Goal: Task Accomplishment & Management: Use online tool/utility

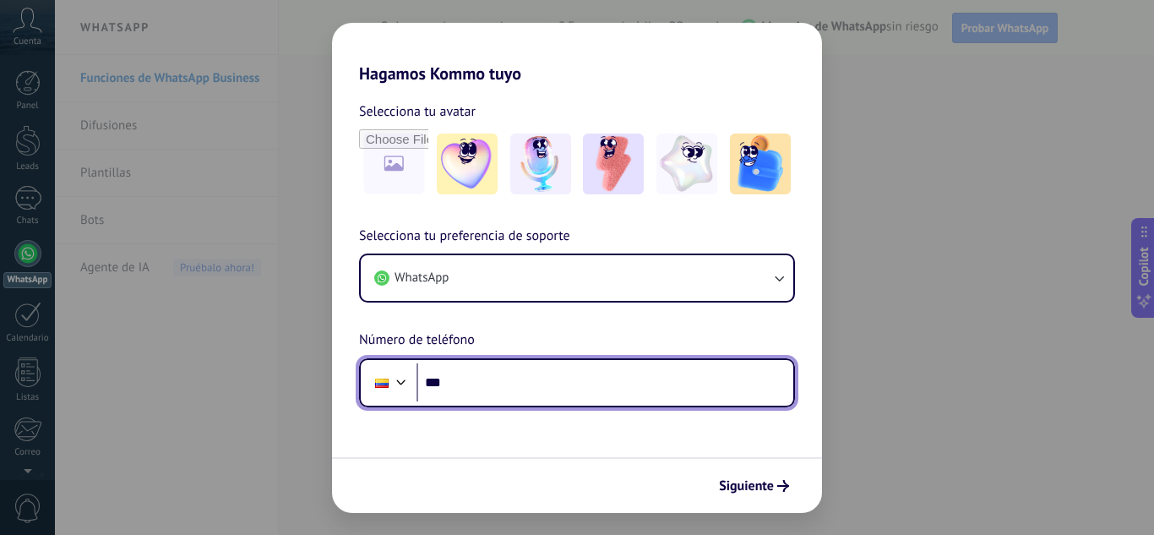
click at [484, 387] on input "***" at bounding box center [605, 382] width 377 height 39
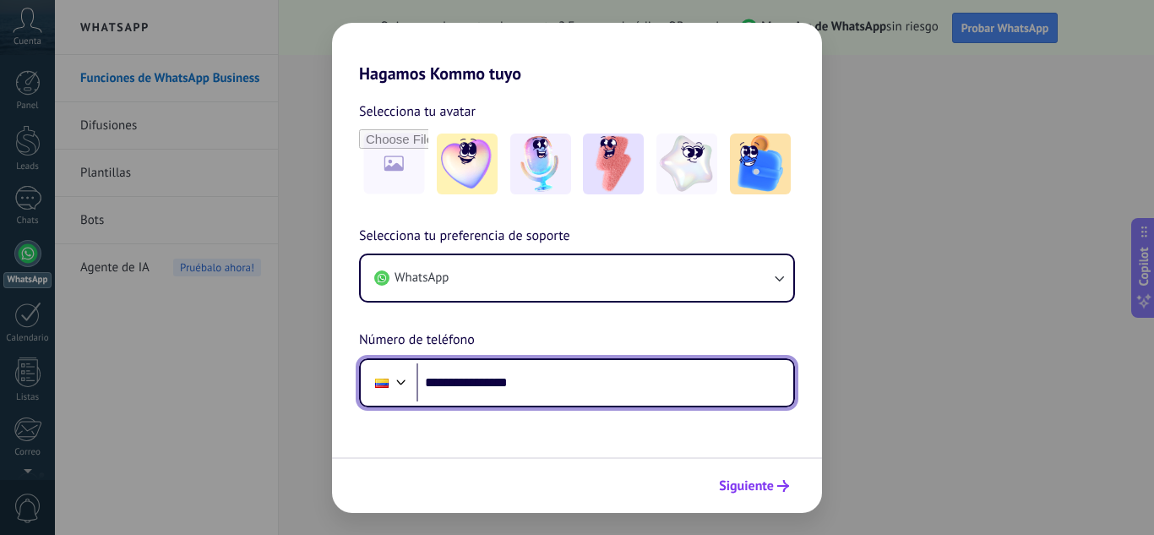
type input "**********"
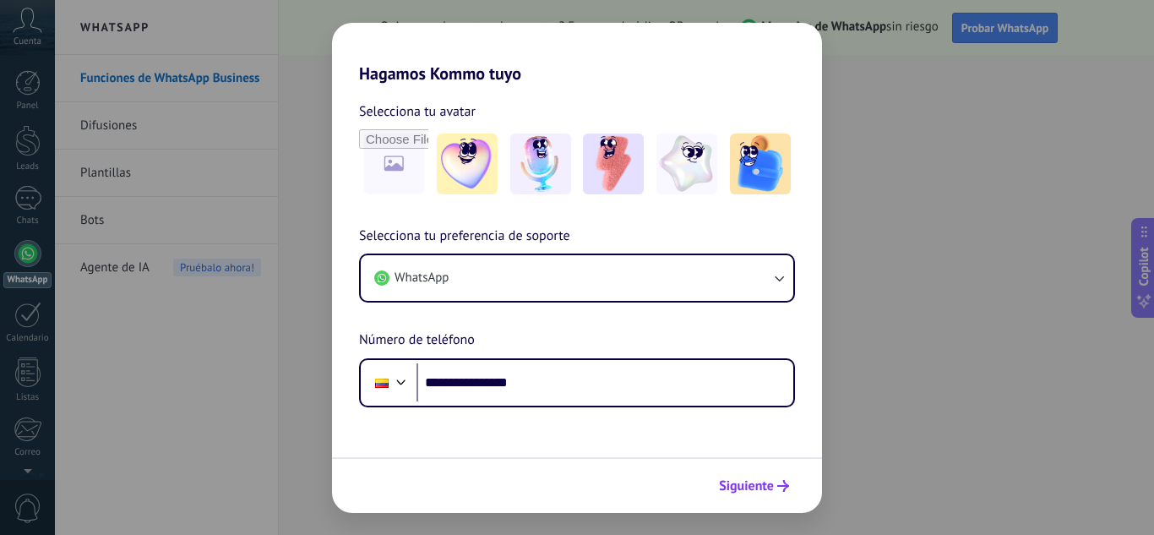
click at [751, 490] on span "Siguiente" at bounding box center [746, 486] width 55 height 12
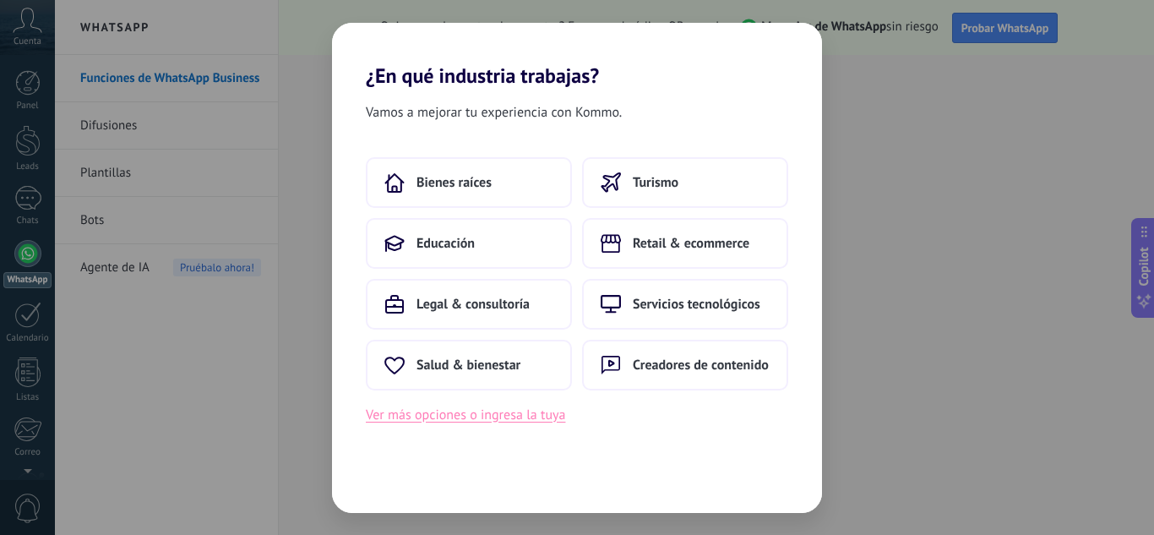
click at [514, 421] on button "Ver más opciones o ingresa la tuya" at bounding box center [465, 415] width 199 height 22
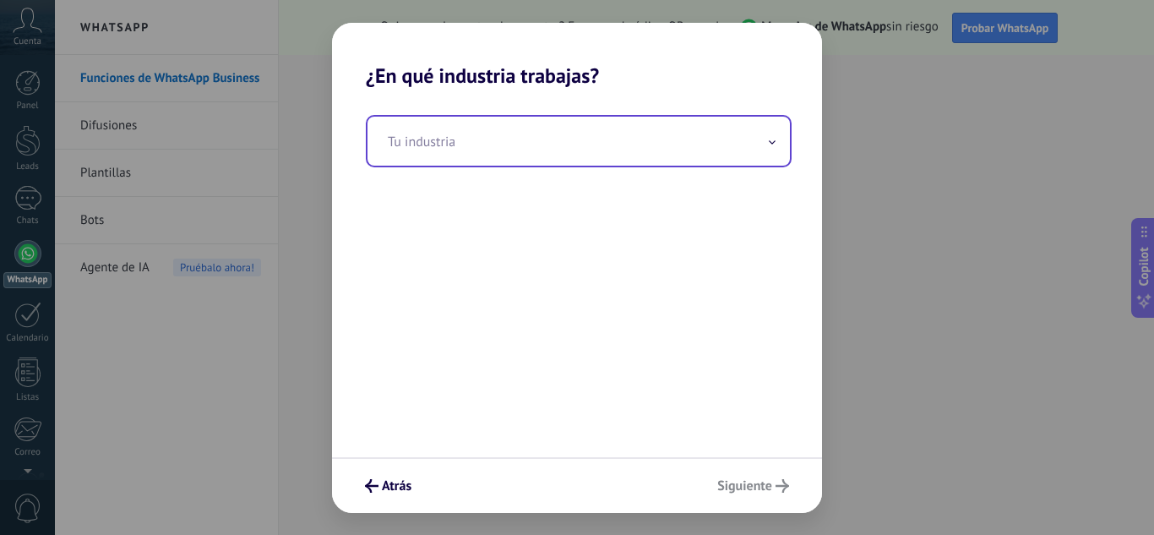
click at [435, 155] on input "text" at bounding box center [579, 141] width 423 height 49
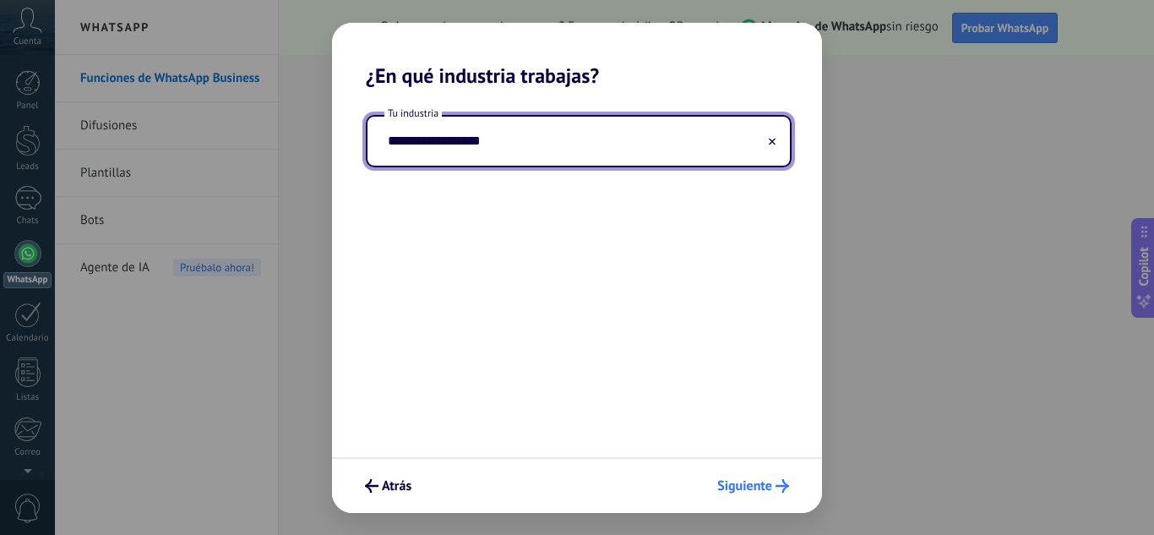
type input "**********"
click at [754, 487] on span "Siguiente" at bounding box center [744, 486] width 55 height 12
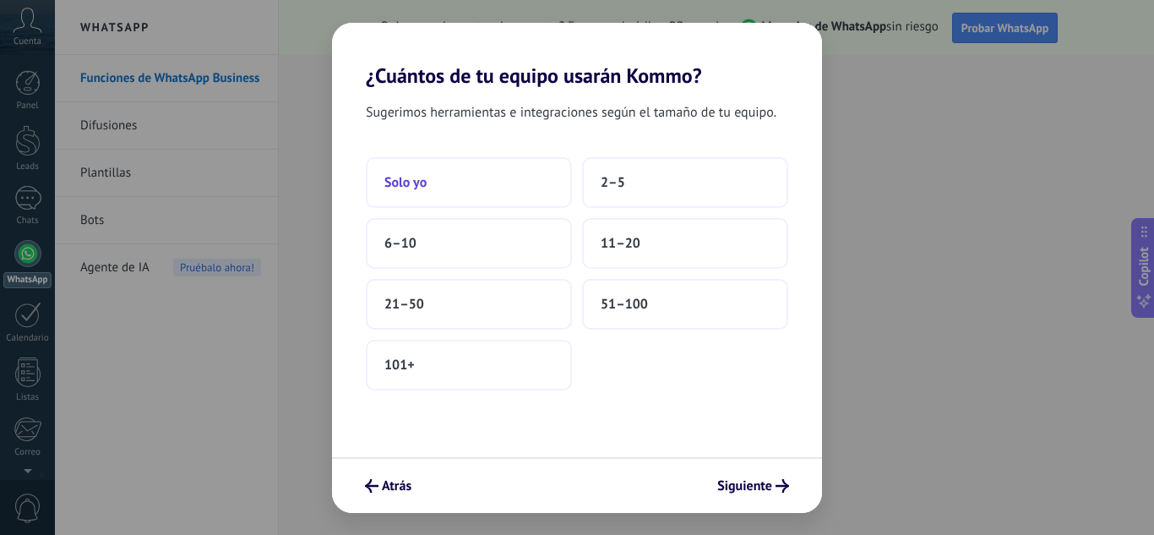
click at [461, 178] on button "Solo yo" at bounding box center [469, 182] width 206 height 51
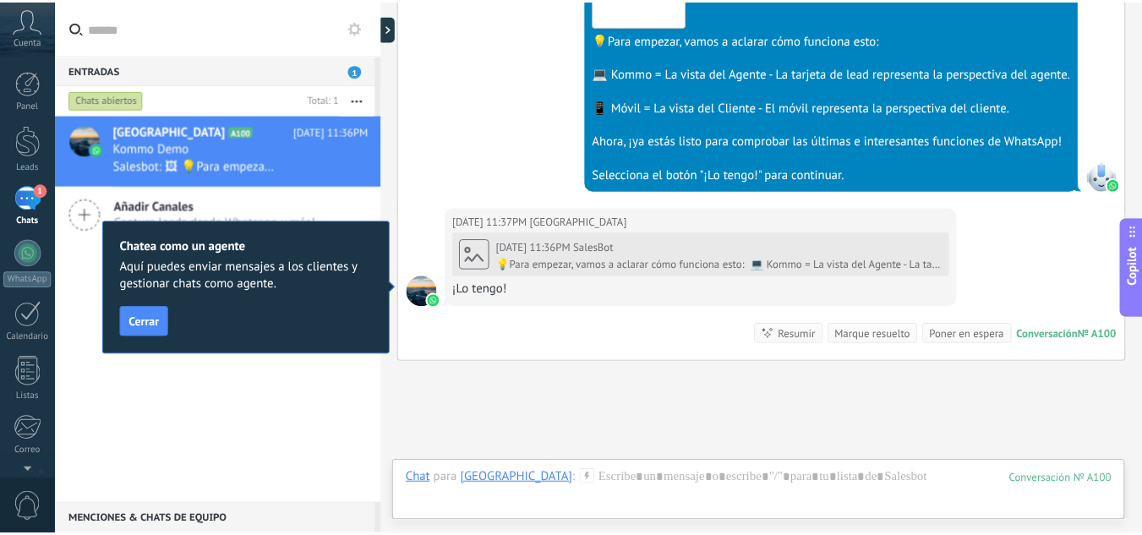
scroll to position [832, 0]
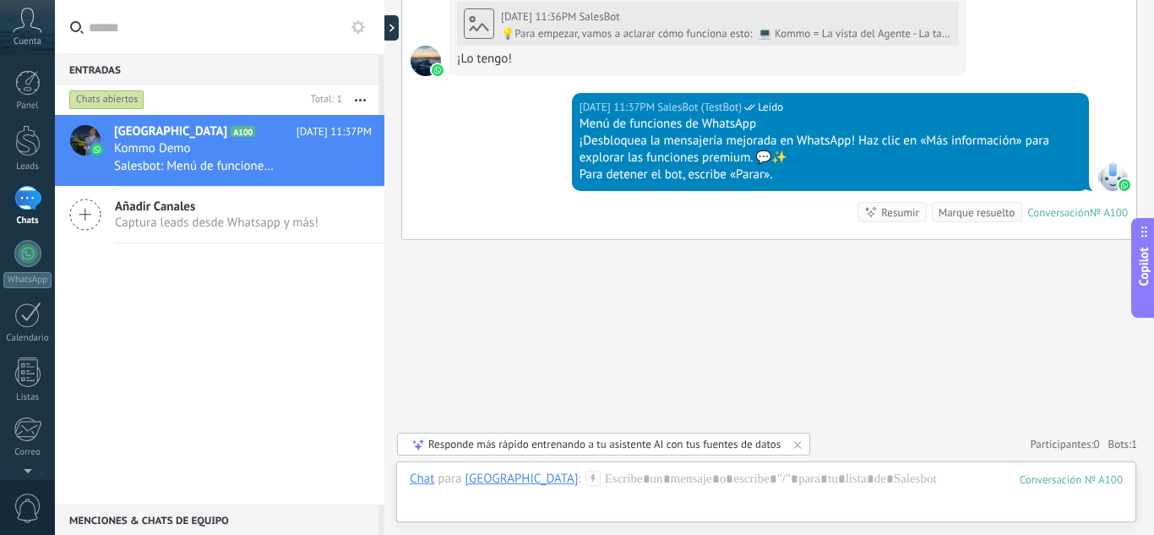
click at [25, 83] on div at bounding box center [27, 82] width 25 height 25
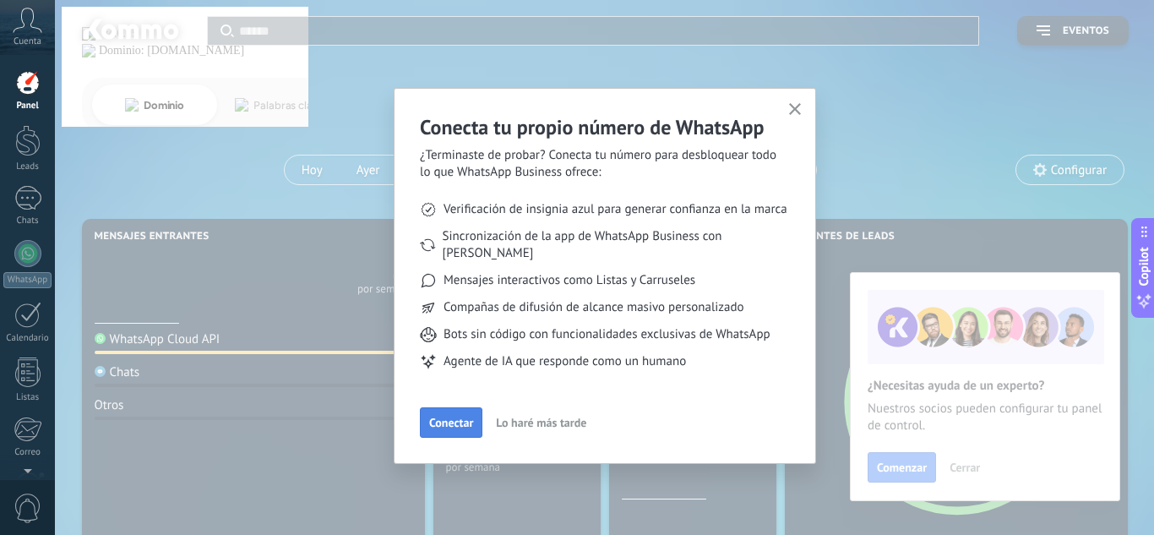
click at [439, 417] on span "Conectar" at bounding box center [451, 423] width 44 height 12
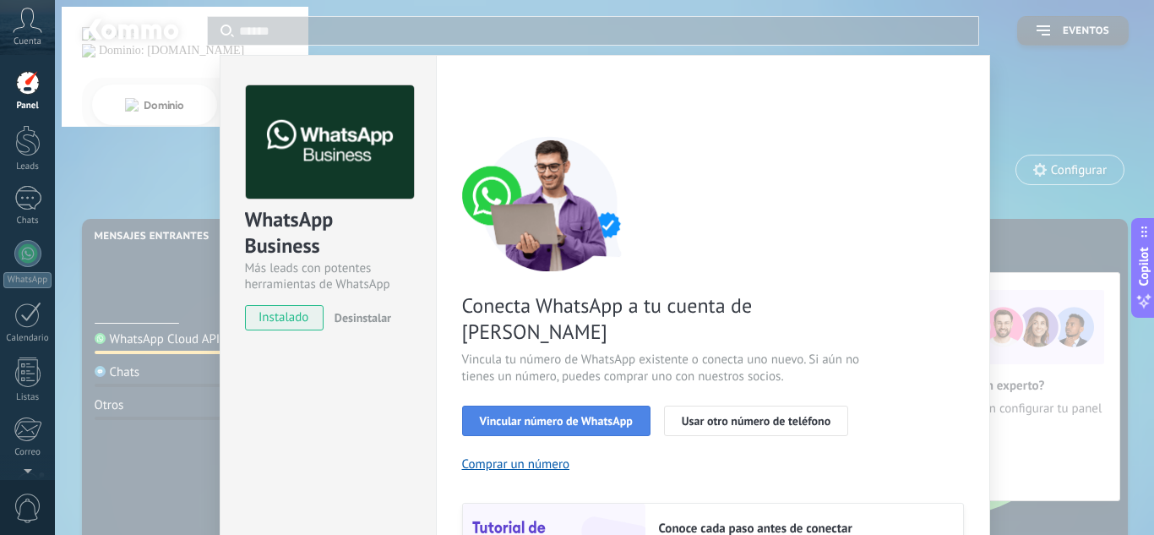
click at [564, 415] on span "Vincular número de WhatsApp" at bounding box center [556, 421] width 153 height 12
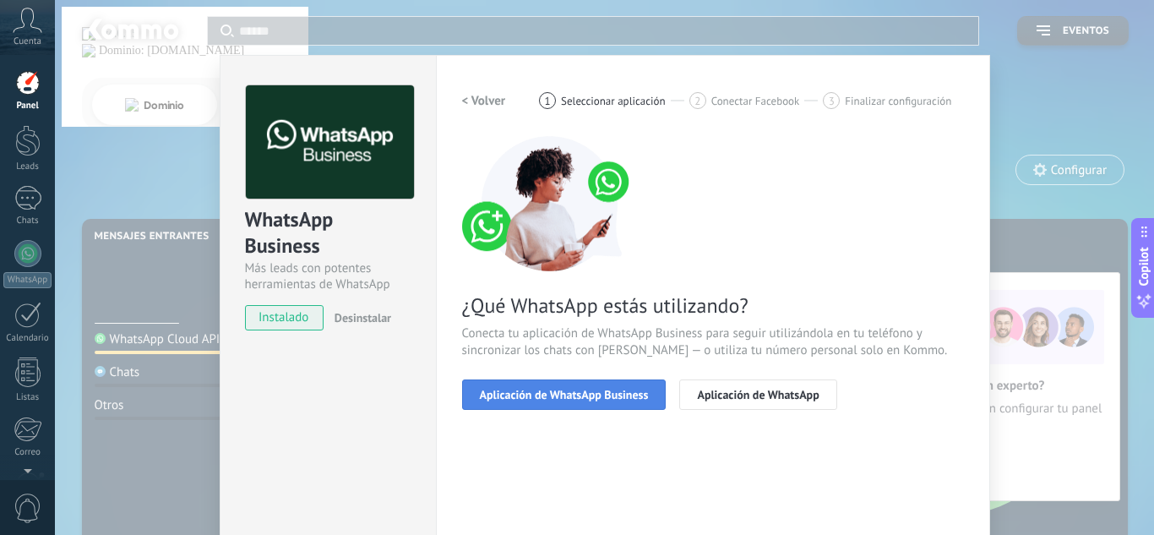
click at [608, 399] on span "Aplicación de WhatsApp Business" at bounding box center [564, 395] width 169 height 12
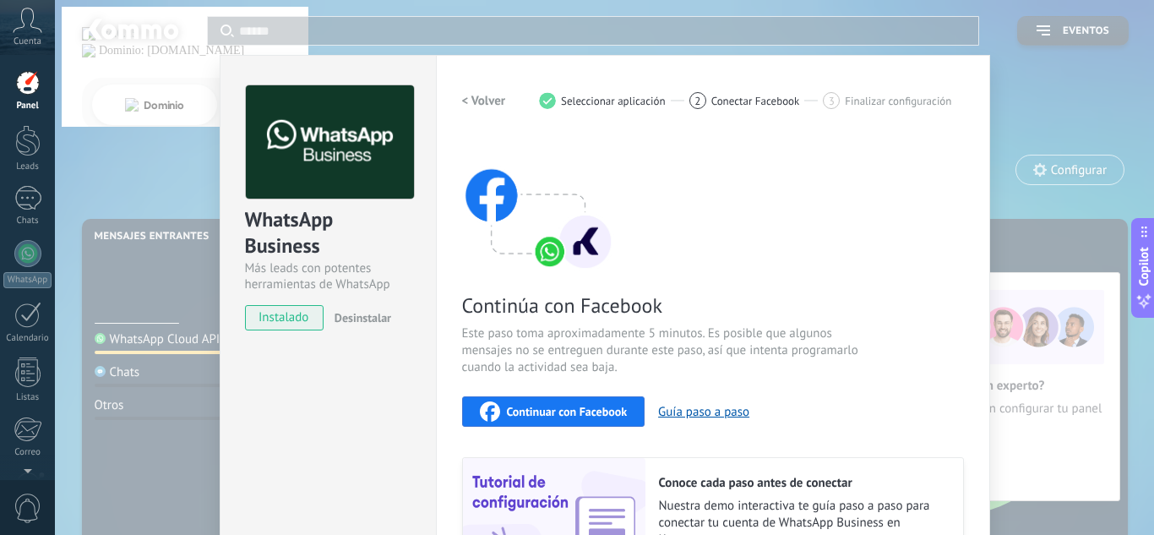
click at [1034, 245] on div "WhatsApp Business Más leads con potentes herramientas de WhatsApp instalado Des…" at bounding box center [604, 267] width 1099 height 535
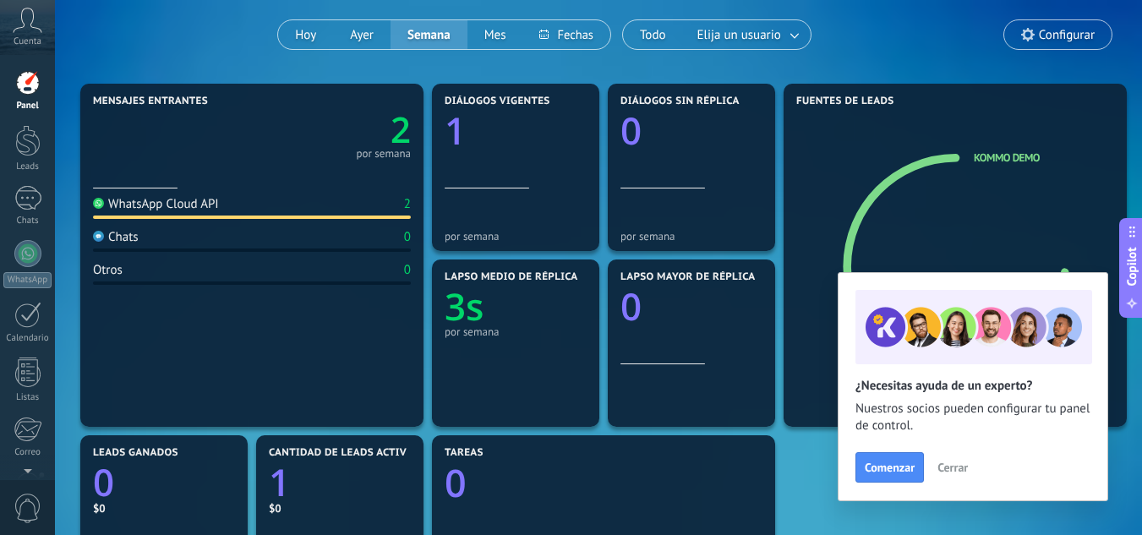
scroll to position [101, 0]
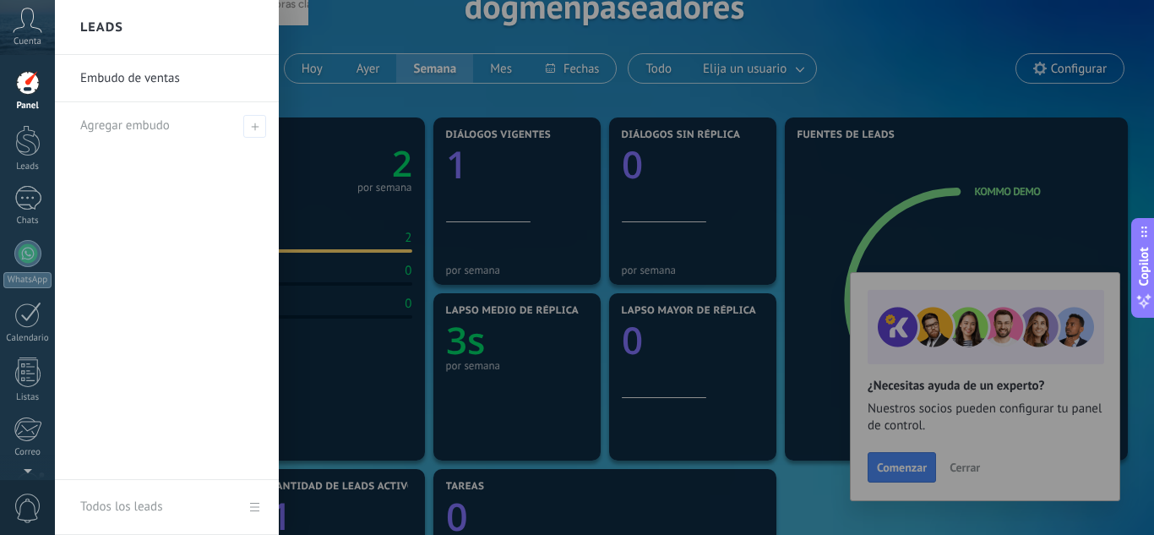
click at [153, 85] on link "Embudo de ventas" at bounding box center [171, 78] width 182 height 47
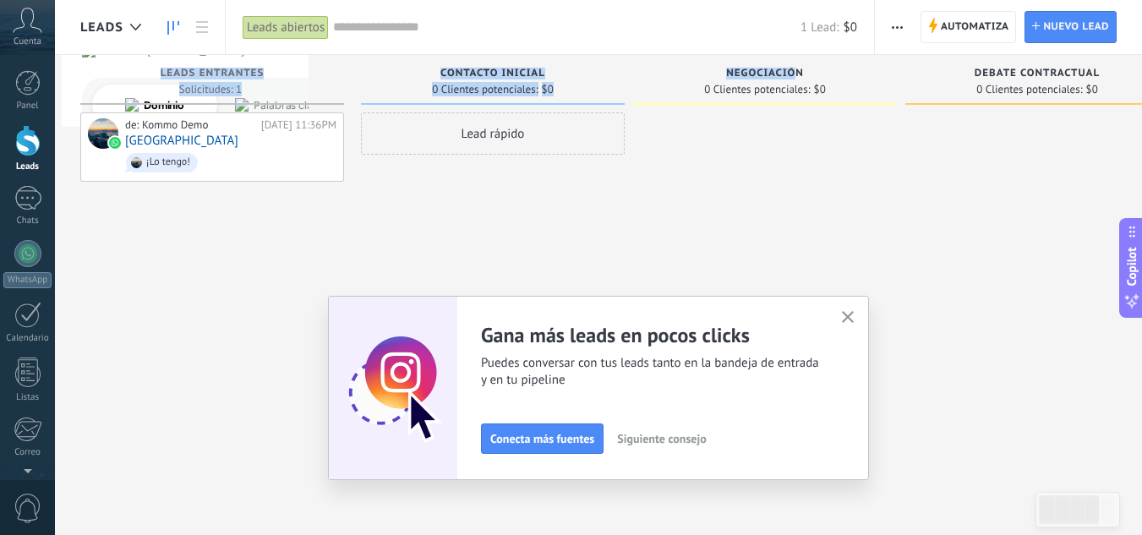
drag, startPoint x: 792, startPoint y: 68, endPoint x: 900, endPoint y: 29, distance: 115.2
click at [900, 29] on div "Leads Leads abiertos Aplicar 1 Lead: $0 Leads abiertos Mis leads Leads ganados …" at bounding box center [598, 282] width 1087 height 564
click at [900, 29] on span "button" at bounding box center [897, 27] width 11 height 32
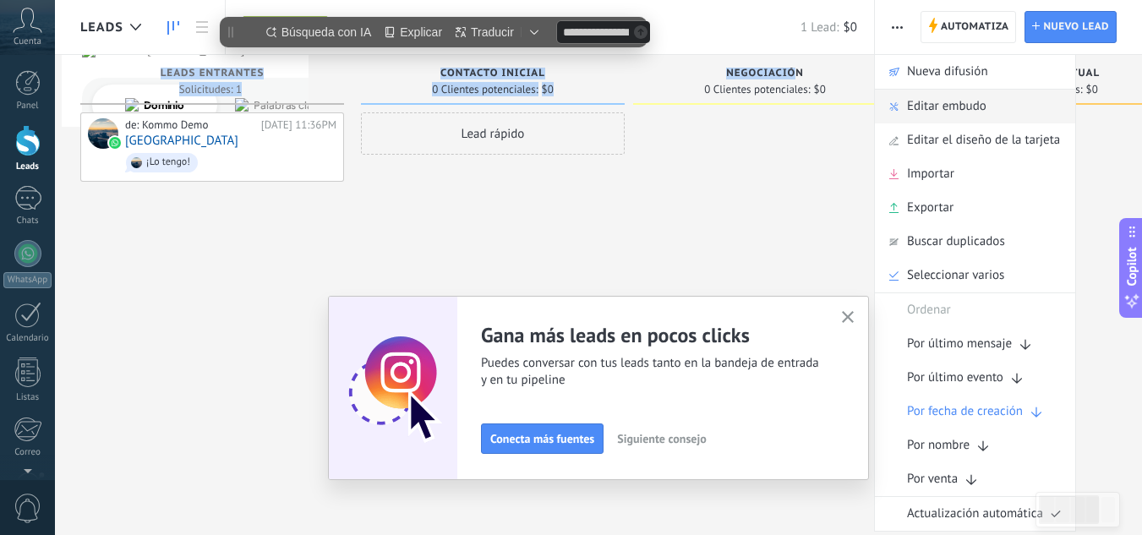
click at [926, 109] on span "Editar embudo" at bounding box center [946, 107] width 79 height 34
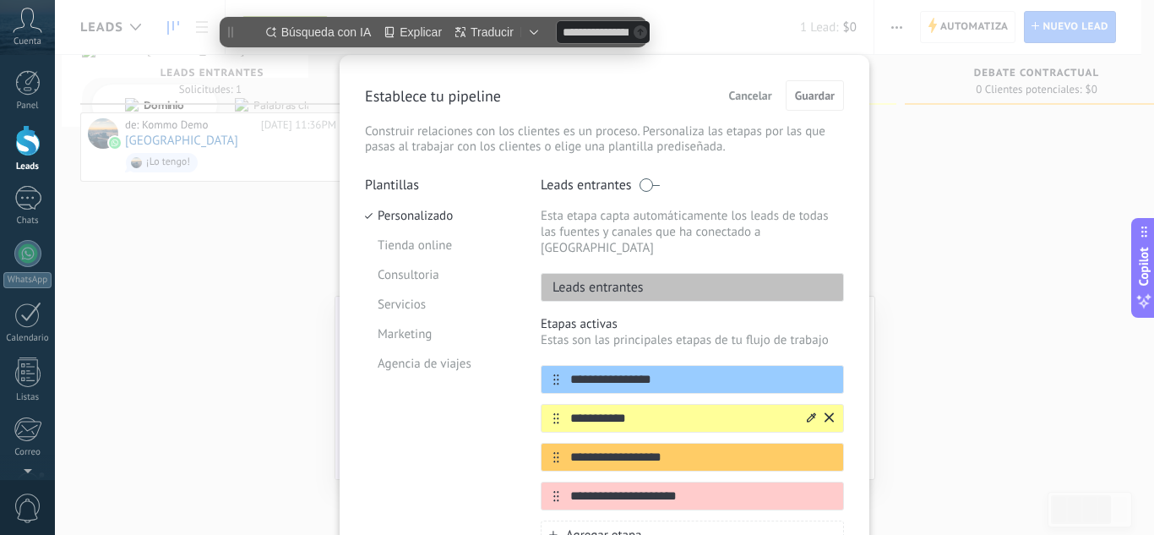
click at [655, 410] on input "**********" at bounding box center [681, 419] width 245 height 18
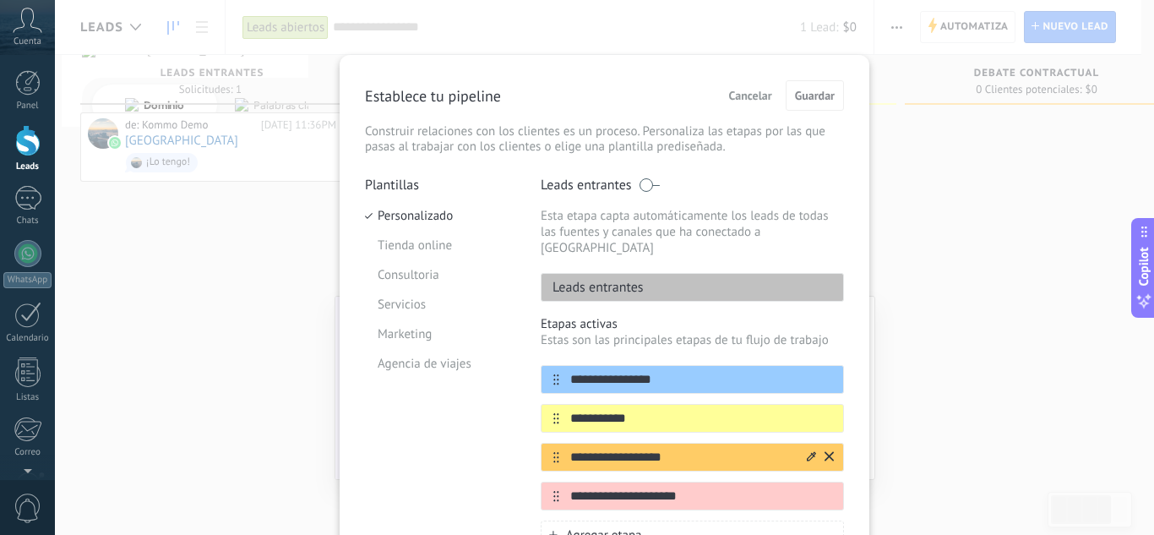
click at [687, 449] on input "**********" at bounding box center [681, 458] width 245 height 18
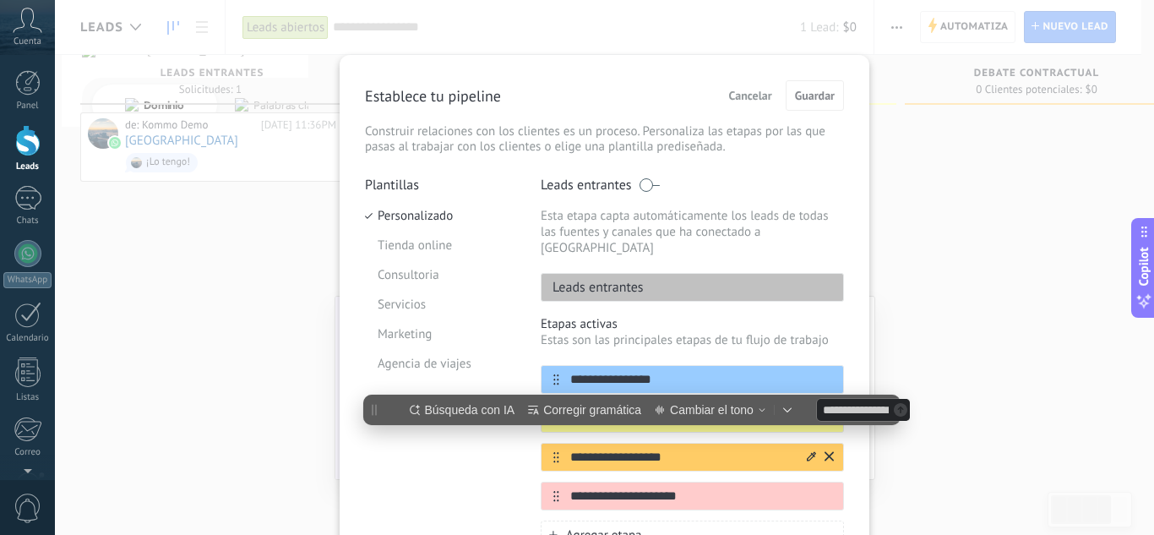
click at [687, 449] on input "**********" at bounding box center [681, 458] width 245 height 18
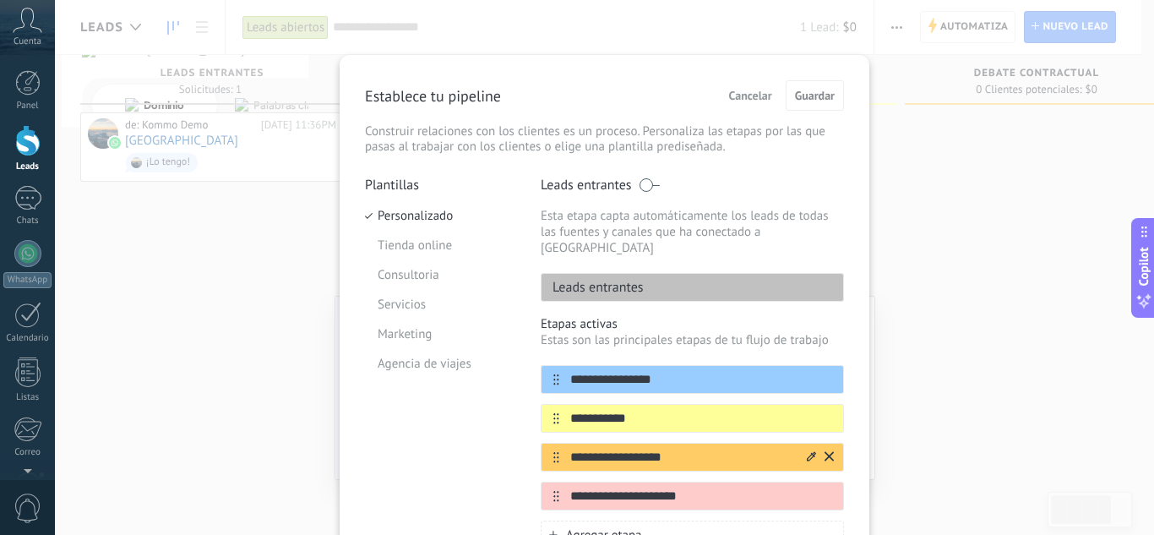
click at [687, 449] on input "**********" at bounding box center [681, 458] width 245 height 18
type input "**********"
click at [692, 488] on input "**********" at bounding box center [681, 497] width 245 height 18
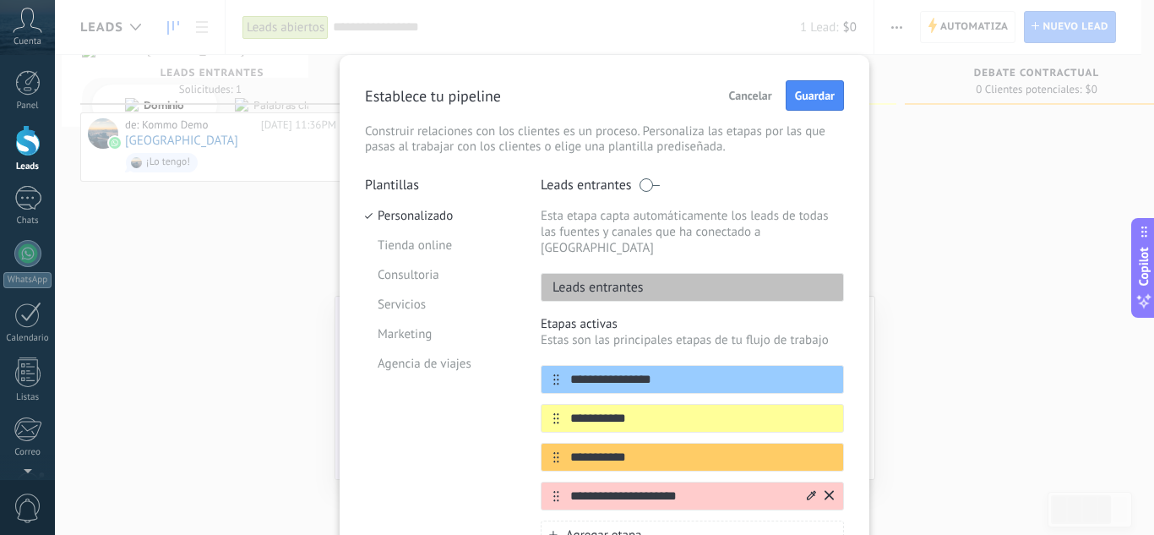
click at [692, 488] on input "**********" at bounding box center [681, 497] width 245 height 18
type input "*"
type input "**********"
click at [820, 87] on button "Guardar" at bounding box center [815, 95] width 58 height 30
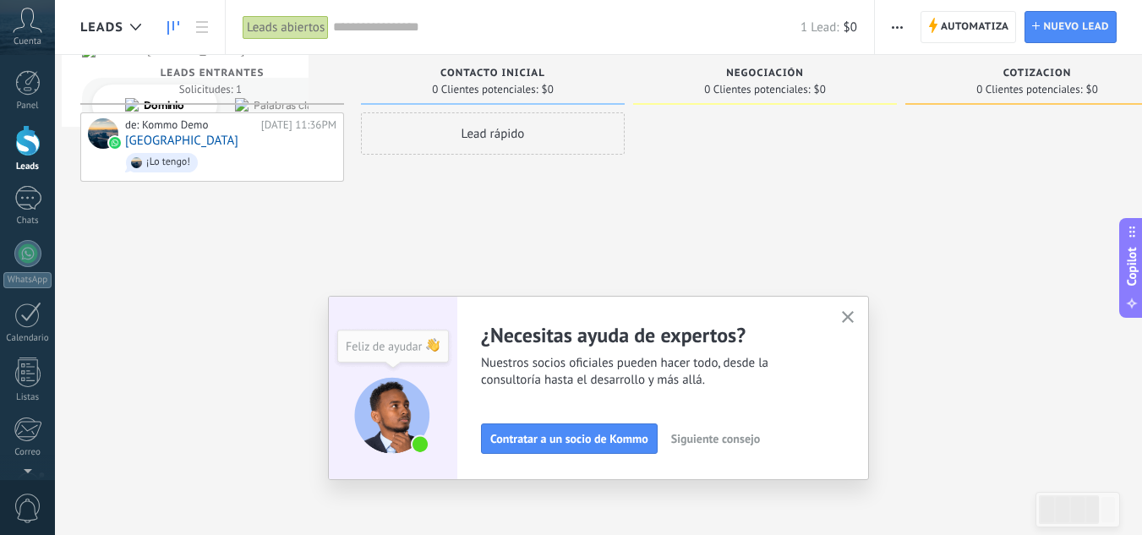
drag, startPoint x: 952, startPoint y: 148, endPoint x: 1079, endPoint y: 127, distance: 128.5
click at [1079, 127] on div at bounding box center [1037, 269] width 264 height 314
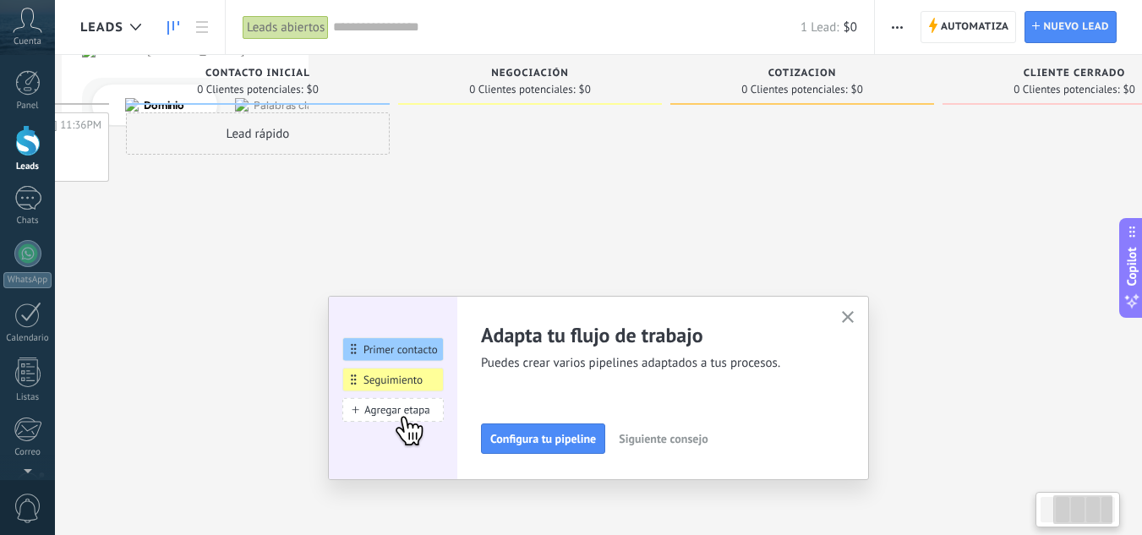
drag, startPoint x: 718, startPoint y: 195, endPoint x: 468, endPoint y: 218, distance: 251.2
click at [461, 218] on div at bounding box center [530, 269] width 264 height 314
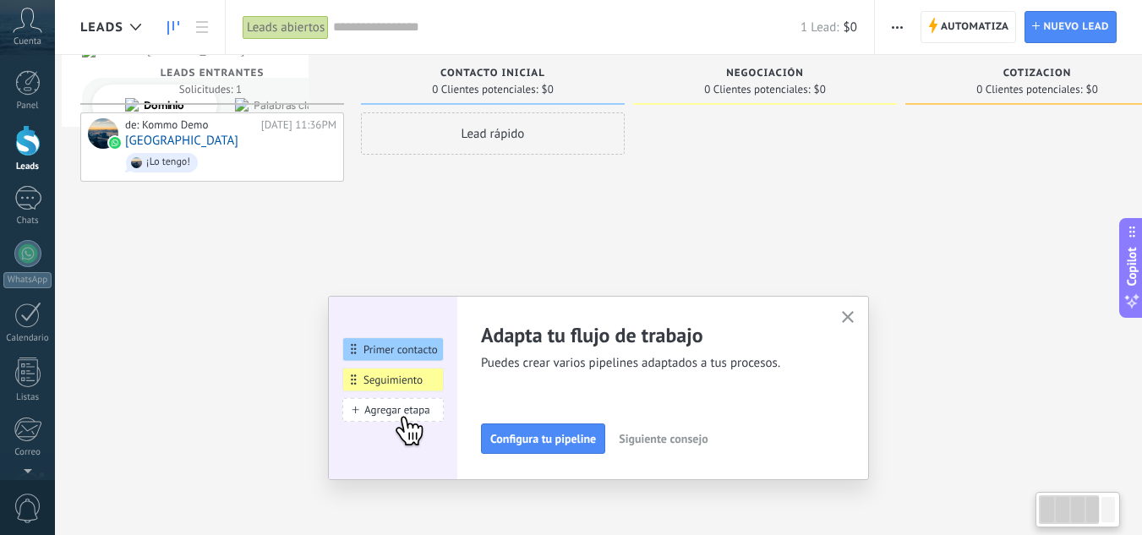
drag, startPoint x: 833, startPoint y: 171, endPoint x: 954, endPoint y: 180, distance: 121.2
click at [954, 180] on div at bounding box center [1037, 269] width 264 height 314
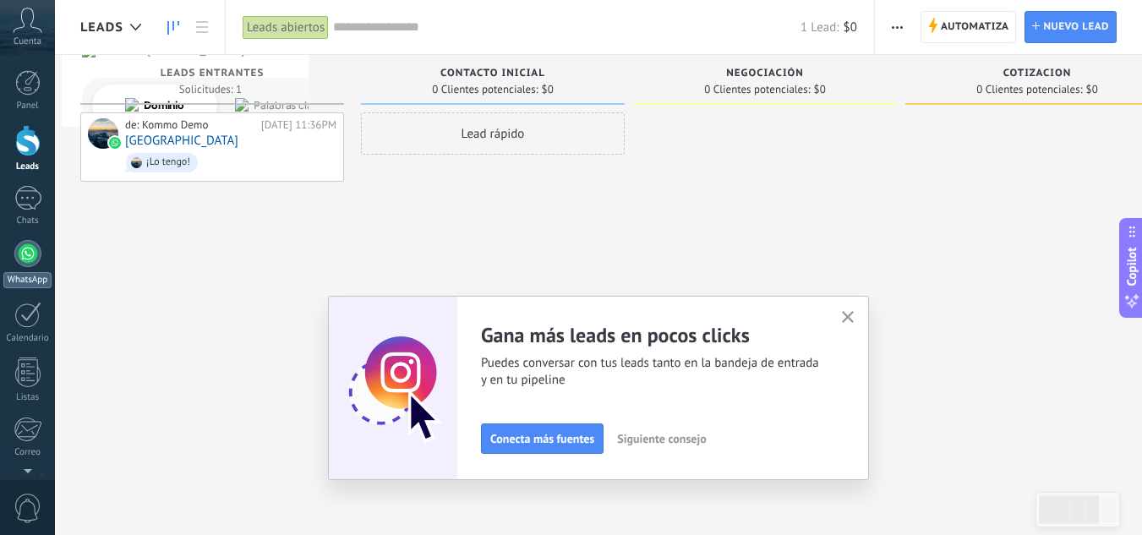
click at [19, 252] on div at bounding box center [27, 253] width 27 height 27
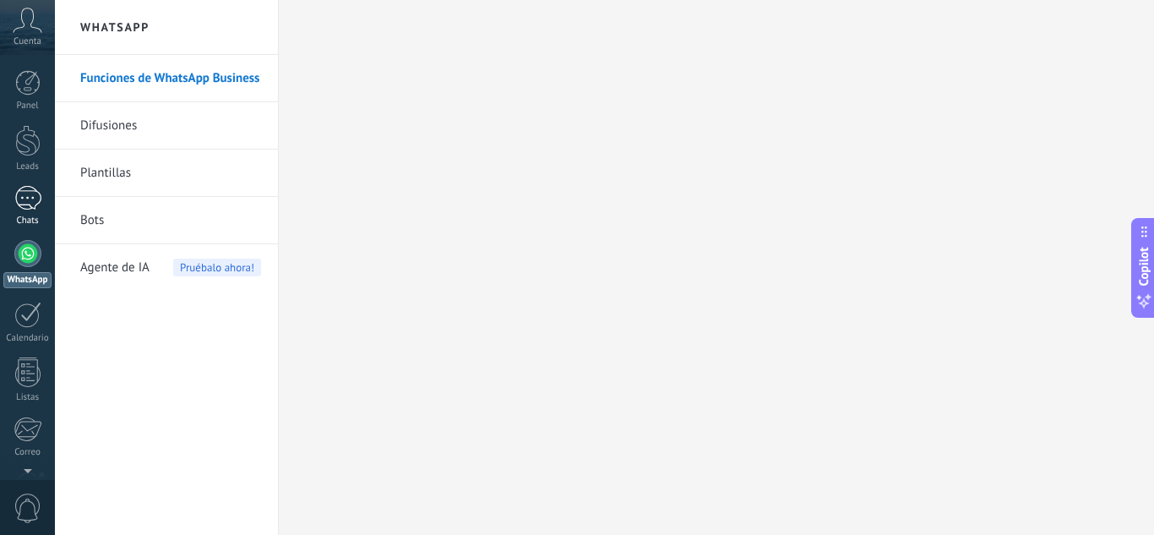
click at [32, 195] on div "1" at bounding box center [27, 198] width 27 height 25
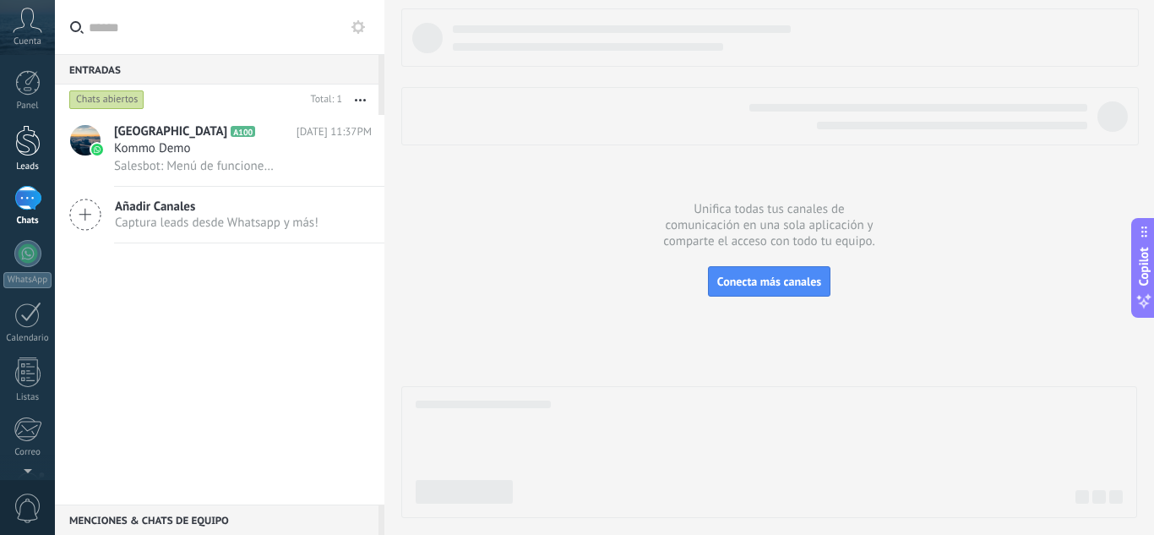
click at [35, 149] on div at bounding box center [27, 140] width 25 height 31
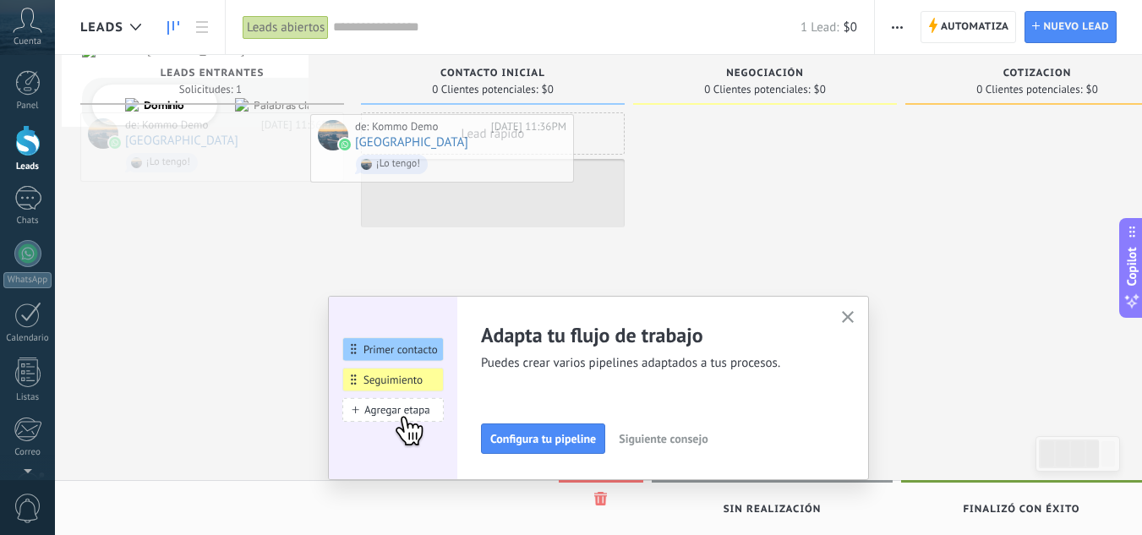
drag, startPoint x: 266, startPoint y: 139, endPoint x: 498, endPoint y: 139, distance: 231.6
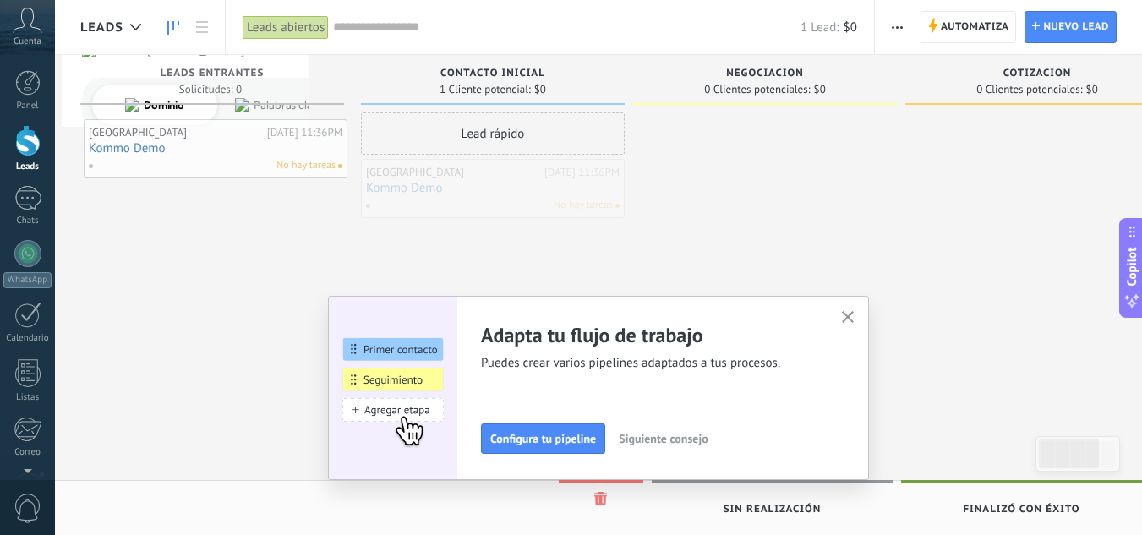
drag, startPoint x: 520, startPoint y: 177, endPoint x: 236, endPoint y: 128, distance: 288.3
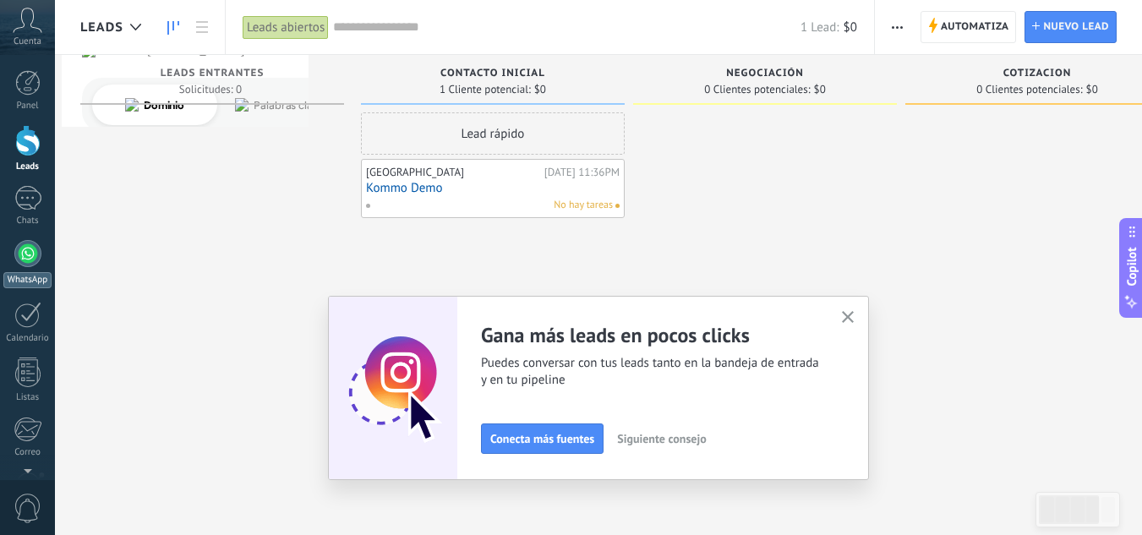
click at [28, 259] on div at bounding box center [27, 253] width 27 height 27
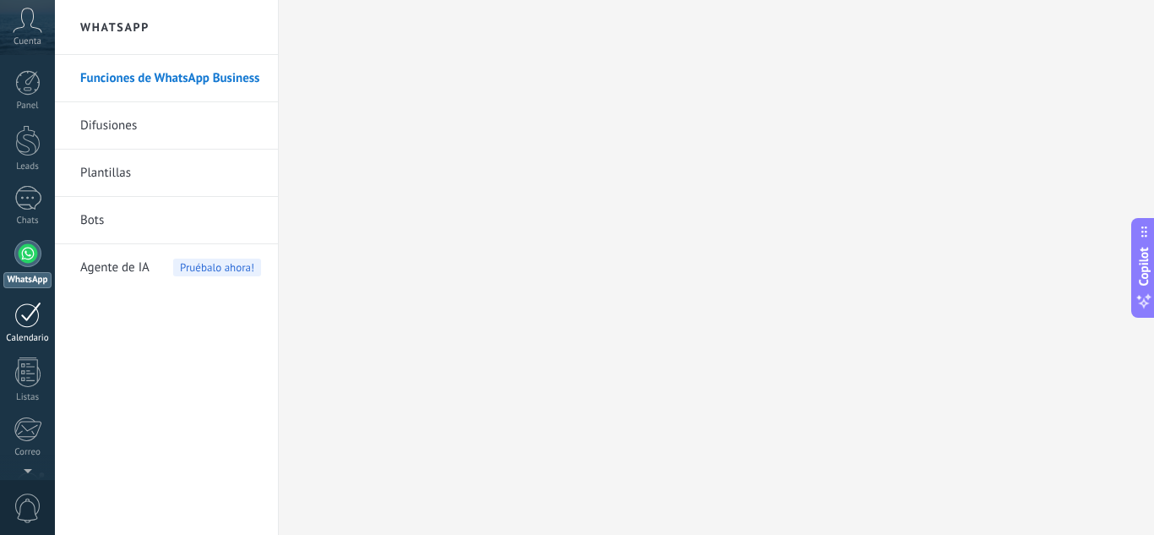
click at [30, 319] on div at bounding box center [27, 315] width 27 height 26
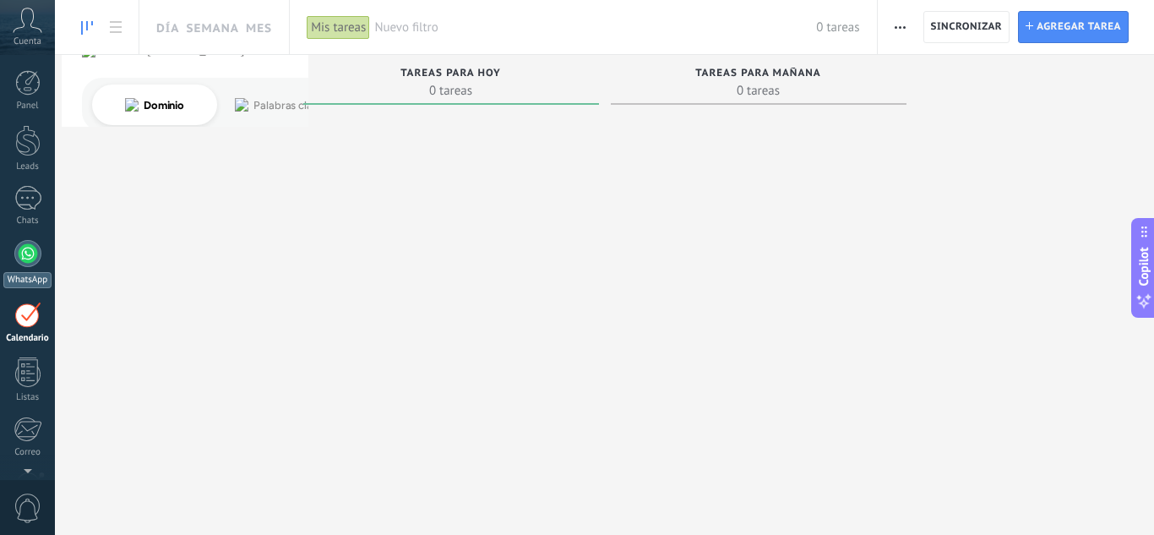
click at [27, 251] on div at bounding box center [27, 253] width 27 height 27
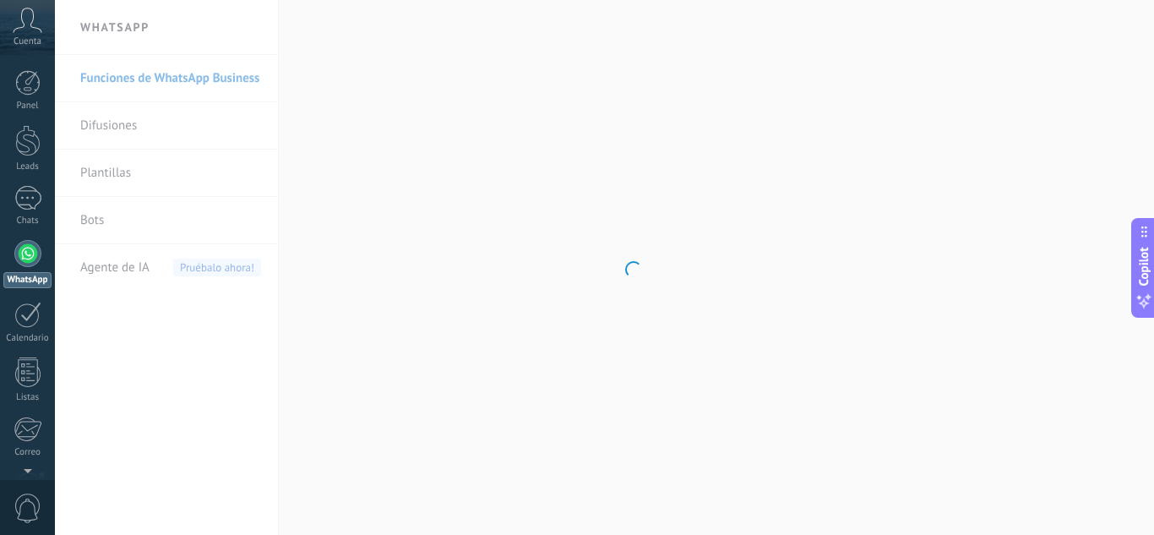
click at [23, 25] on icon at bounding box center [28, 20] width 30 height 25
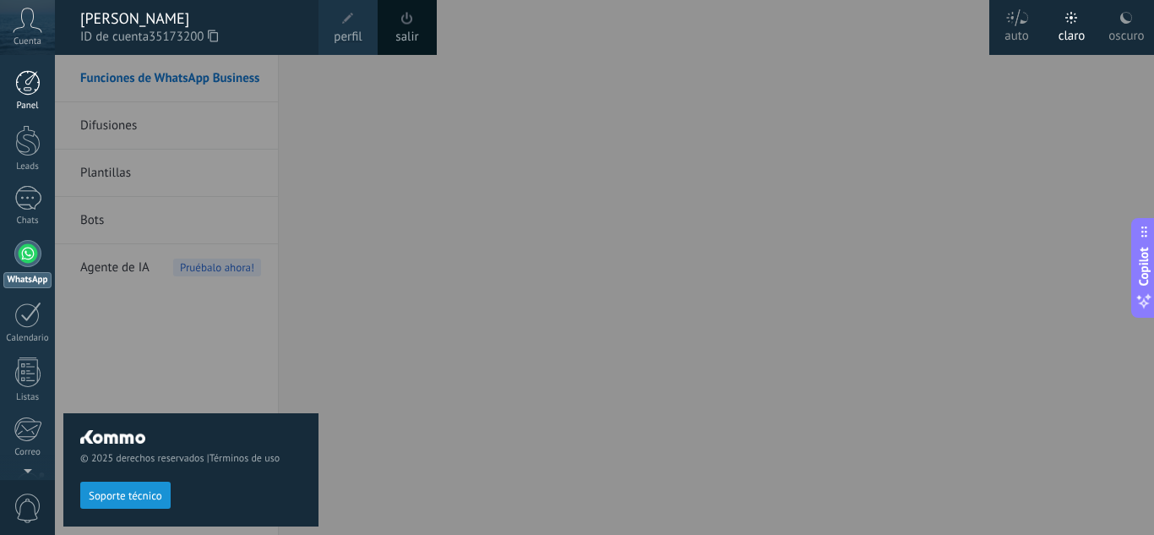
click at [24, 80] on div at bounding box center [27, 82] width 25 height 25
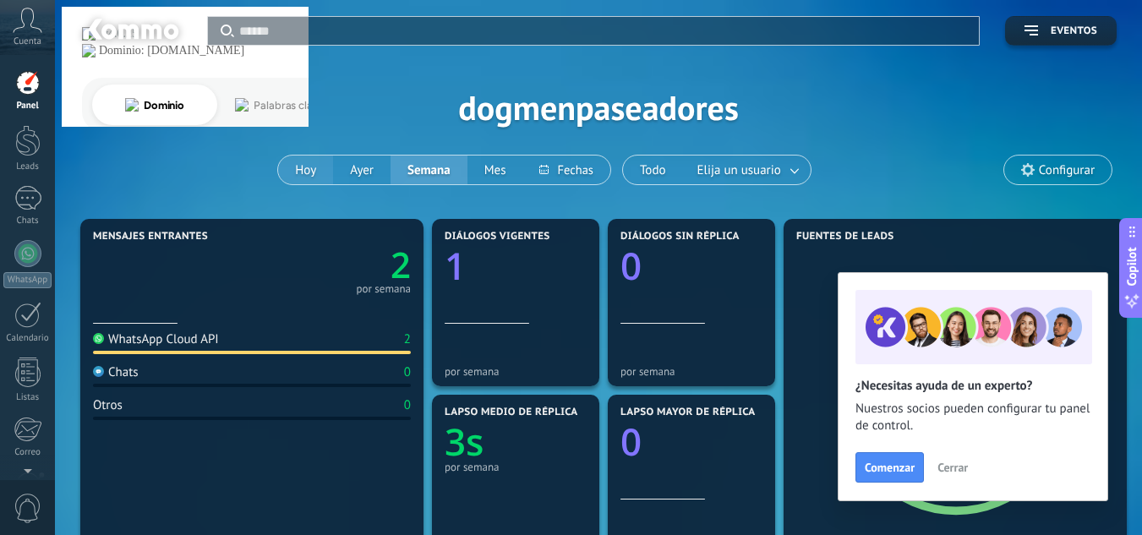
click at [310, 173] on button "Hoy" at bounding box center [305, 170] width 55 height 29
click at [25, 14] on icon at bounding box center [28, 20] width 30 height 25
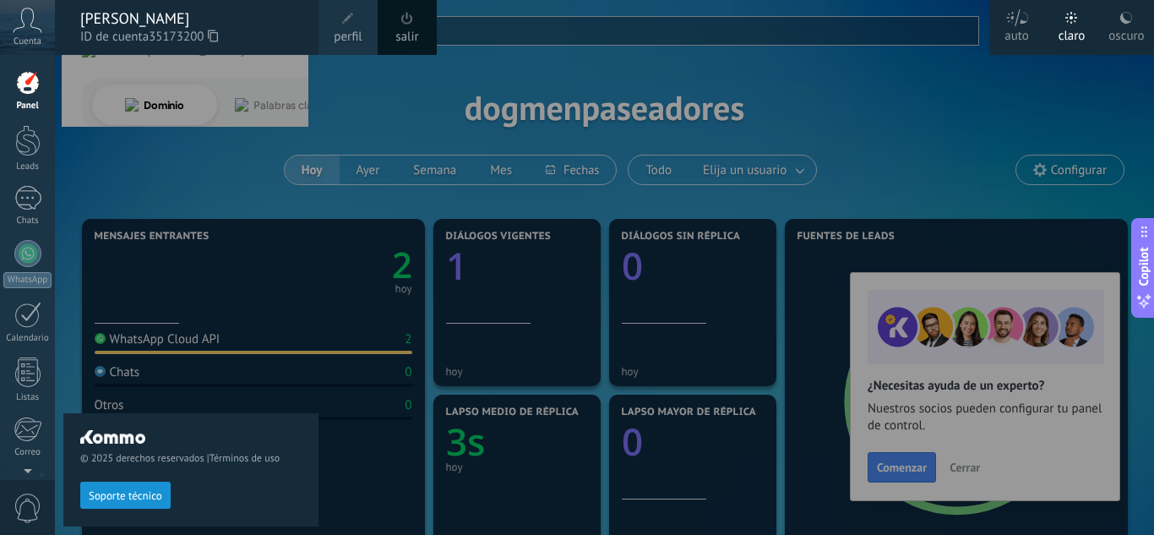
click at [965, 464] on div at bounding box center [632, 267] width 1154 height 535
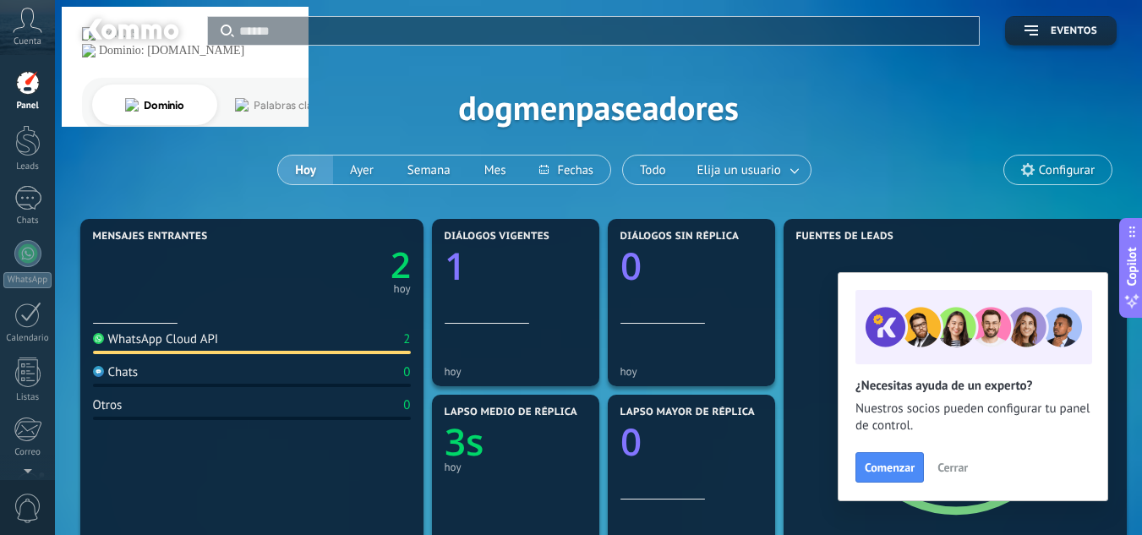
click at [965, 464] on span "Cerrar" at bounding box center [952, 467] width 30 height 12
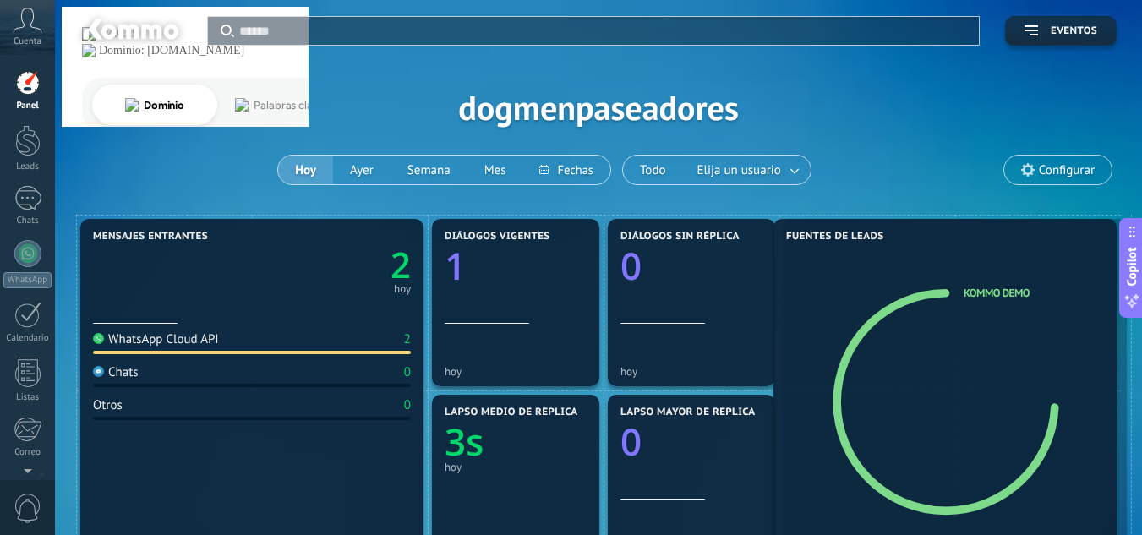
drag, startPoint x: 958, startPoint y: 366, endPoint x: 948, endPoint y: 252, distance: 114.5
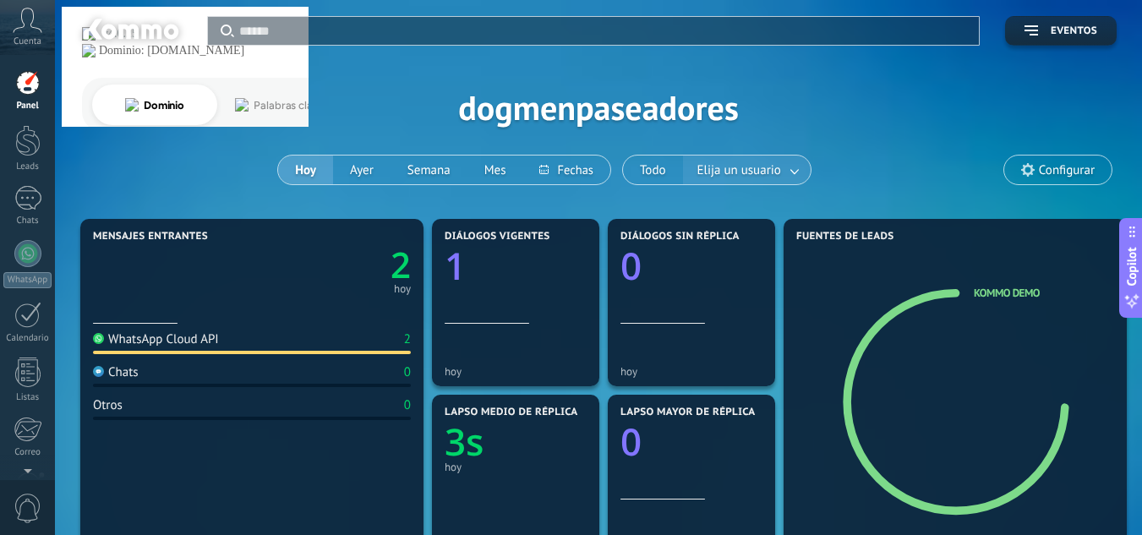
click at [788, 171] on link at bounding box center [795, 170] width 30 height 28
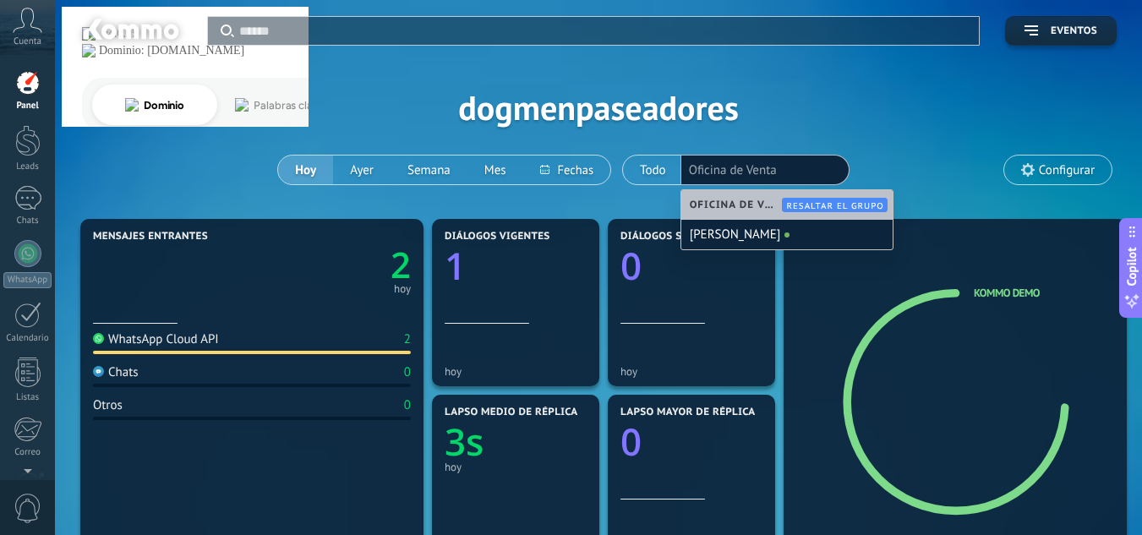
click at [750, 202] on span "Oficina de Venta" at bounding box center [738, 205] width 97 height 13
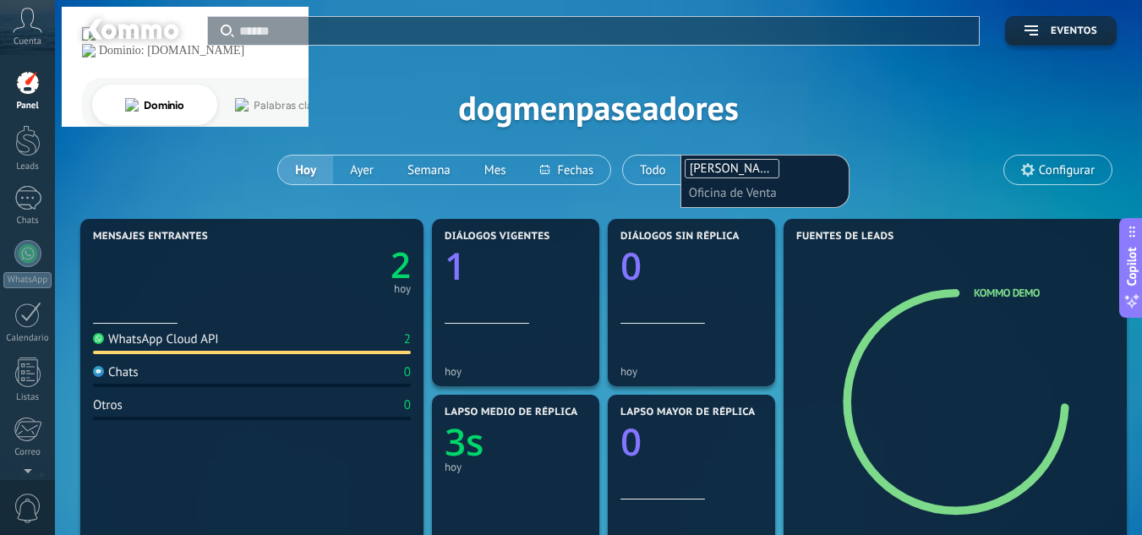
click at [752, 189] on input "text" at bounding box center [731, 193] width 85 height 24
click at [771, 205] on ul "Gustavo Adolfo Escudero Duarte Oficina de Venta" at bounding box center [765, 181] width 164 height 48
click at [851, 85] on div "Aplicar Eventos dogmenpaseadores Hoy Ayer Semana Mes Todo Elija un usuario Gust…" at bounding box center [598, 107] width 1036 height 215
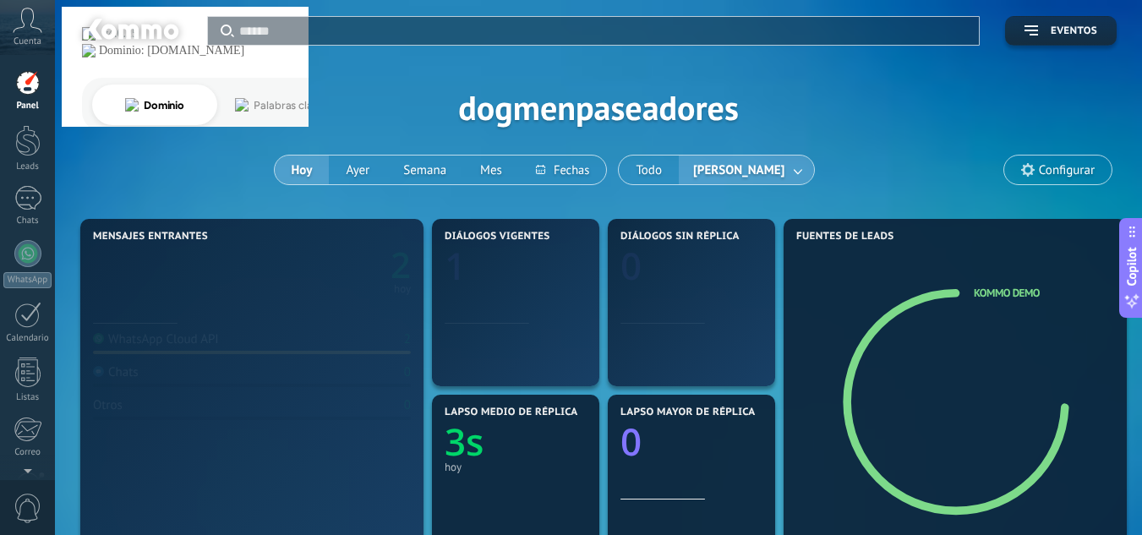
click at [800, 164] on link at bounding box center [798, 170] width 30 height 28
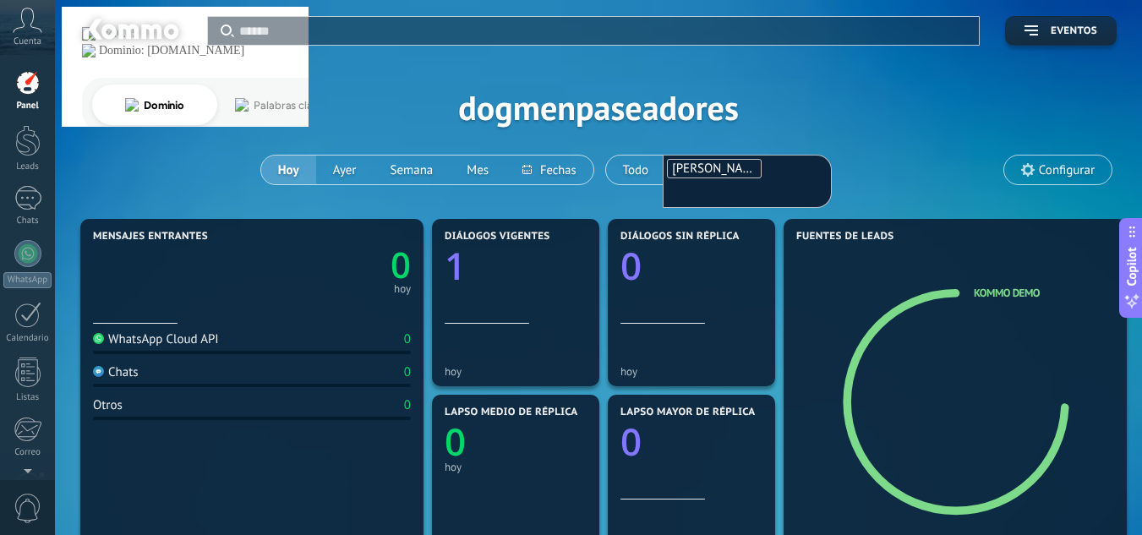
click at [729, 195] on input "text" at bounding box center [713, 193] width 85 height 24
click at [638, 165] on button "Todo" at bounding box center [636, 170] width 60 height 29
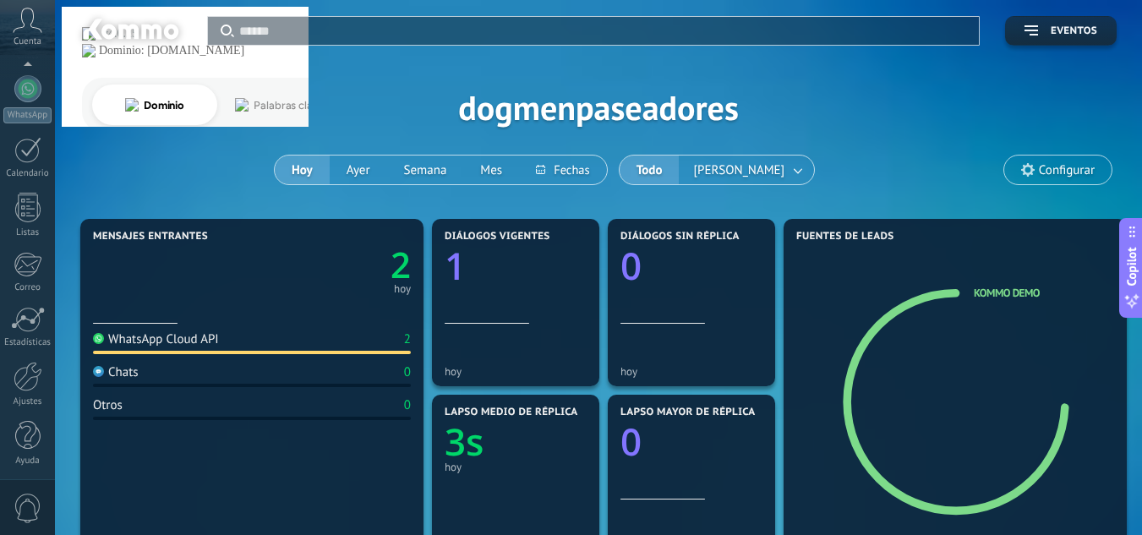
scroll to position [168, 0]
click at [26, 379] on div at bounding box center [28, 373] width 29 height 30
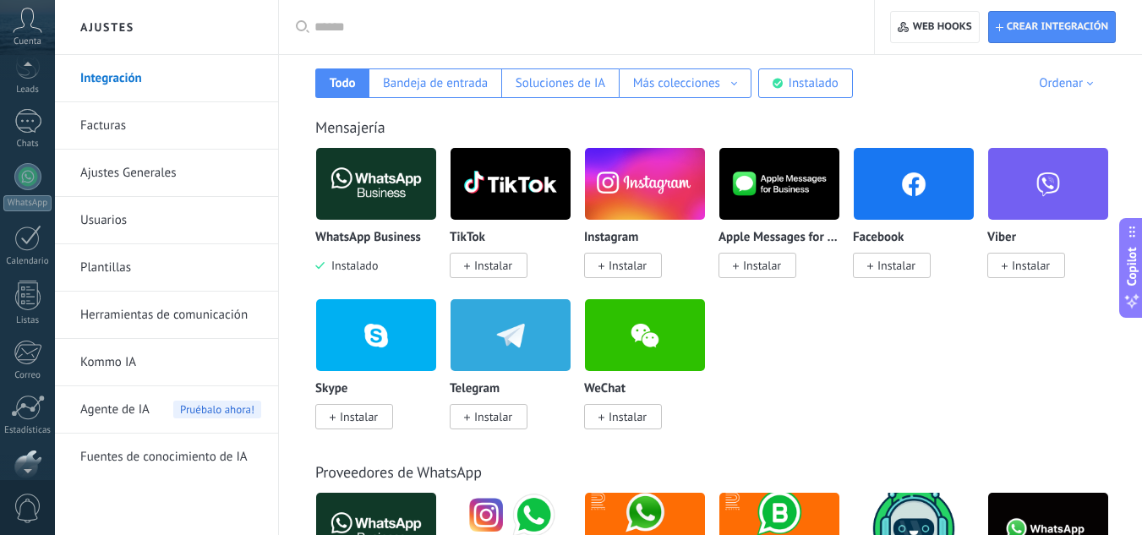
scroll to position [69, 0]
click at [23, 116] on div "Panel Leads 1 Chats WhatsApp Clientes" at bounding box center [27, 290] width 55 height 578
click at [23, 145] on link "1 Chats" at bounding box center [27, 137] width 55 height 41
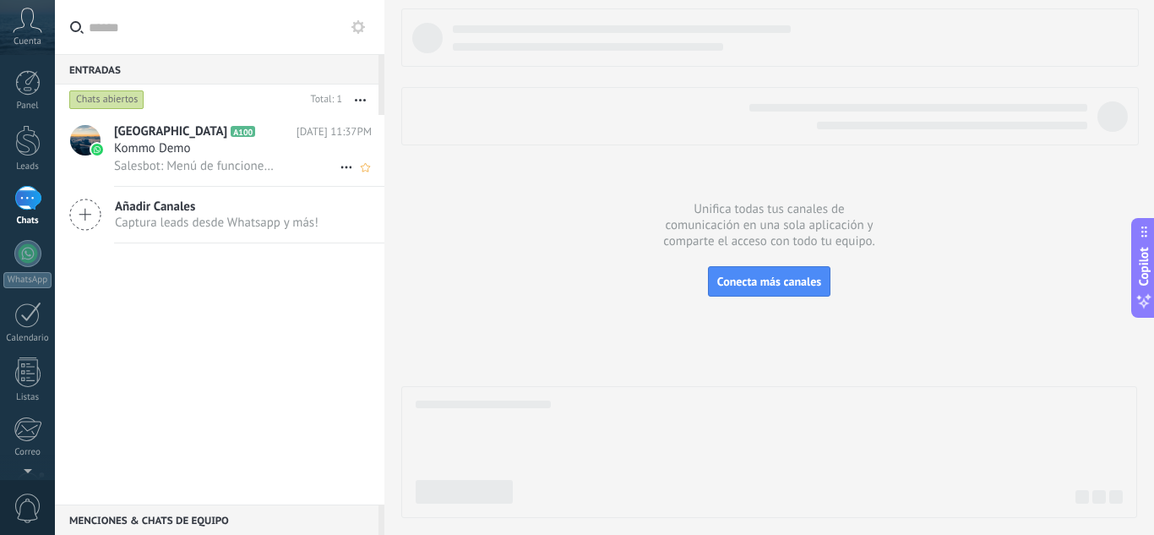
click at [244, 156] on div "Kommo Demo" at bounding box center [243, 148] width 258 height 17
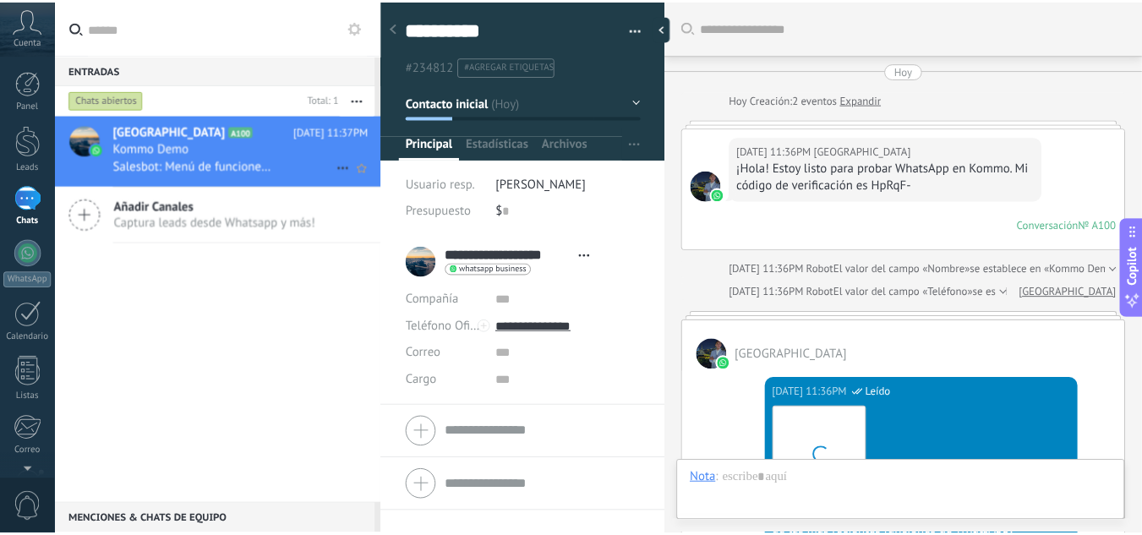
scroll to position [999, 0]
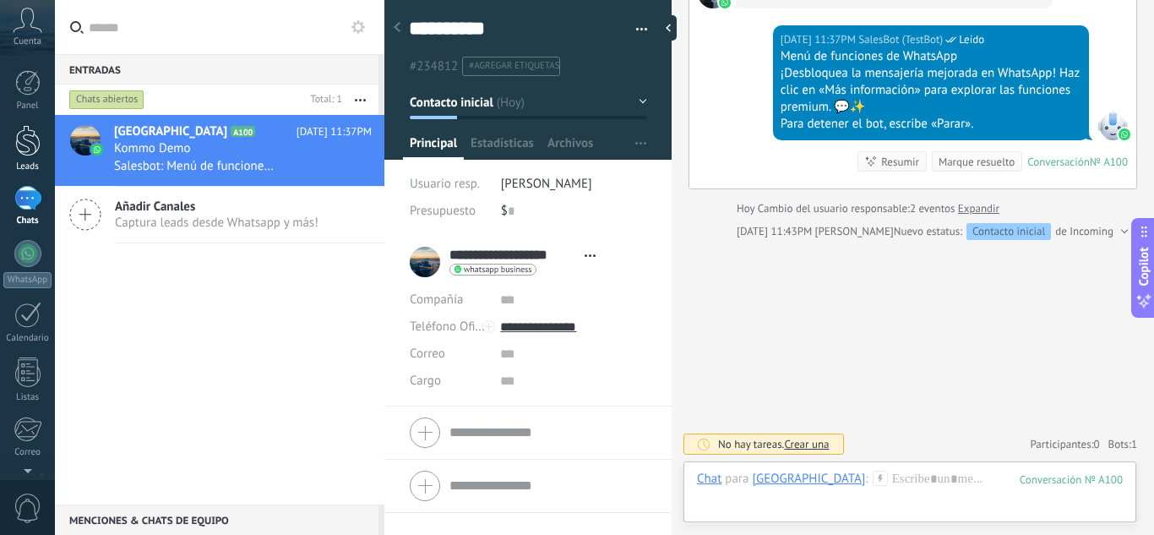
click at [31, 144] on div at bounding box center [27, 140] width 25 height 31
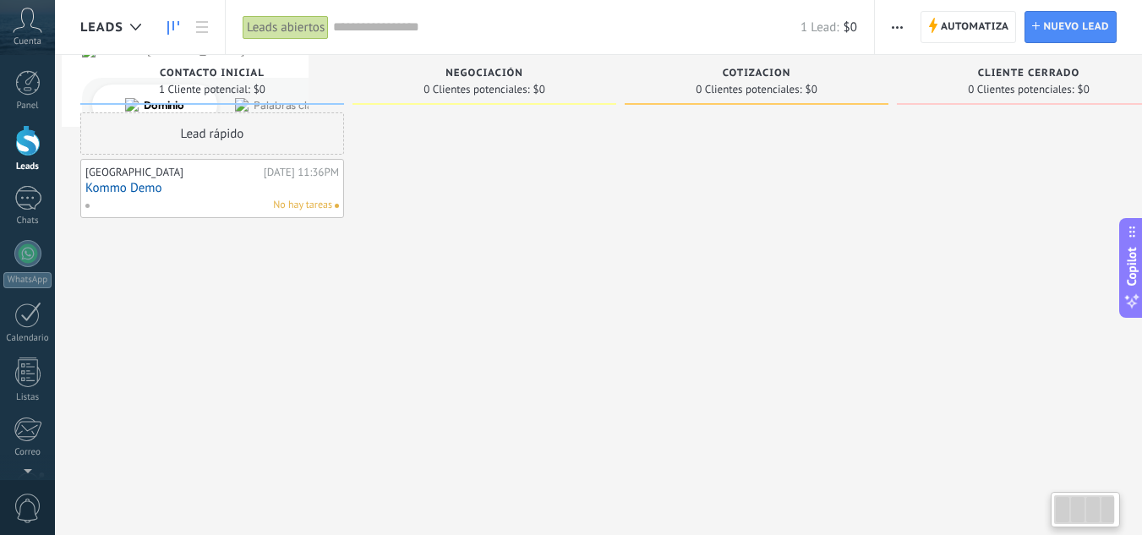
drag, startPoint x: 117, startPoint y: 265, endPoint x: 420, endPoint y: 257, distance: 303.5
click at [419, 257] on div "Leads Entrantes Solicitudes: 0 0 0 0 0 0 0 0 0 Contacto inicial 1 Cliente poten…" at bounding box center [632, 241] width 1105 height 372
drag, startPoint x: 114, startPoint y: 75, endPoint x: 283, endPoint y: 81, distance: 169.1
click at [281, 81] on div "Contacto inicial" at bounding box center [212, 75] width 247 height 14
click at [266, 194] on link "Kommo Demo" at bounding box center [212, 188] width 254 height 14
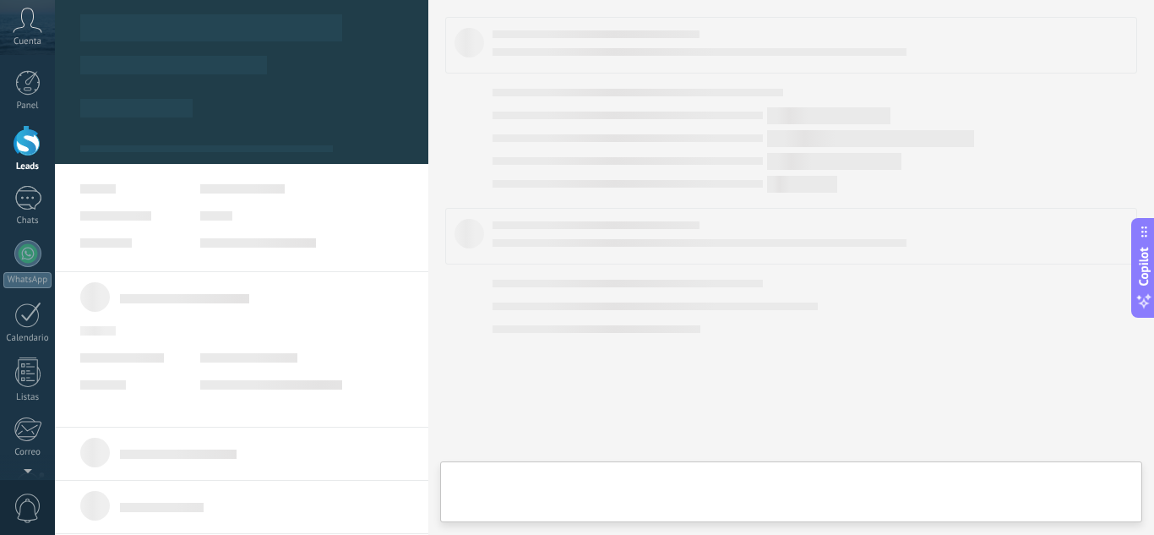
type textarea "**********"
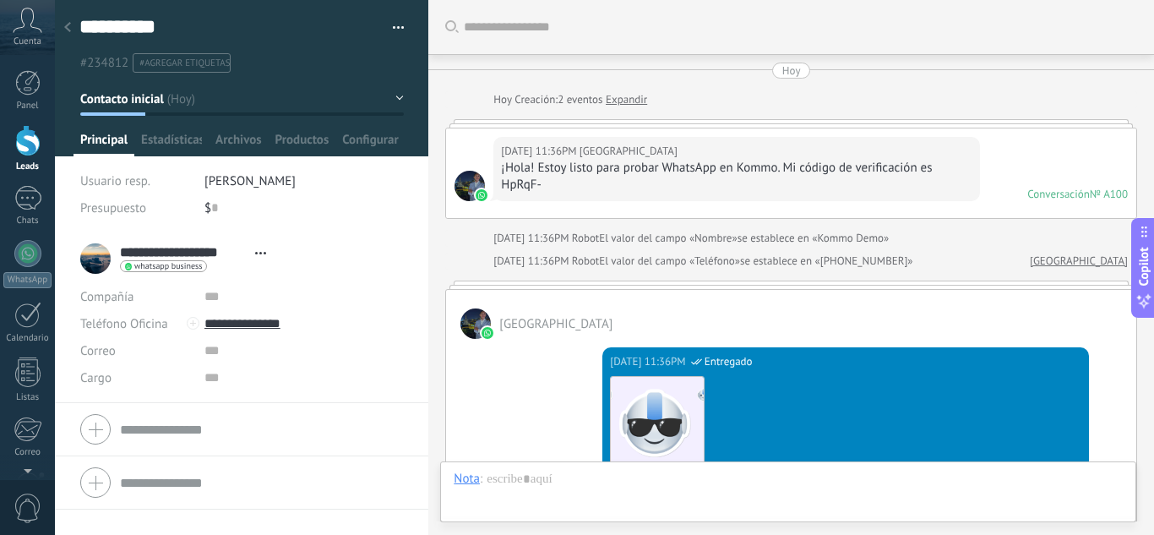
scroll to position [934, 0]
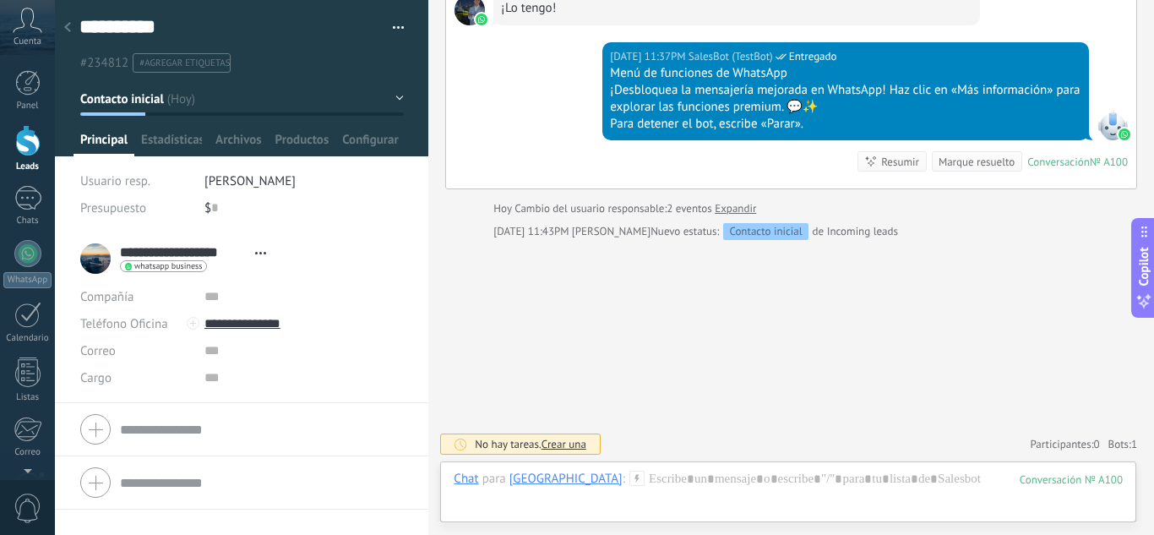
click at [65, 25] on icon at bounding box center [67, 27] width 7 height 10
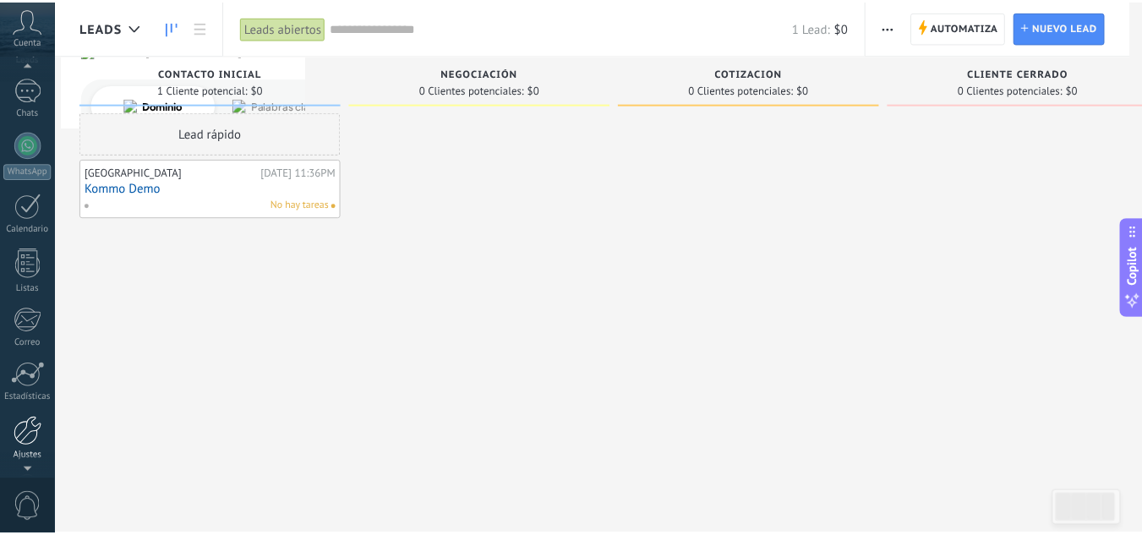
scroll to position [129, 0]
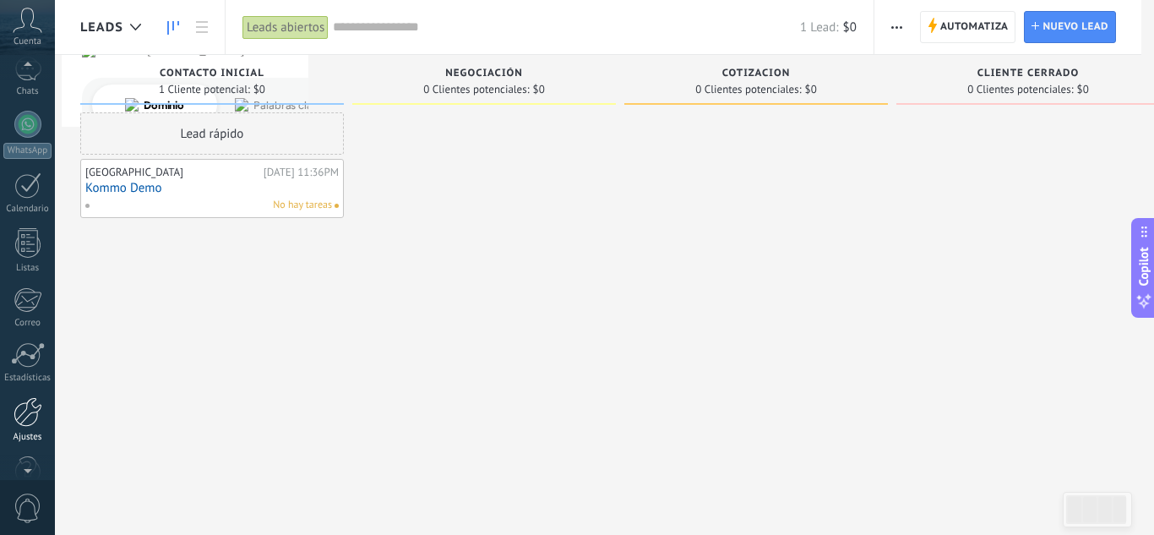
click at [25, 410] on div at bounding box center [28, 412] width 29 height 30
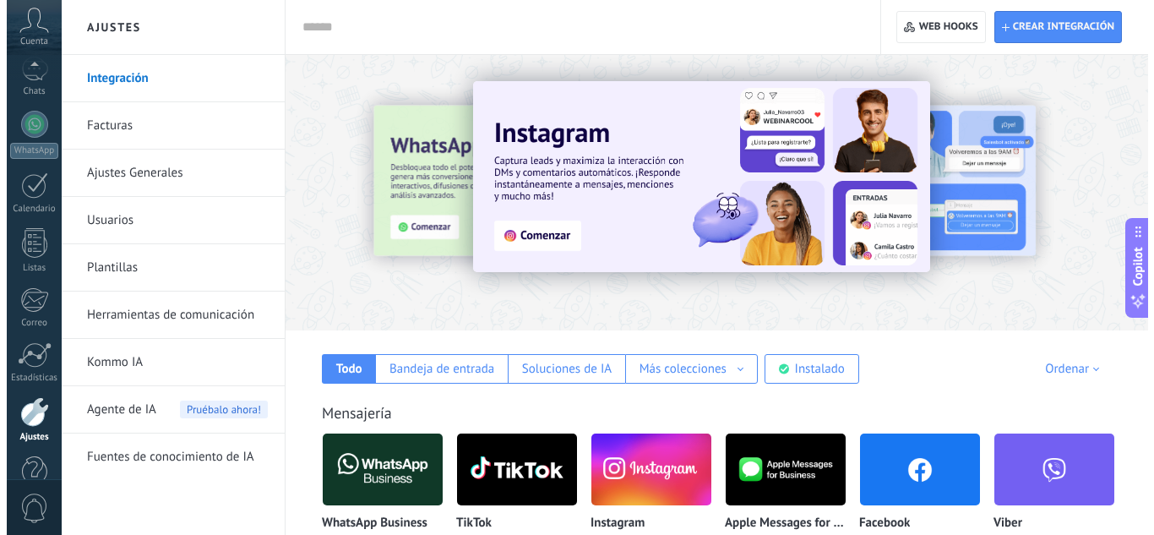
scroll to position [168, 0]
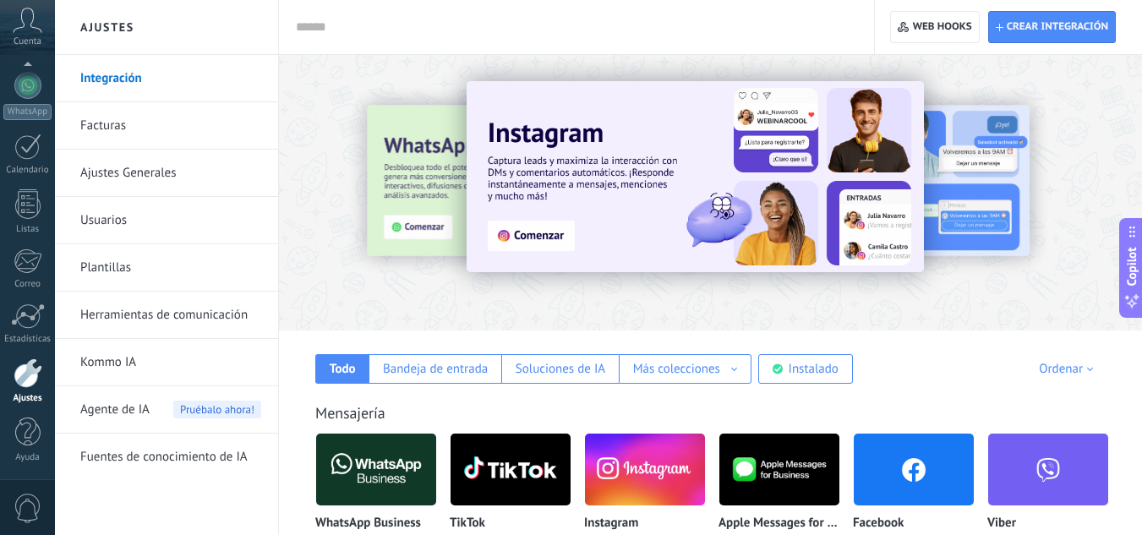
click at [139, 81] on link "Integración" at bounding box center [170, 78] width 181 height 47
click at [378, 471] on img at bounding box center [376, 469] width 120 height 82
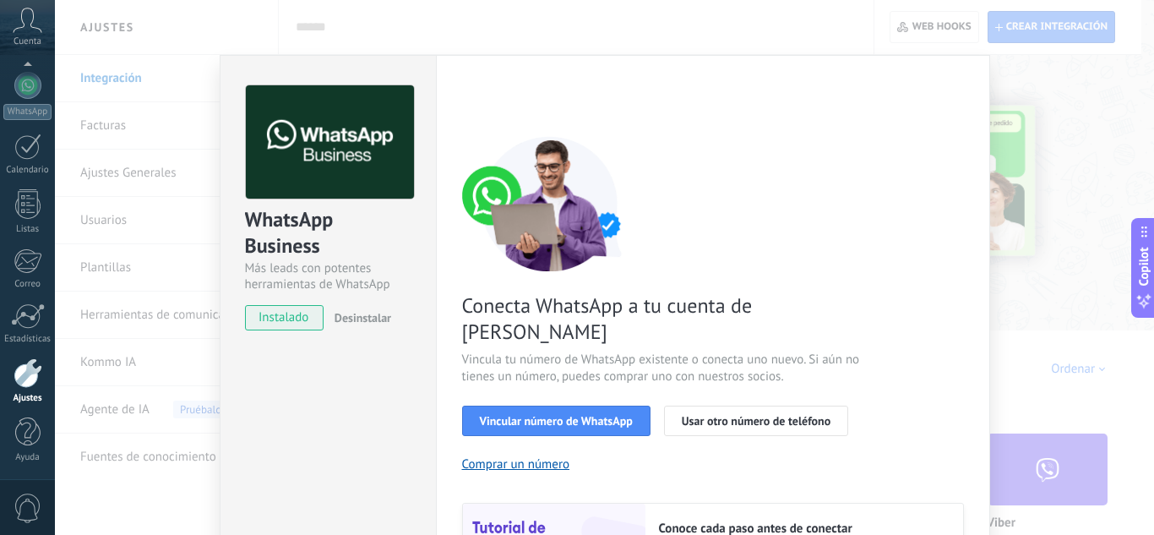
click at [936, 291] on div "Conecta WhatsApp a tu cuenta de Kommo Vincula tu número de WhatsApp existente o…" at bounding box center [713, 387] width 502 height 502
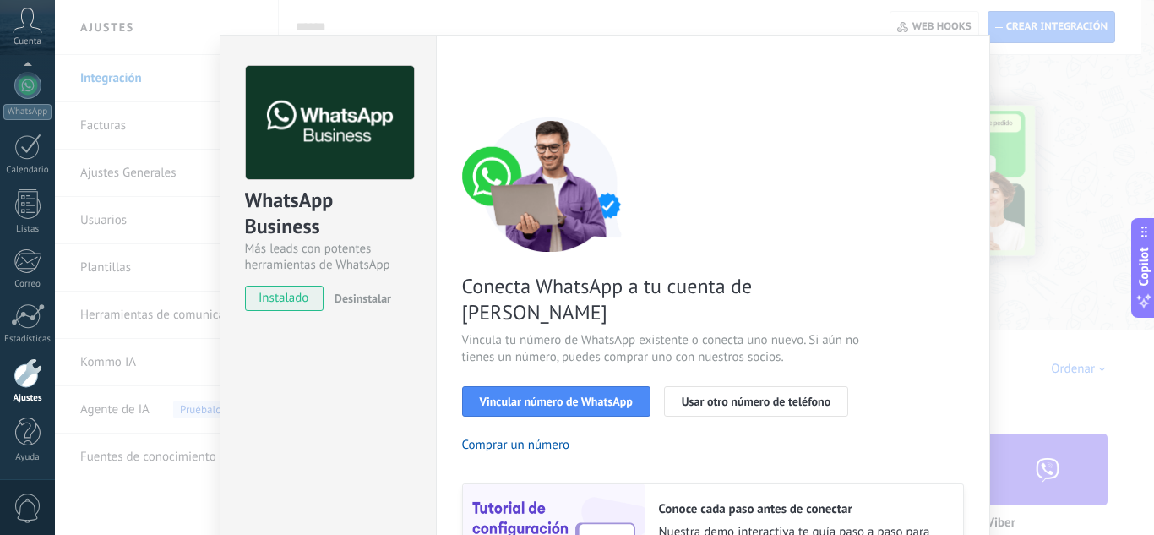
scroll to position [0, 0]
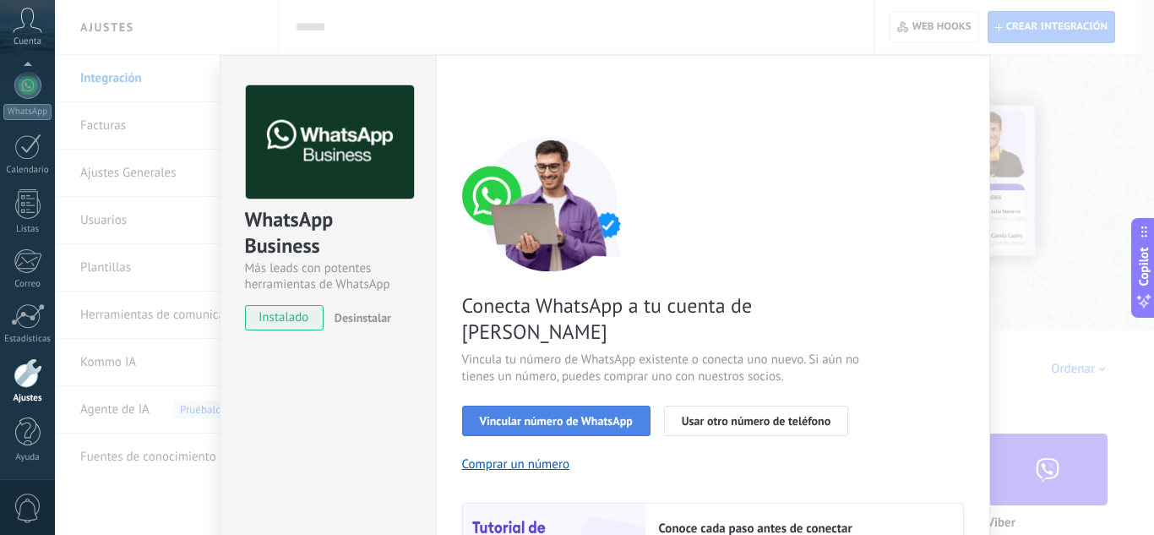
click at [535, 415] on span "Vincular número de WhatsApp" at bounding box center [556, 421] width 153 height 12
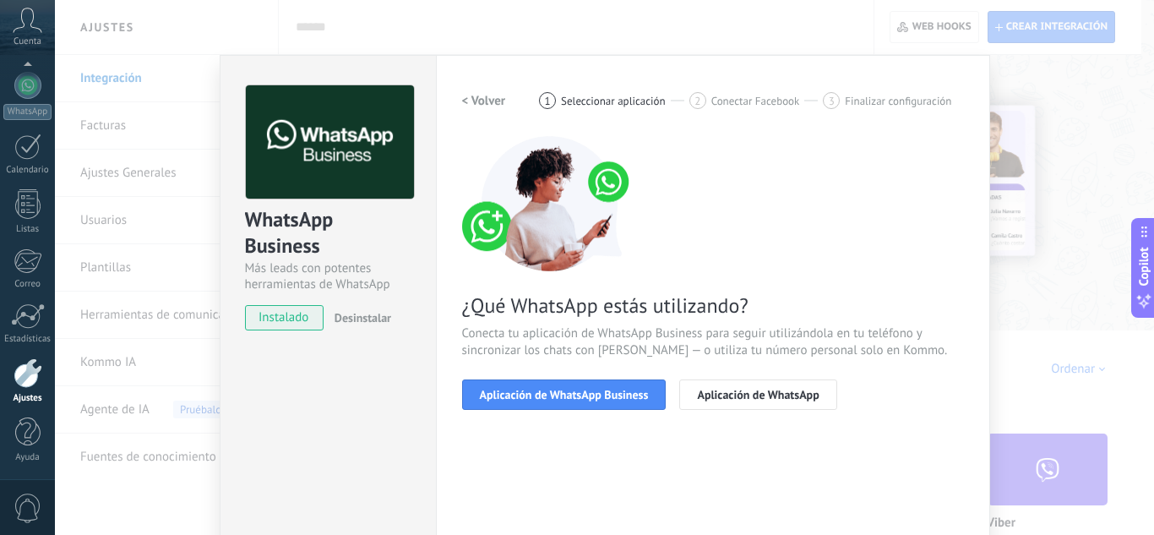
click at [535, 390] on span "Aplicación de WhatsApp Business" at bounding box center [564, 395] width 169 height 12
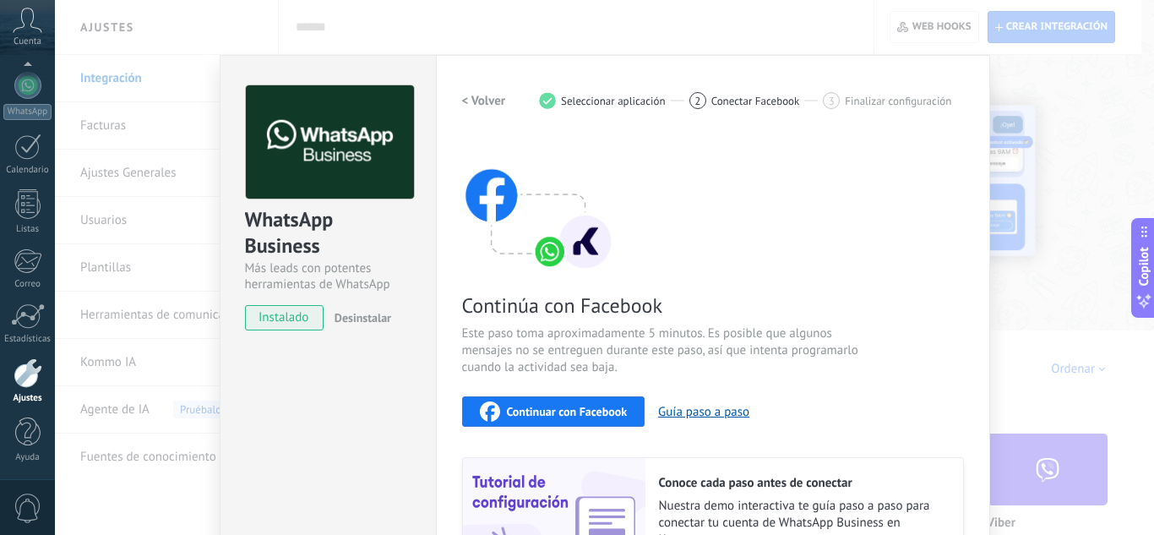
click at [922, 303] on div "Continúa con Facebook Este paso toma aproximadamente 5 minutos. Es posible que …" at bounding box center [713, 364] width 502 height 456
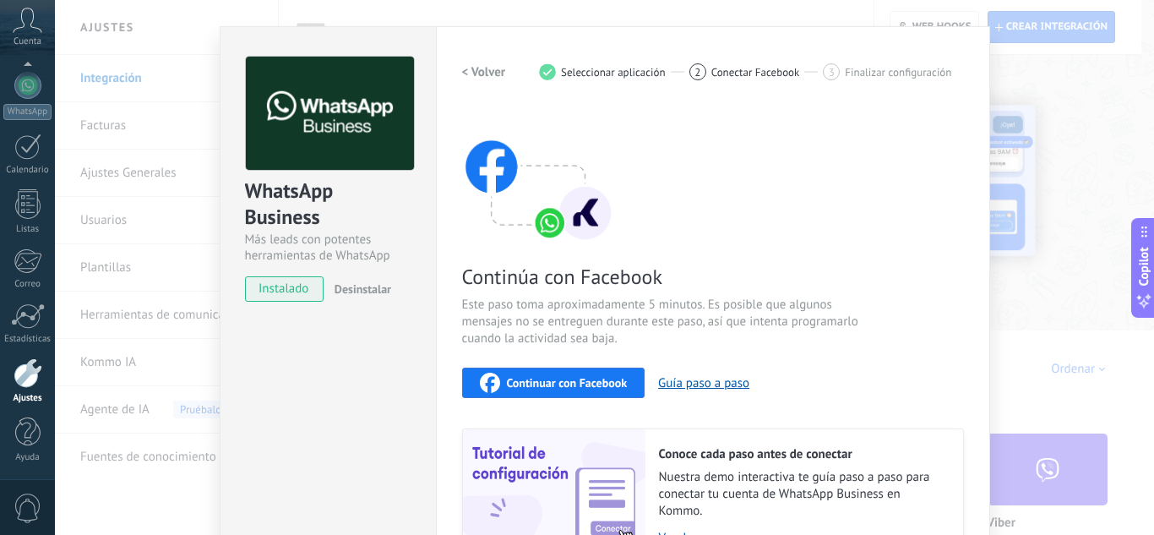
scroll to position [27, 0]
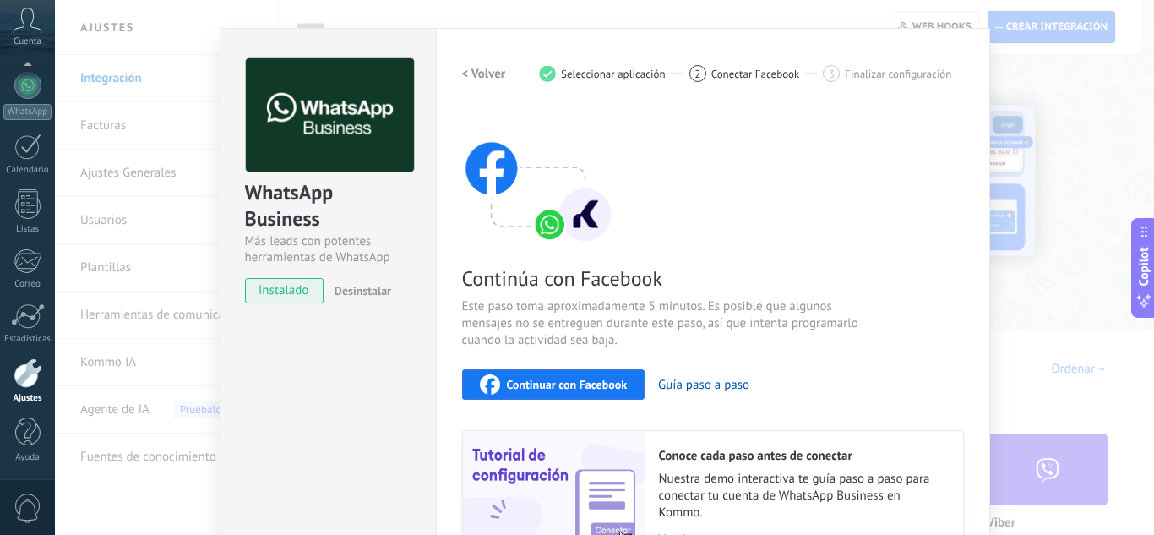
click at [601, 385] on span "Continuar con Facebook" at bounding box center [567, 385] width 121 height 12
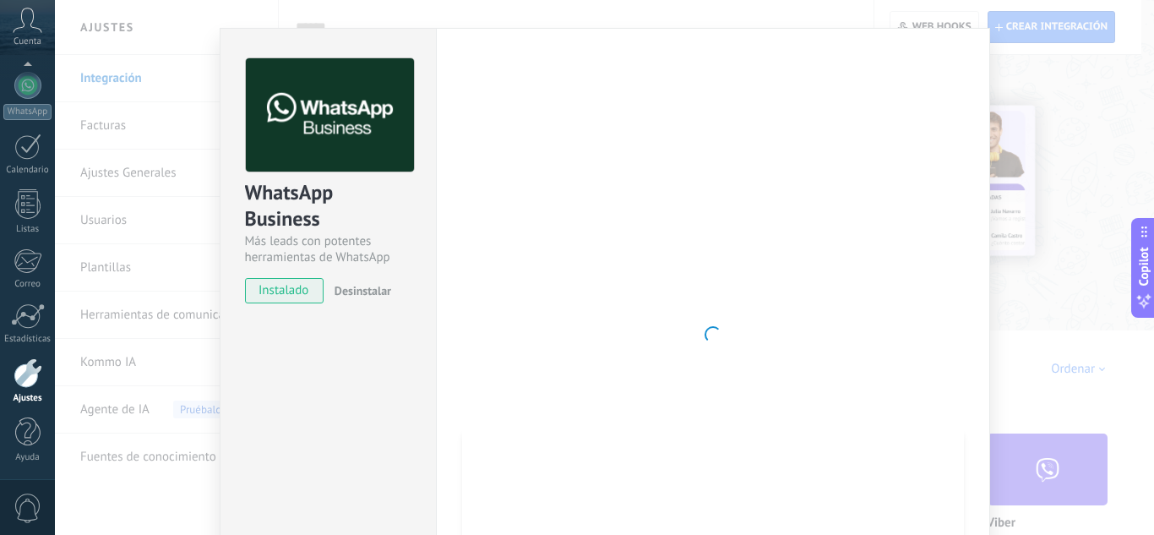
click at [352, 289] on span "Desinstalar" at bounding box center [363, 290] width 57 height 15
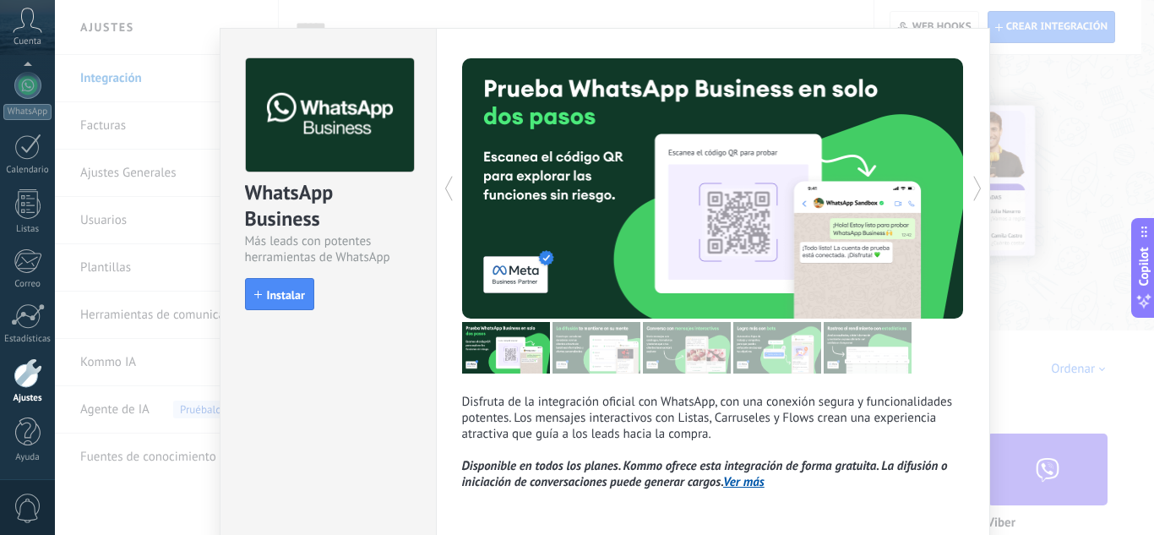
click at [187, 216] on div "WhatsApp Business Más leads con potentes herramientas de WhatsApp install Insta…" at bounding box center [604, 267] width 1099 height 535
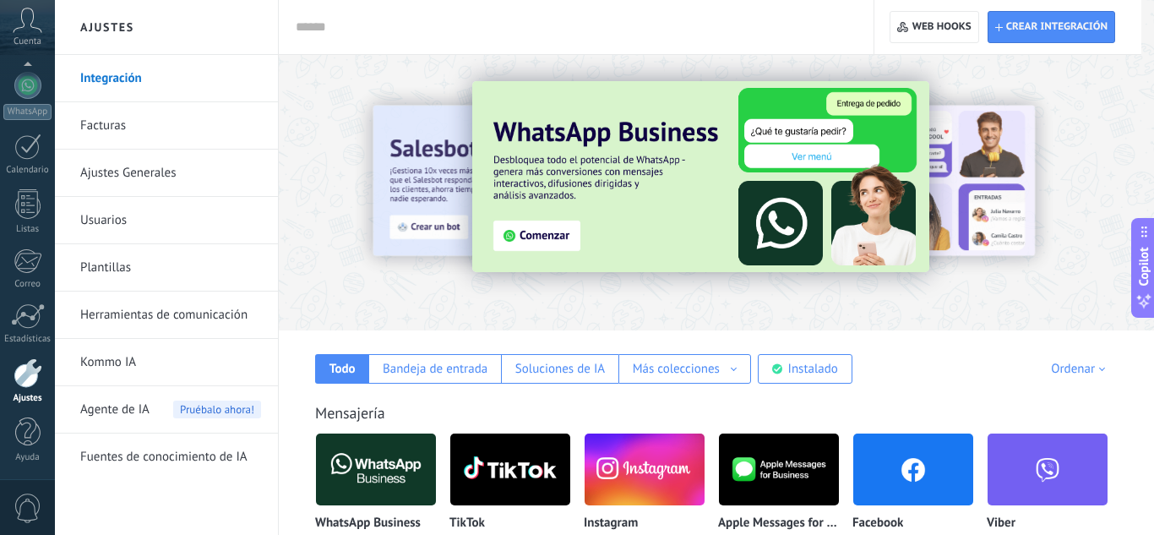
scroll to position [0, 0]
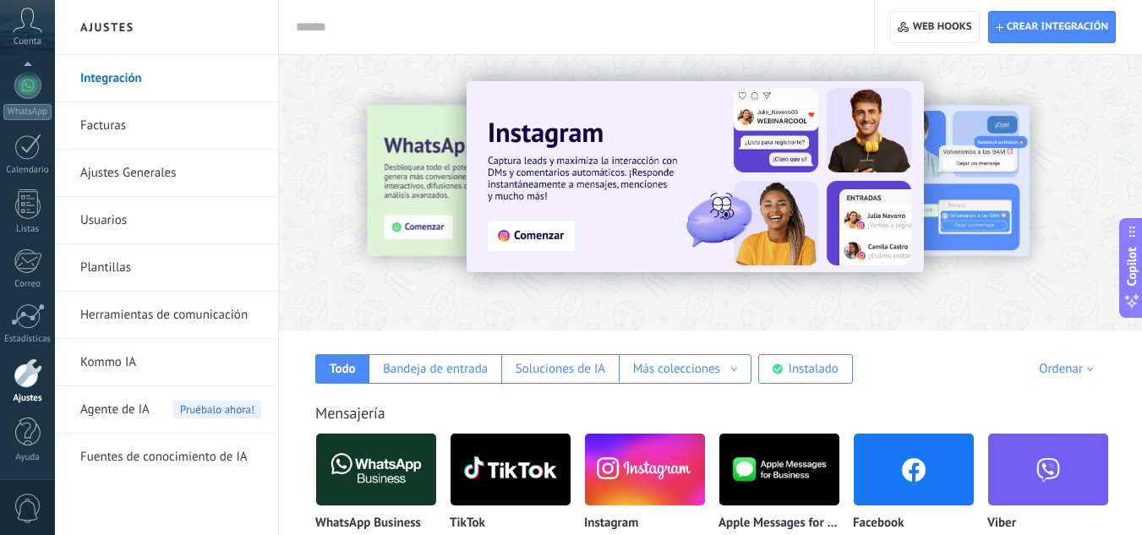
click at [389, 466] on img at bounding box center [376, 469] width 120 height 82
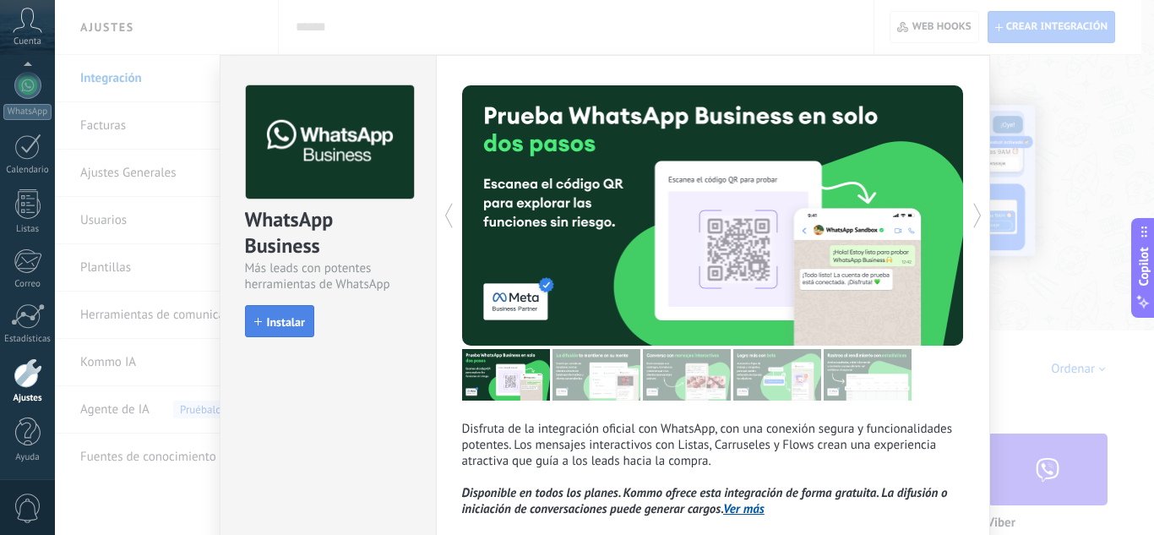
click at [272, 319] on span "Instalar" at bounding box center [286, 322] width 38 height 12
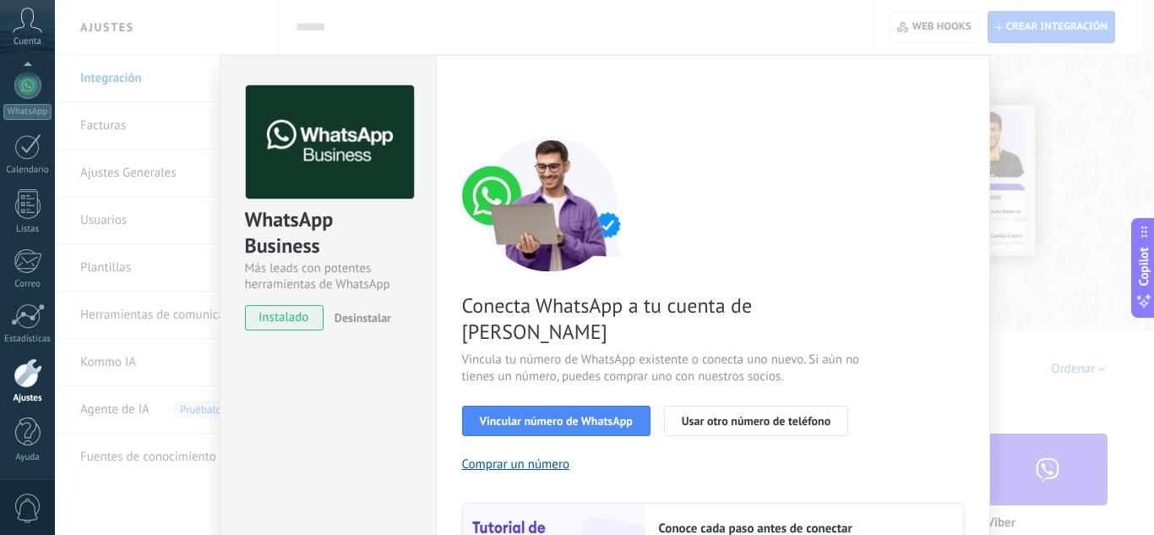
click at [928, 341] on div "Conecta WhatsApp a tu cuenta de Kommo Vincula tu número de WhatsApp existente o…" at bounding box center [713, 387] width 502 height 502
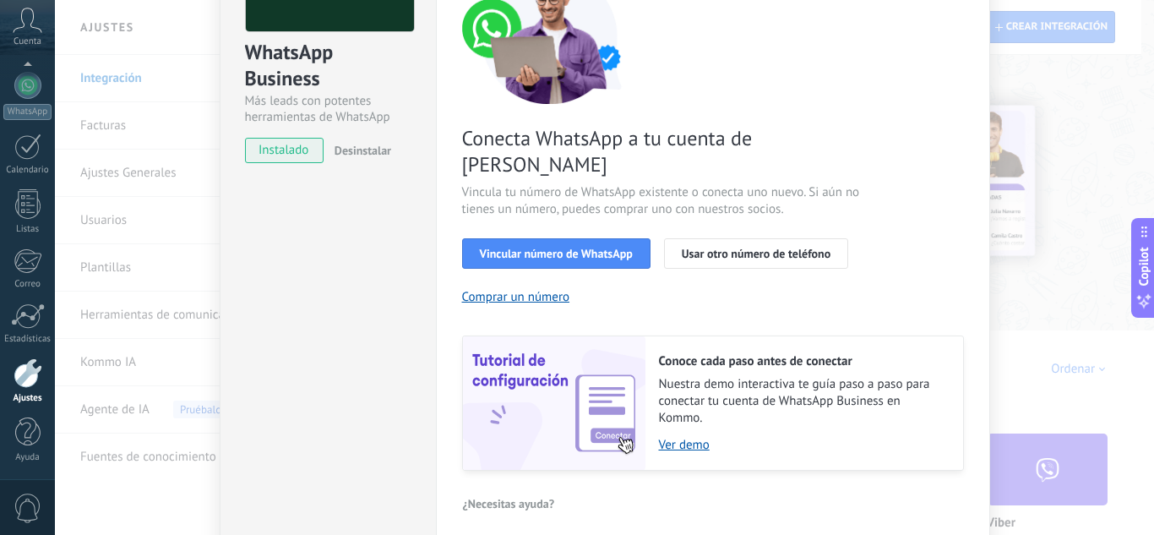
scroll to position [169, 0]
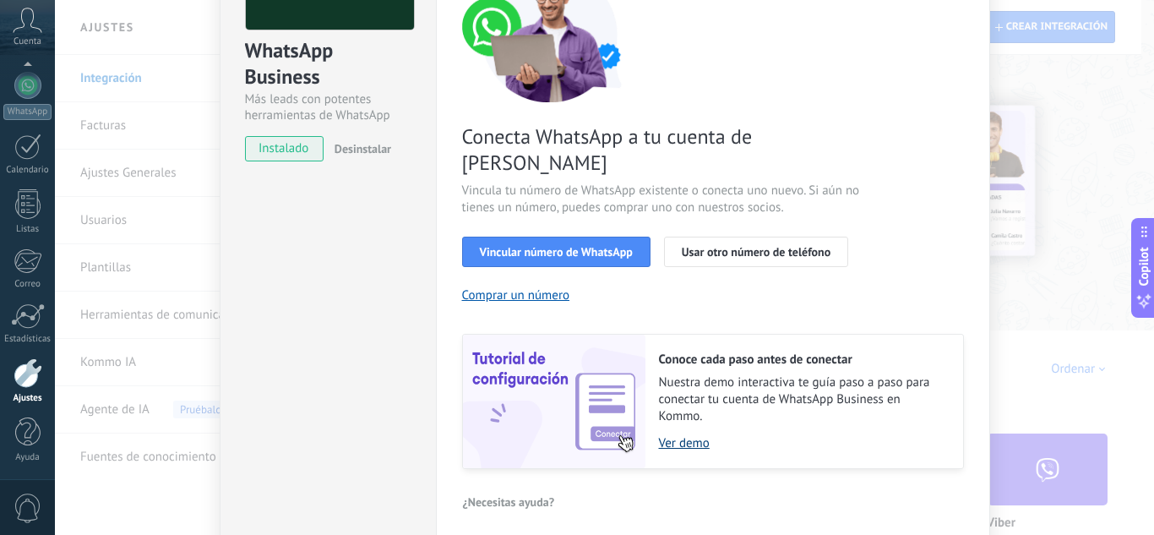
click at [682, 435] on link "Ver demo" at bounding box center [802, 443] width 287 height 16
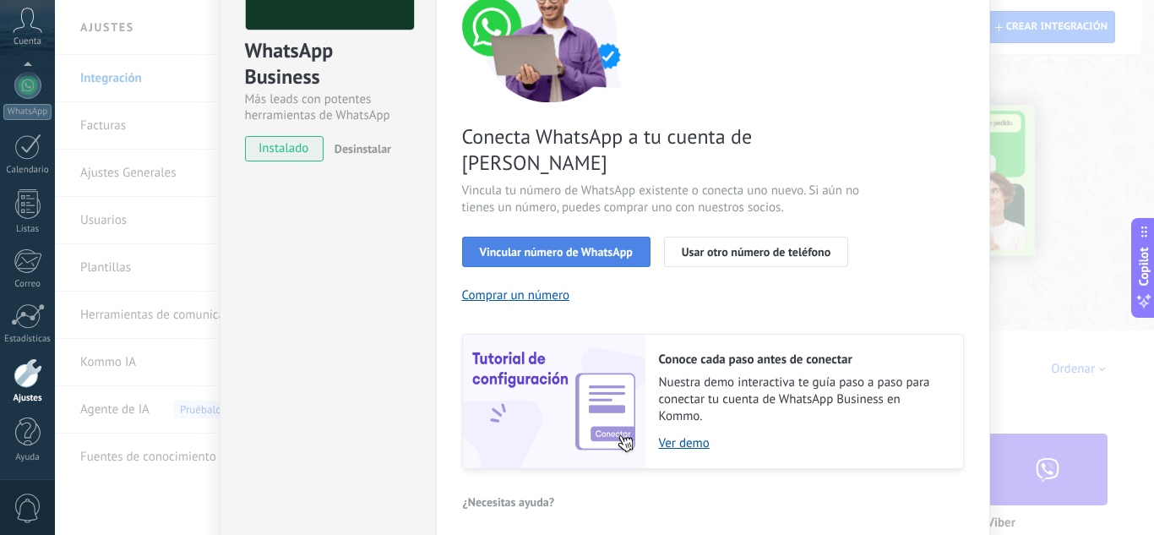
click at [543, 246] on span "Vincular número de WhatsApp" at bounding box center [556, 252] width 153 height 12
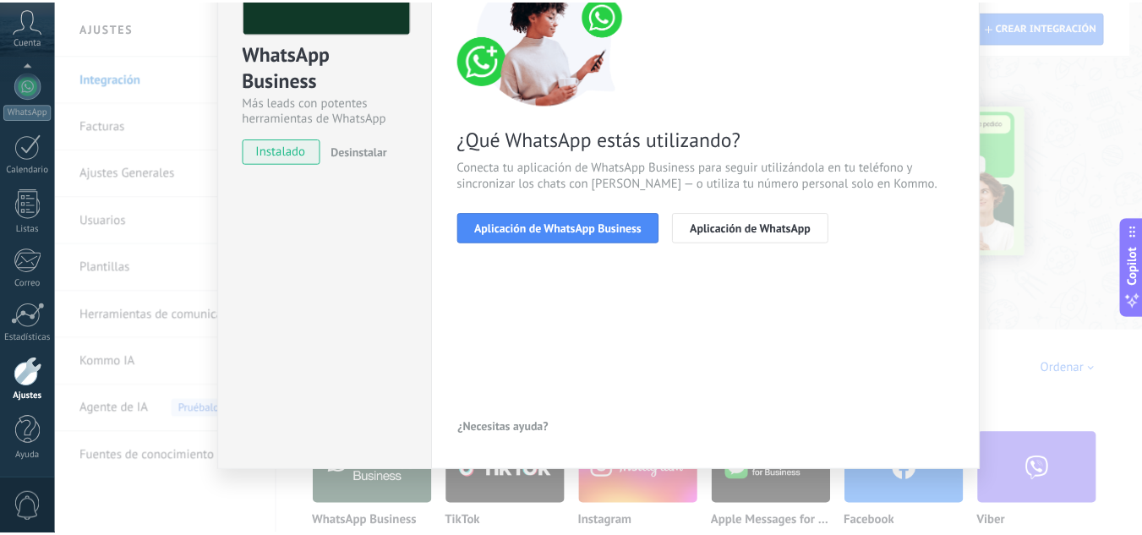
scroll to position [166, 0]
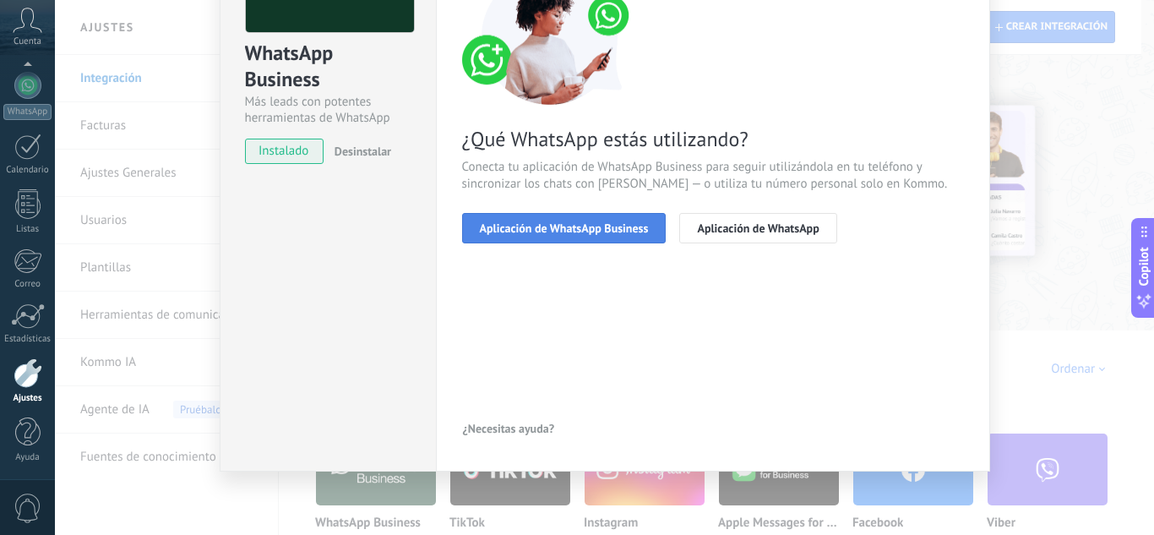
click at [619, 231] on span "Aplicación de WhatsApp Business" at bounding box center [564, 228] width 169 height 12
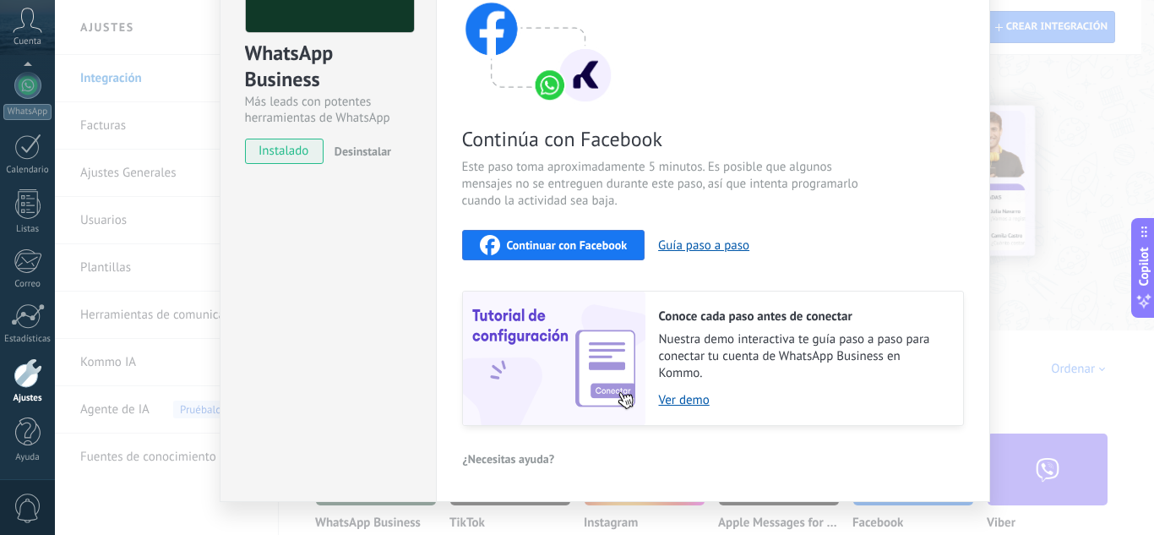
click at [583, 246] on span "Continuar con Facebook" at bounding box center [567, 245] width 121 height 12
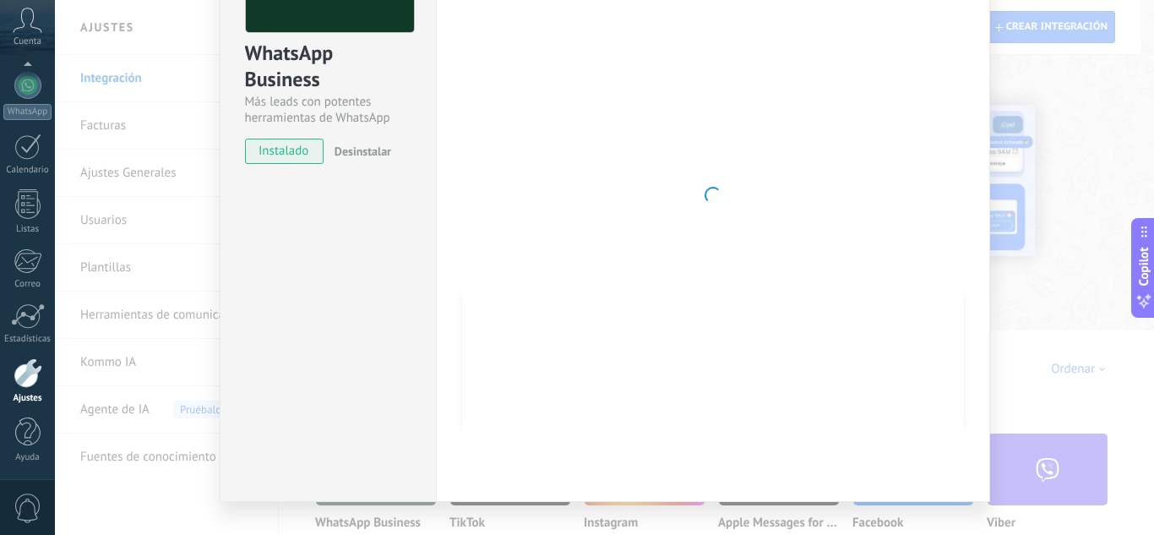
click at [271, 124] on div "Más leads con potentes herramientas de WhatsApp" at bounding box center [328, 110] width 166 height 32
click at [125, 411] on div "WhatsApp Business Más leads con potentes herramientas de WhatsApp instalado Des…" at bounding box center [604, 267] width 1099 height 535
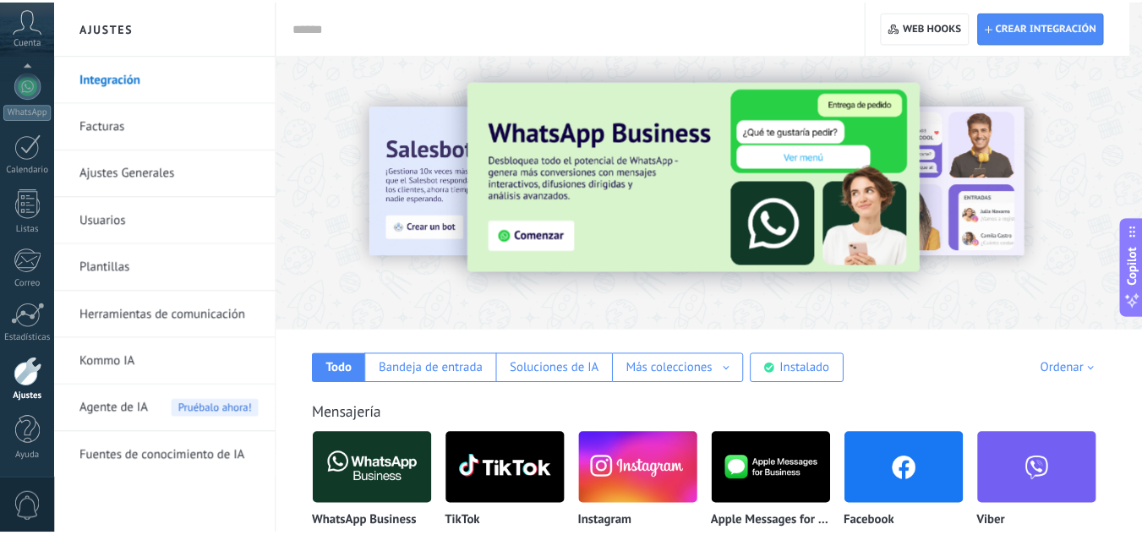
scroll to position [0, 0]
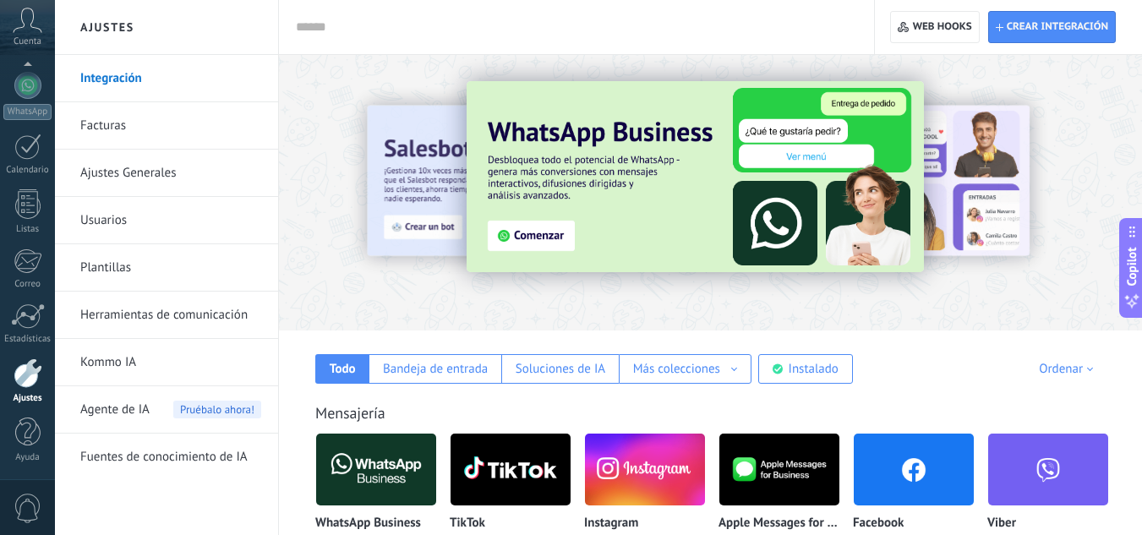
click at [125, 411] on span "Agente de IA" at bounding box center [114, 409] width 69 height 47
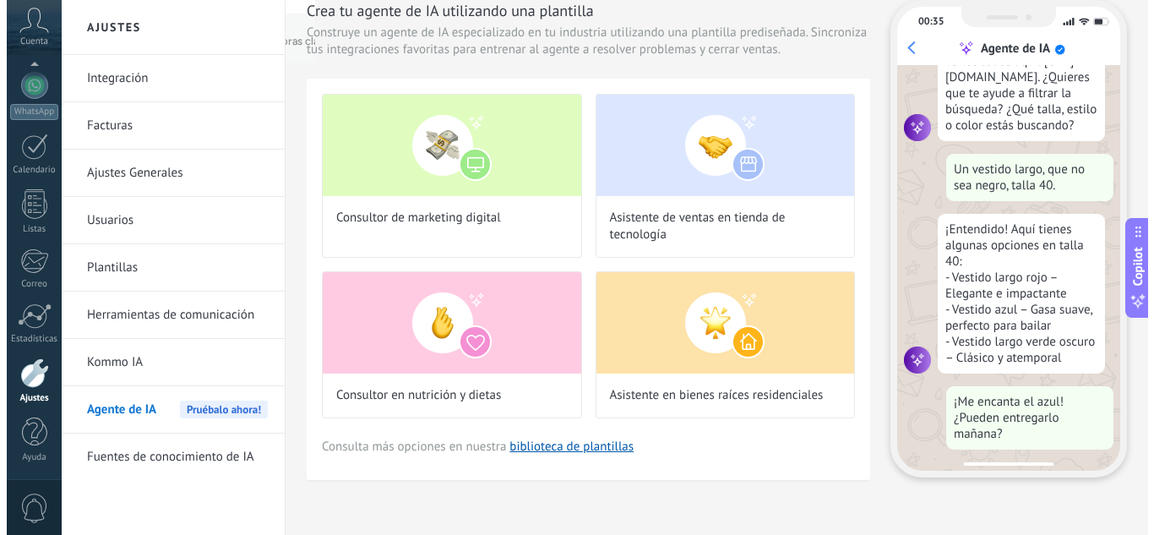
scroll to position [171, 0]
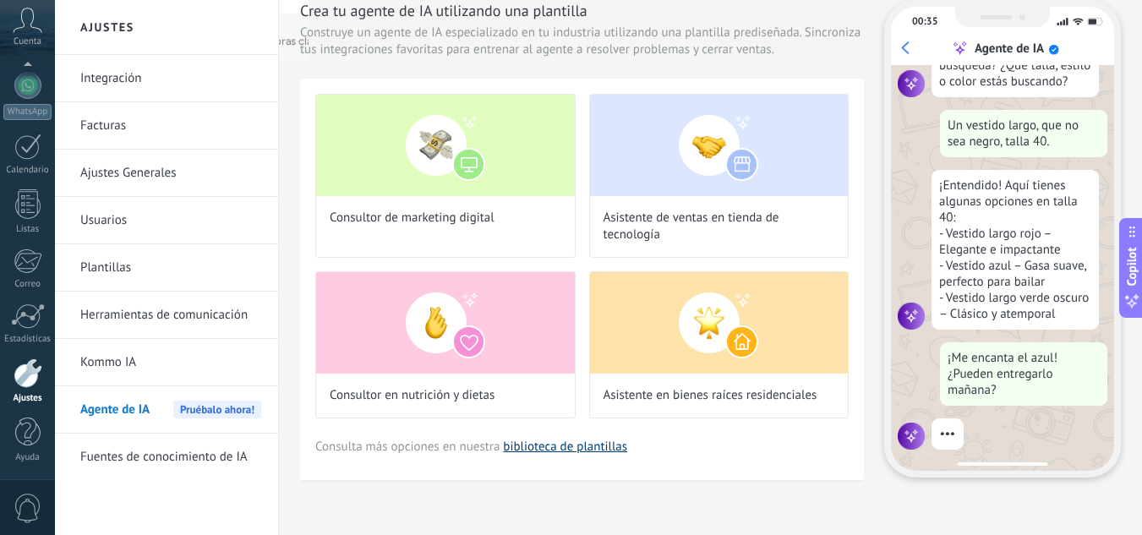
click at [576, 452] on link "biblioteca de plantillas" at bounding box center [565, 447] width 124 height 16
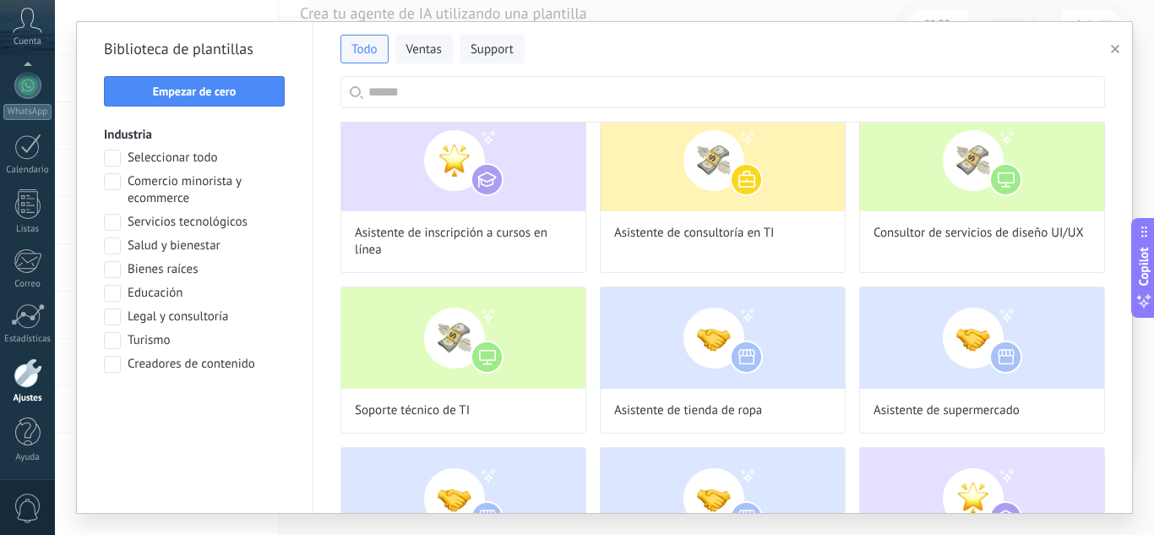
scroll to position [727, 0]
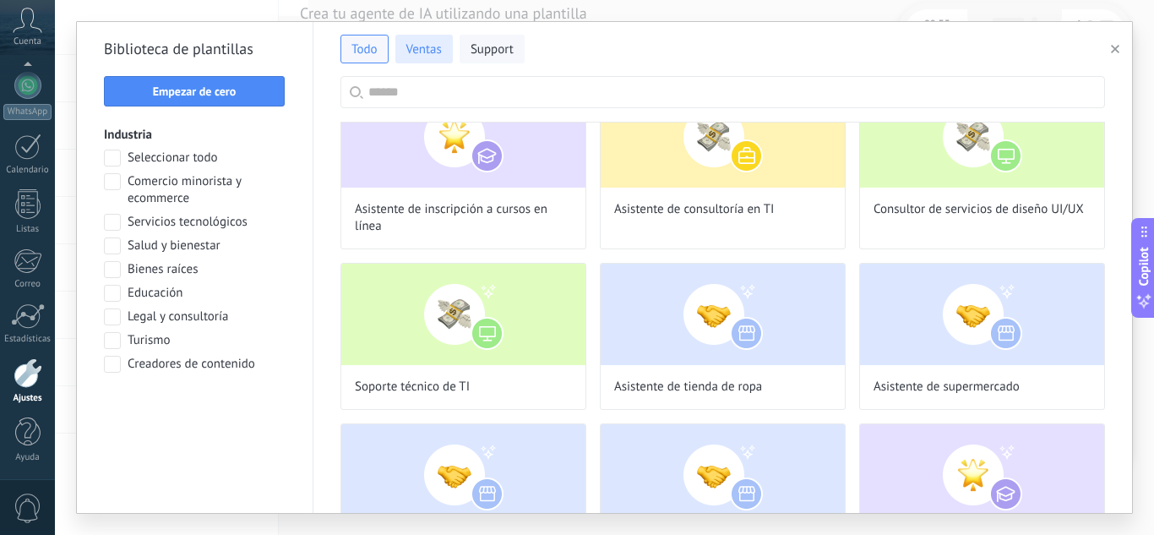
click at [423, 43] on span "Ventas" at bounding box center [423, 49] width 35 height 17
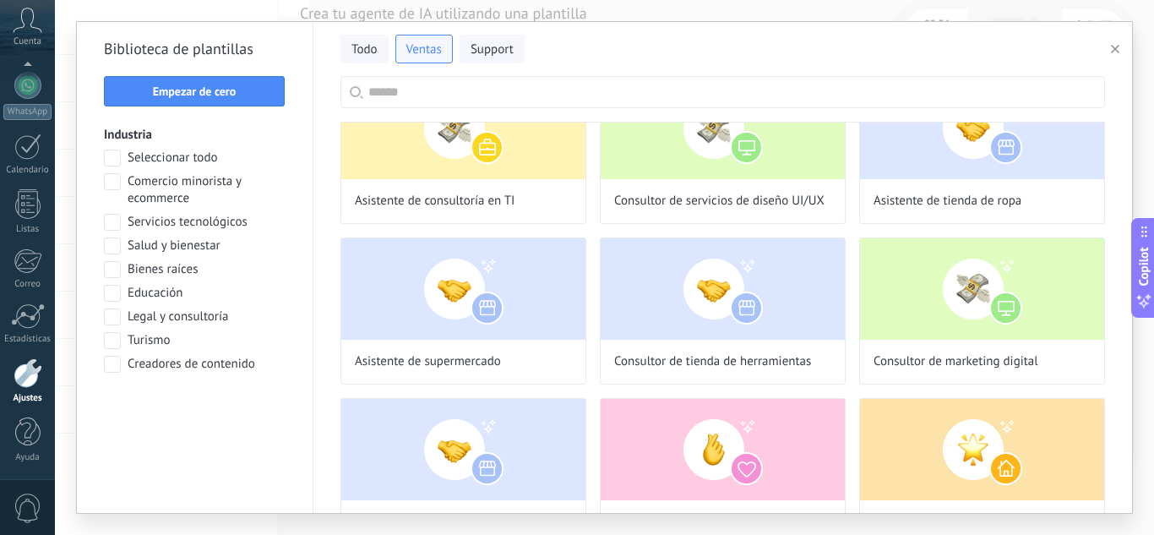
scroll to position [0, 0]
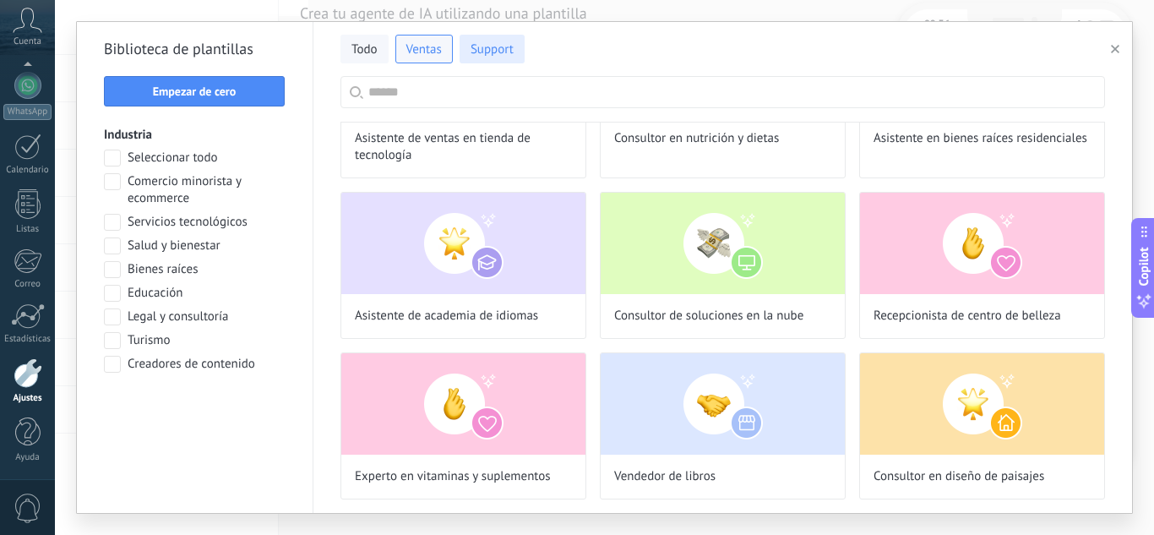
click at [483, 56] on span "Support" at bounding box center [492, 49] width 43 height 17
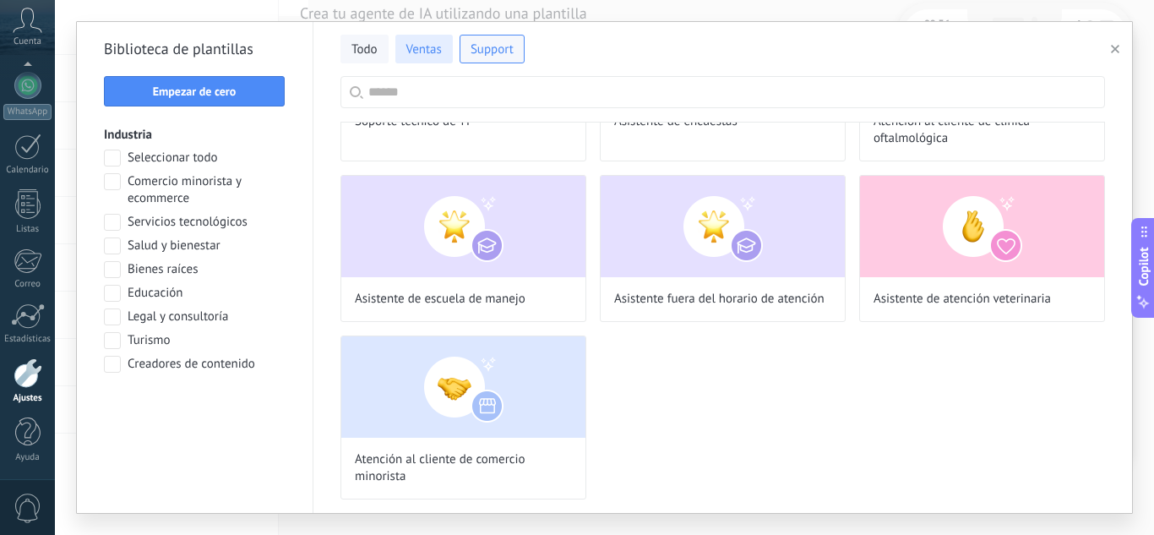
click at [426, 36] on button "Ventas" at bounding box center [424, 49] width 57 height 29
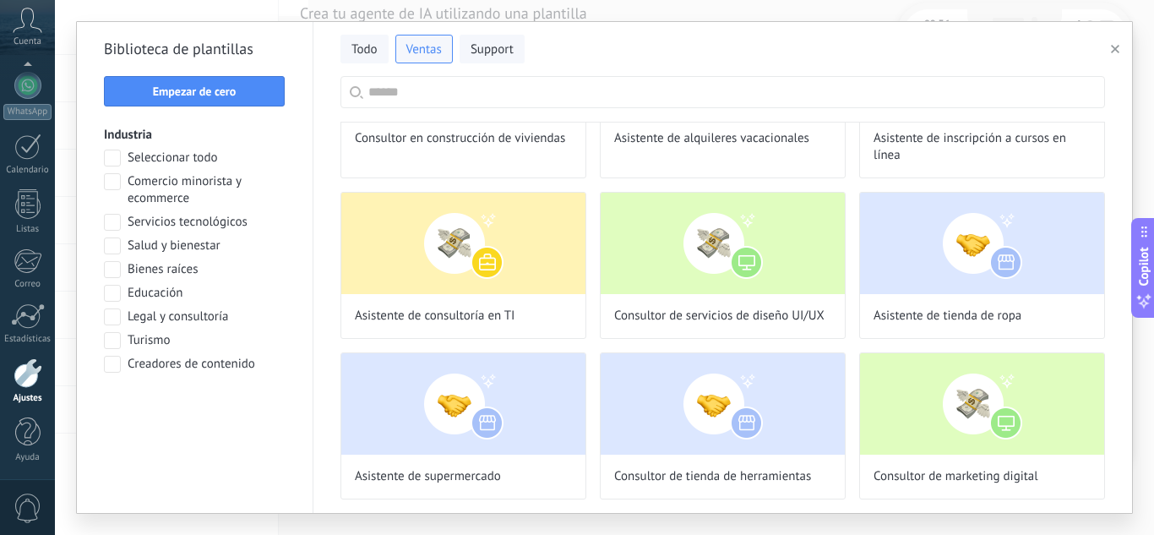
click at [393, 9] on div "Todo Ventas Support Biblioteca de plantillas Empezar de cero Industria Seleccio…" at bounding box center [604, 267] width 1099 height 535
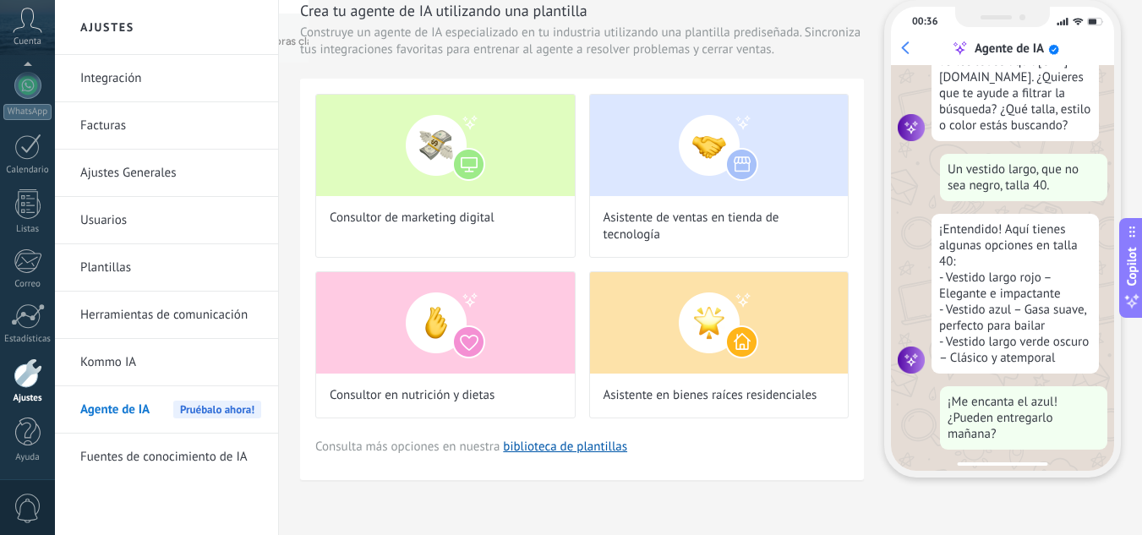
scroll to position [171, 0]
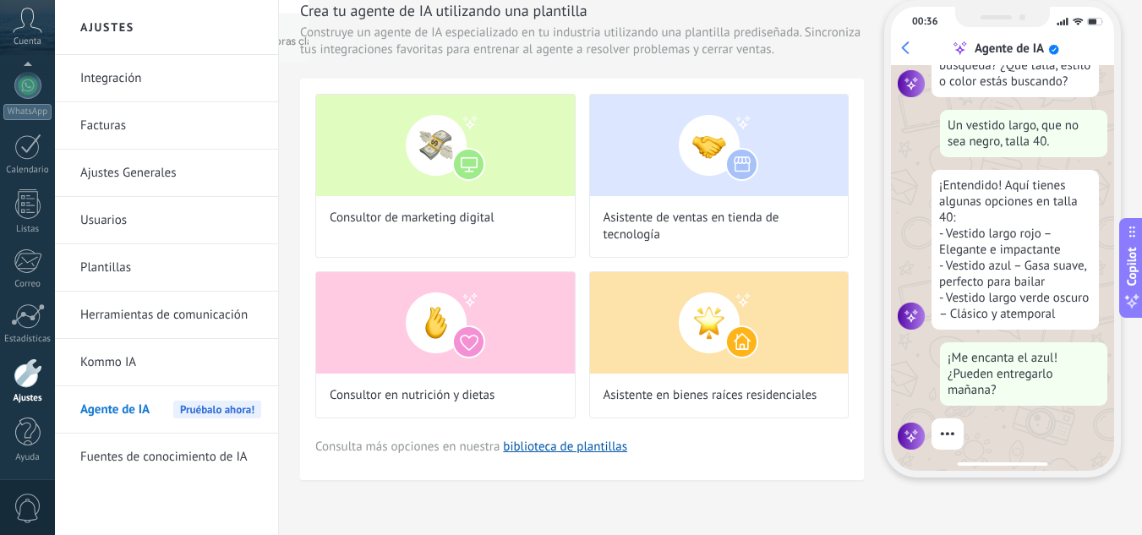
click at [183, 459] on link "Fuentes de conocimiento de IA" at bounding box center [170, 457] width 181 height 47
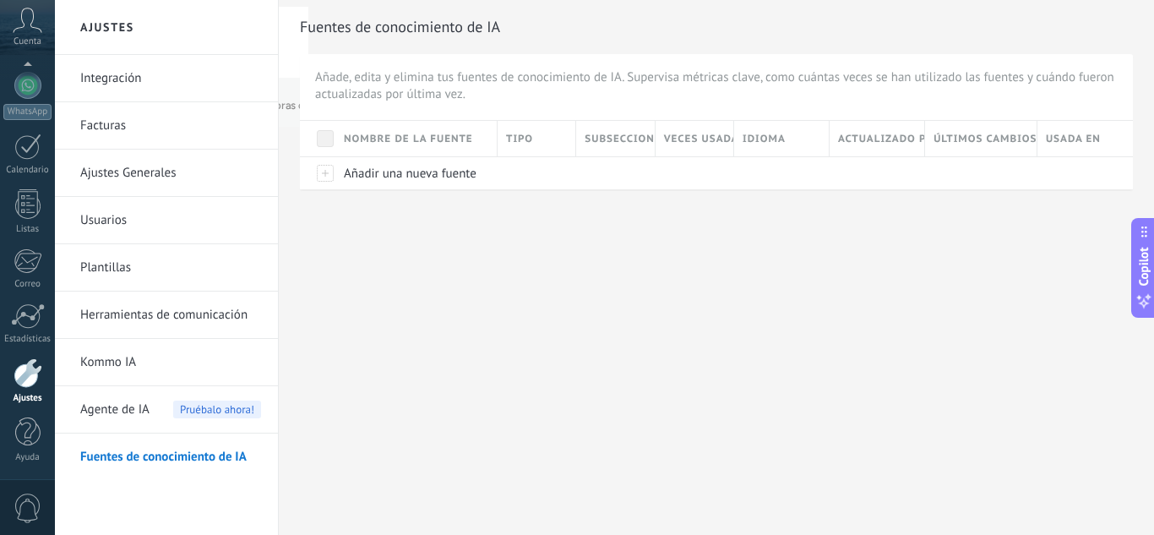
click at [123, 89] on link "Integración" at bounding box center [170, 78] width 181 height 47
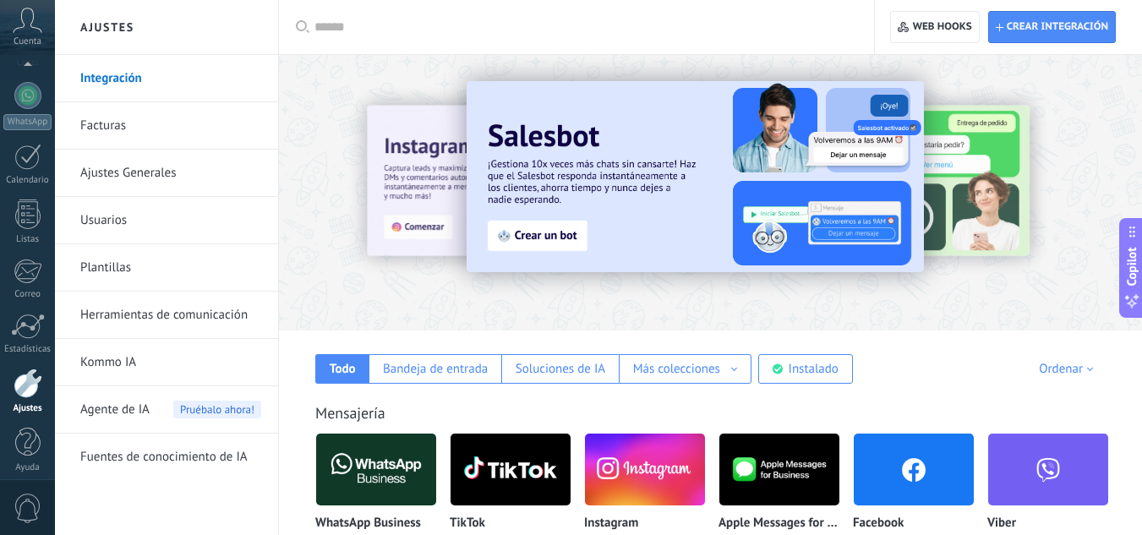
scroll to position [168, 0]
click at [178, 318] on link "Herramientas de comunicación" at bounding box center [170, 315] width 181 height 47
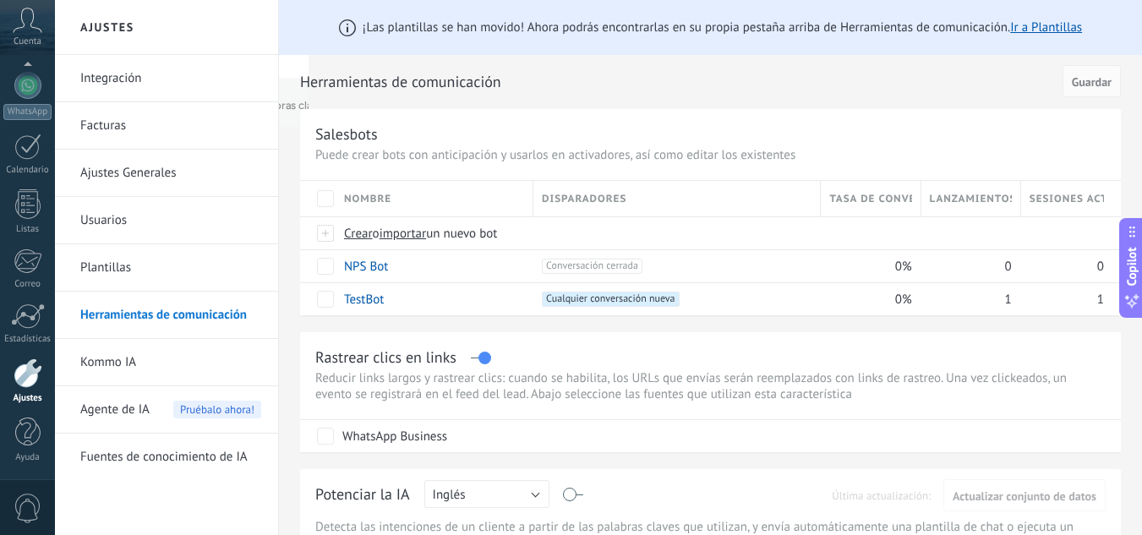
click at [127, 367] on link "Kommo IA" at bounding box center [170, 362] width 181 height 47
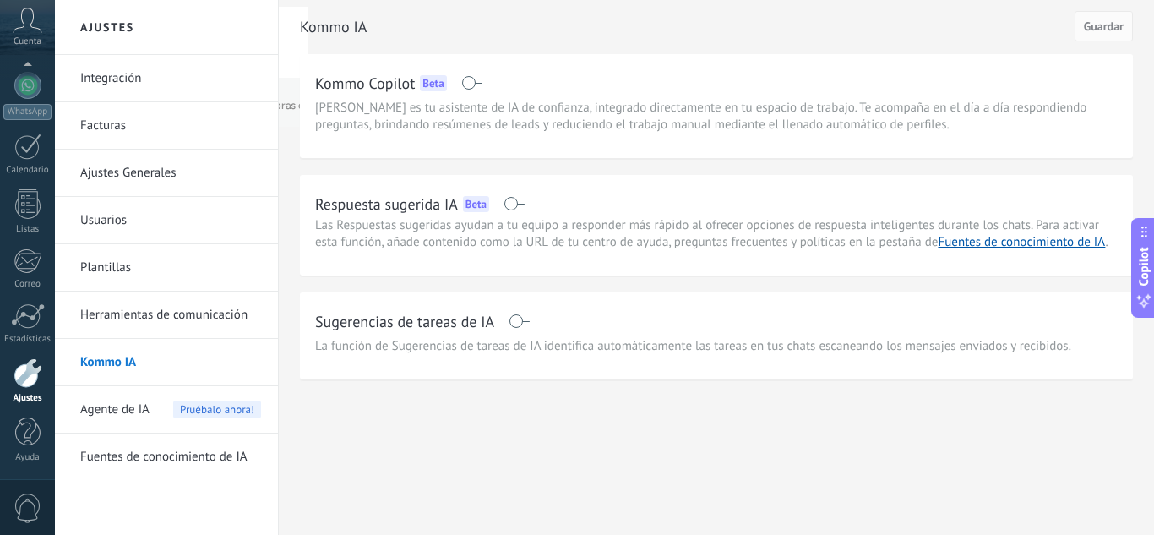
click at [121, 404] on span "Agente de IA" at bounding box center [114, 409] width 69 height 47
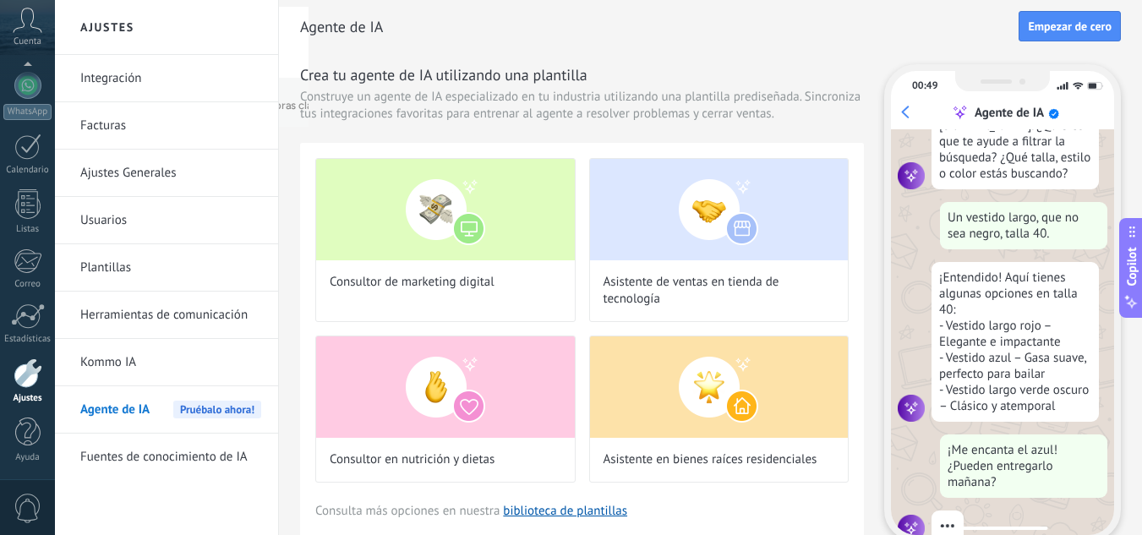
scroll to position [171, 0]
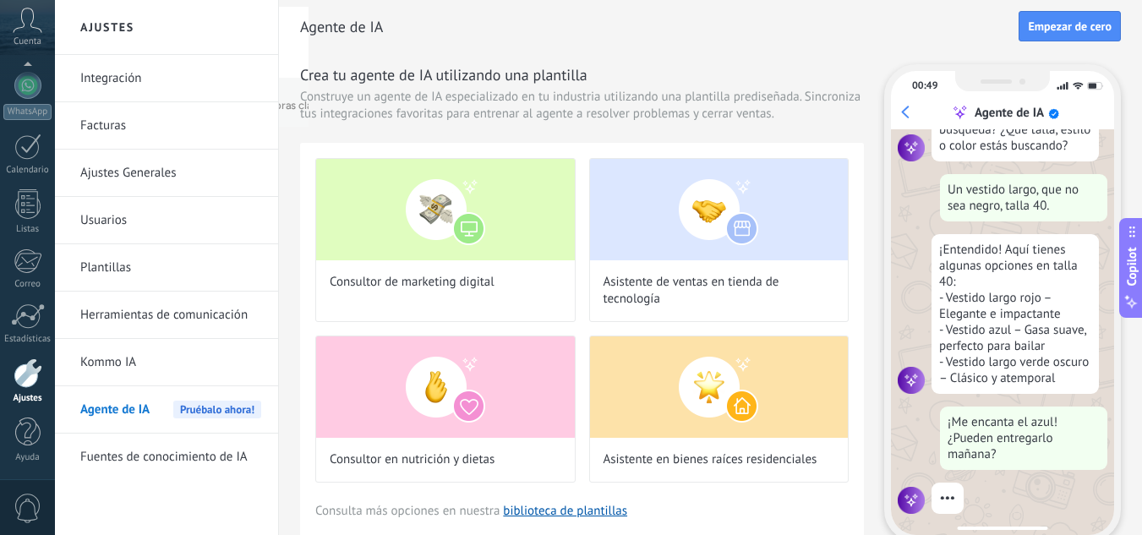
click at [142, 76] on link "Integración" at bounding box center [170, 78] width 181 height 47
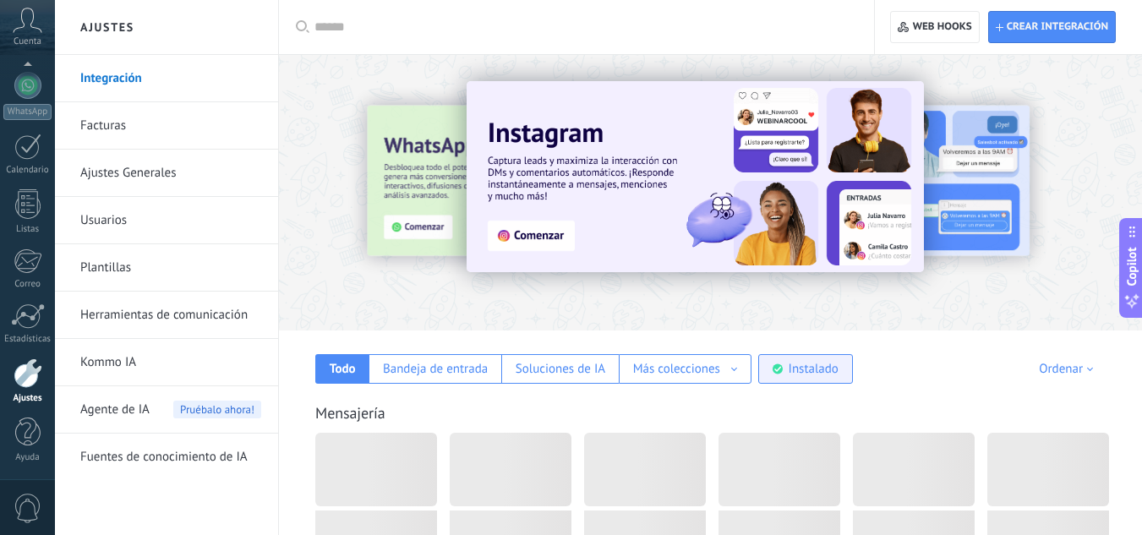
click at [810, 368] on div "Instalado" at bounding box center [813, 369] width 50 height 16
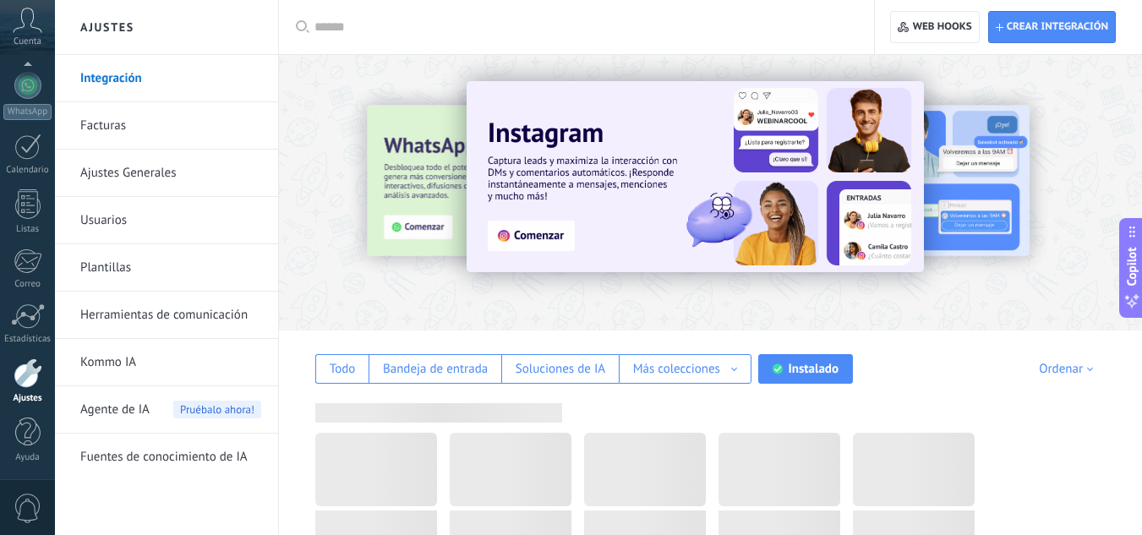
click at [810, 368] on div "Instalado" at bounding box center [813, 369] width 50 height 16
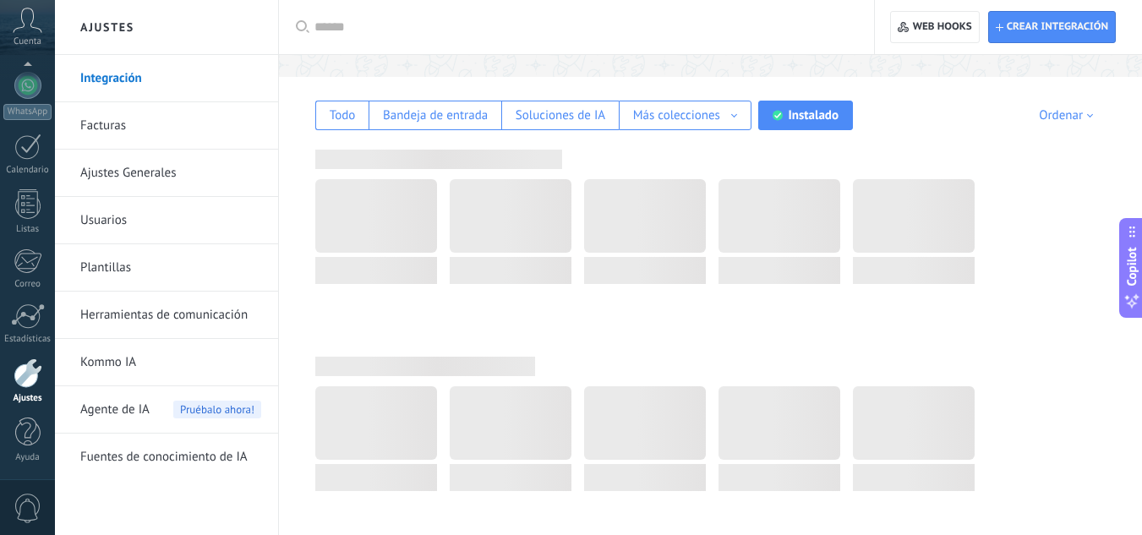
scroll to position [259, 0]
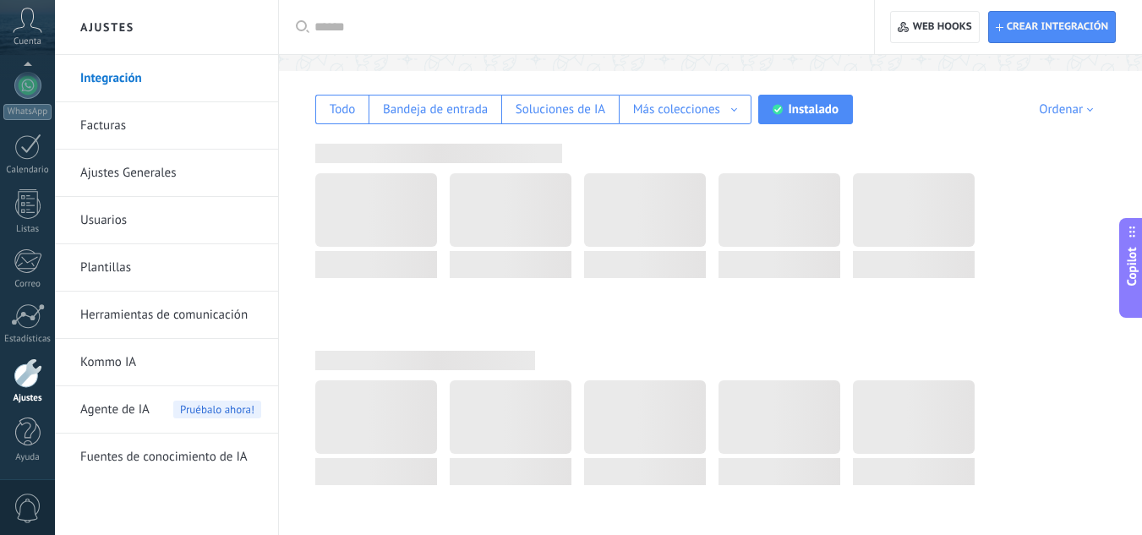
click at [1053, 239] on div at bounding box center [719, 248] width 808 height 150
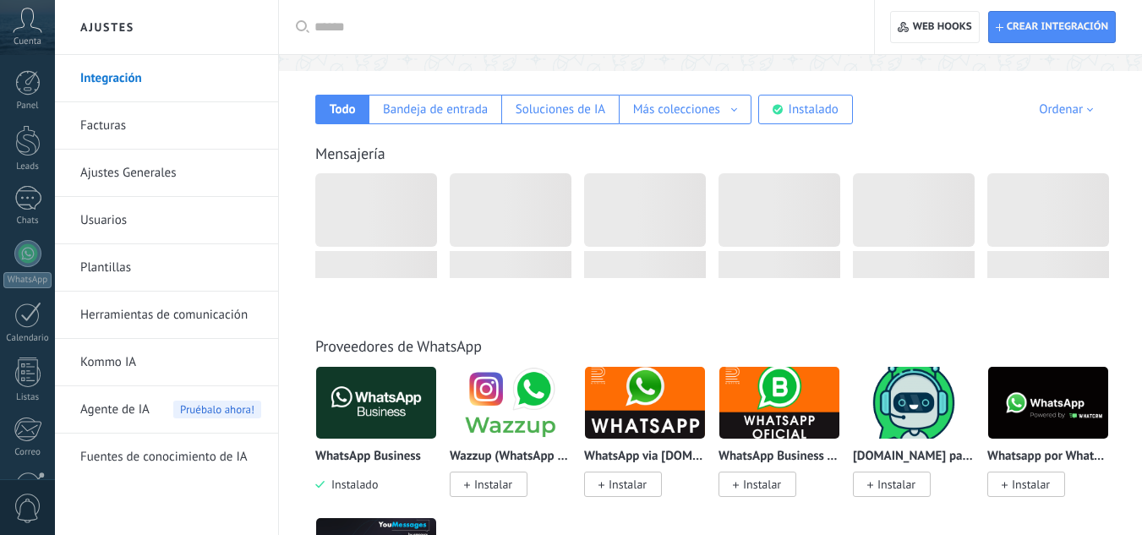
scroll to position [259, 0]
click at [821, 111] on div "Instalado" at bounding box center [813, 109] width 50 height 16
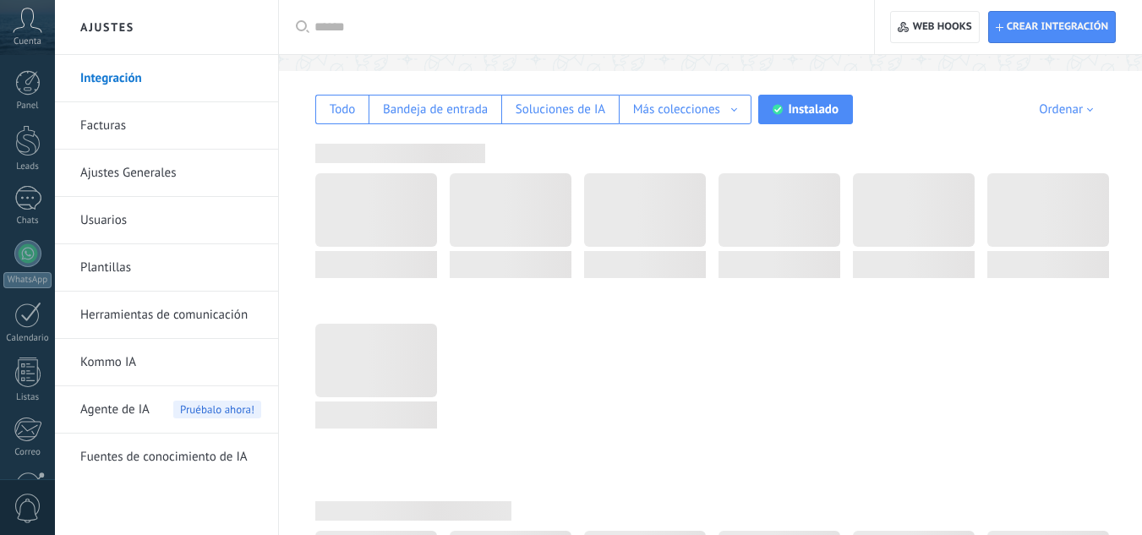
scroll to position [0, 0]
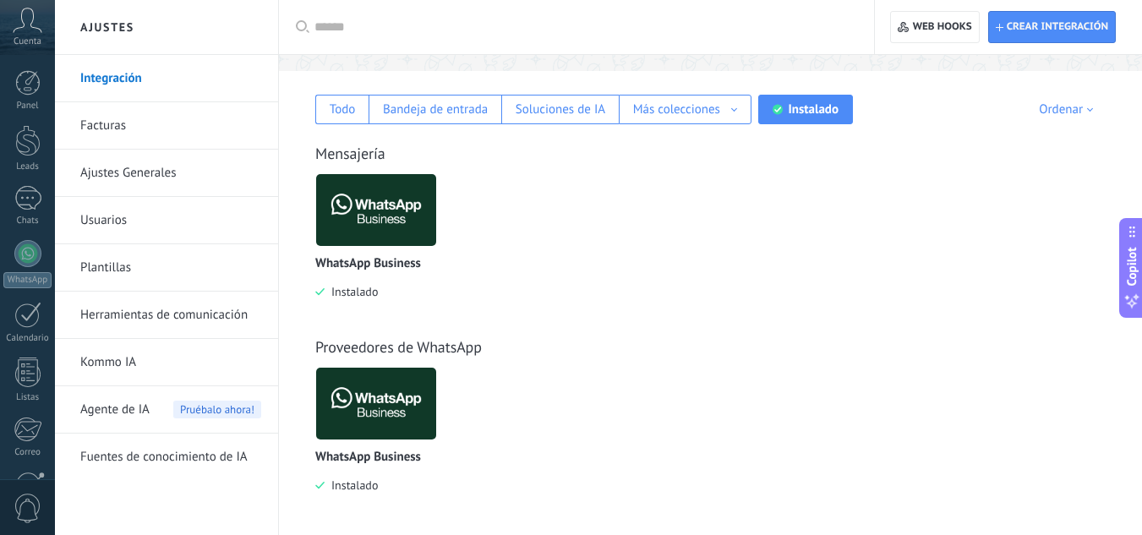
click at [399, 224] on img at bounding box center [376, 210] width 120 height 82
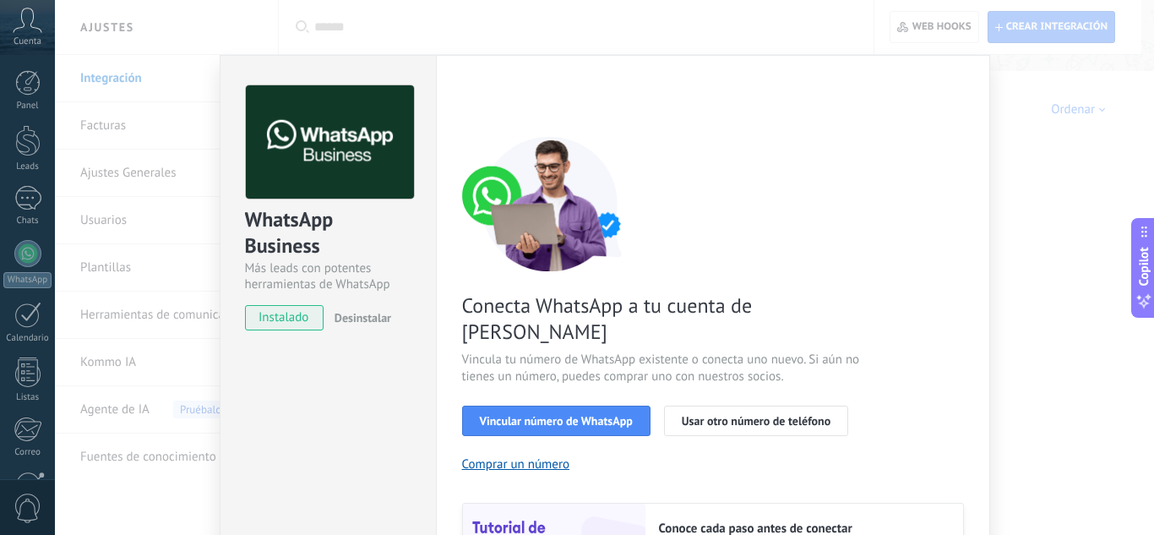
click at [1014, 316] on div "WhatsApp Business Más leads con potentes herramientas de WhatsApp instalado Des…" at bounding box center [604, 267] width 1099 height 535
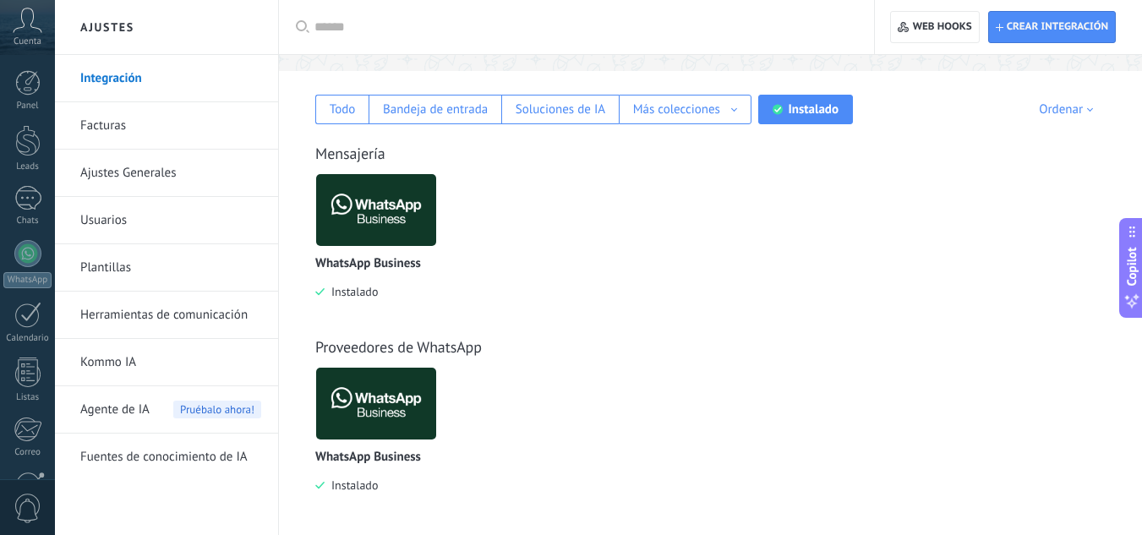
scroll to position [264, 0]
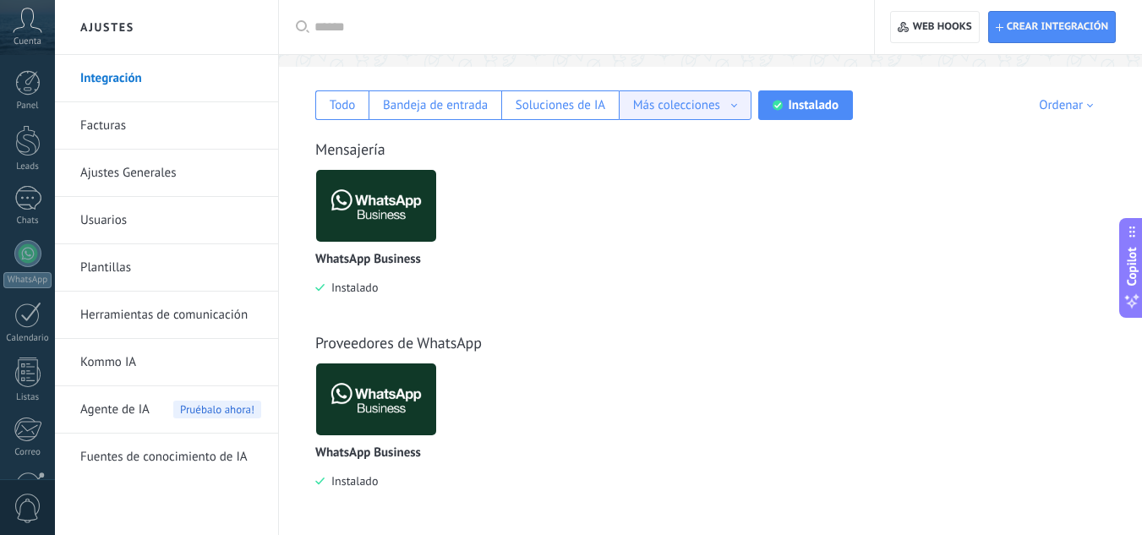
click at [693, 110] on div "Más colecciones" at bounding box center [676, 105] width 87 height 16
click at [134, 416] on span "Agente de IA" at bounding box center [114, 409] width 69 height 47
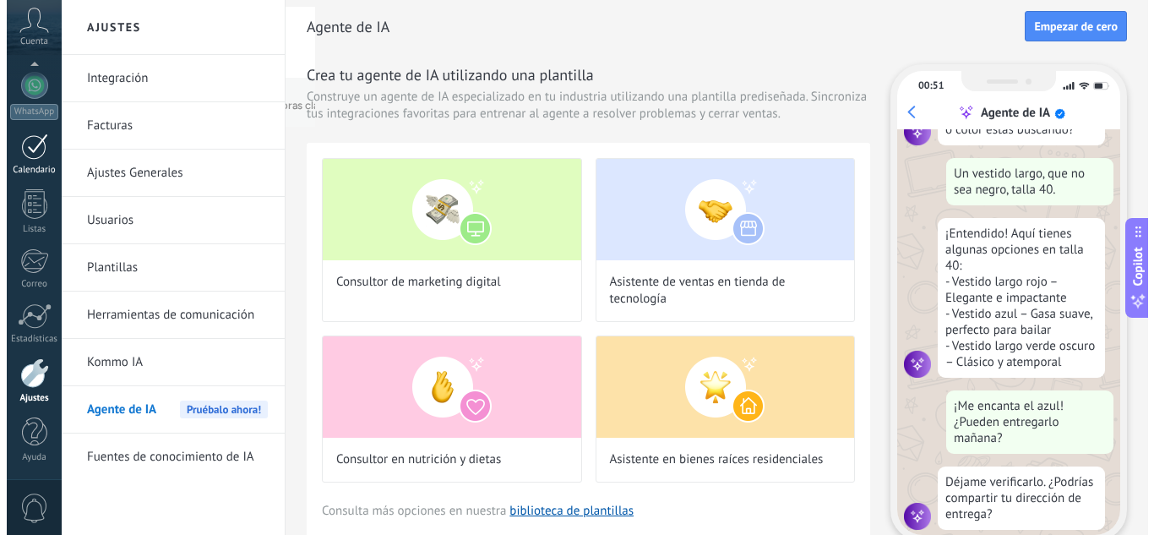
scroll to position [203, 0]
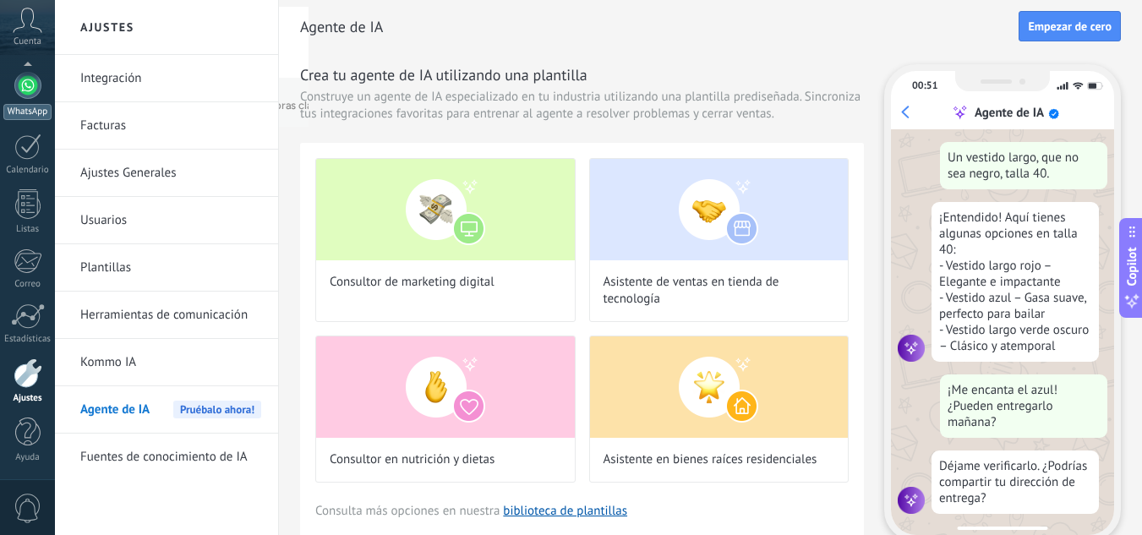
click at [19, 101] on link "WhatsApp" at bounding box center [27, 96] width 55 height 48
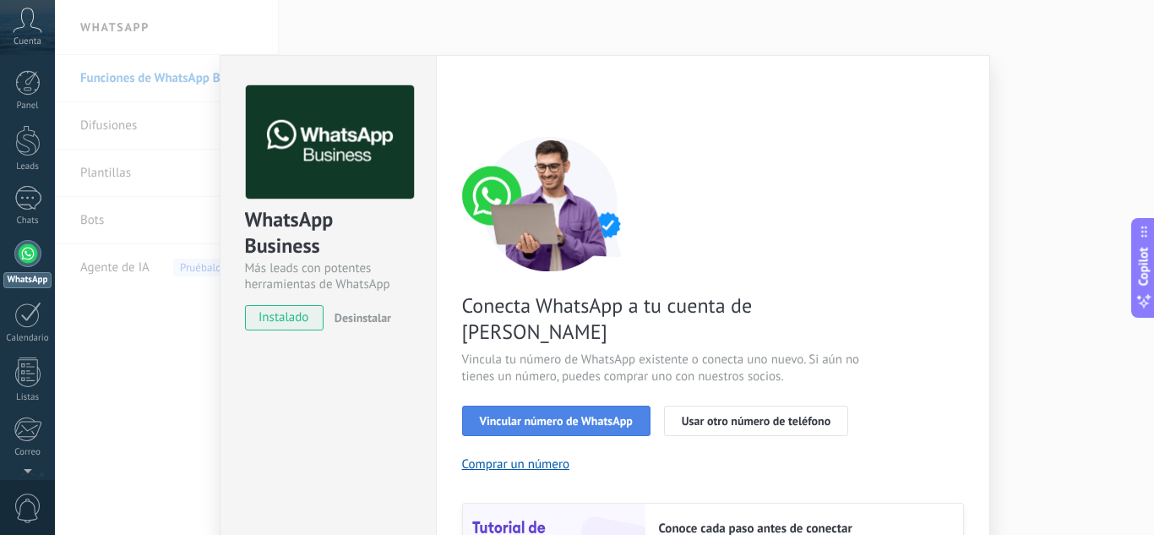
click at [563, 406] on button "Vincular número de WhatsApp" at bounding box center [556, 421] width 188 height 30
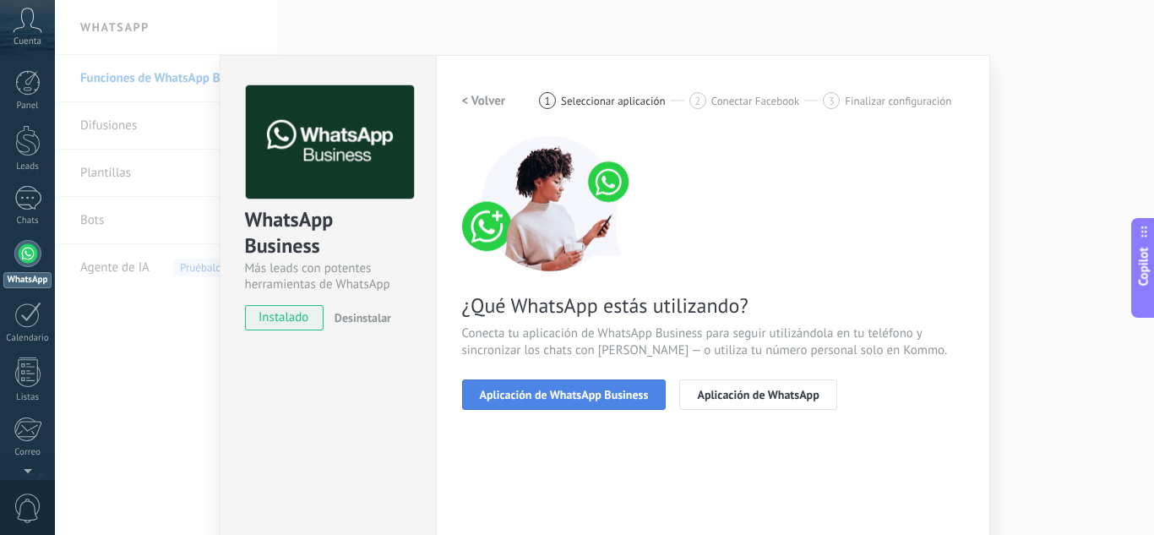
click at [575, 398] on span "Aplicación de WhatsApp Business" at bounding box center [564, 395] width 169 height 12
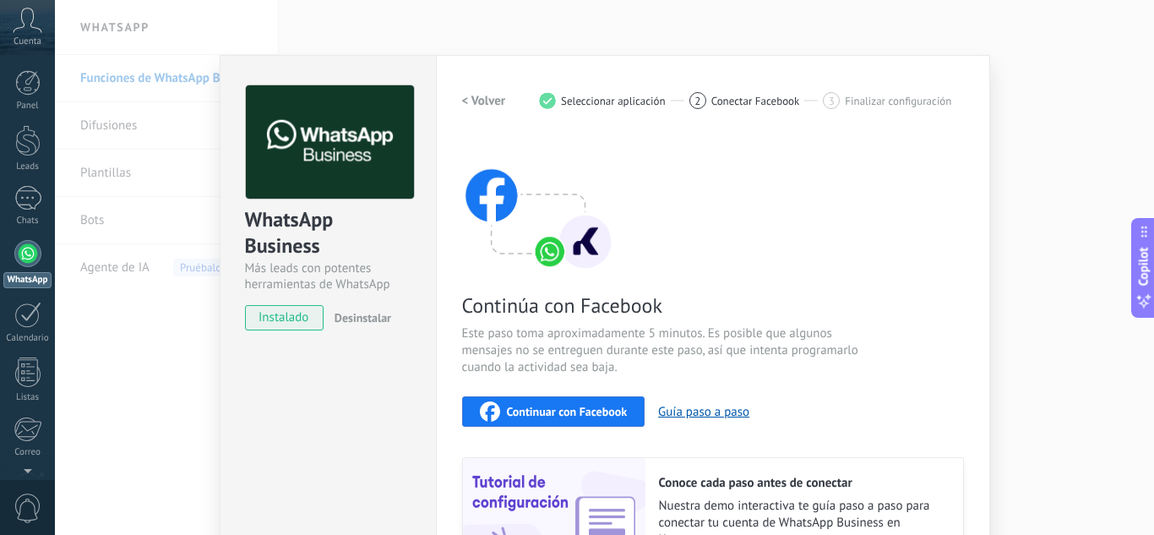
click at [567, 412] on span "Continuar con Facebook" at bounding box center [567, 412] width 121 height 12
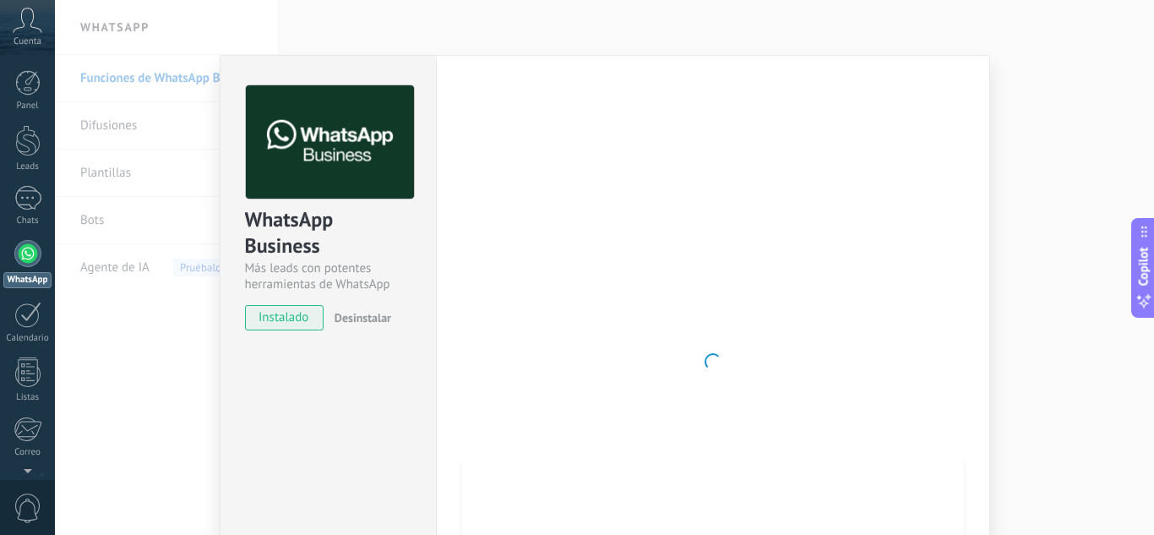
click at [576, 200] on div at bounding box center [713, 361] width 502 height 553
click at [572, 284] on div at bounding box center [713, 361] width 502 height 553
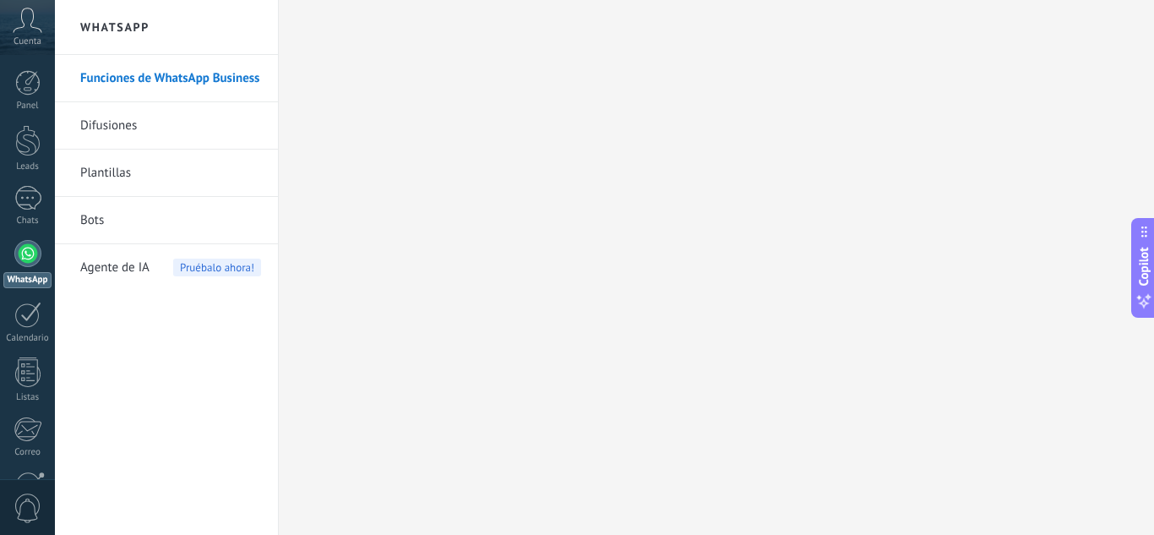
click at [202, 267] on span "Pruébalo ahora!" at bounding box center [217, 268] width 88 height 18
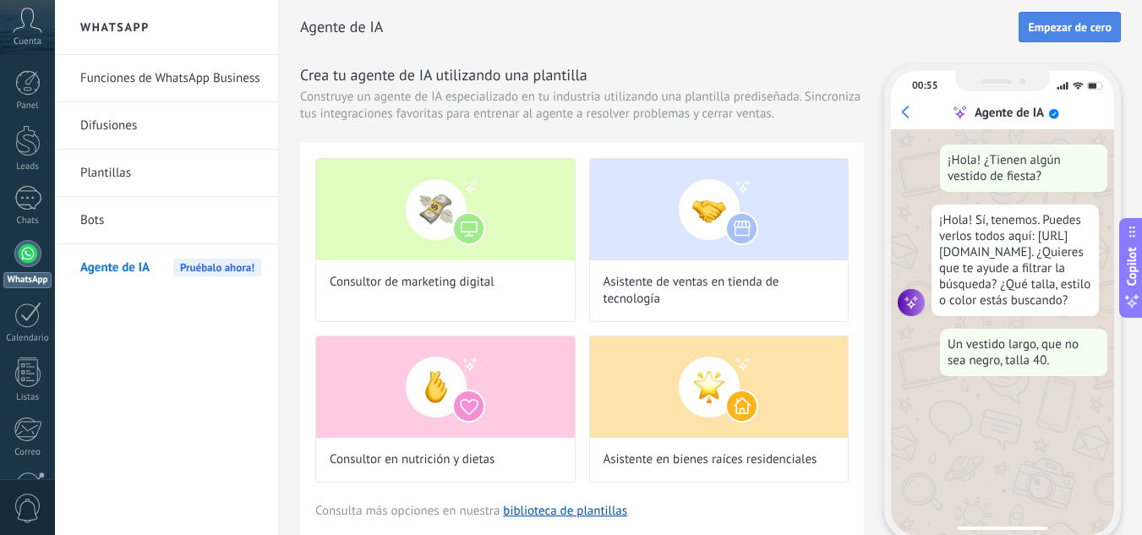
click at [1053, 31] on span "Empezar de cero" at bounding box center [1070, 27] width 84 height 12
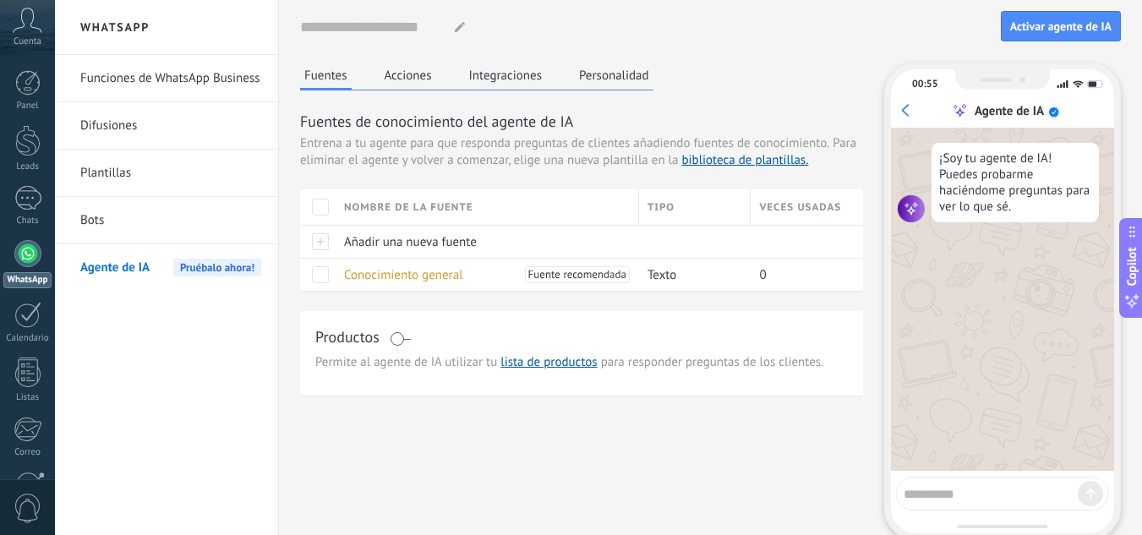
click at [398, 336] on span at bounding box center [400, 339] width 21 height 14
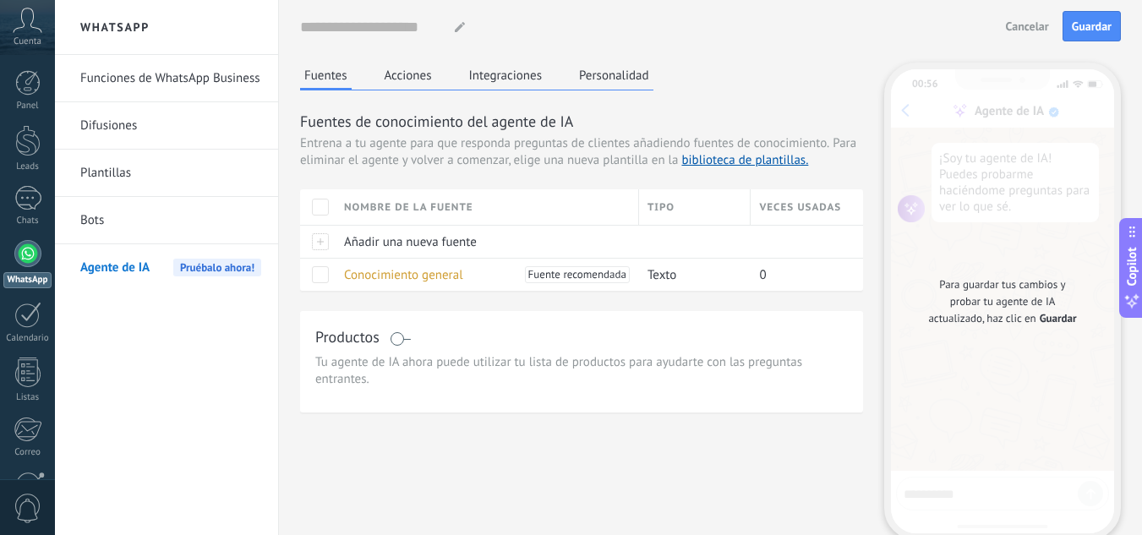
click at [434, 364] on span "Tu agente de IA ahora puede utilizar tu lista de productos para ayudarte con la…" at bounding box center [581, 371] width 532 height 34
click at [456, 206] on div "Nombre de la fuente" at bounding box center [487, 206] width 303 height 35
click at [688, 215] on div "Tipo" at bounding box center [695, 206] width 112 height 35
click at [678, 204] on div "Tipo" at bounding box center [695, 206] width 112 height 35
click at [809, 206] on div "Veces usadas" at bounding box center [806, 206] width 112 height 35
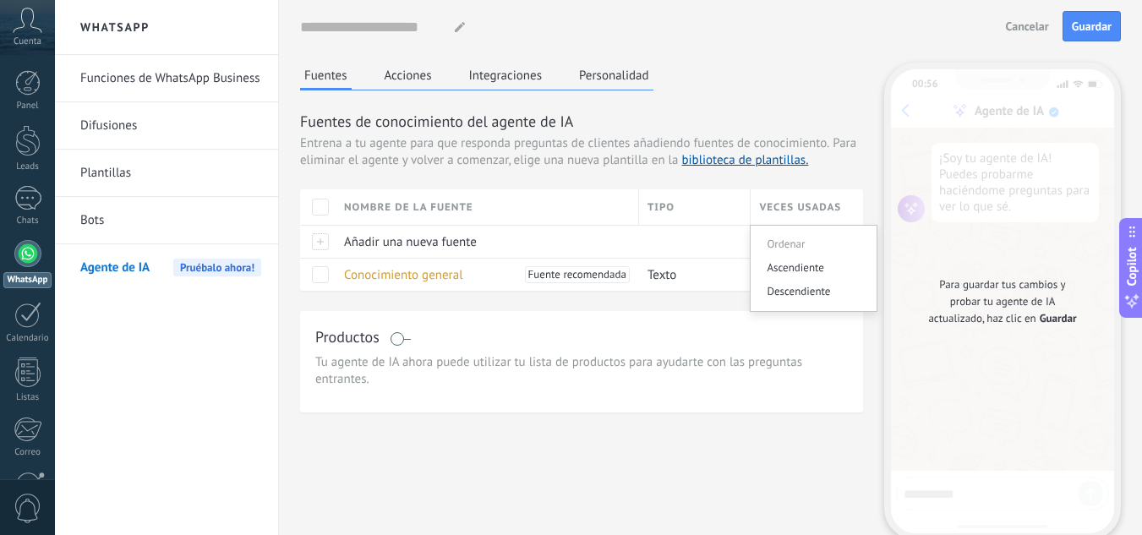
click at [579, 164] on span "Para eliminar el agente y volver a comenzar, elige una nueva plantilla en la bi…" at bounding box center [578, 151] width 556 height 33
click at [408, 81] on button "Acciones" at bounding box center [408, 75] width 56 height 25
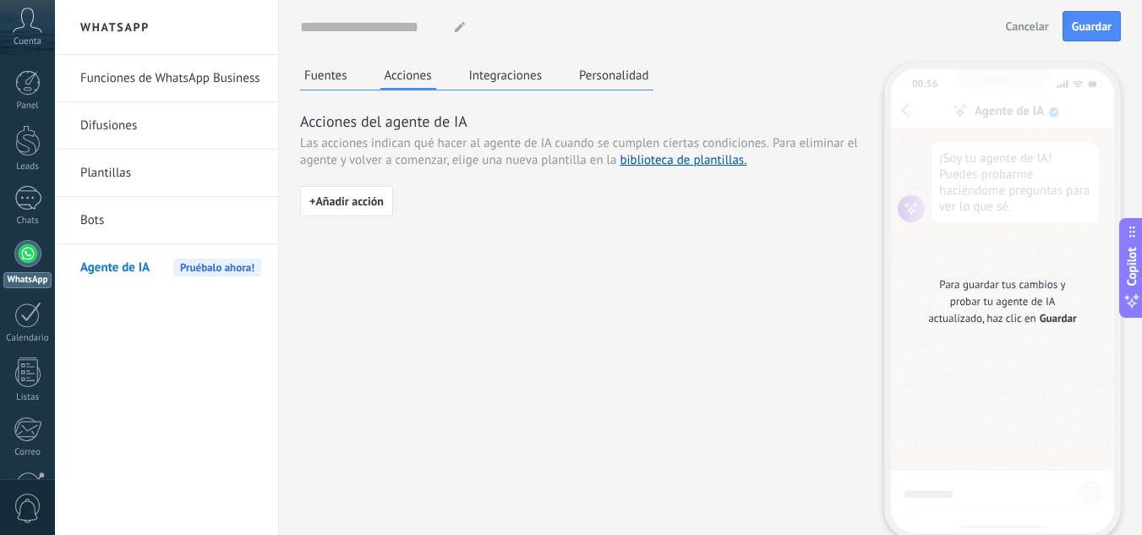
click at [526, 79] on button "Integraciones" at bounding box center [506, 75] width 82 height 25
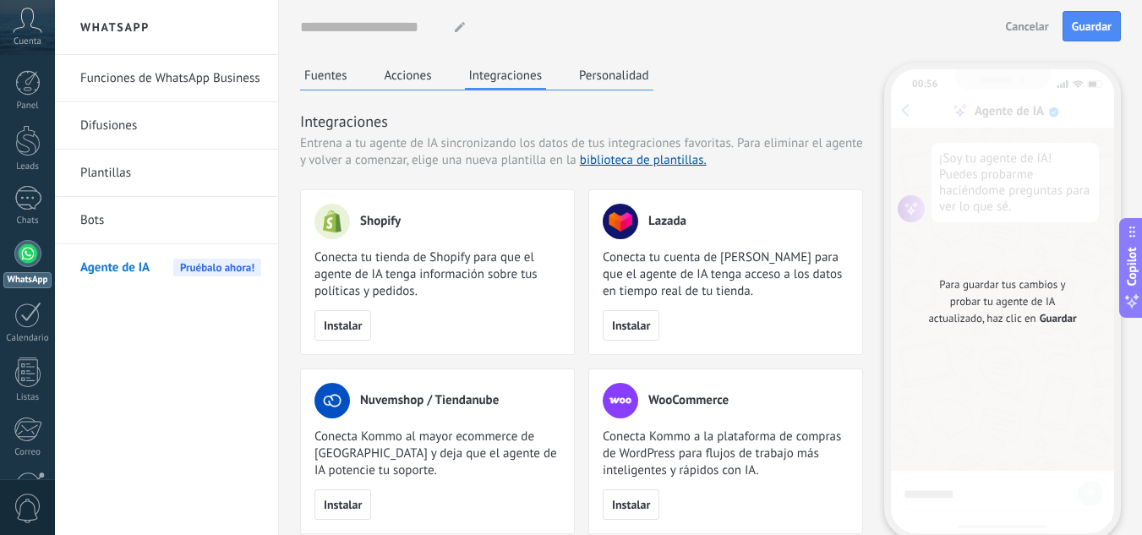
click at [870, 332] on div "Fuentes Acciones Integraciones Personalidad Integraciones Entrena a tu agente d…" at bounding box center [710, 323] width 821 height 521
click at [602, 68] on button "Personalidad" at bounding box center [614, 75] width 79 height 25
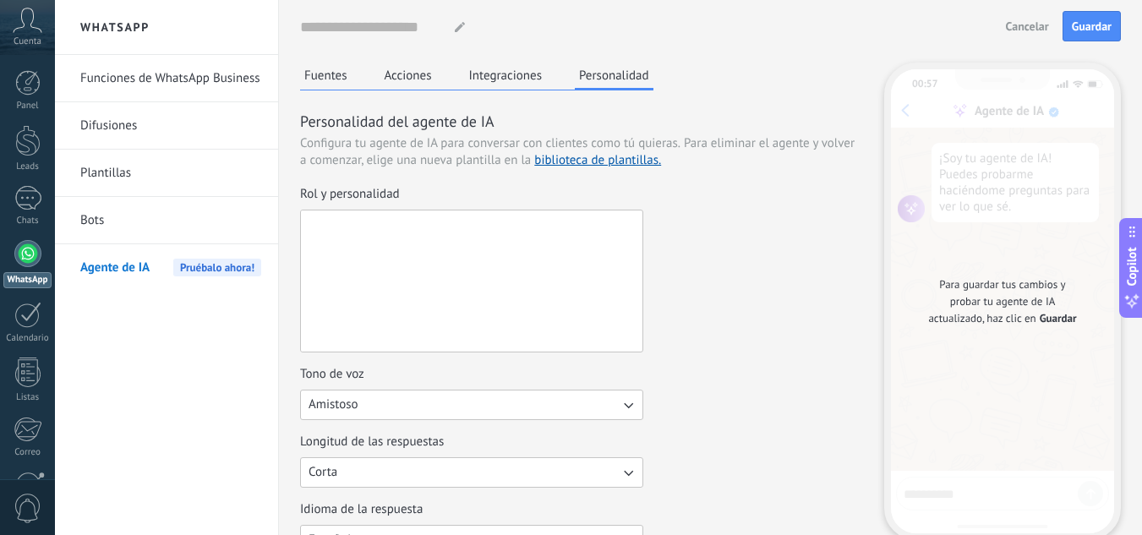
click at [431, 250] on textarea "Rol y personalidad" at bounding box center [470, 280] width 338 height 141
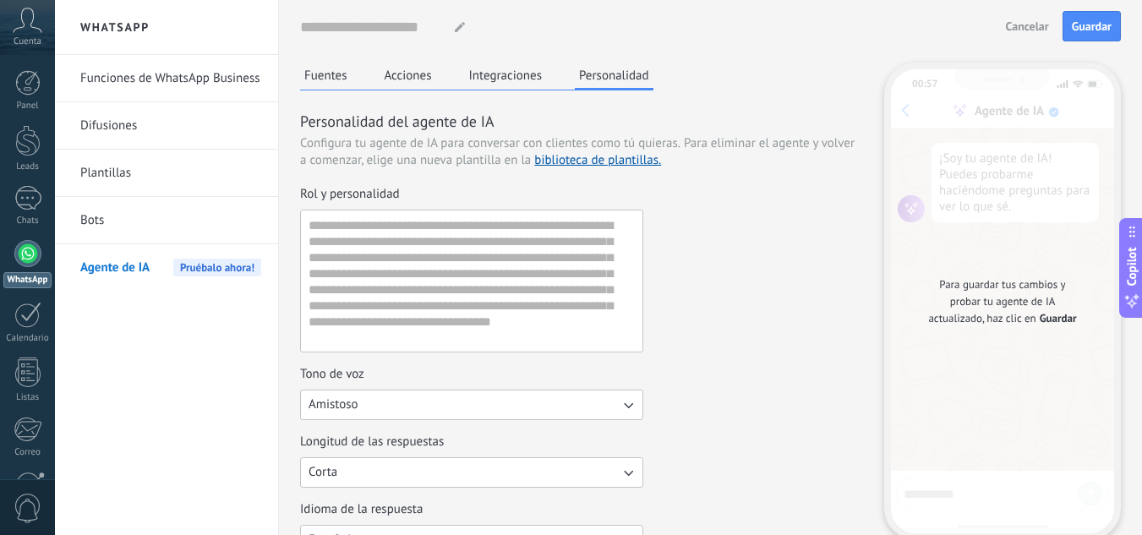
click at [755, 265] on div "Rol y personalidad" at bounding box center [581, 269] width 563 height 166
click at [772, 256] on div "Rol y personalidad" at bounding box center [581, 269] width 563 height 166
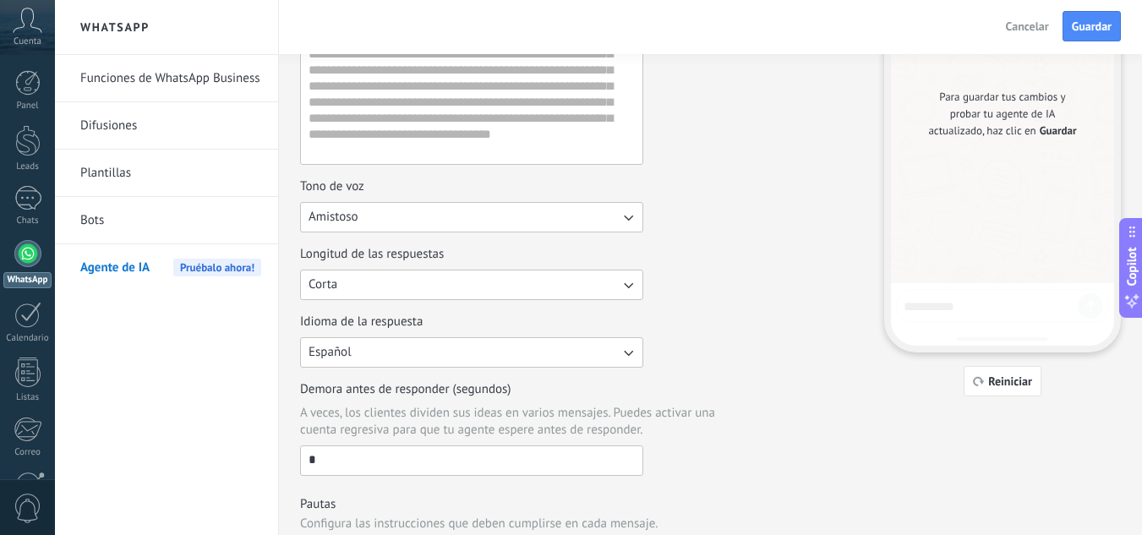
scroll to position [242, 0]
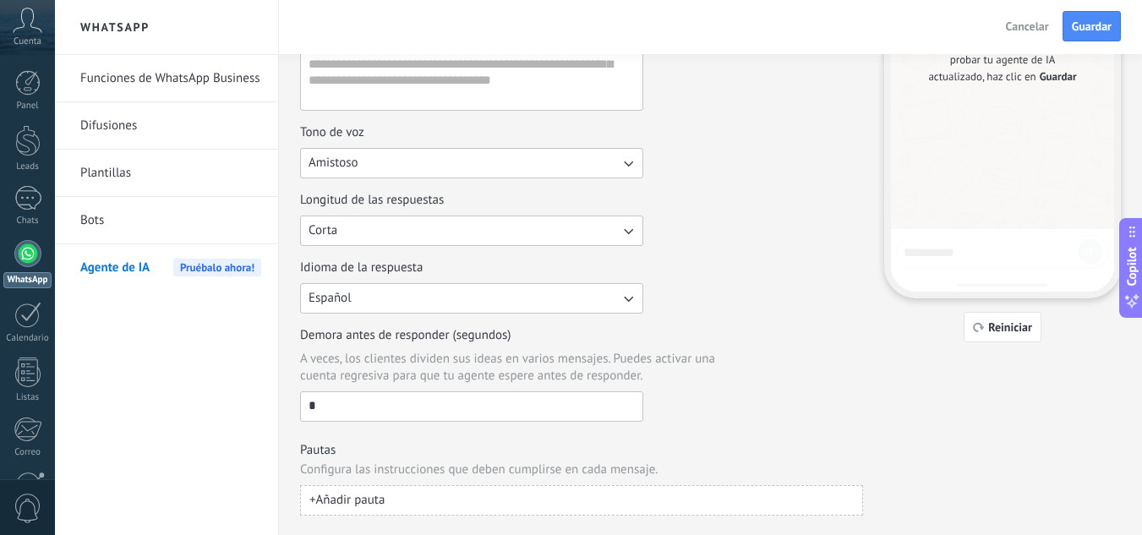
click at [380, 417] on input "*" at bounding box center [471, 405] width 341 height 27
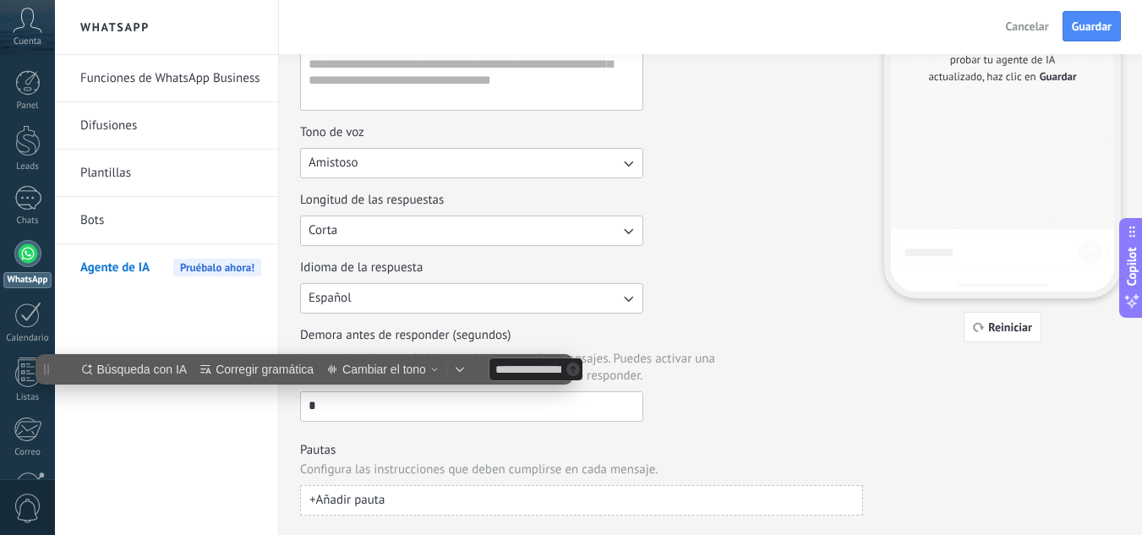
scroll to position [0, 0]
click at [743, 428] on div "Personalidad del agente de IA Configura tu agente de IA para conversar con clie…" at bounding box center [581, 192] width 563 height 647
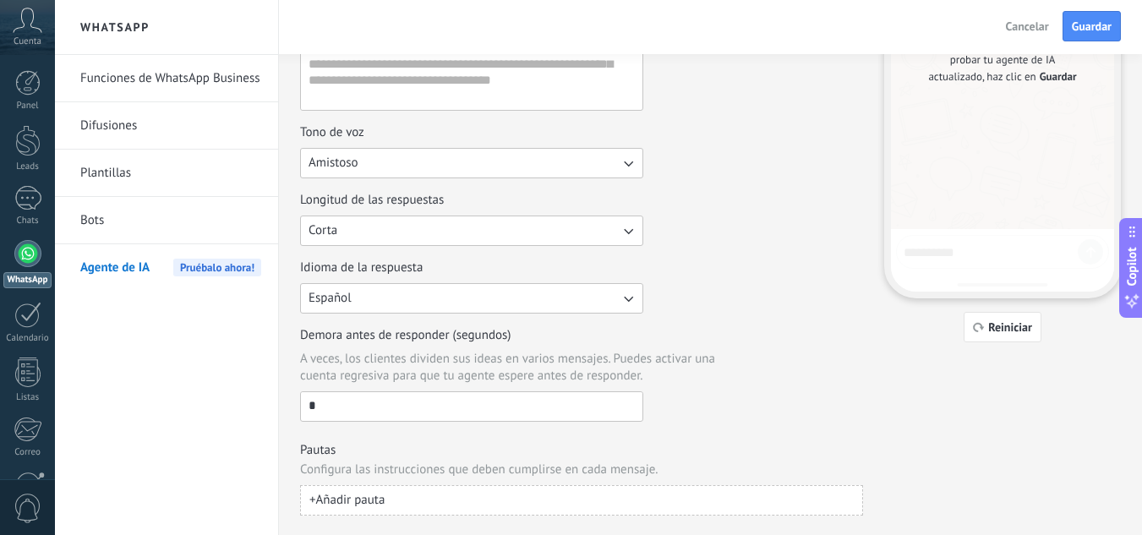
click at [401, 407] on input "*" at bounding box center [471, 405] width 341 height 27
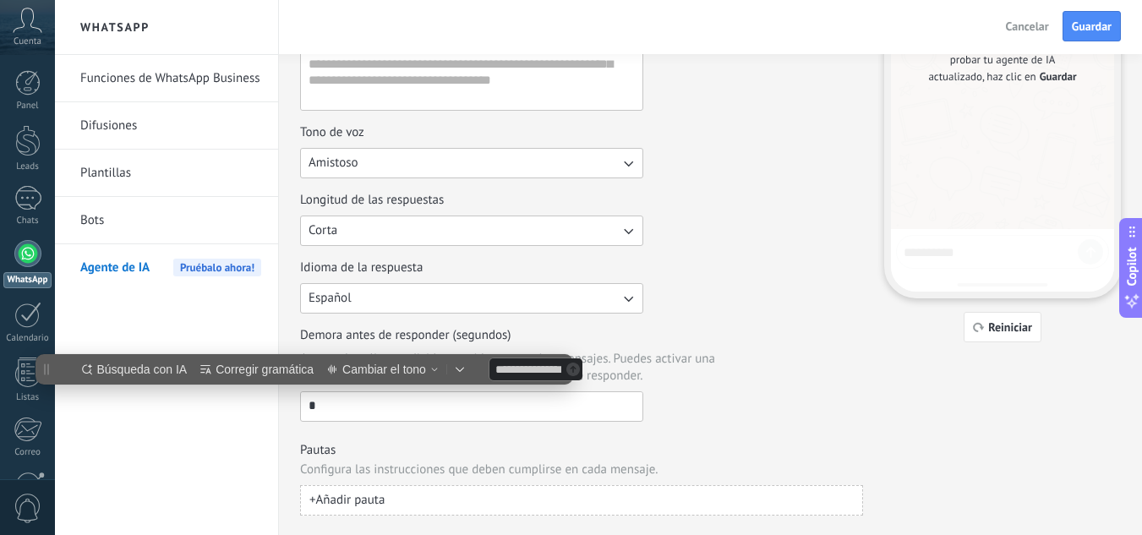
click at [424, 408] on input "*" at bounding box center [471, 405] width 341 height 27
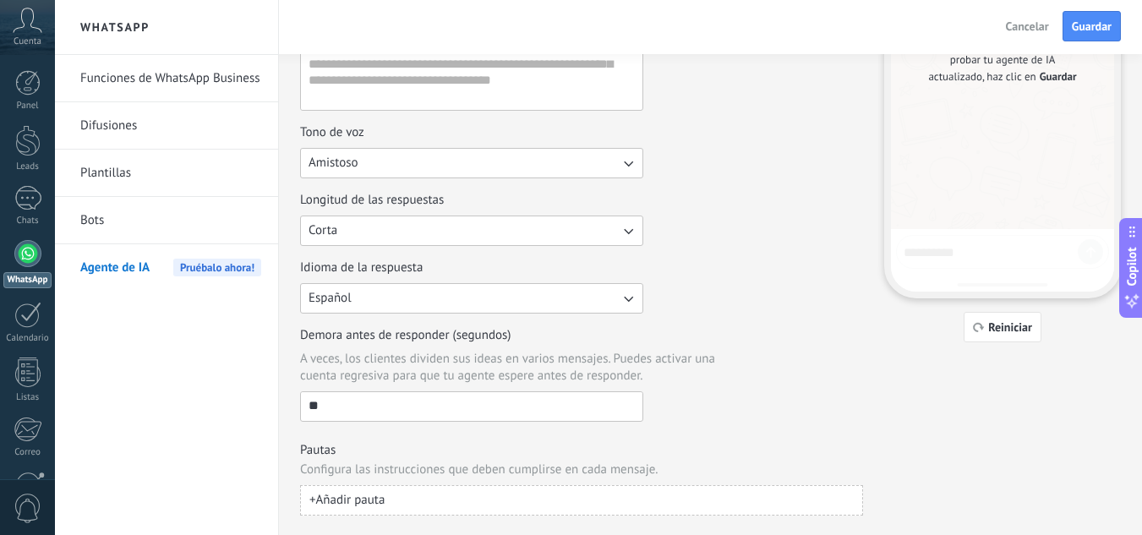
click at [661, 423] on div "Personalidad del agente de IA Configura tu agente de IA para conversar con clie…" at bounding box center [581, 192] width 563 height 647
click at [489, 497] on button "+ Añadir pauta" at bounding box center [581, 500] width 563 height 30
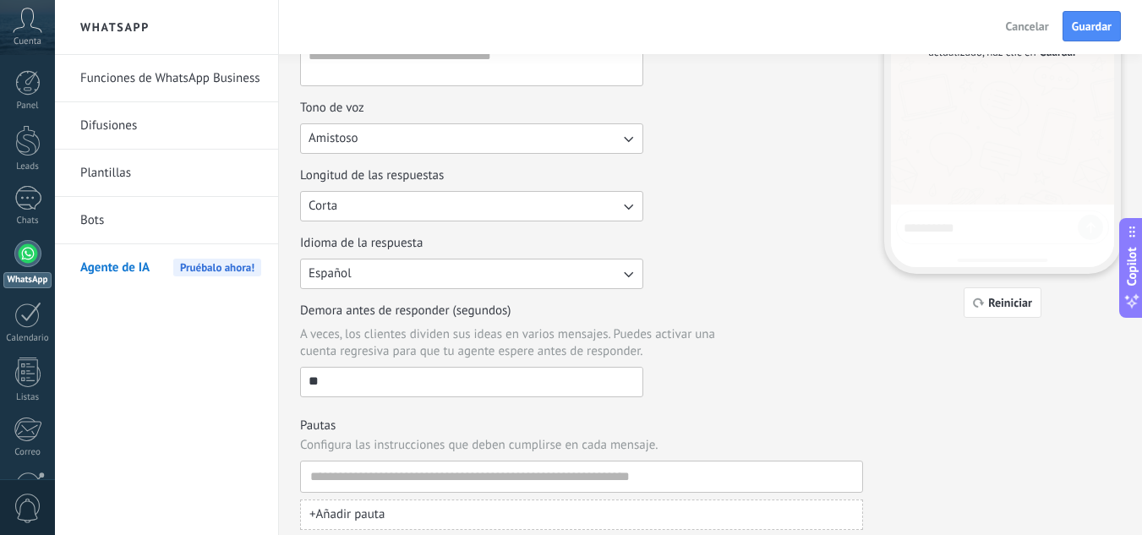
scroll to position [281, 0]
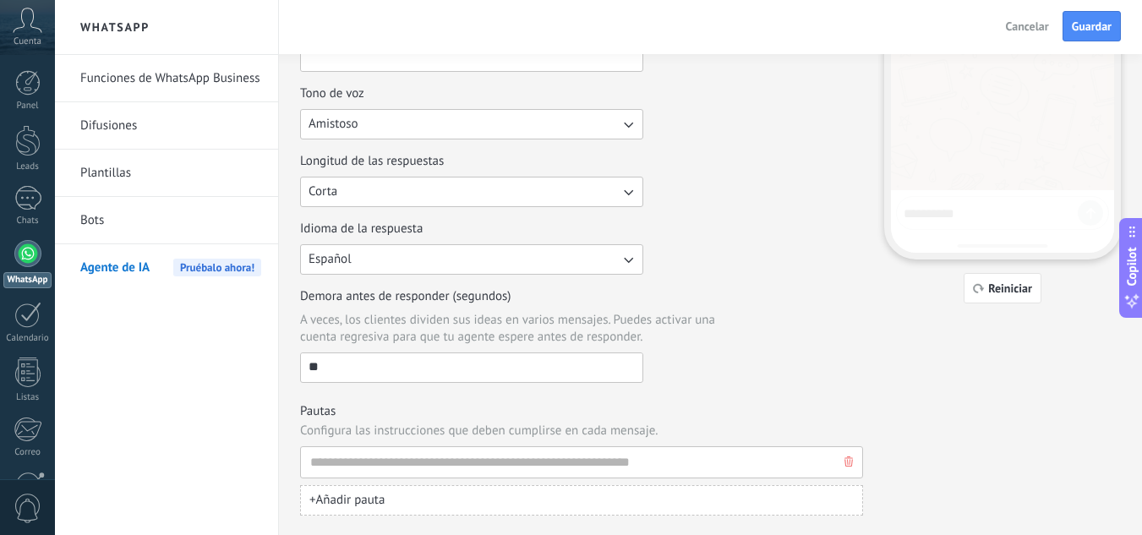
click at [352, 463] on input at bounding box center [574, 462] width 531 height 30
click at [1026, 20] on span "Cancelar" at bounding box center [1027, 26] width 43 height 12
type input "*"
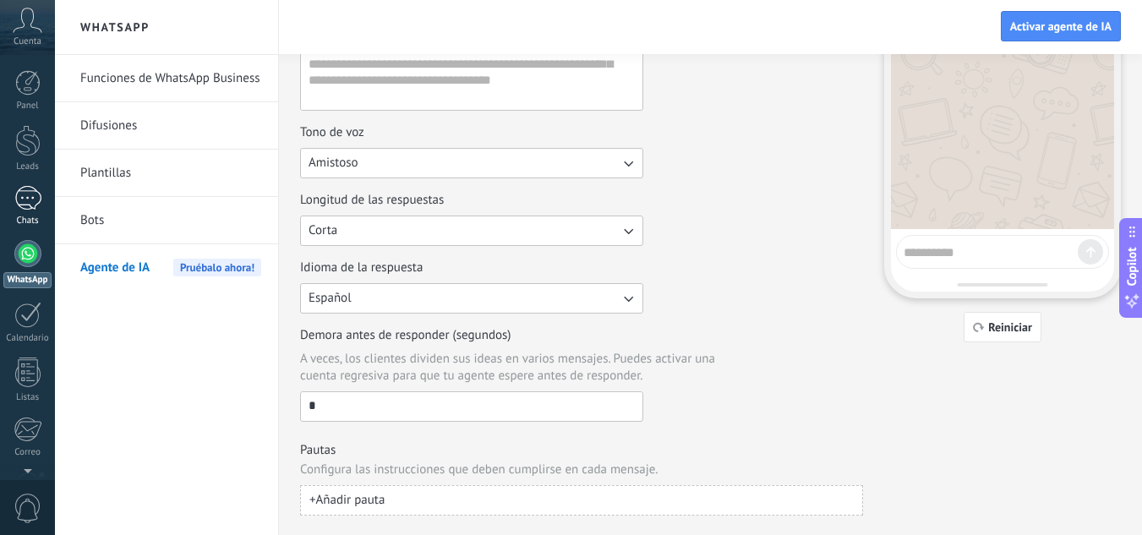
click at [26, 196] on div at bounding box center [27, 198] width 27 height 25
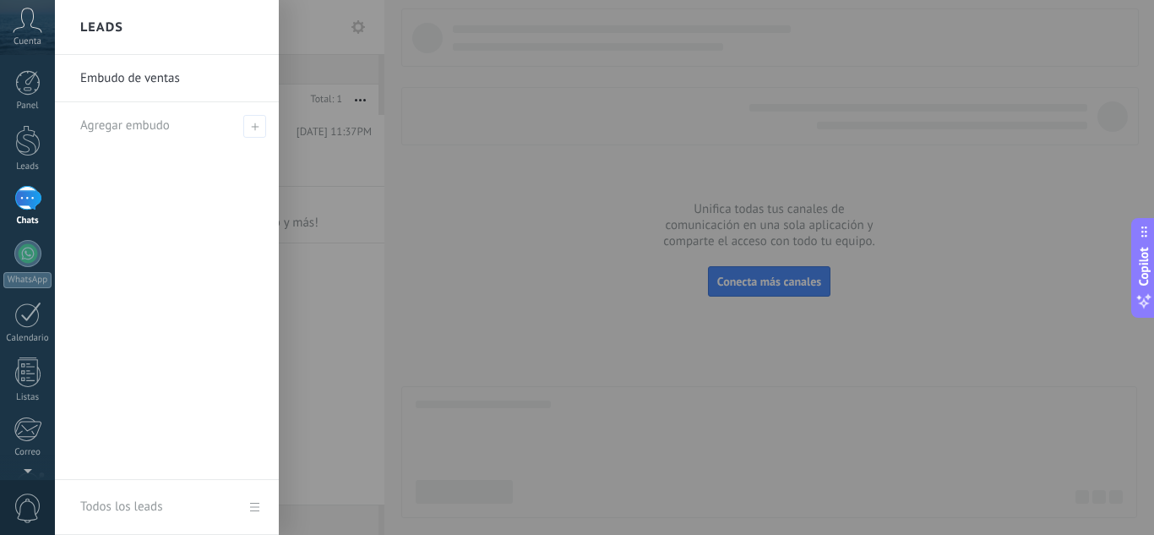
click at [159, 76] on link "Embudo de ventas" at bounding box center [171, 78] width 182 height 47
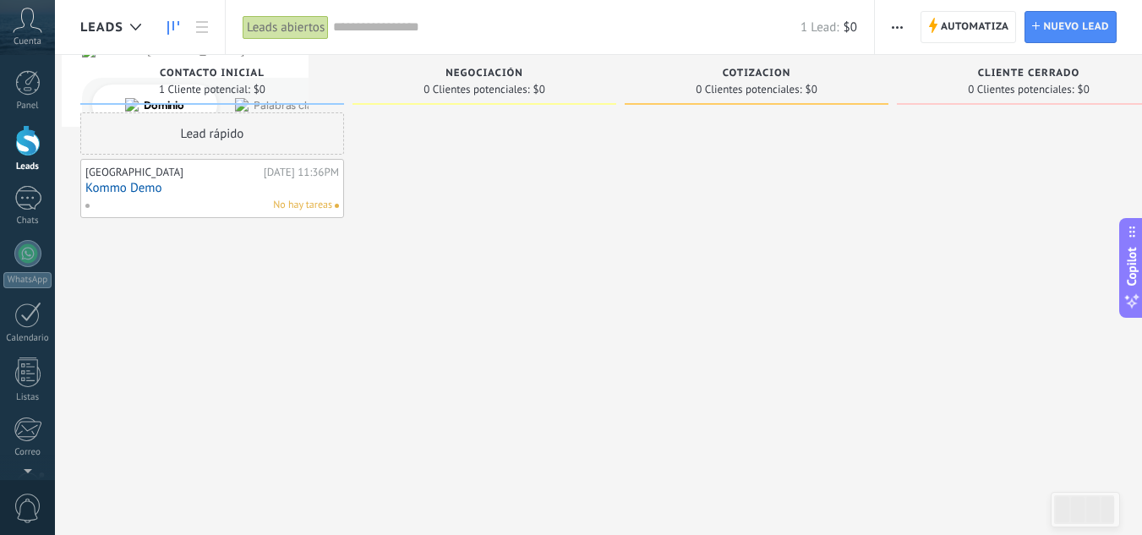
click at [243, 189] on link "Kommo Demo" at bounding box center [212, 188] width 254 height 14
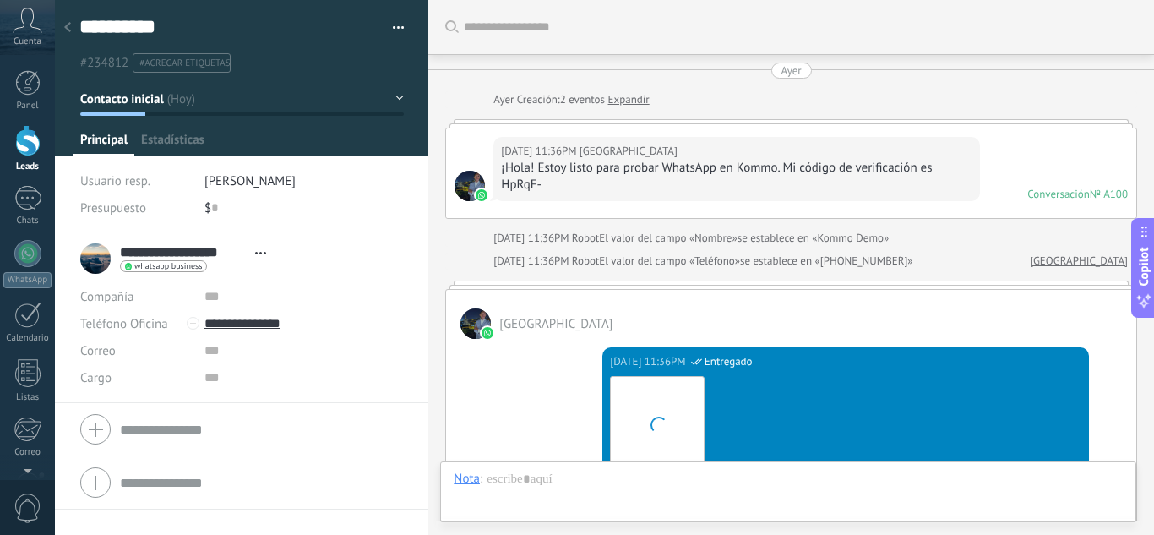
scroll to position [934, 0]
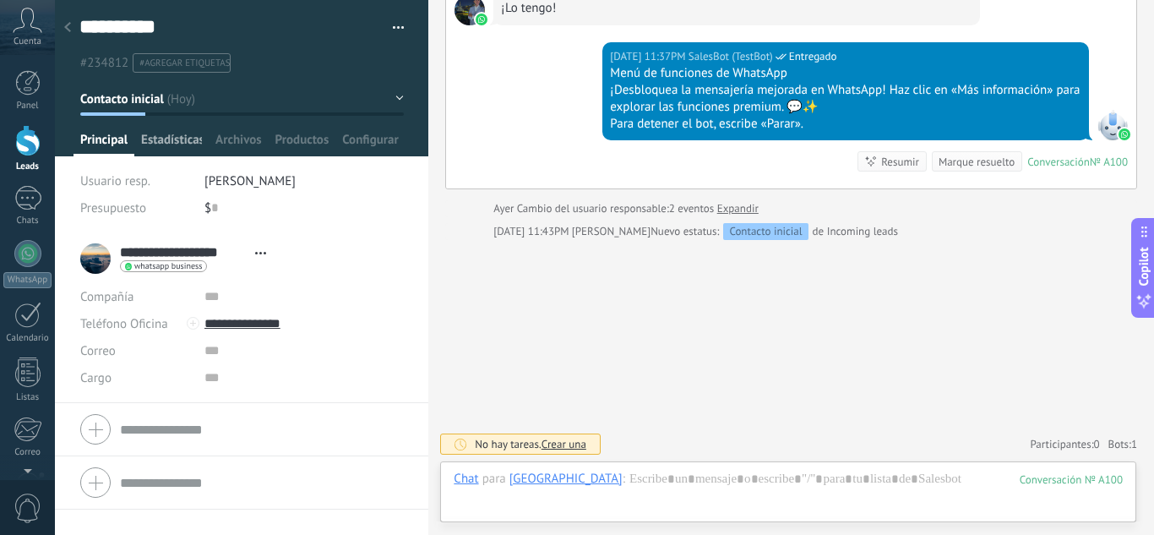
click at [172, 139] on span "Estadísticas" at bounding box center [171, 144] width 61 height 25
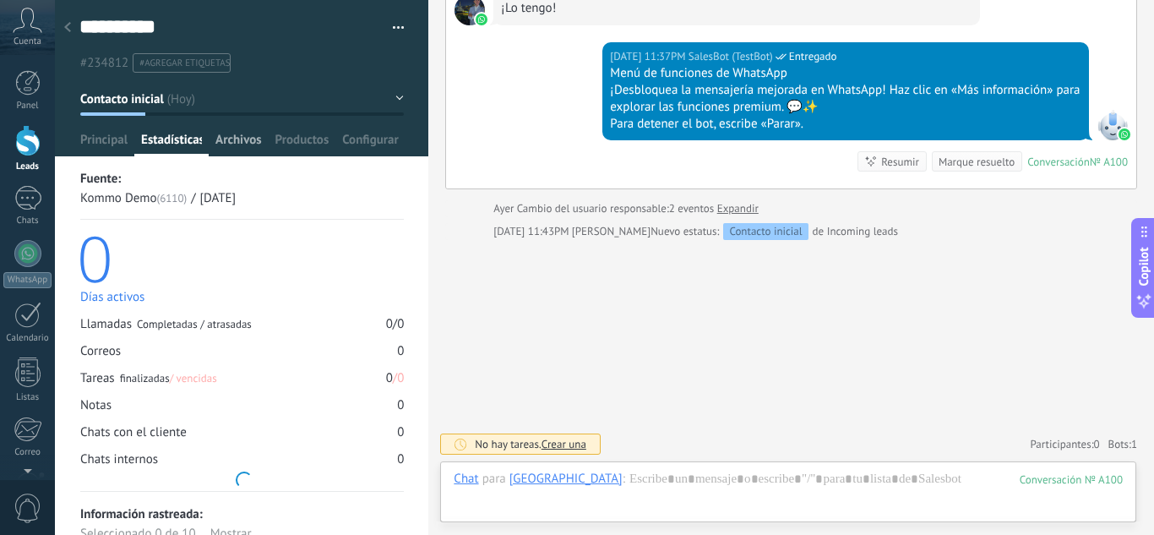
click at [259, 144] on span "Archivos" at bounding box center [239, 144] width 46 height 25
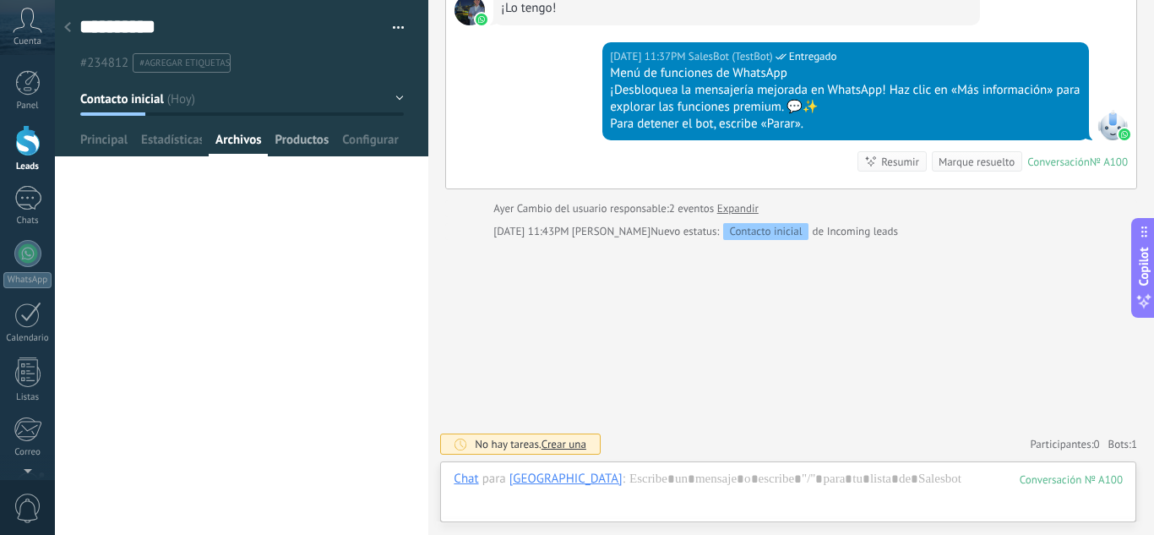
click at [310, 139] on span "Productos" at bounding box center [303, 144] width 54 height 25
click at [366, 139] on span "Configurar" at bounding box center [370, 144] width 56 height 25
click at [92, 140] on span "Principal" at bounding box center [103, 144] width 47 height 25
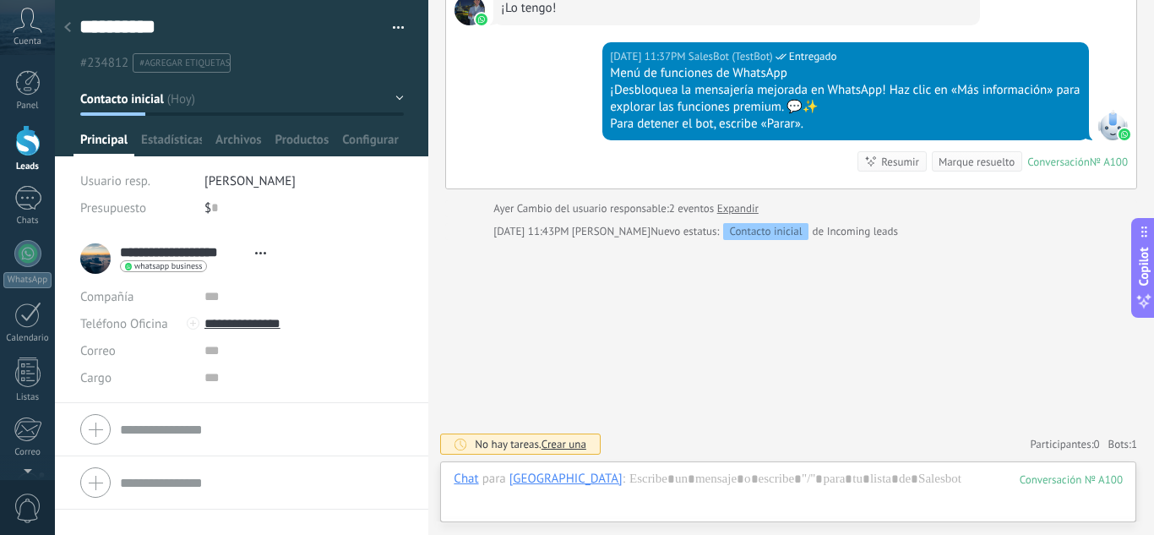
click at [554, 445] on span "Crear una" at bounding box center [564, 444] width 45 height 14
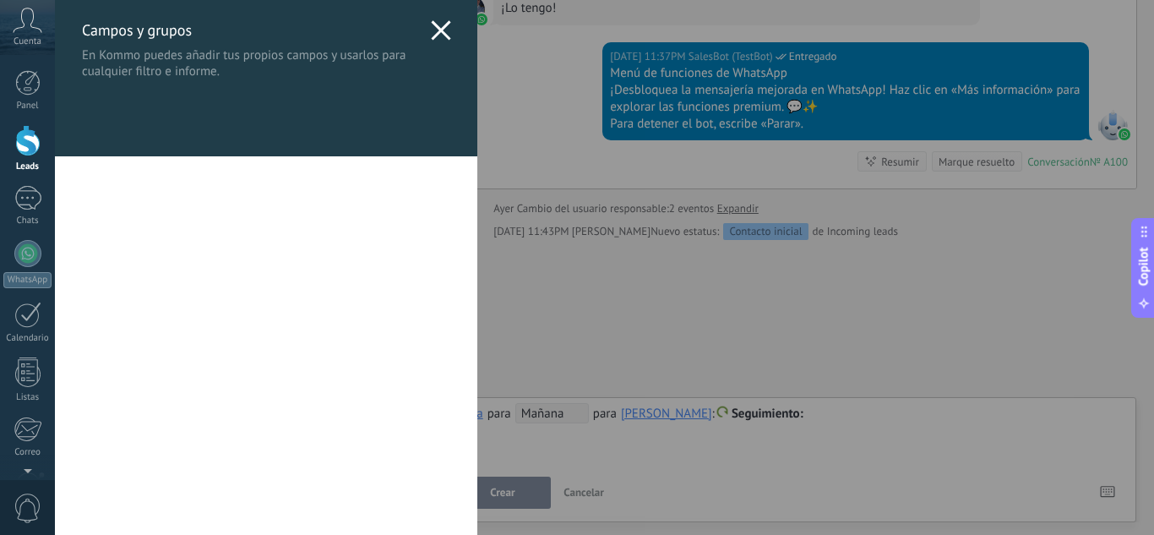
click at [431, 23] on icon at bounding box center [441, 30] width 20 height 20
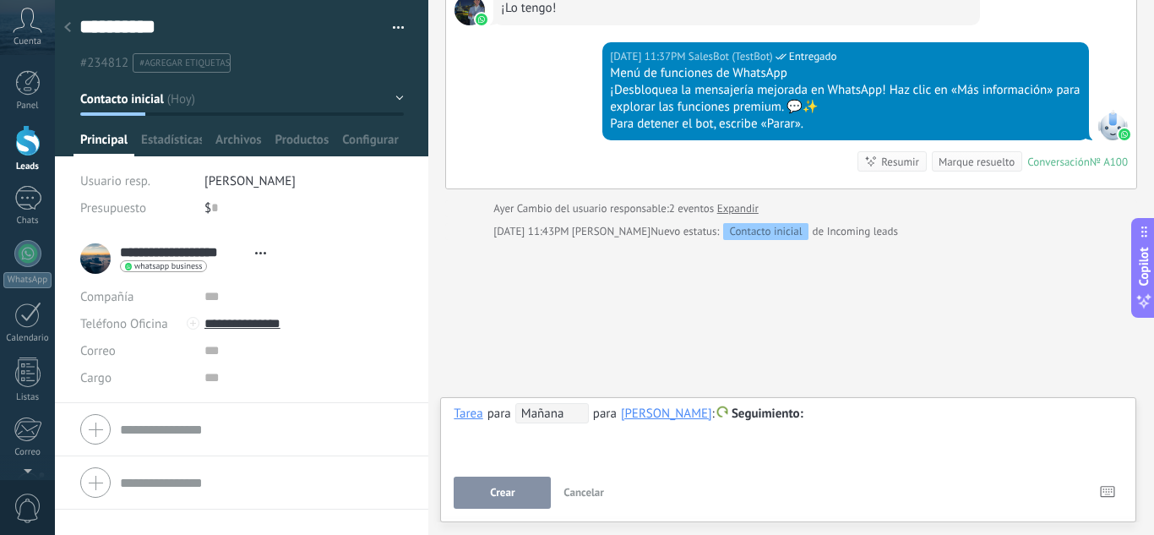
click at [892, 163] on div "Resumir" at bounding box center [900, 162] width 38 height 16
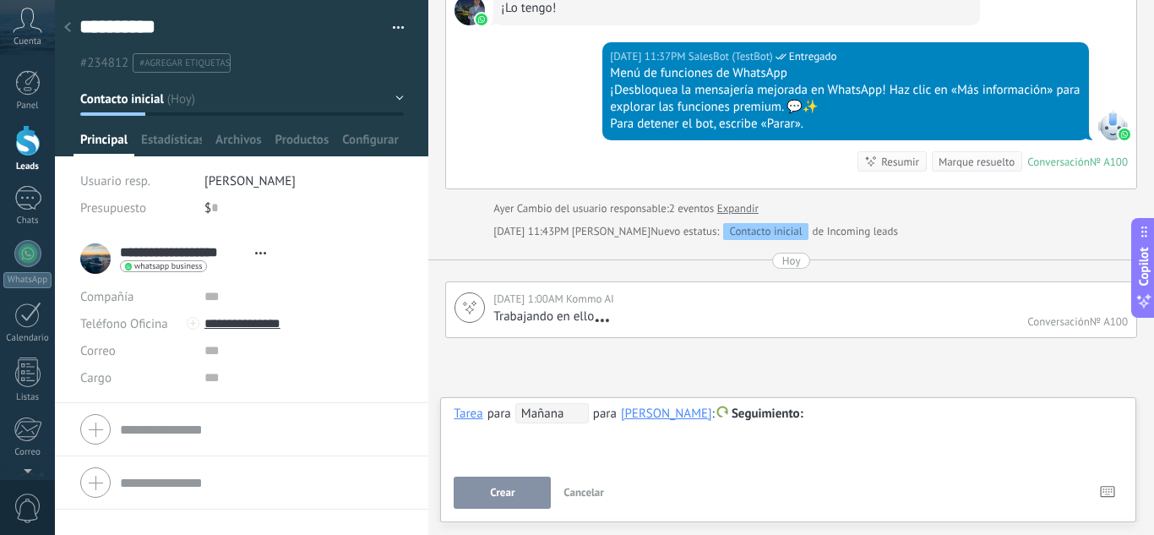
scroll to position [1032, 0]
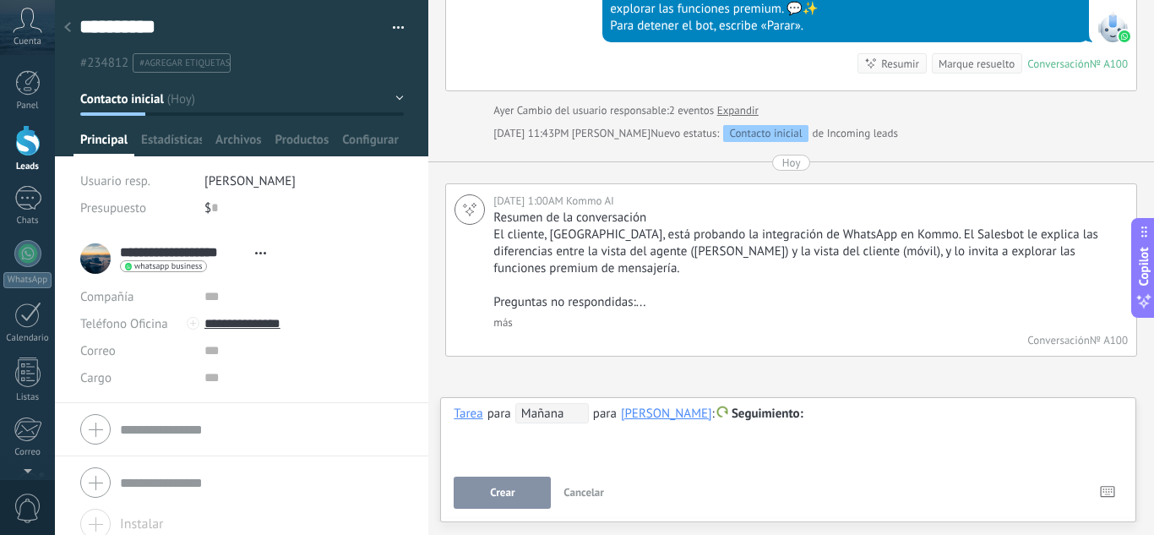
click at [982, 62] on div "Marque resuelto" at bounding box center [977, 64] width 76 height 16
click at [952, 59] on div "Marque resuelto" at bounding box center [977, 64] width 76 height 16
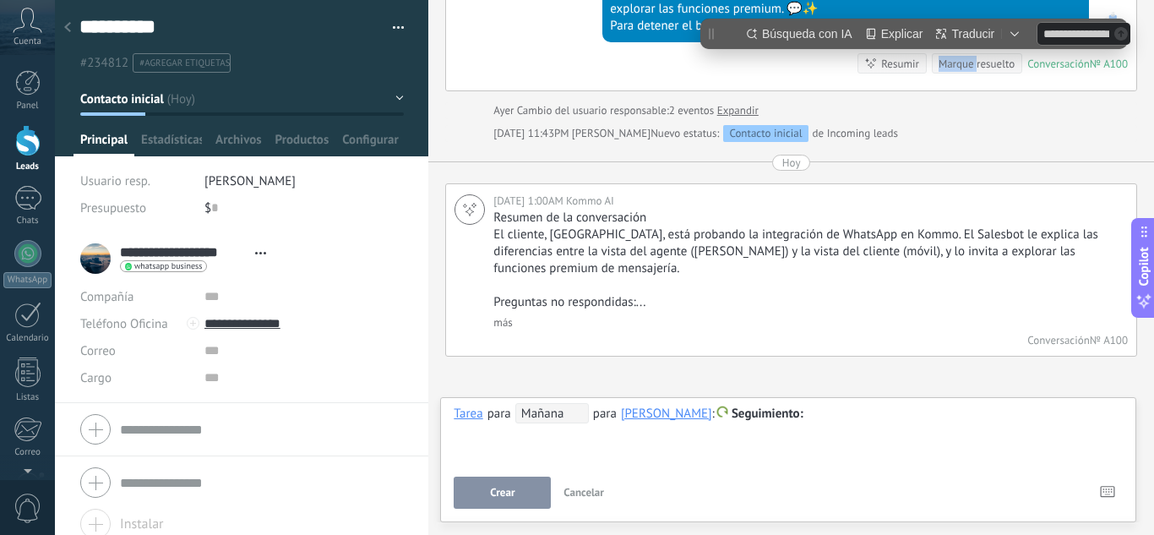
scroll to position [0, 0]
click at [979, 59] on div "Marque resuelto" at bounding box center [977, 64] width 76 height 16
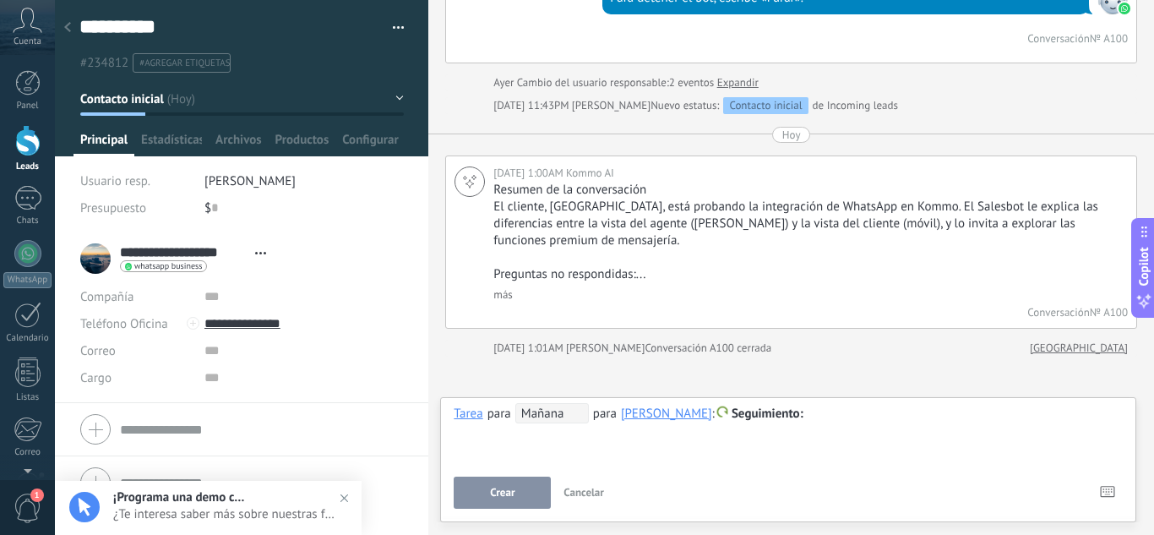
click at [804, 413] on span "Seguimiento" at bounding box center [768, 414] width 72 height 16
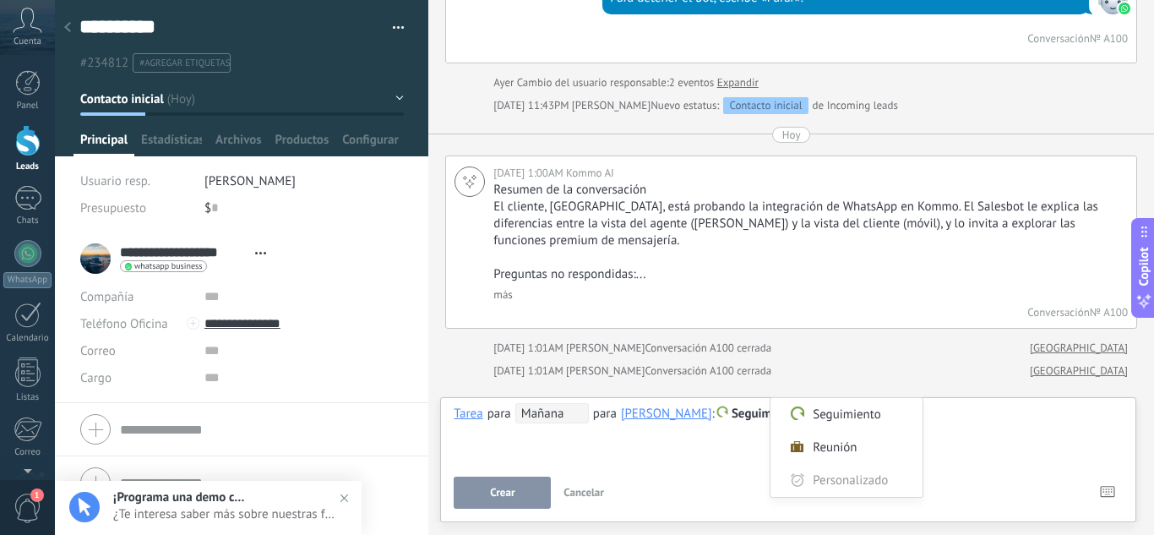
scroll to position [1083, 0]
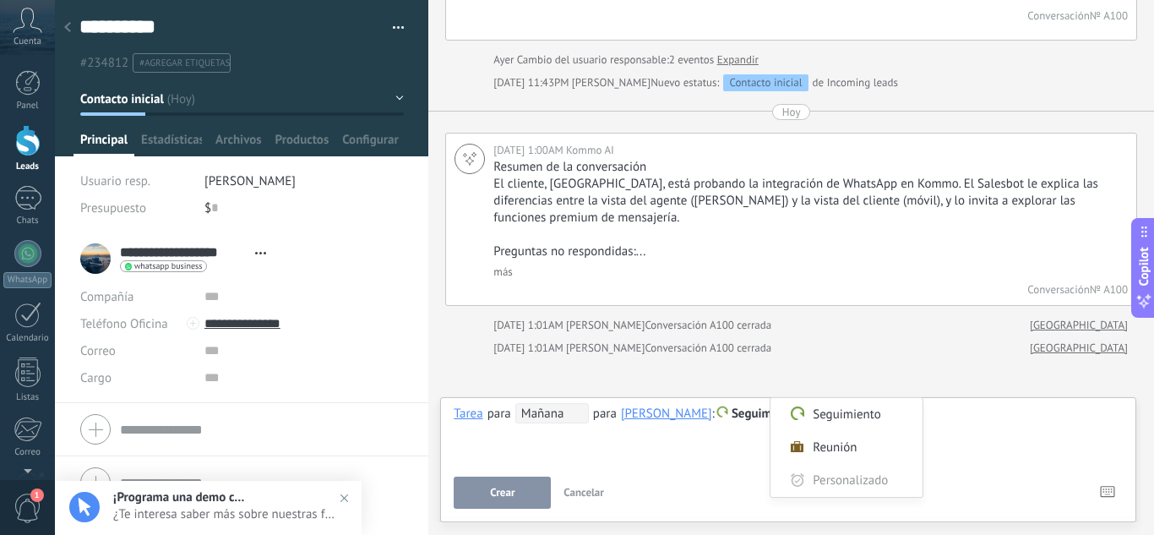
click at [997, 429] on div at bounding box center [577, 267] width 1154 height 535
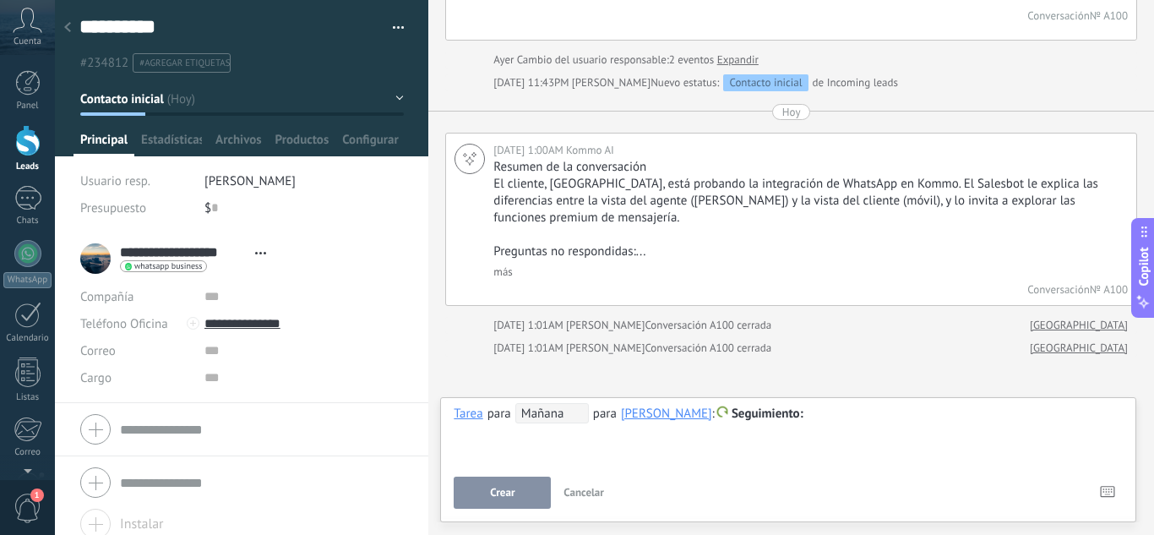
click at [900, 117] on div "Hoy" at bounding box center [791, 112] width 692 height 16
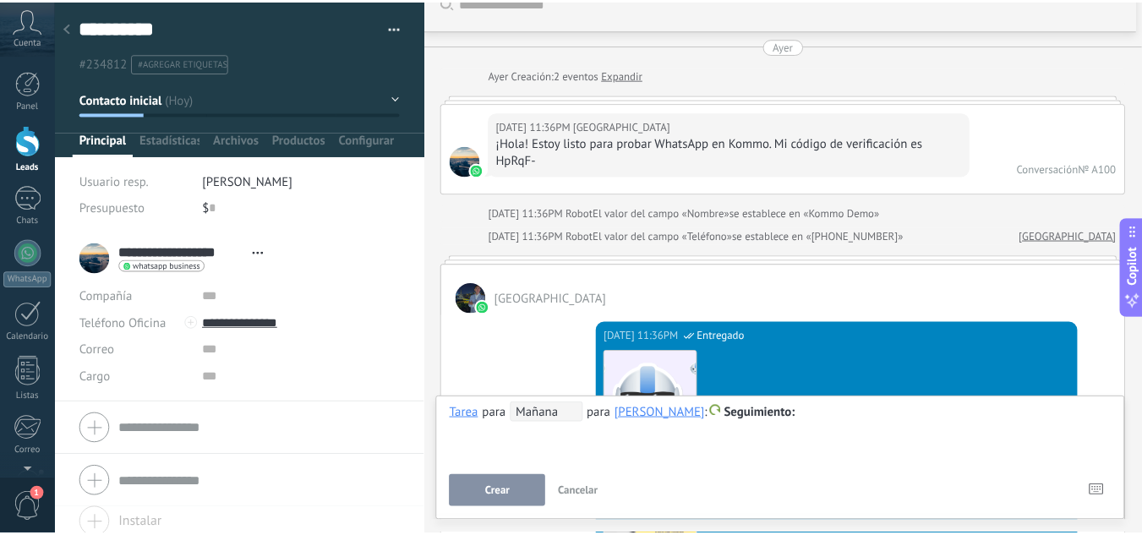
scroll to position [0, 0]
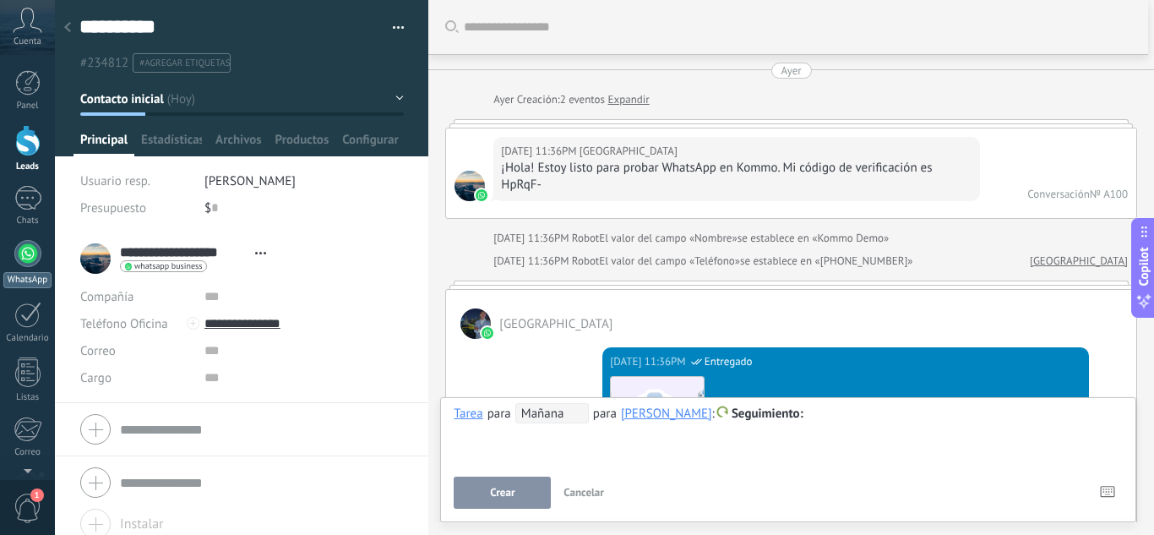
click at [31, 254] on div at bounding box center [27, 253] width 27 height 27
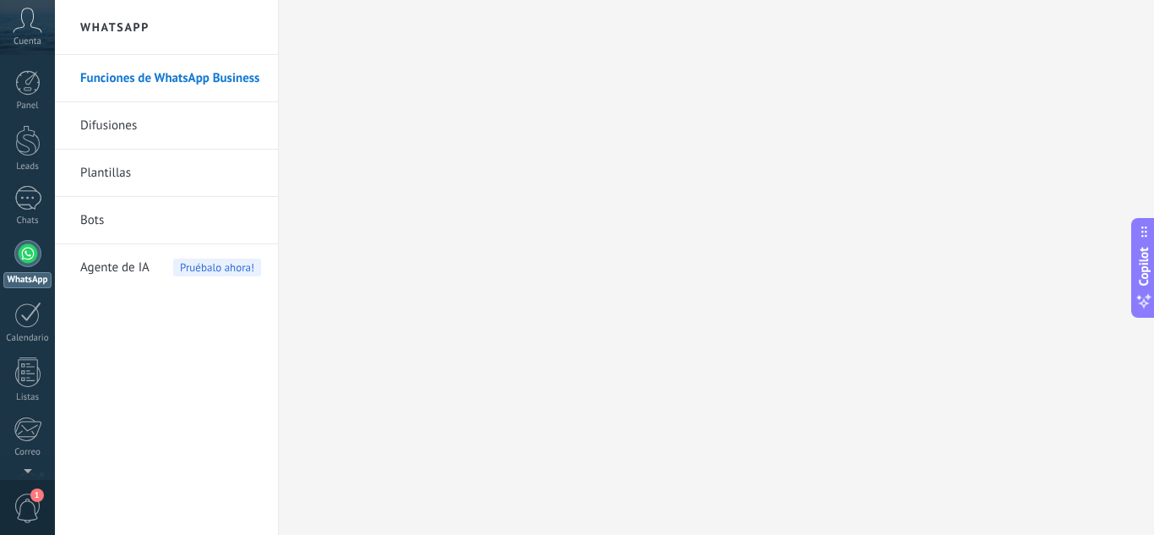
click at [228, 265] on span "Pruébalo ahora!" at bounding box center [217, 268] width 88 height 18
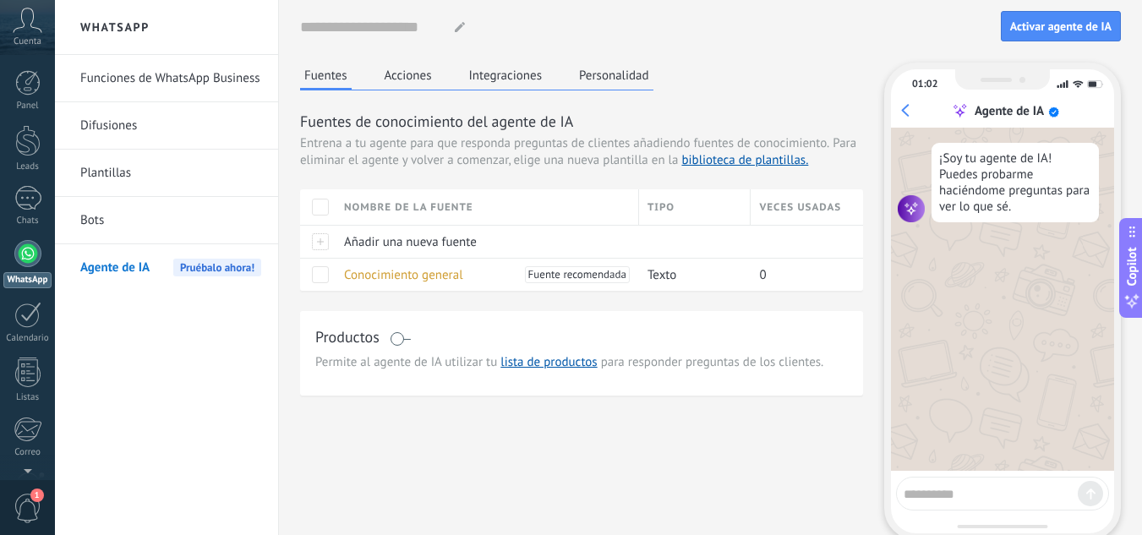
click at [963, 186] on div "¡Soy tu agente de IA! Puedes probarme haciéndome preguntas para ver lo que sé." at bounding box center [1014, 182] width 167 height 79
click at [984, 491] on textarea at bounding box center [990, 491] width 174 height 21
type textarea "**********"
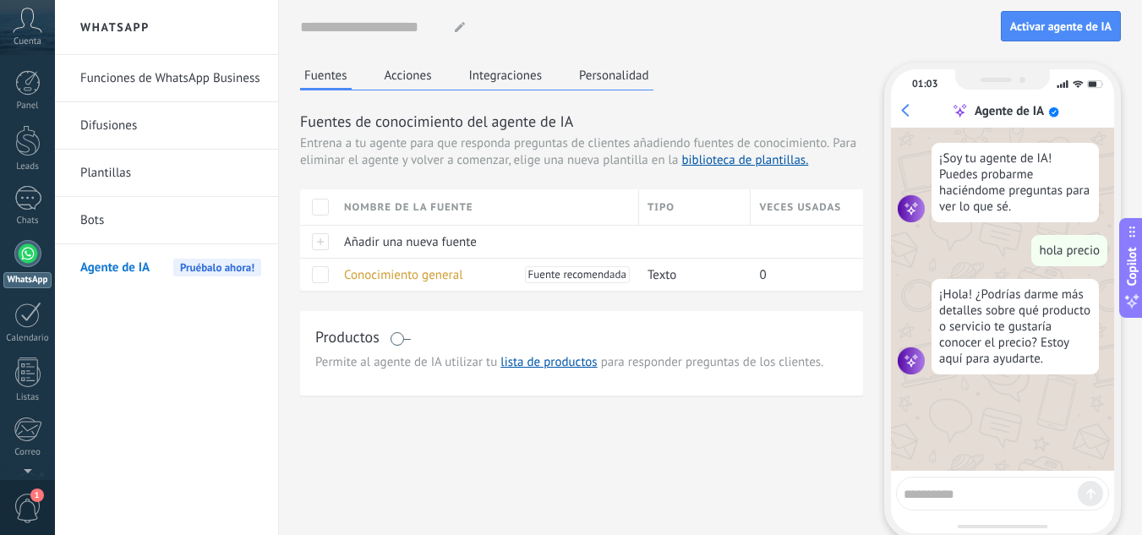
click at [611, 73] on button "Personalidad" at bounding box center [614, 75] width 79 height 25
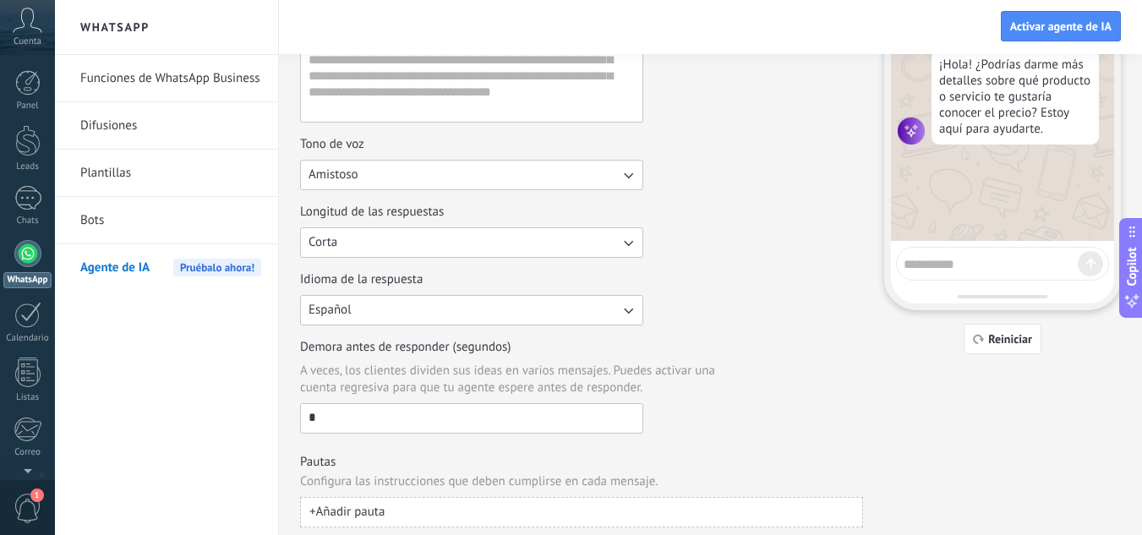
scroll to position [242, 0]
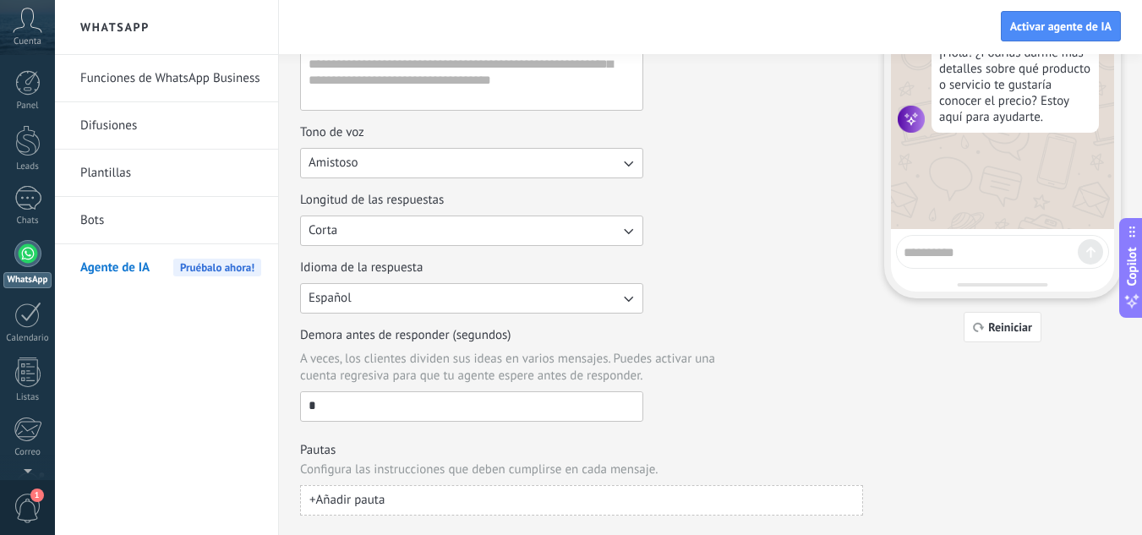
click at [330, 401] on input "*" at bounding box center [471, 405] width 341 height 27
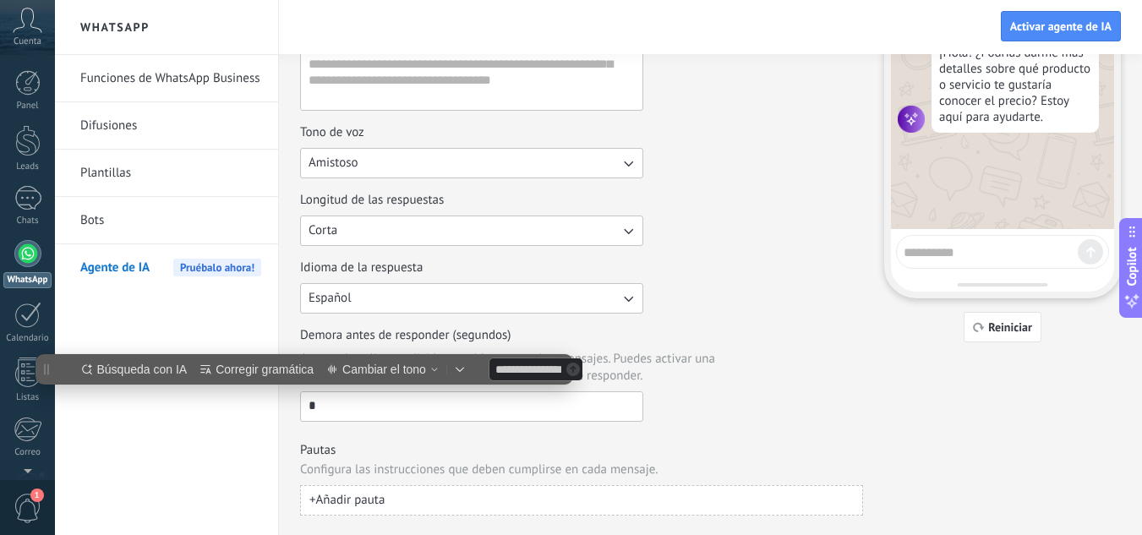
scroll to position [0, 0]
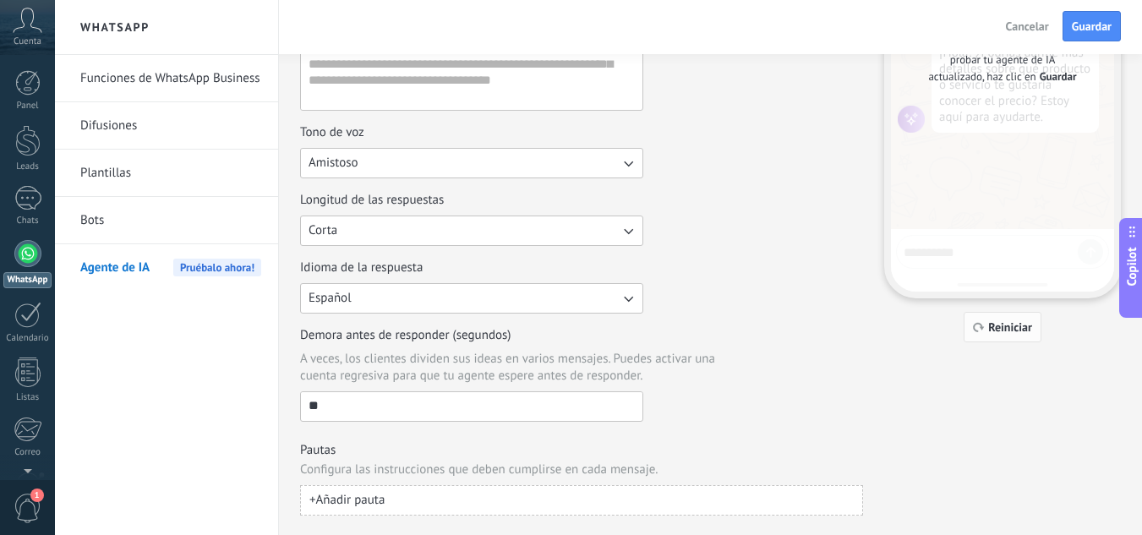
type input "**"
click at [998, 328] on span "Reiniciar" at bounding box center [1010, 327] width 44 height 12
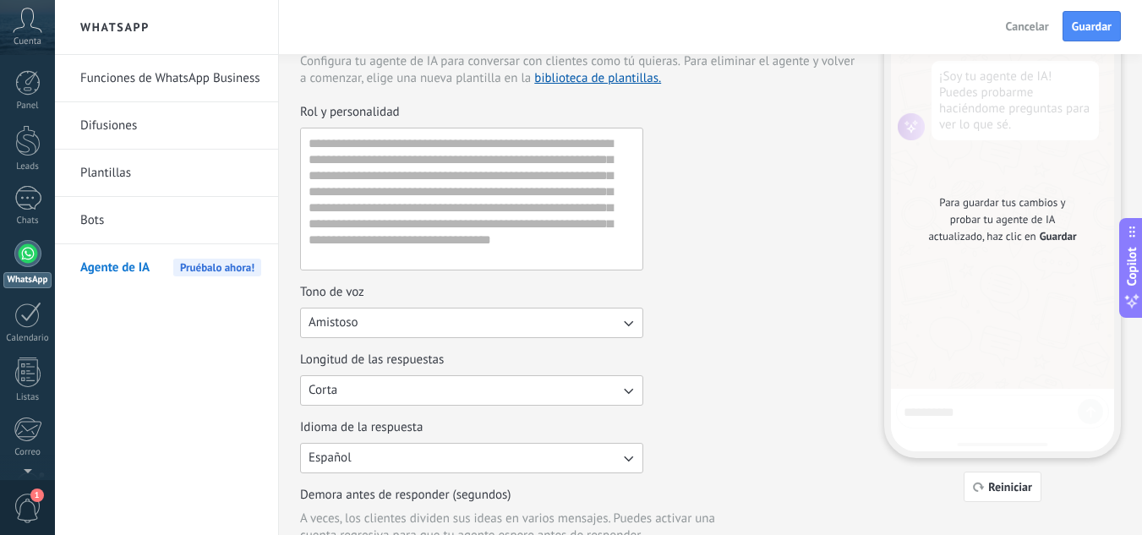
scroll to position [83, 0]
click at [1059, 238] on span "Guardar" at bounding box center [1057, 235] width 37 height 17
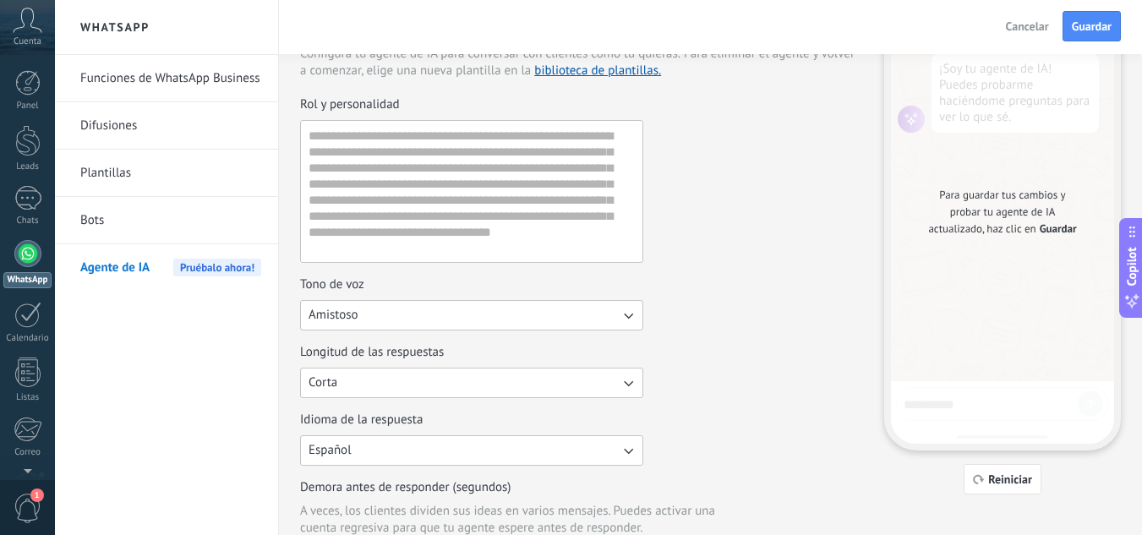
scroll to position [242, 0]
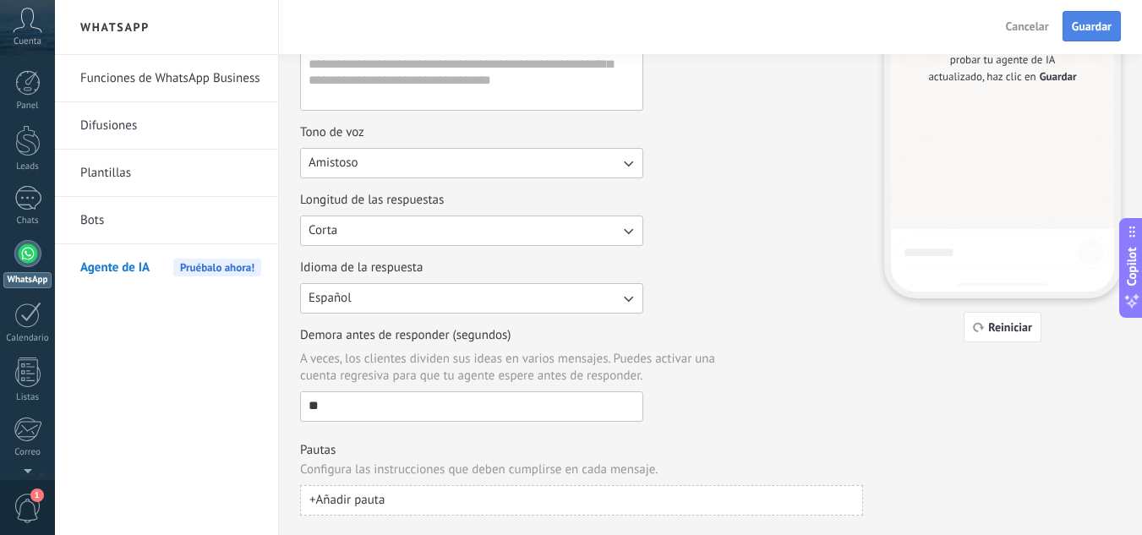
click at [1097, 17] on button "Guardar" at bounding box center [1091, 26] width 58 height 30
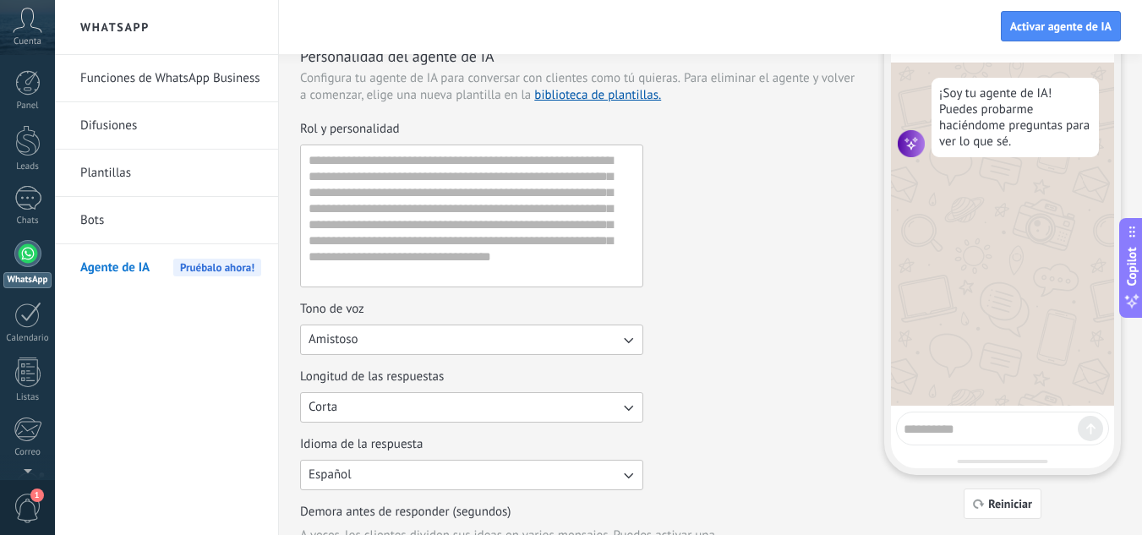
scroll to position [68, 0]
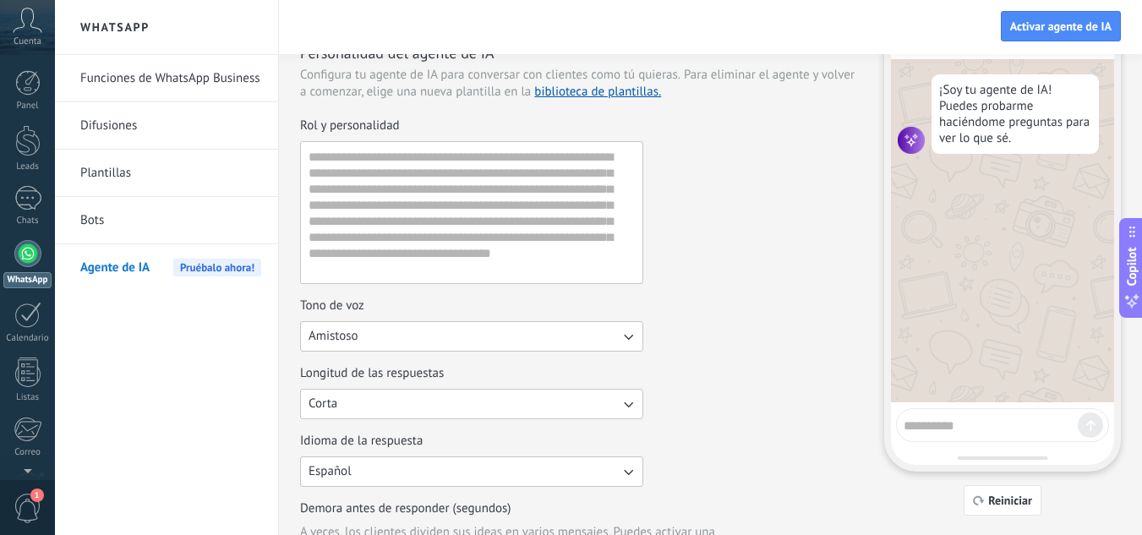
click at [973, 431] on textarea at bounding box center [990, 422] width 174 height 21
type textarea "******"
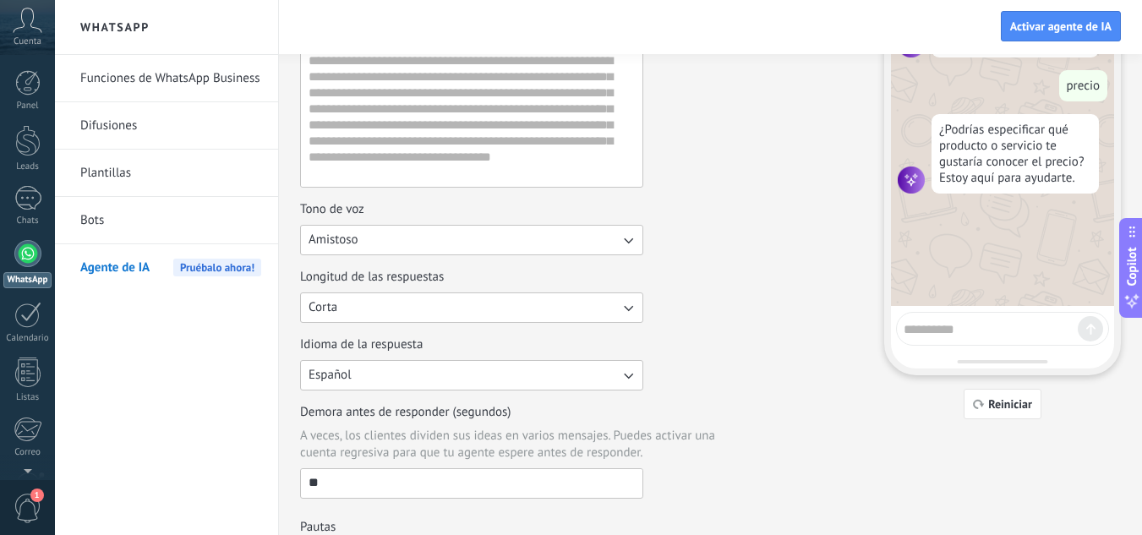
scroll to position [242, 0]
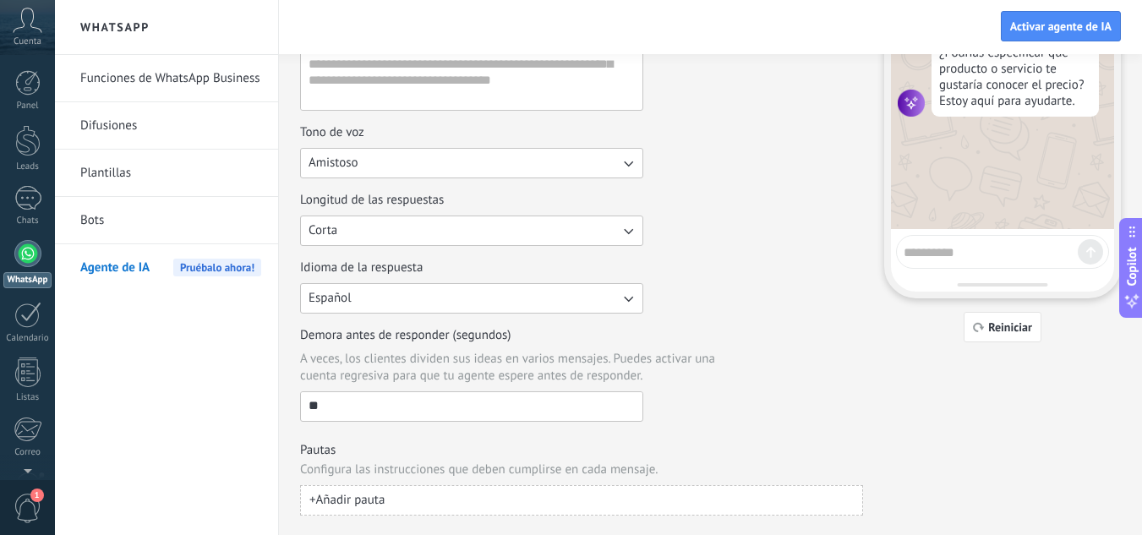
click at [357, 401] on input "**" at bounding box center [471, 405] width 341 height 27
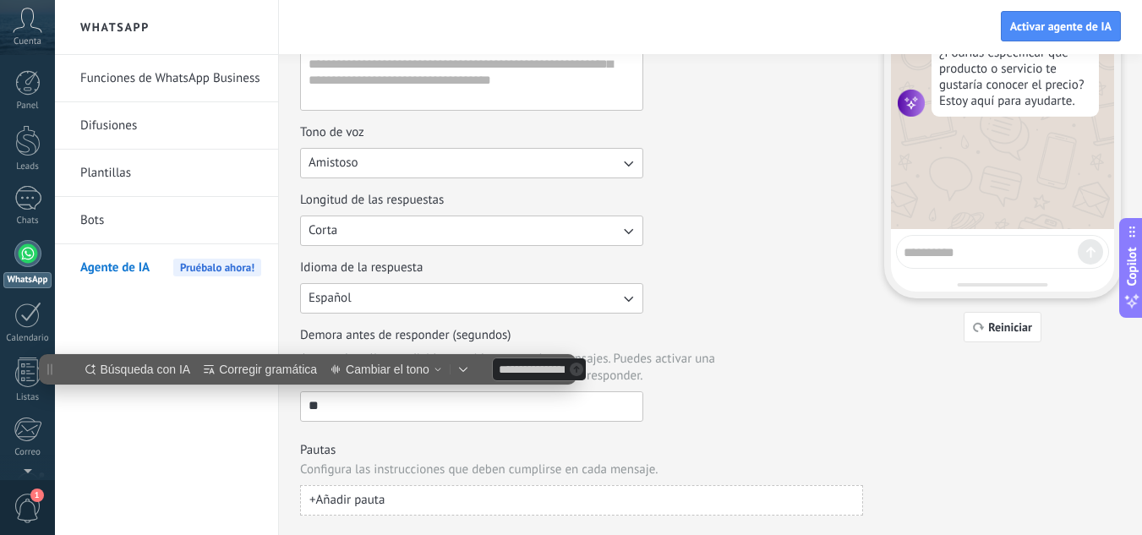
scroll to position [0, 0]
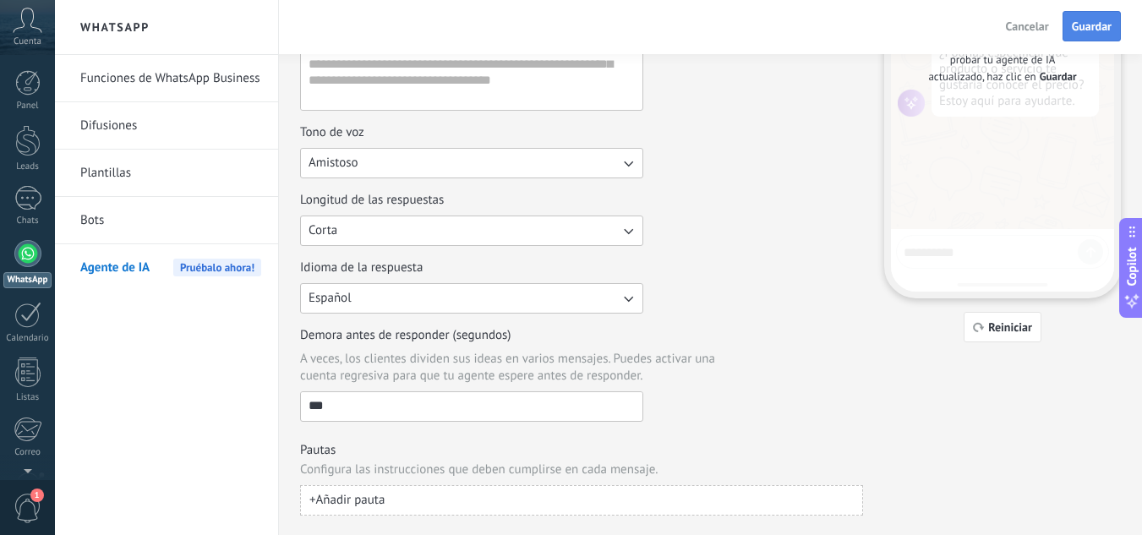
type input "***"
click at [1097, 30] on span "Guardar" at bounding box center [1092, 26] width 40 height 12
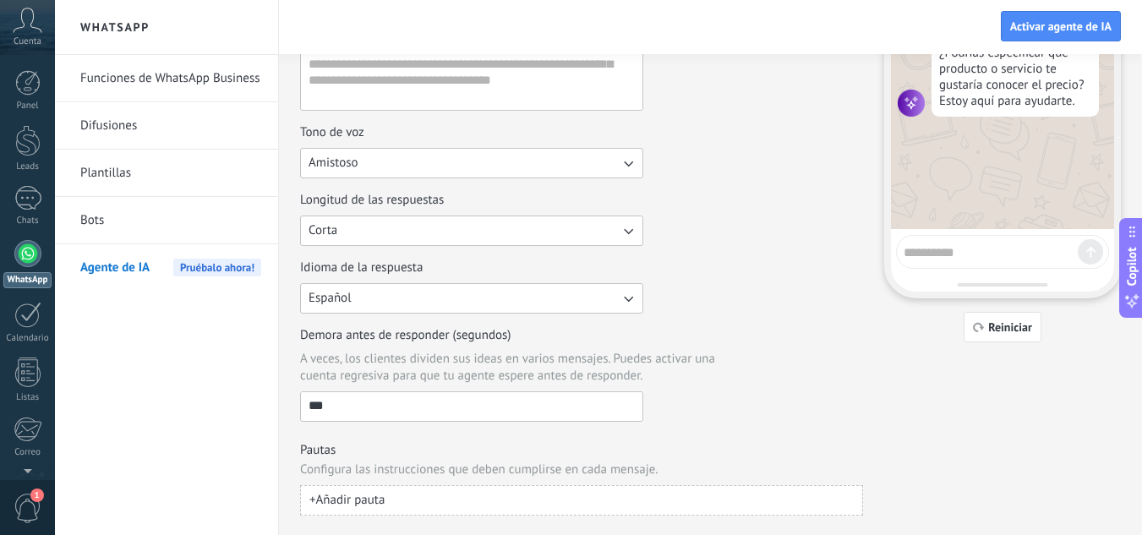
click at [972, 258] on textarea at bounding box center [990, 249] width 174 height 21
type textarea "******"
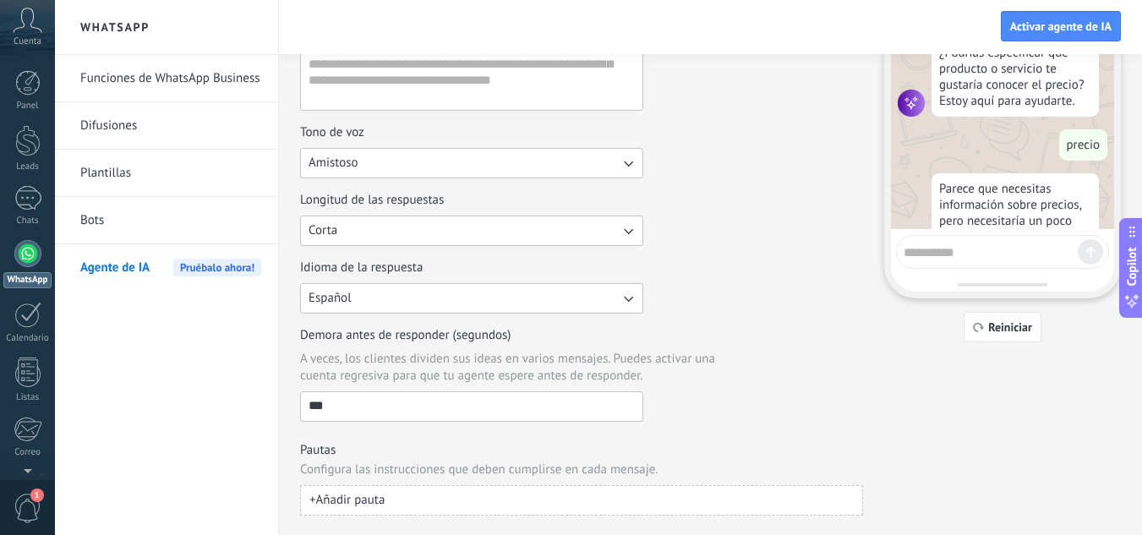
scroll to position [93, 0]
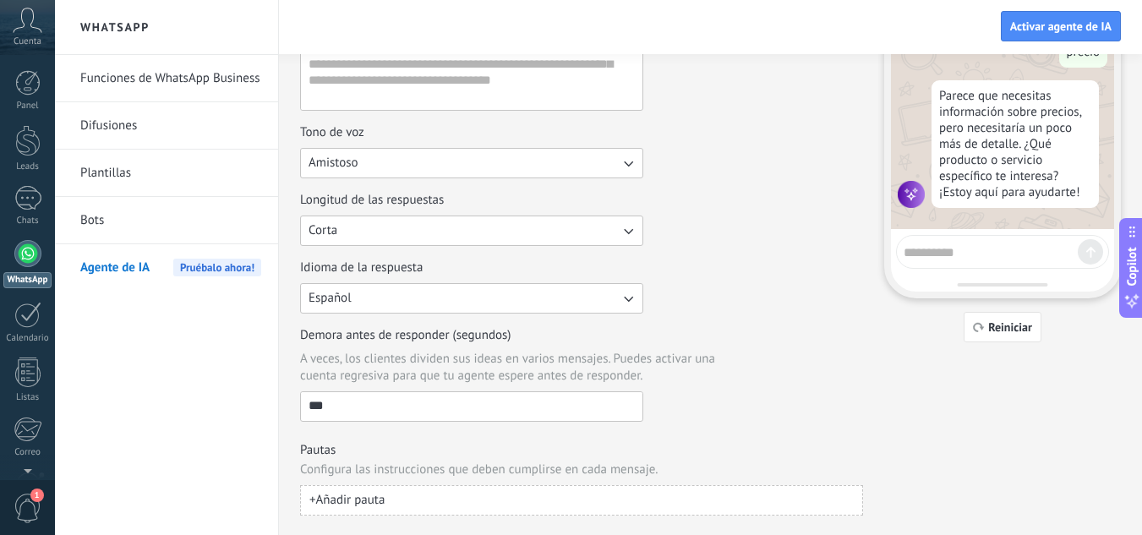
click at [348, 400] on input "***" at bounding box center [471, 405] width 341 height 27
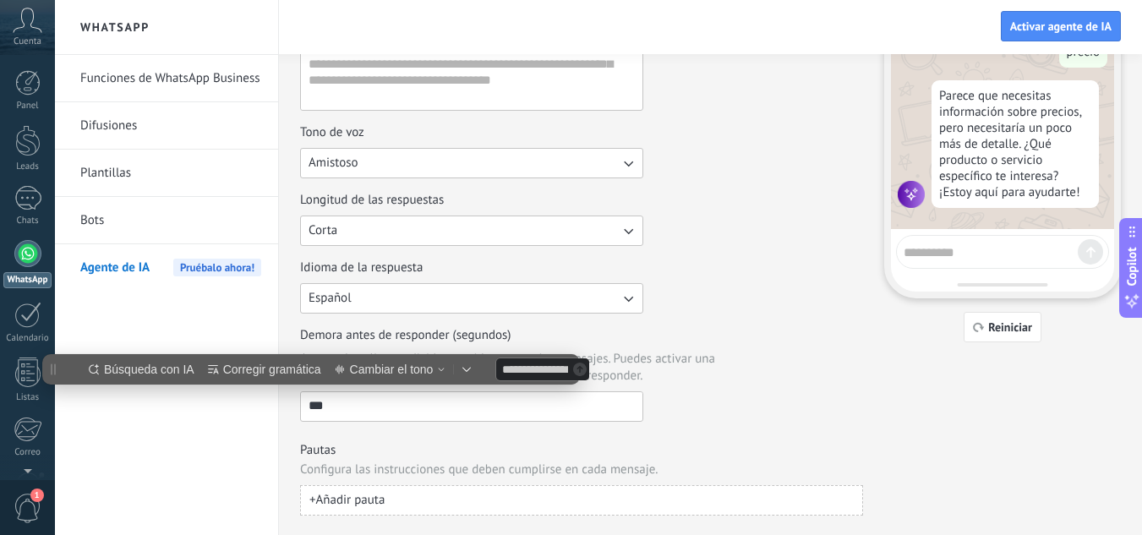
scroll to position [0, 0]
click at [684, 426] on div "Personalidad del agente de IA Configura tu agente de IA para conversar con clie…" at bounding box center [581, 192] width 563 height 647
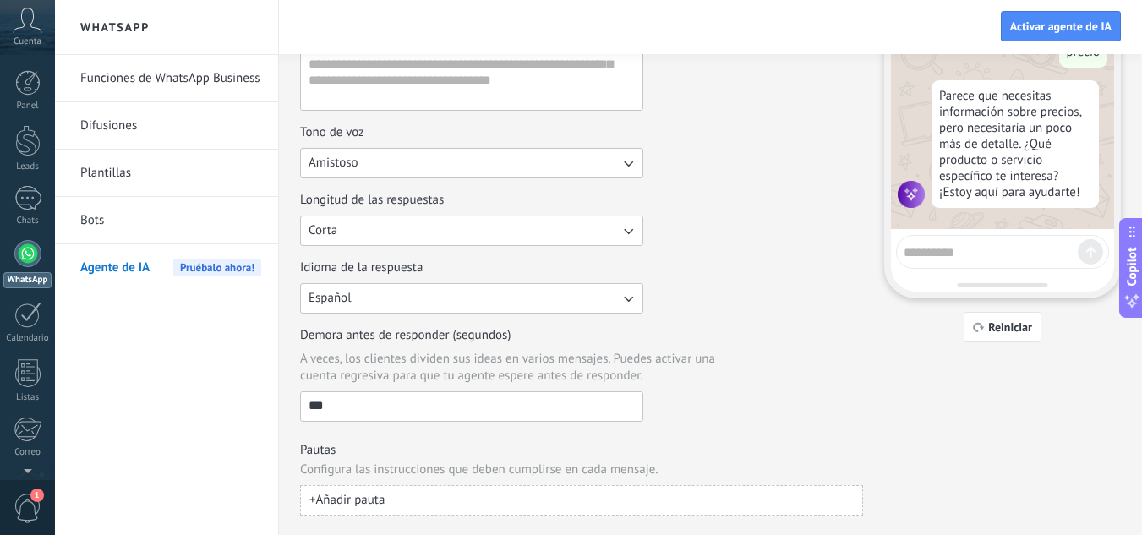
click at [592, 415] on input "***" at bounding box center [471, 405] width 341 height 27
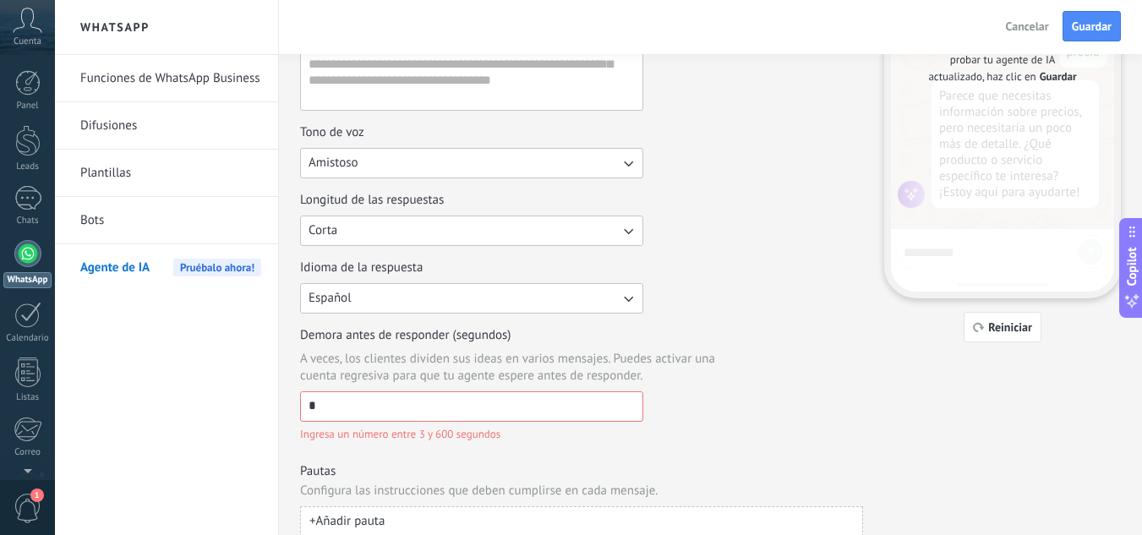
click at [592, 415] on input "*" at bounding box center [471, 405] width 341 height 27
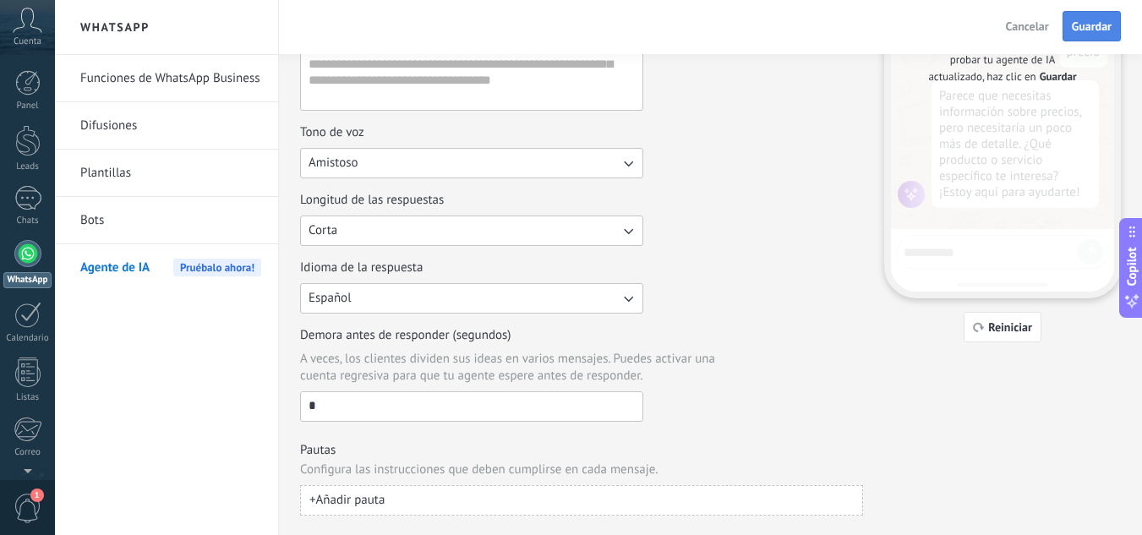
type input "*"
click at [1096, 23] on span "Guardar" at bounding box center [1092, 26] width 40 height 12
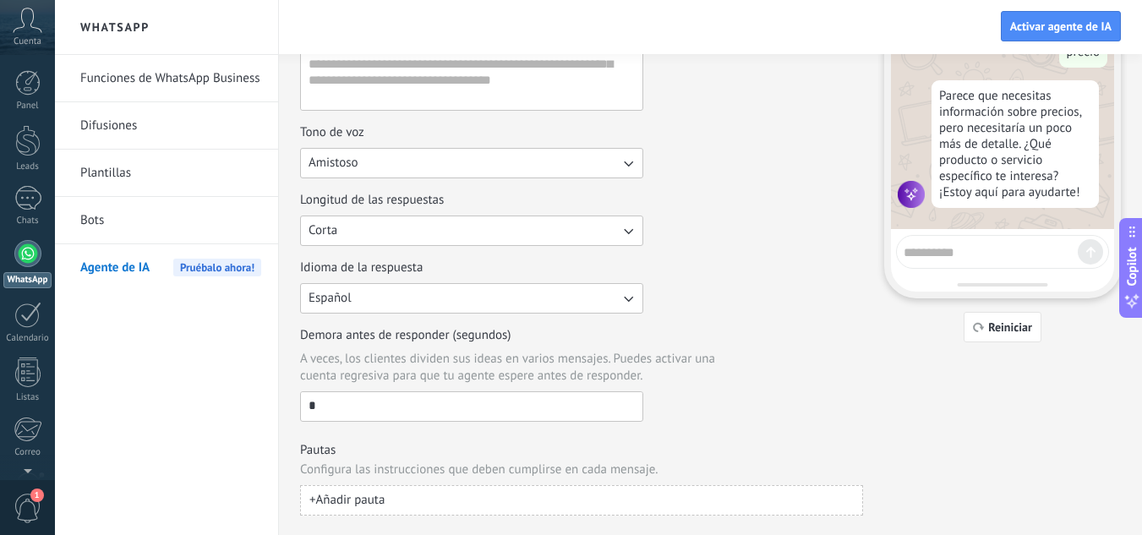
click at [994, 250] on textarea at bounding box center [990, 249] width 174 height 21
type textarea "******"
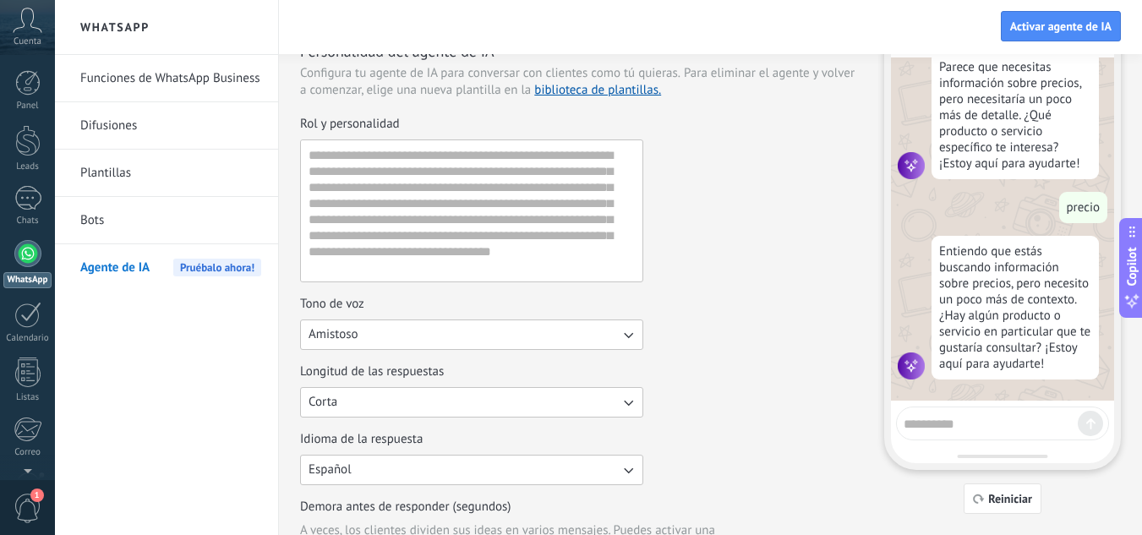
scroll to position [75, 0]
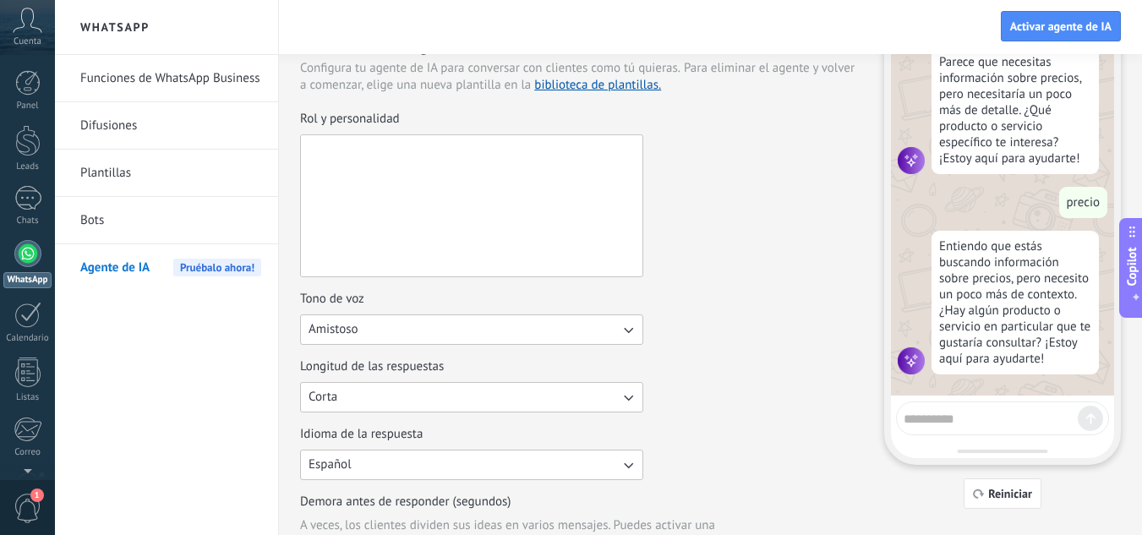
drag, startPoint x: 364, startPoint y: 269, endPoint x: 336, endPoint y: 254, distance: 32.1
click at [336, 254] on textarea "Rol y personalidad" at bounding box center [470, 205] width 338 height 141
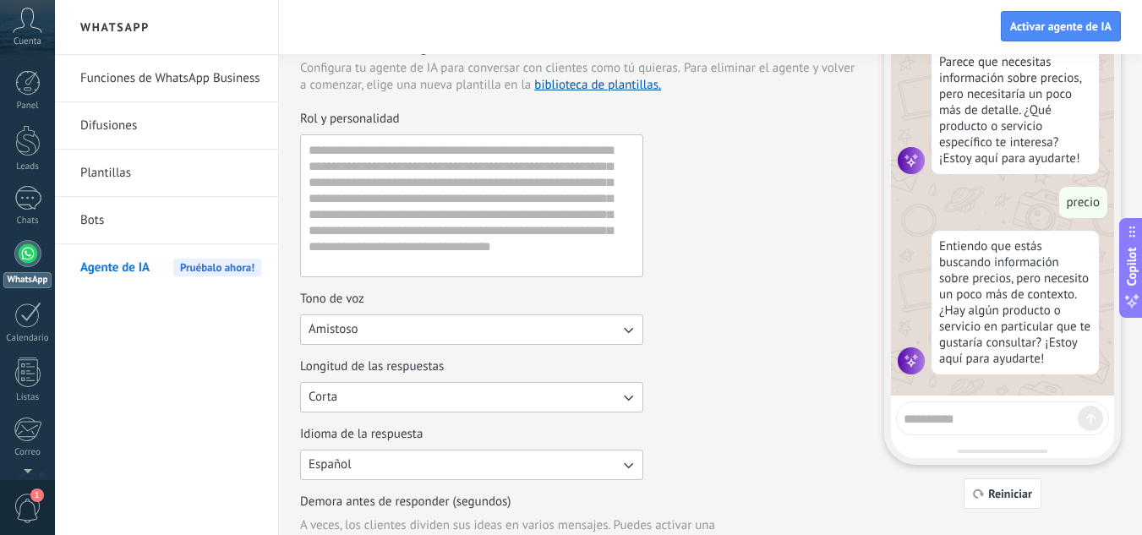
click at [699, 229] on div "Rol y personalidad" at bounding box center [581, 194] width 563 height 166
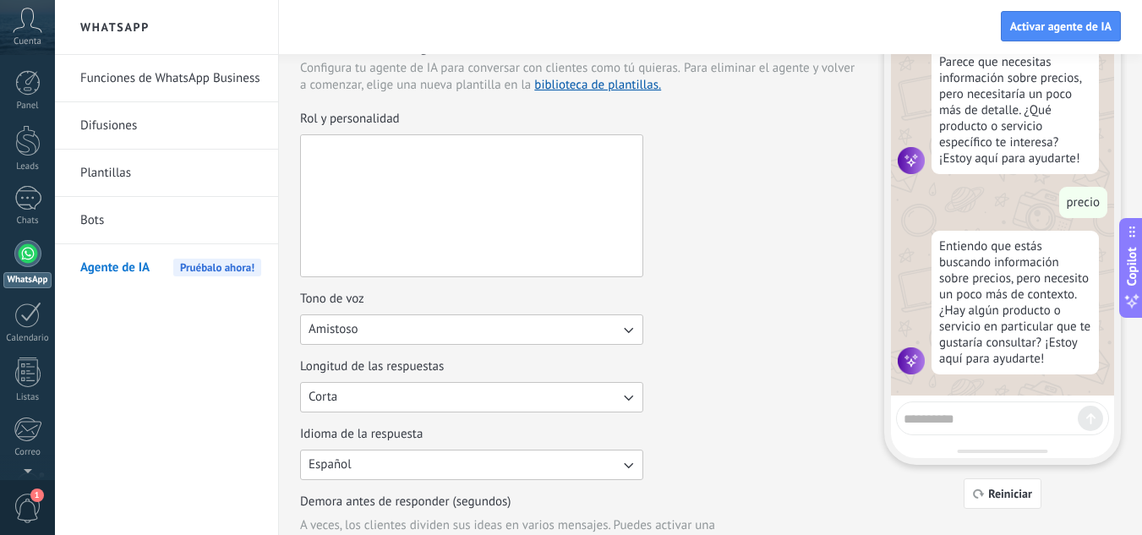
click at [407, 177] on textarea "Rol y personalidad" at bounding box center [470, 205] width 338 height 141
paste textarea "**********"
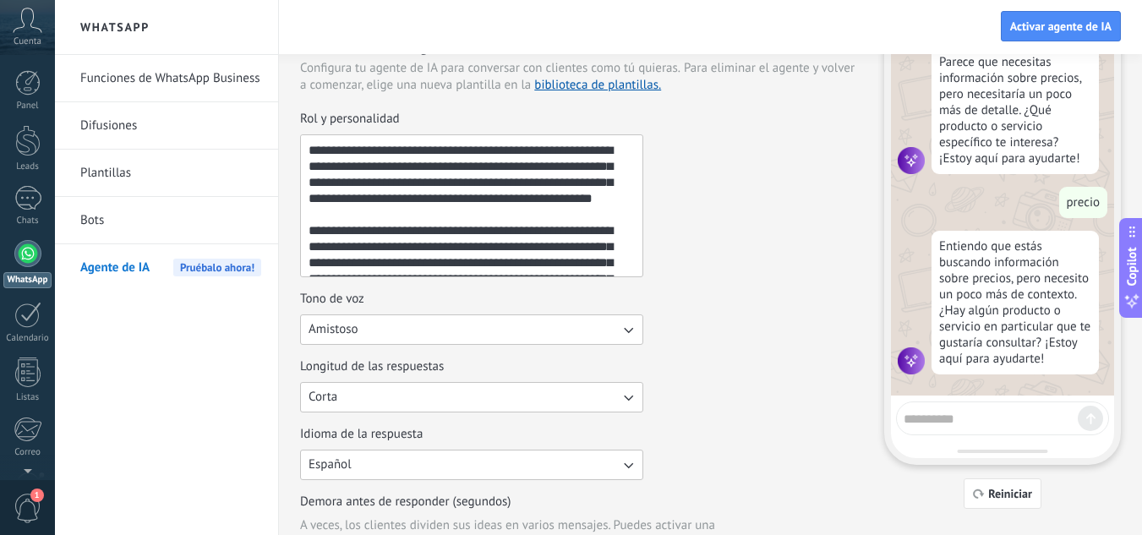
scroll to position [155, 0]
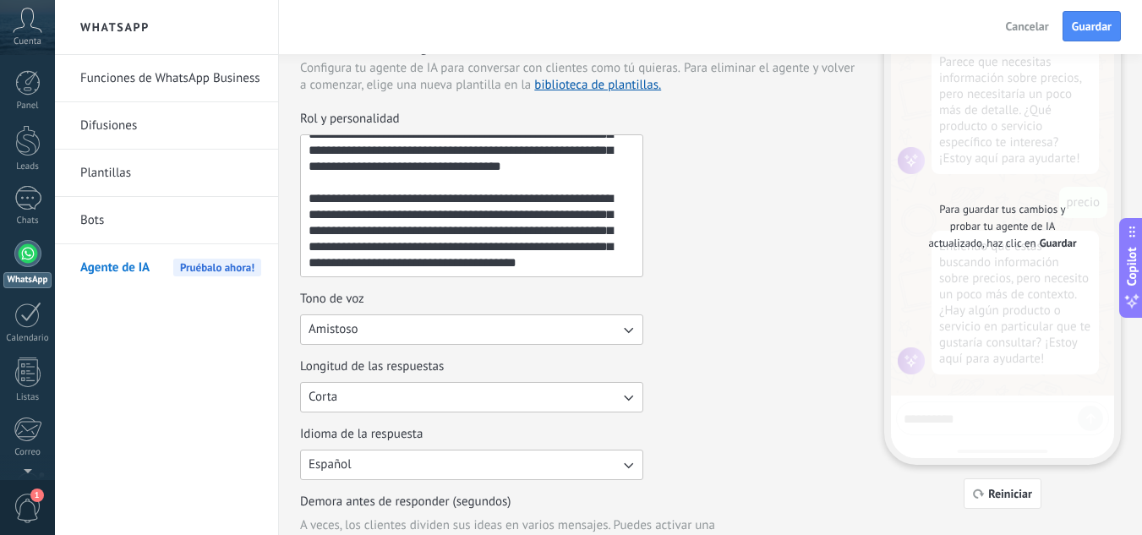
type textarea "**********"
click at [431, 394] on button "Corta" at bounding box center [471, 397] width 343 height 30
click at [340, 427] on span "Media" at bounding box center [324, 425] width 33 height 17
click at [586, 462] on button "Español" at bounding box center [471, 465] width 343 height 30
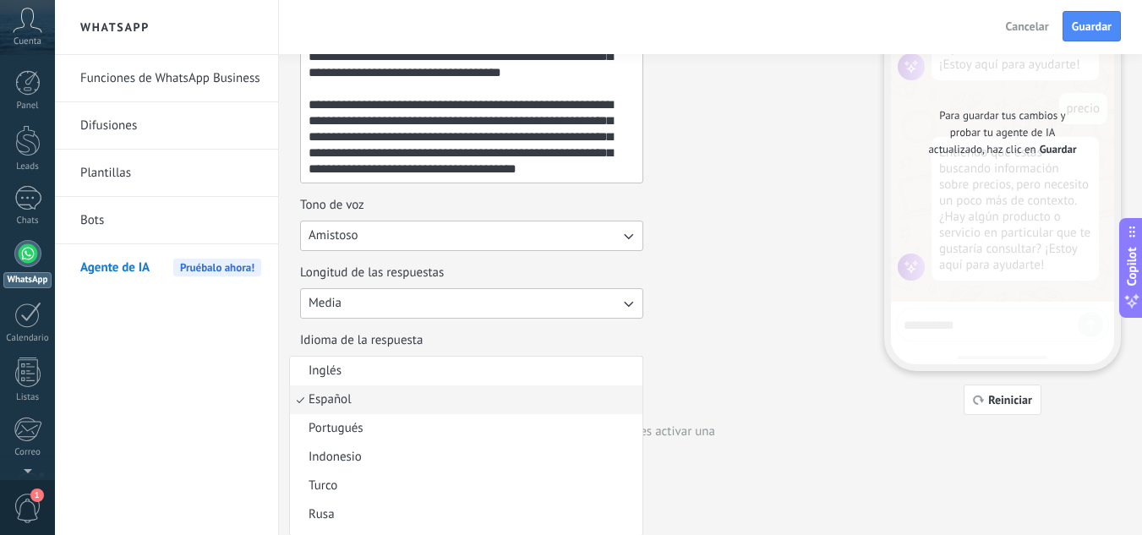
click at [672, 365] on div "Idioma de la respuesta Español Inglés Español Portugués Indonesio Turco Rusa Co…" at bounding box center [581, 359] width 563 height 54
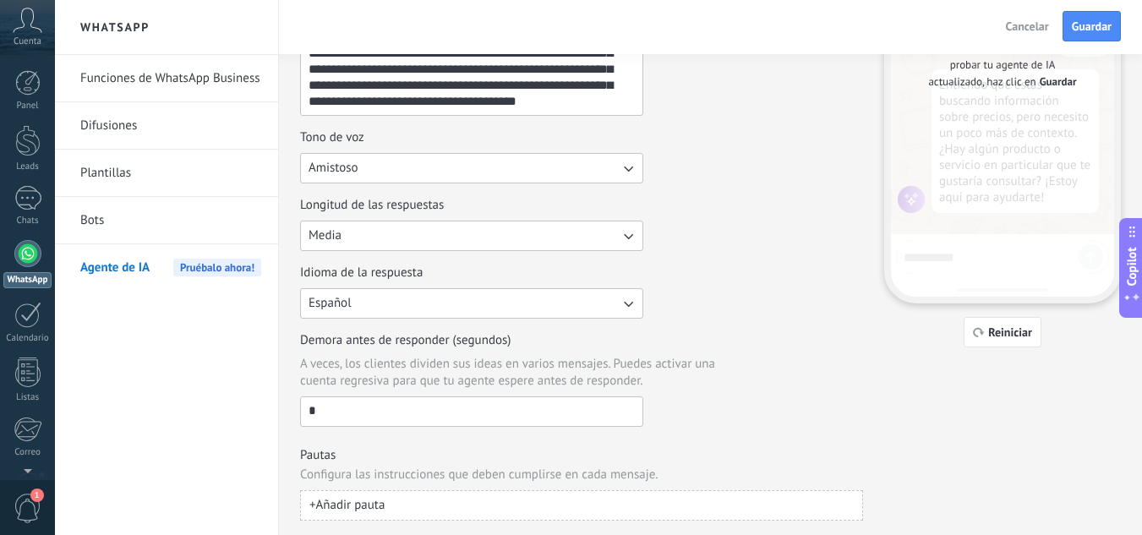
scroll to position [242, 0]
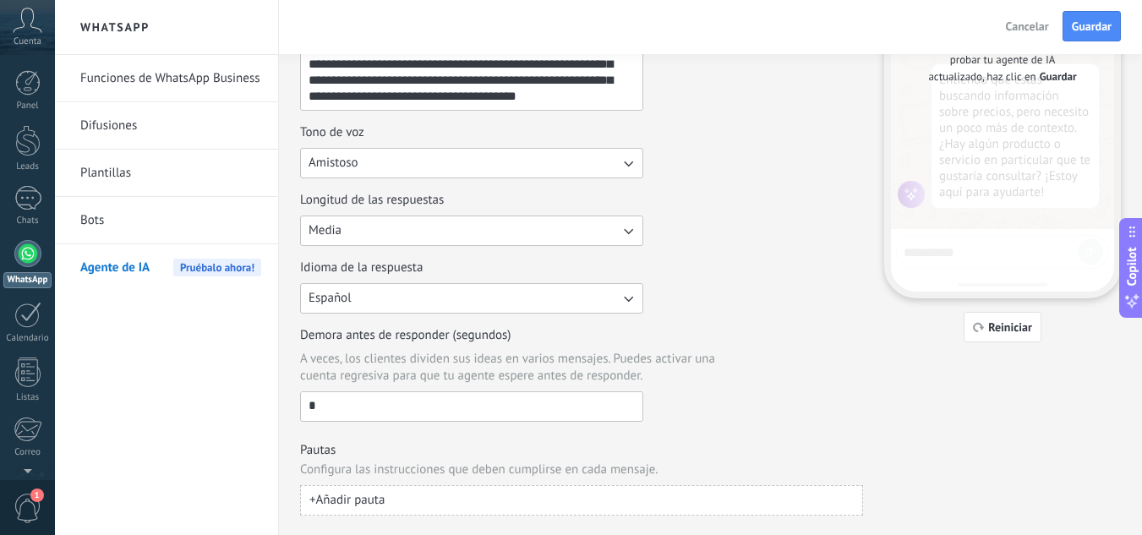
click at [352, 401] on input "*" at bounding box center [471, 405] width 341 height 27
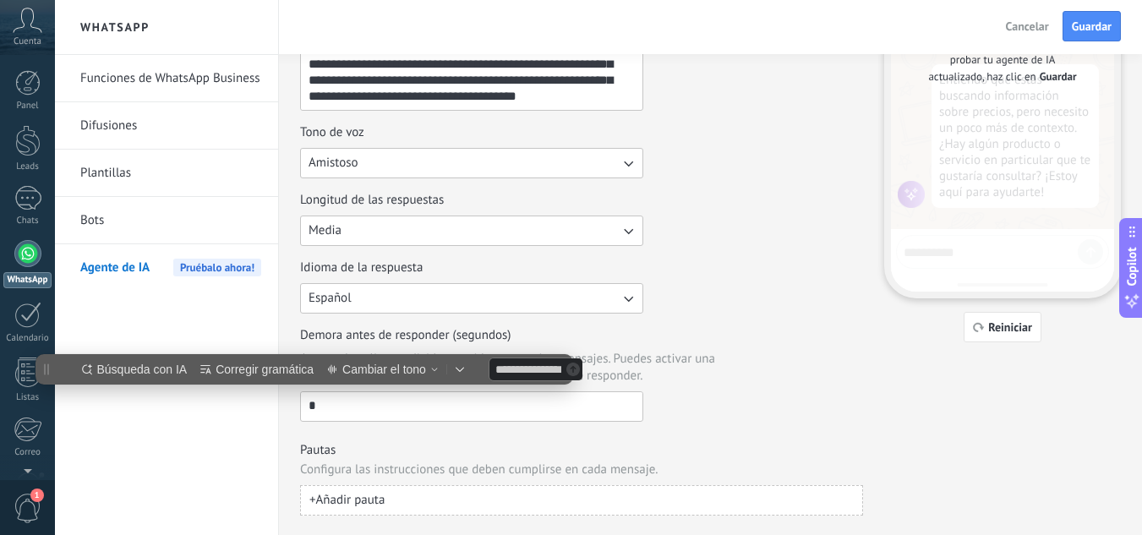
scroll to position [0, 0]
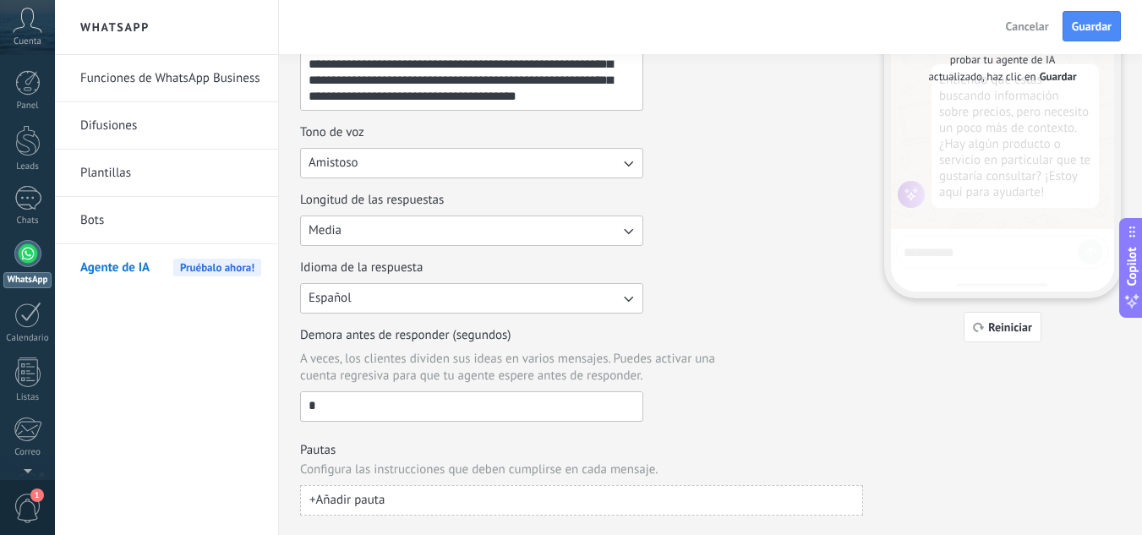
type input "*"
click at [385, 500] on span "+ Añadir pauta" at bounding box center [346, 500] width 75 height 17
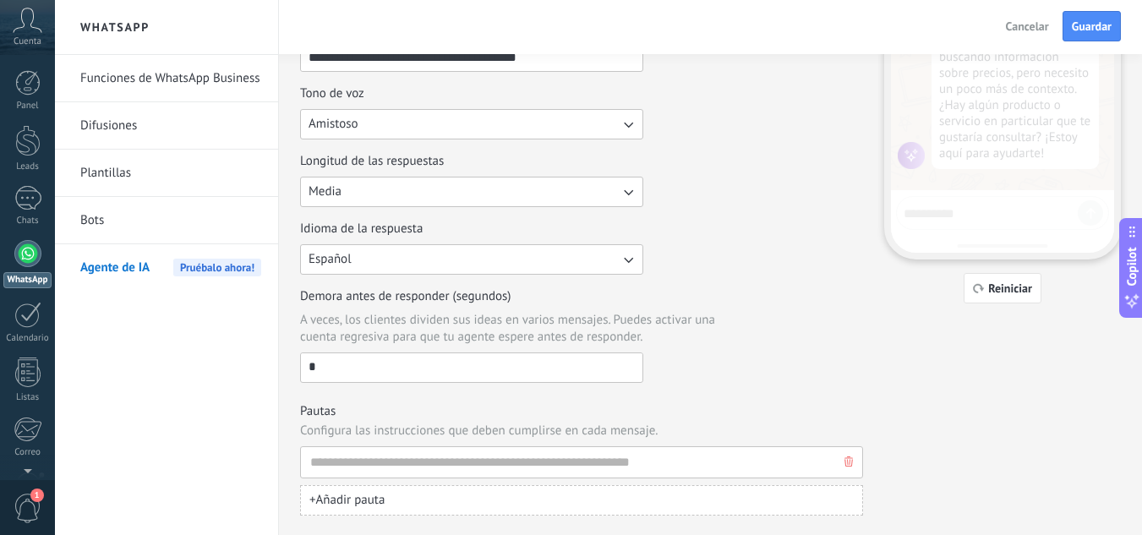
click at [392, 450] on input at bounding box center [574, 462] width 531 height 30
type input "*"
click at [1089, 18] on button "Guardar" at bounding box center [1091, 26] width 58 height 30
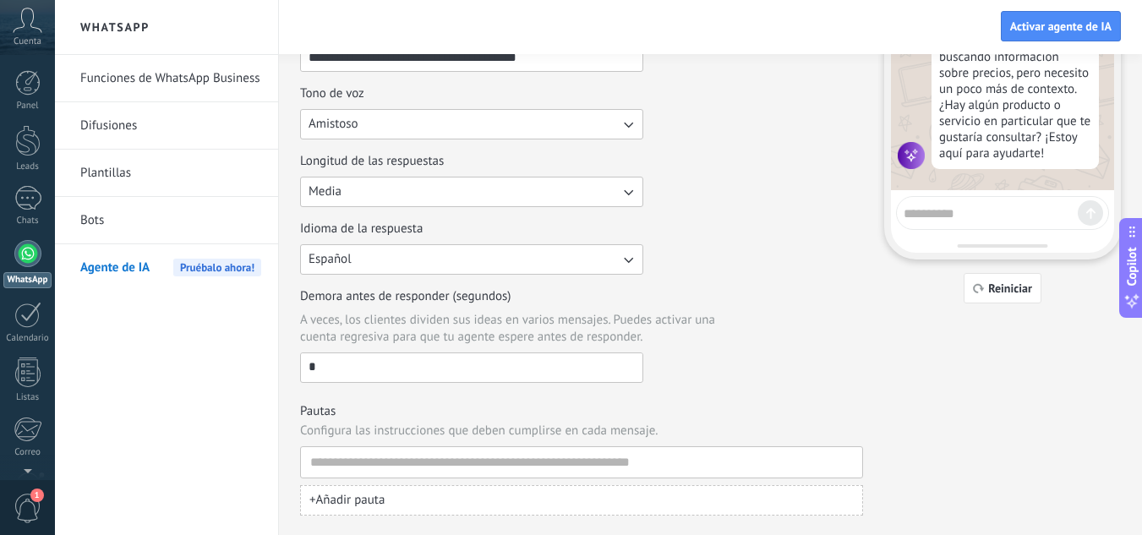
scroll to position [0, 0]
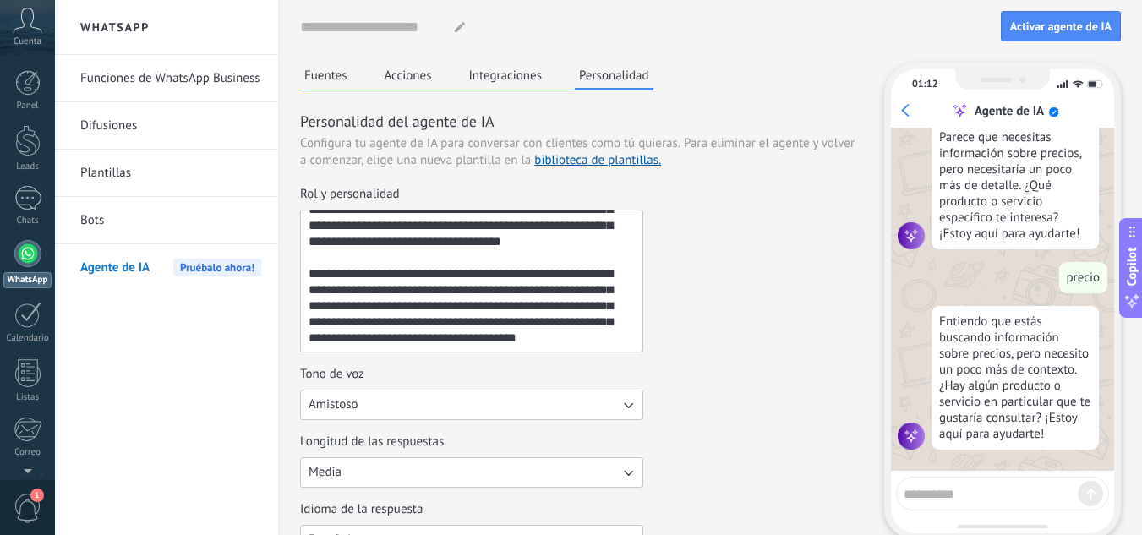
click at [944, 492] on textarea at bounding box center [990, 491] width 174 height 21
type textarea "******"
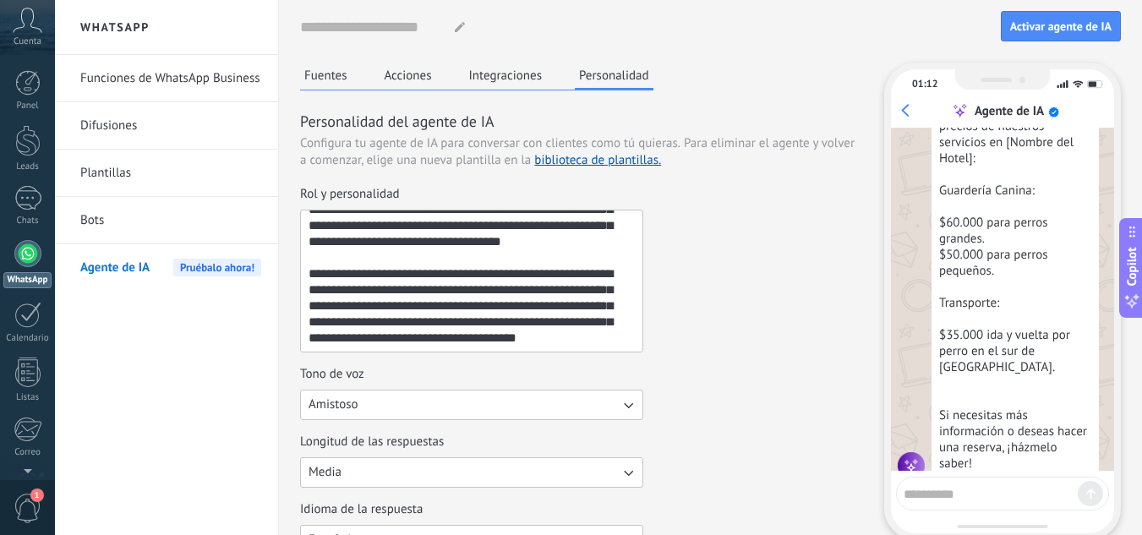
scroll to position [718, 0]
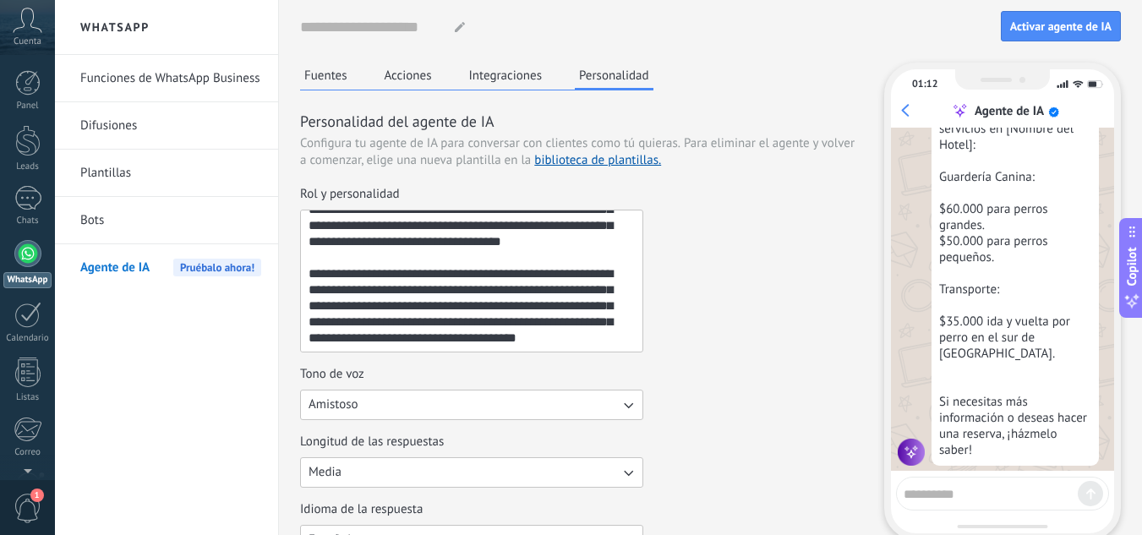
click at [936, 491] on textarea at bounding box center [990, 491] width 174 height 21
type textarea "**********"
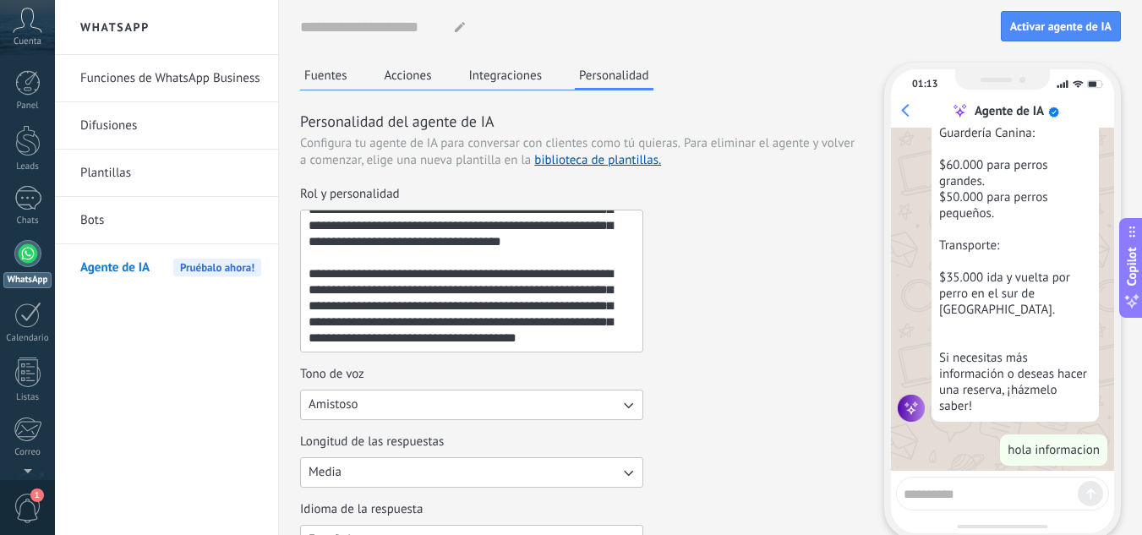
scroll to position [806, 0]
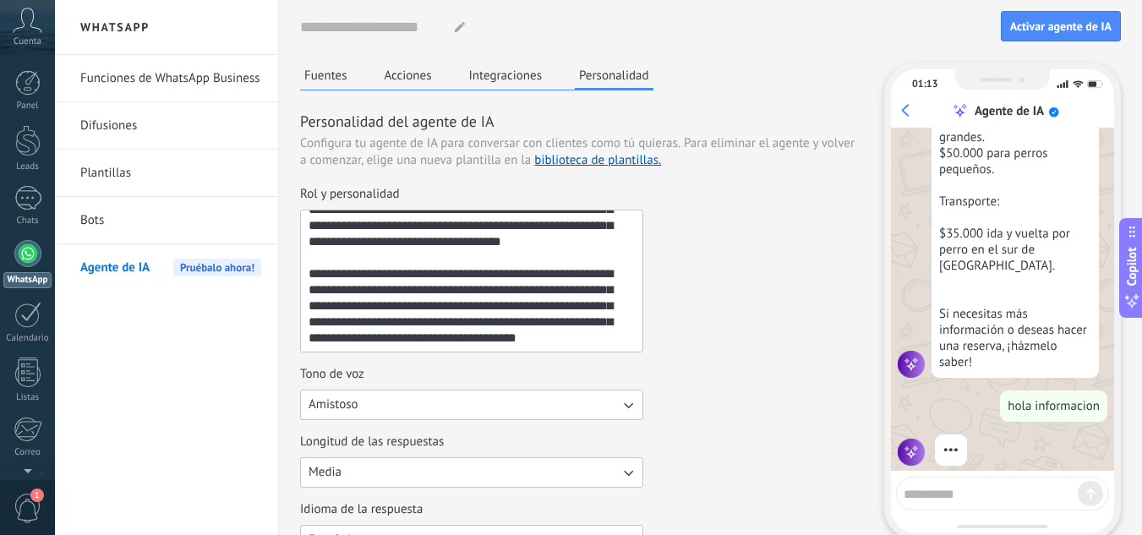
click at [419, 83] on button "Acciones" at bounding box center [408, 75] width 56 height 25
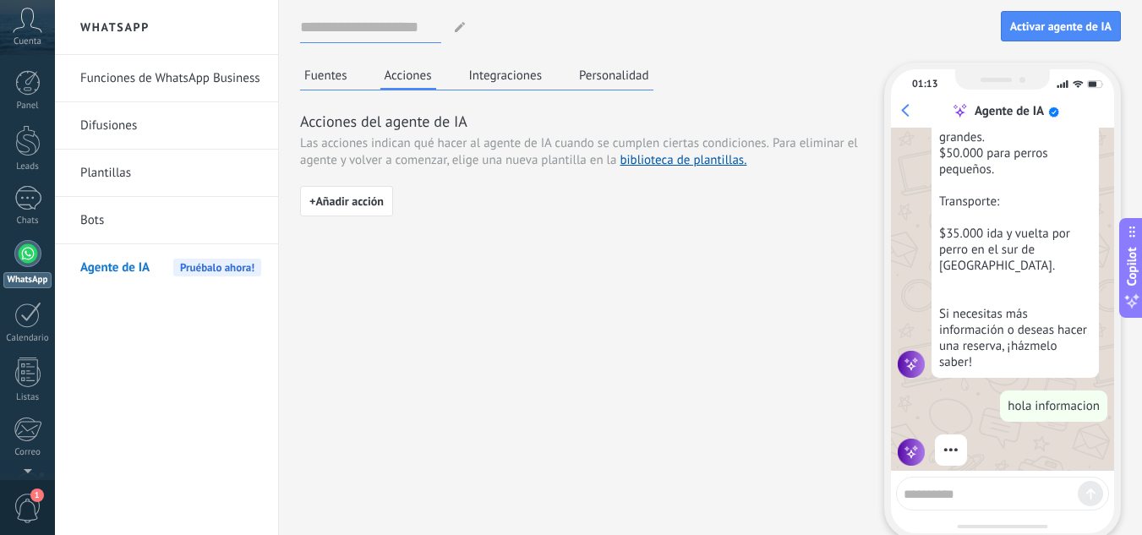
click at [391, 25] on input at bounding box center [370, 27] width 141 height 30
click at [347, 197] on span "+ Añadir acción" at bounding box center [346, 201] width 74 height 12
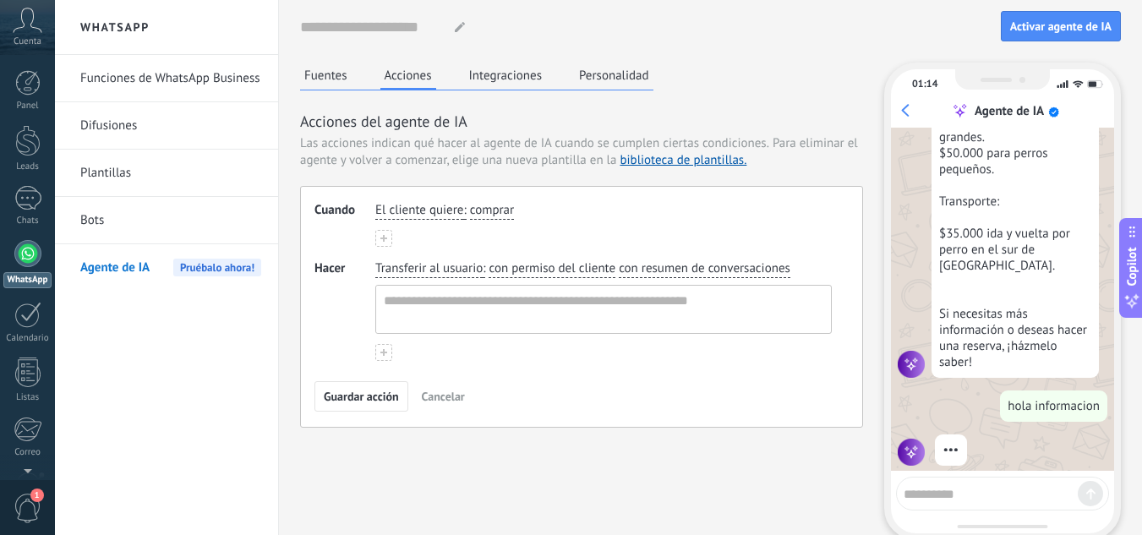
click at [454, 396] on span "Cancelar" at bounding box center [443, 396] width 43 height 12
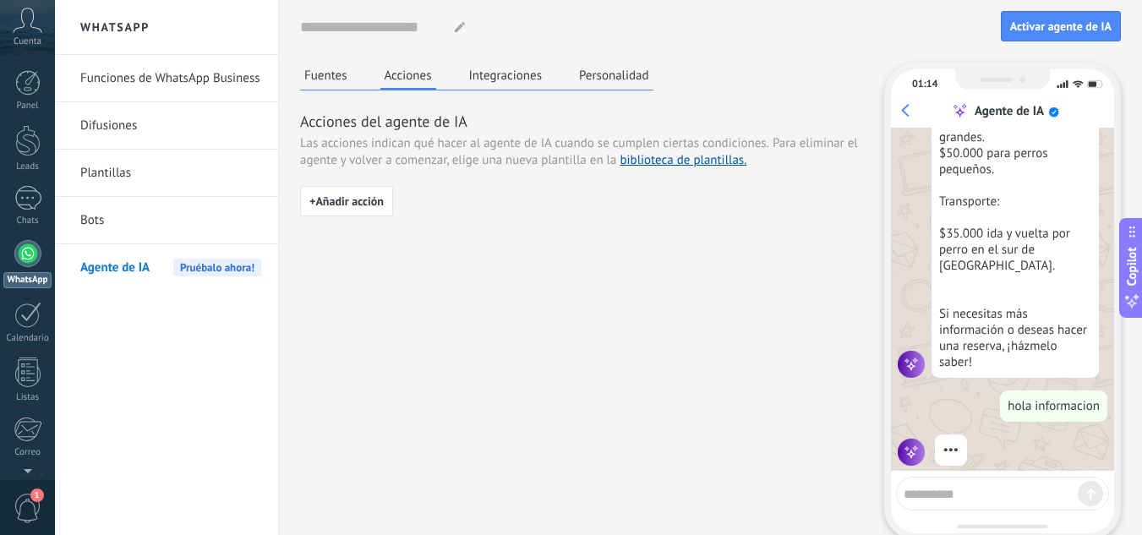
click at [494, 64] on button "Integraciones" at bounding box center [506, 75] width 82 height 25
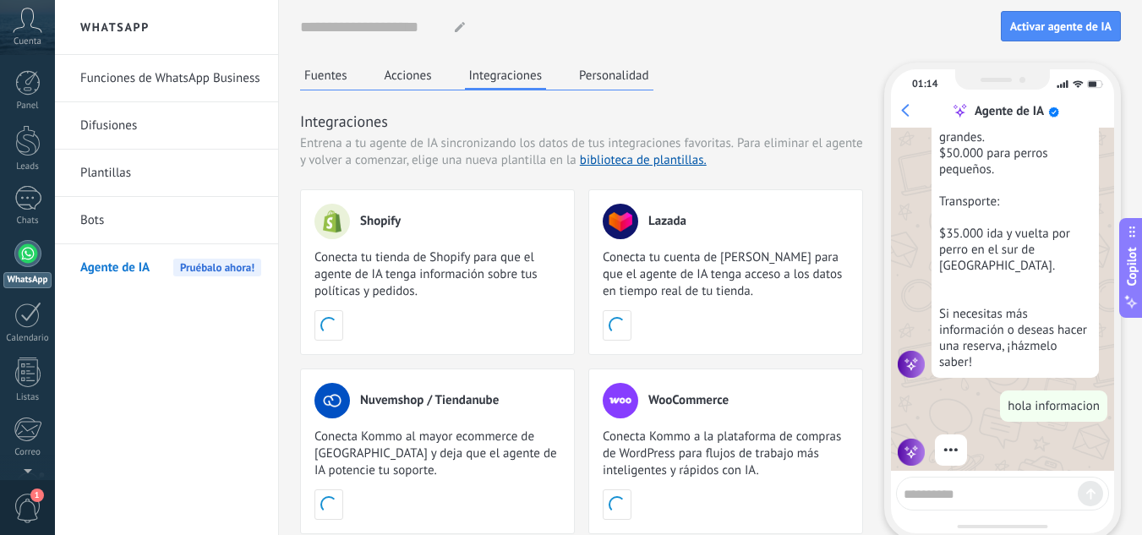
click at [865, 474] on div "Fuentes Acciones Integraciones Personalidad Integraciones Entrena a tu agente d…" at bounding box center [710, 323] width 821 height 521
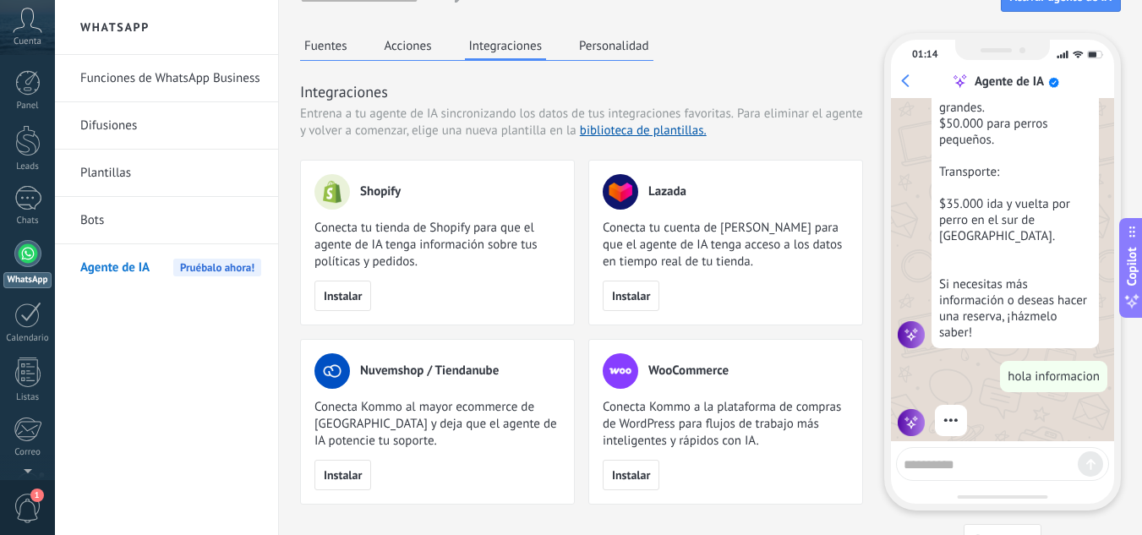
scroll to position [0, 0]
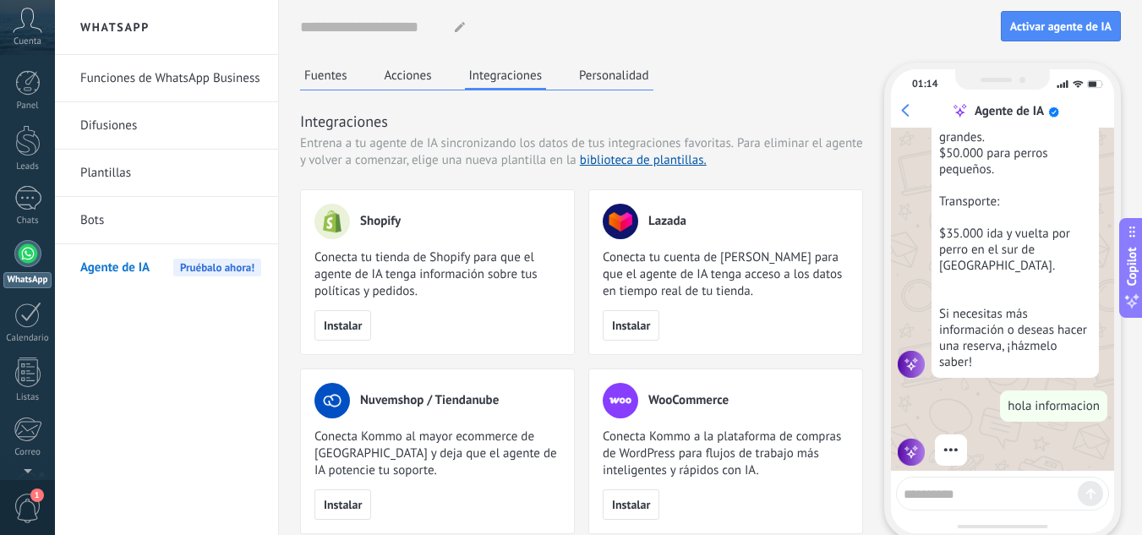
click at [606, 74] on button "Personalidad" at bounding box center [614, 75] width 79 height 25
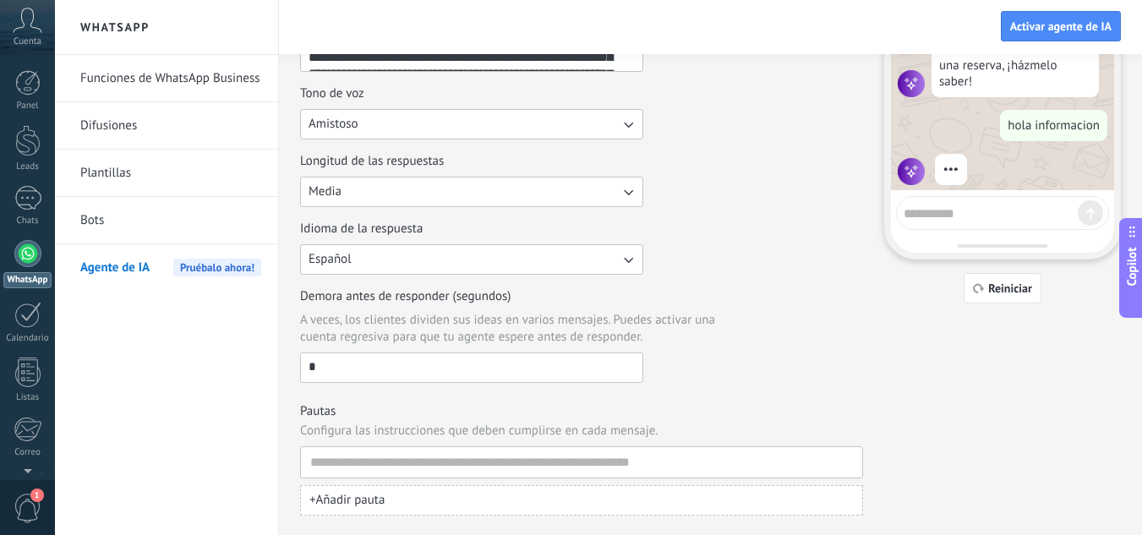
click at [342, 364] on input "*" at bounding box center [471, 366] width 341 height 27
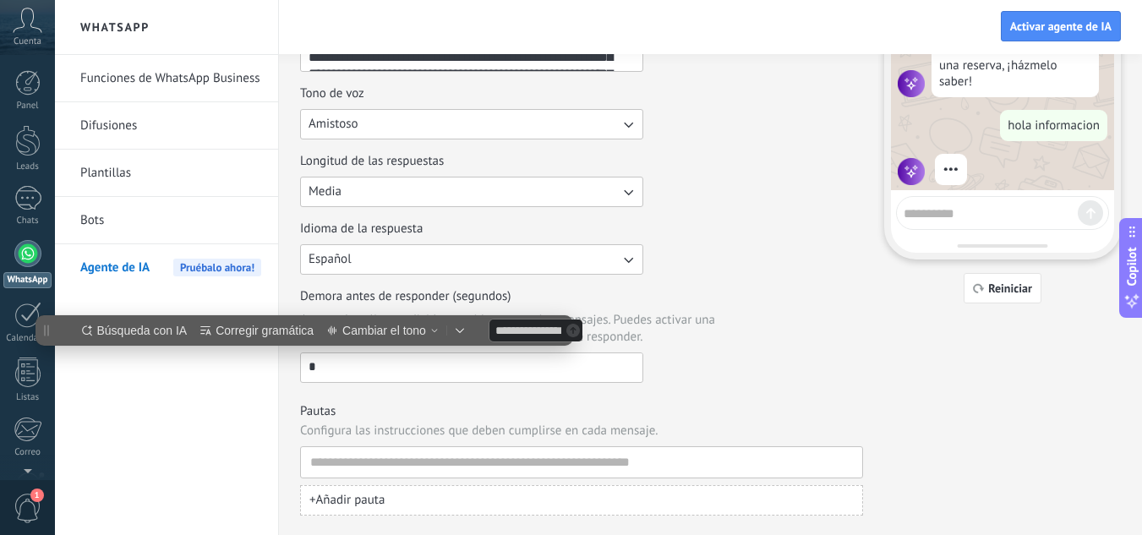
scroll to position [0, 0]
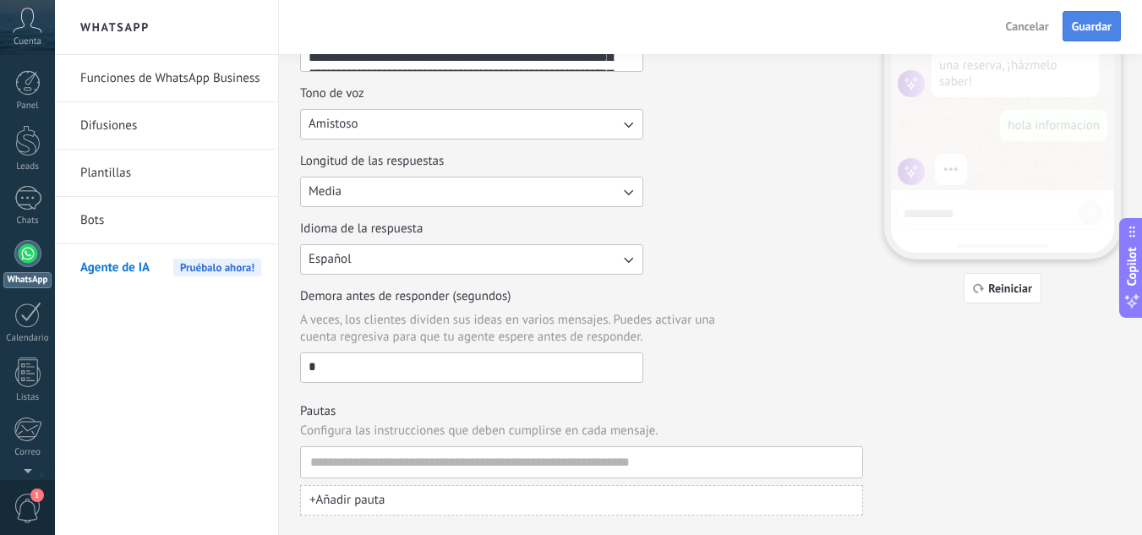
type input "*"
click at [1087, 27] on span "Guardar" at bounding box center [1092, 26] width 40 height 12
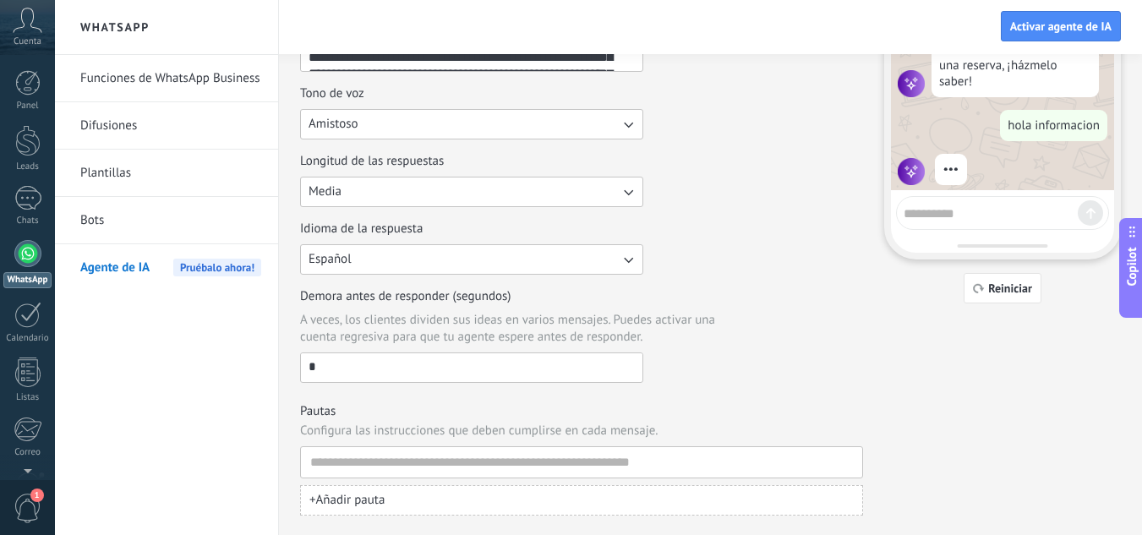
click at [966, 214] on textarea at bounding box center [990, 210] width 174 height 21
type textarea "**********"
click at [1088, 203] on div "**********" at bounding box center [1002, 213] width 213 height 34
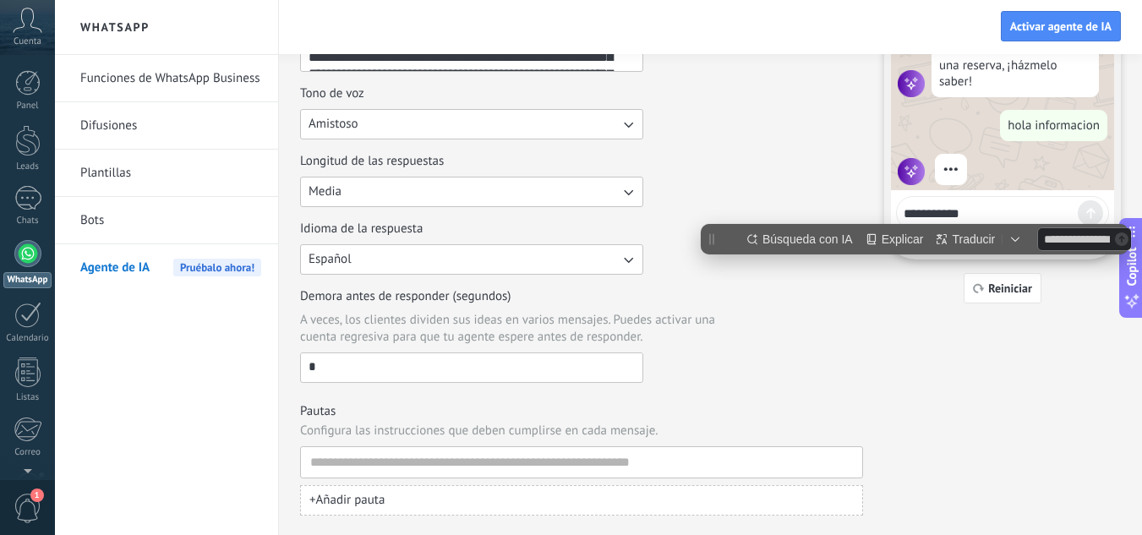
click at [990, 175] on div "¡Soy tu agente de IA! Puedes probarme haciéndome preguntas para ver lo que sé. …" at bounding box center [1002, 18] width 223 height 343
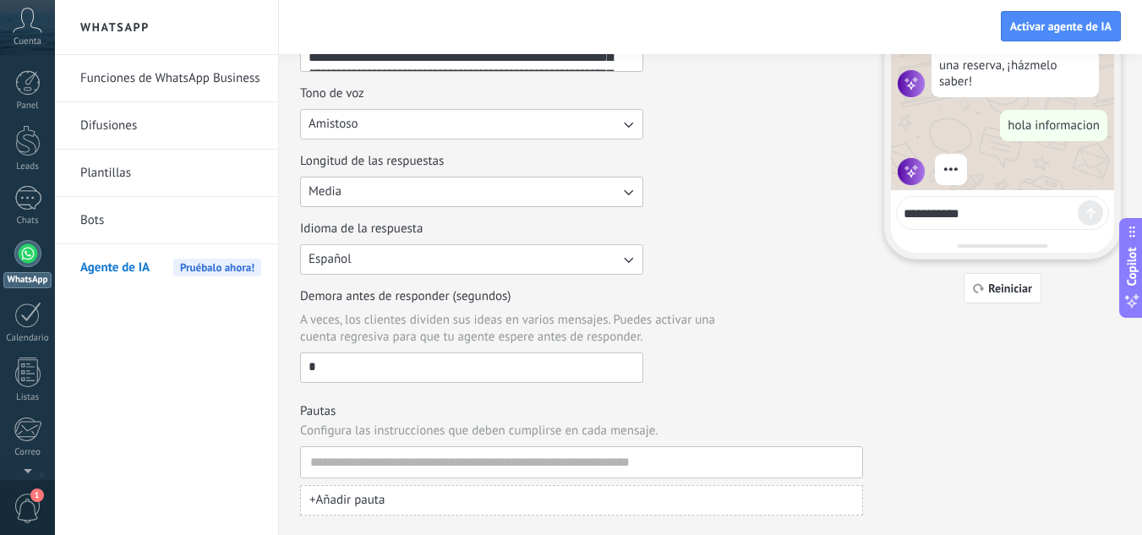
click at [990, 175] on div "¡Soy tu agente de IA! Puedes probarme haciéndome preguntas para ver lo que sé. …" at bounding box center [1002, 18] width 223 height 343
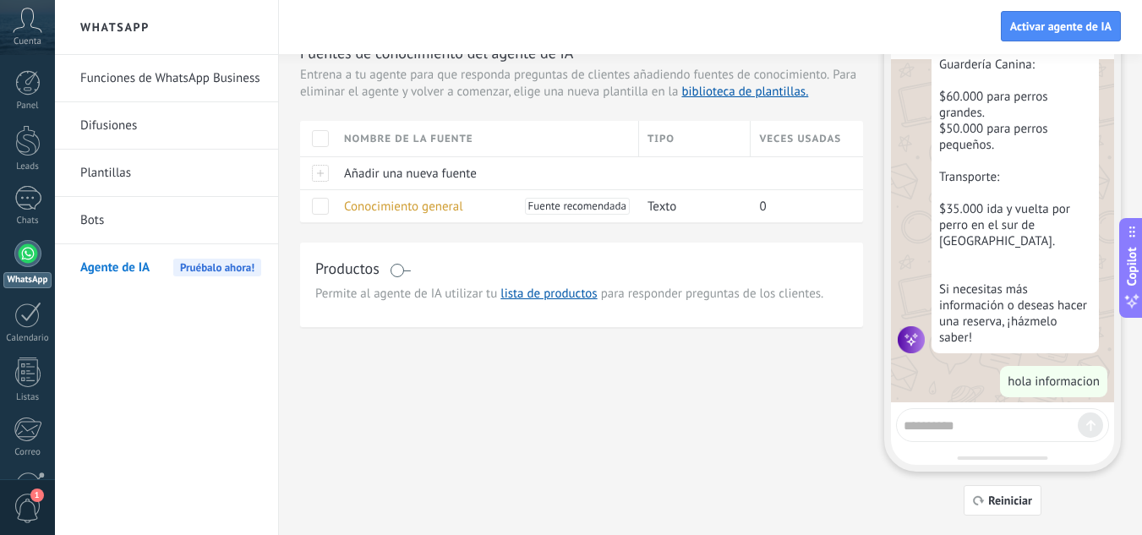
click at [952, 425] on textarea at bounding box center [990, 422] width 174 height 21
type textarea "**********"
click at [1084, 428] on div at bounding box center [1090, 424] width 25 height 25
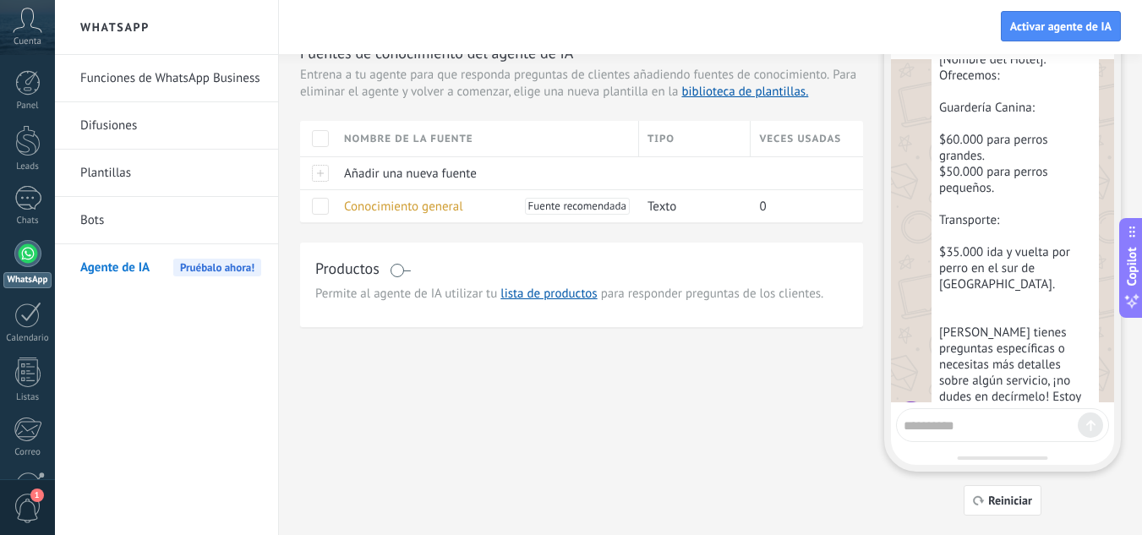
scroll to position [1252, 0]
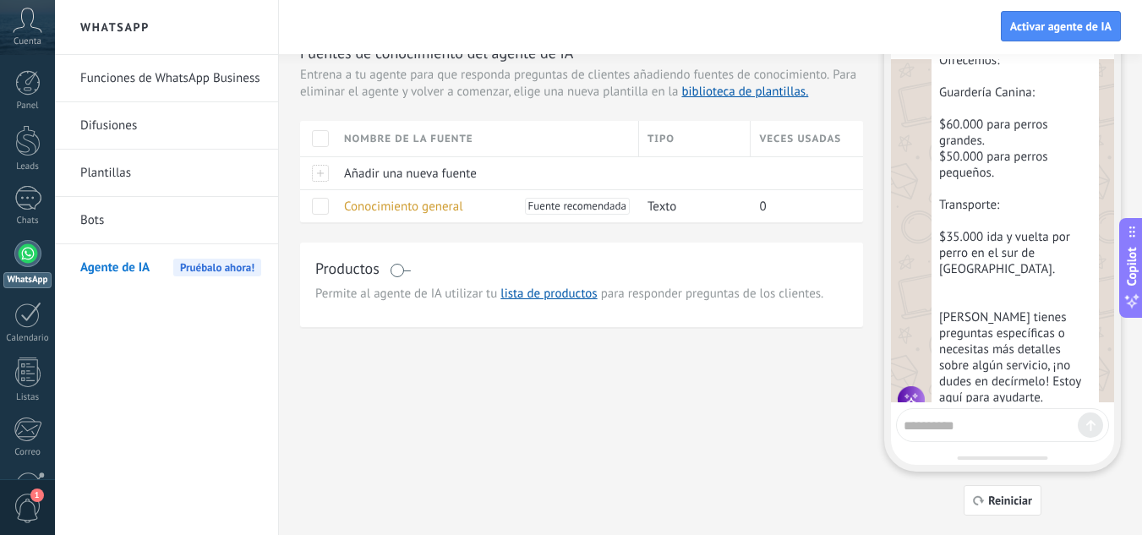
click at [1116, 66] on div "01:15 Agente de IA ¡Soy tu agente de IA! Puedes probarme haciéndome preguntas p…" at bounding box center [1002, 232] width 237 height 477
click at [930, 425] on textarea at bounding box center [990, 422] width 174 height 21
type textarea "********"
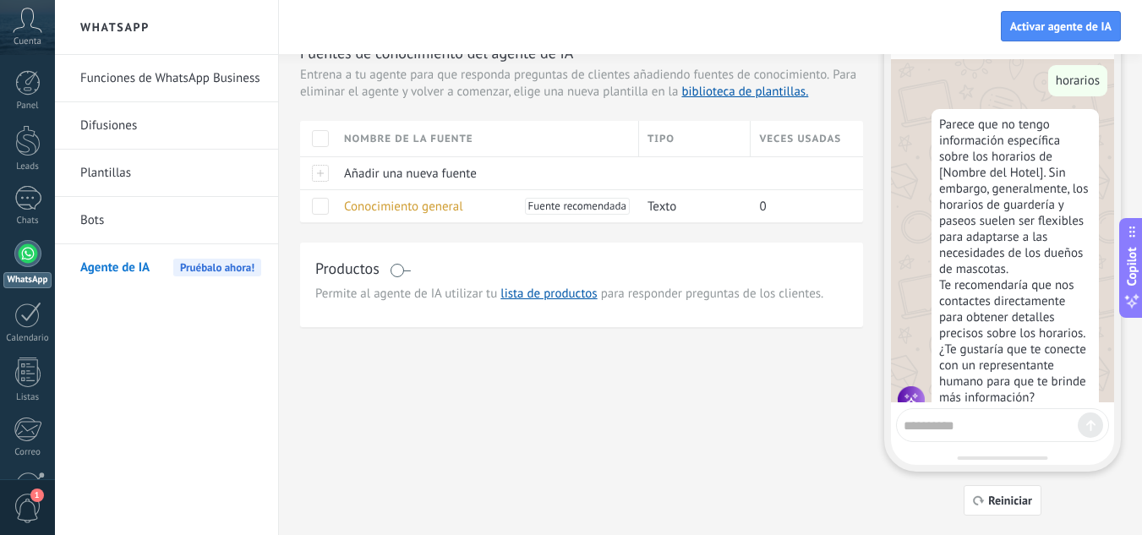
scroll to position [0, 0]
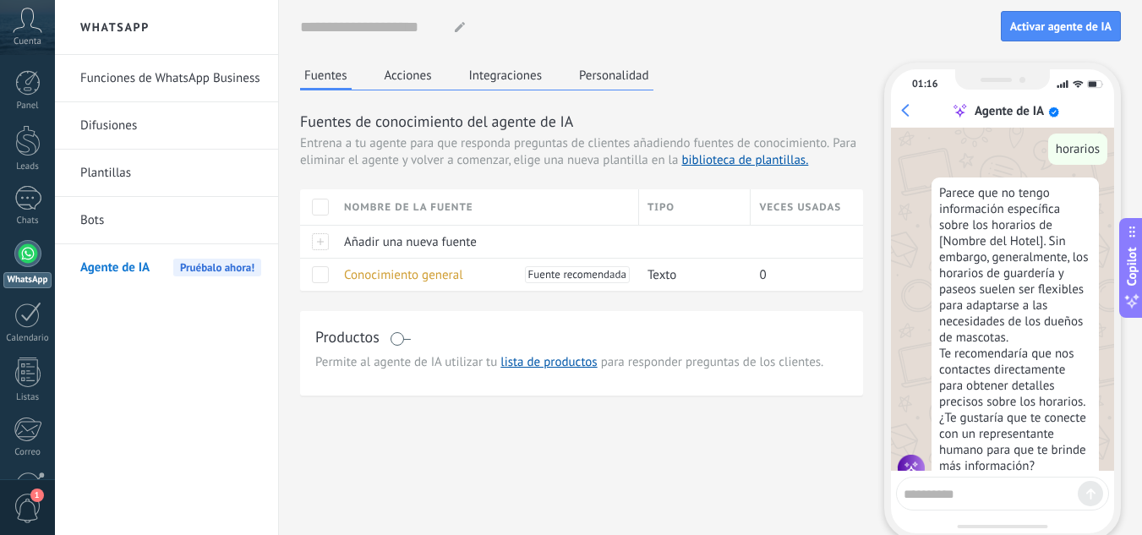
click at [632, 74] on button "Personalidad" at bounding box center [614, 75] width 79 height 25
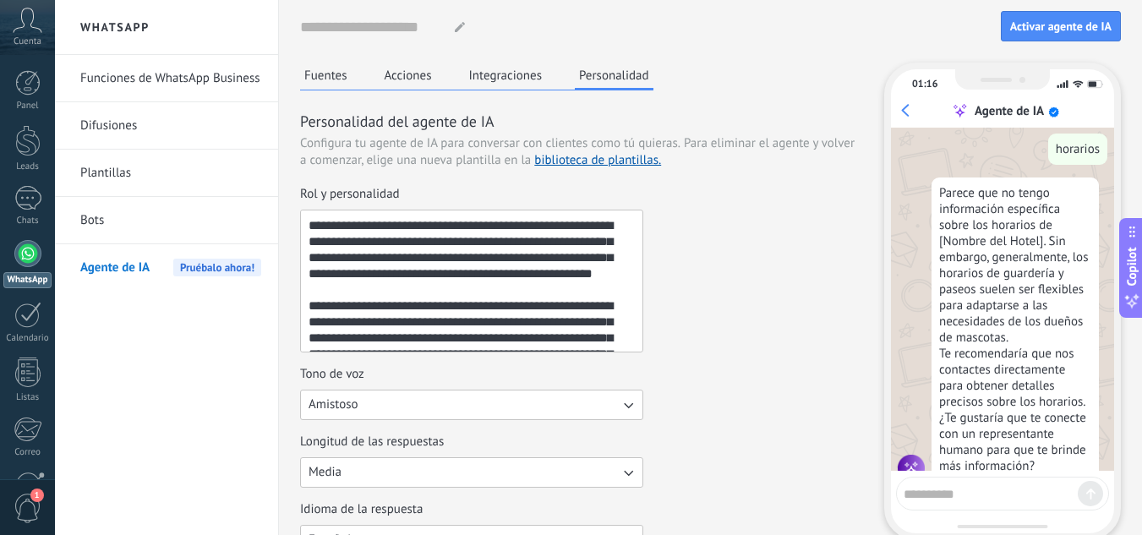
click at [327, 73] on button "Fuentes" at bounding box center [326, 75] width 52 height 25
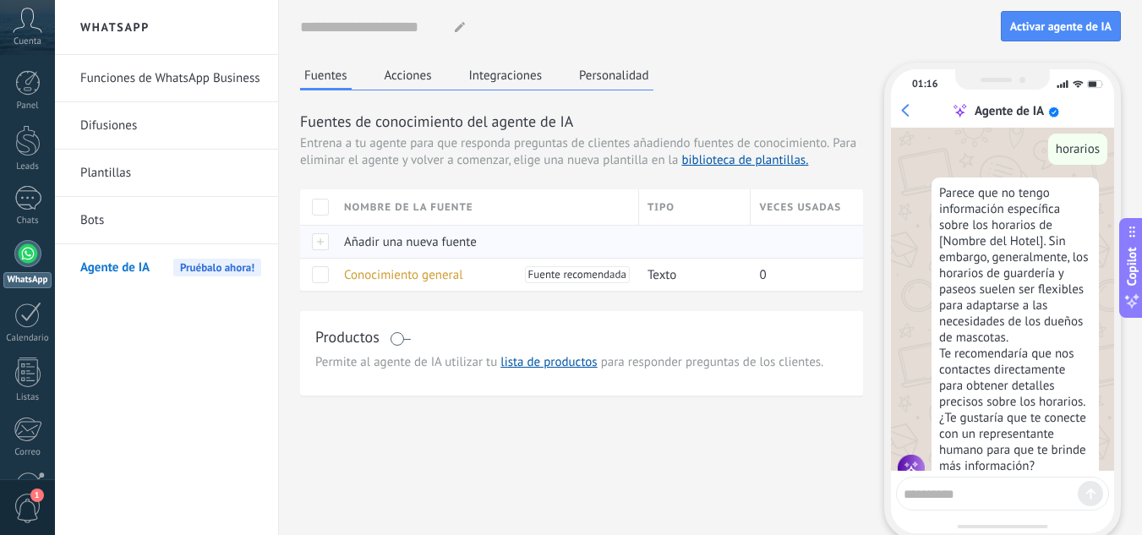
click at [440, 241] on span "Añadir una nueva fuente" at bounding box center [410, 242] width 133 height 16
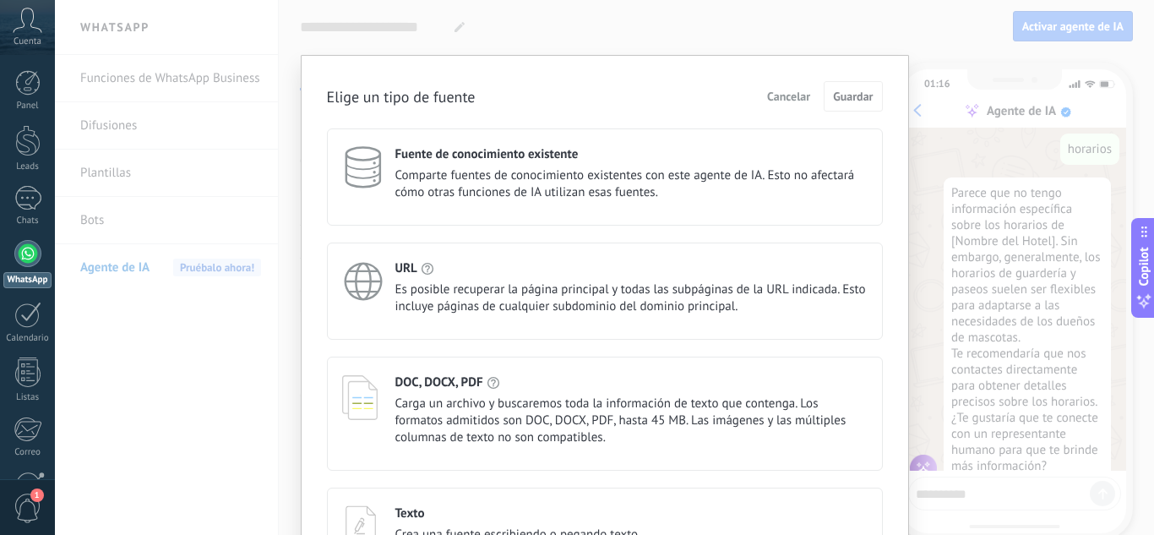
click at [783, 93] on span "Cancelar" at bounding box center [788, 96] width 43 height 12
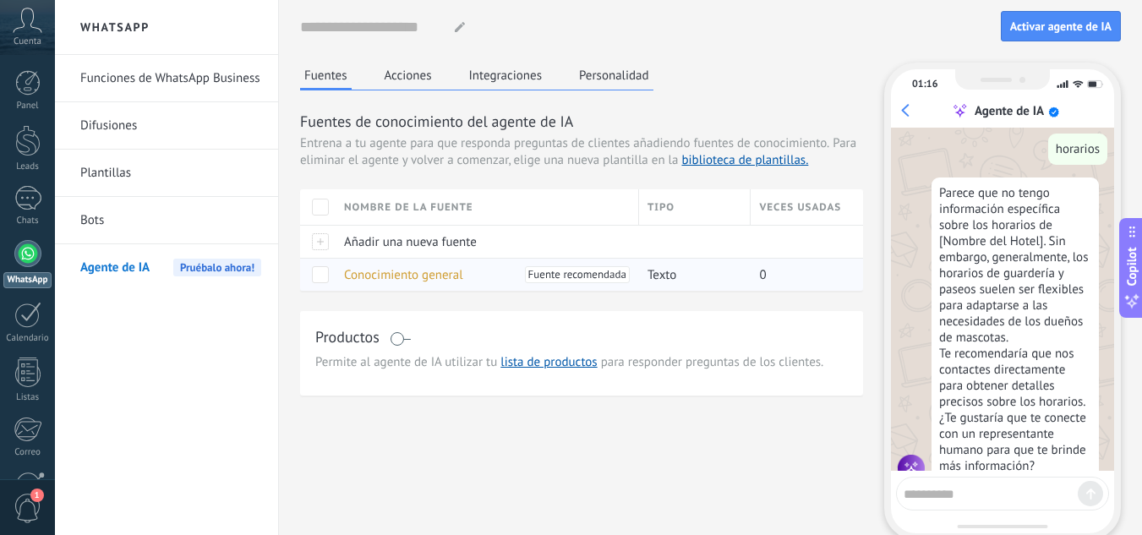
click at [425, 279] on span "Conocimiento general" at bounding box center [403, 275] width 119 height 16
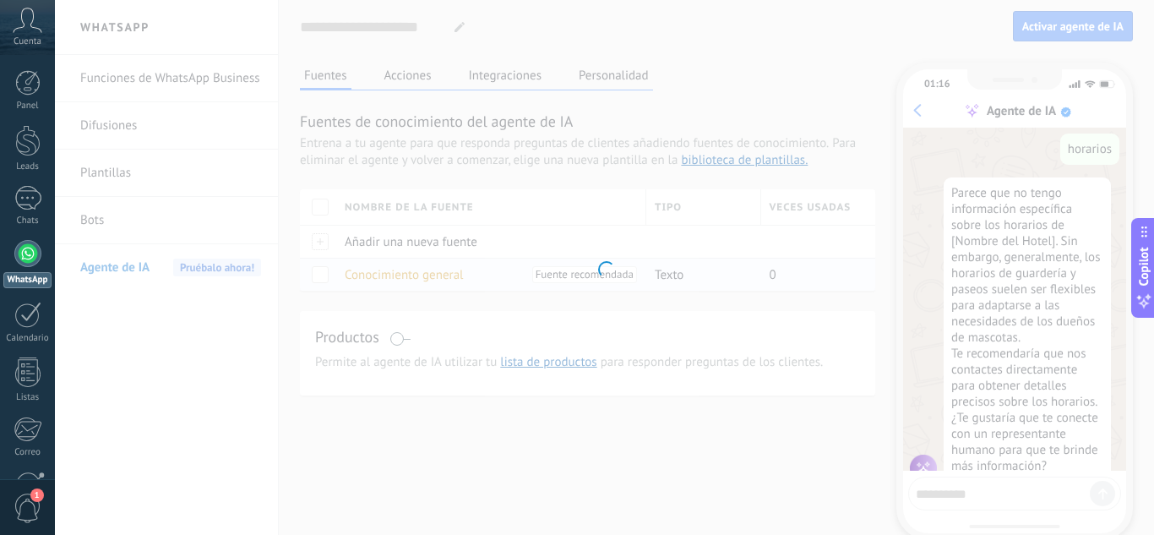
type input "**********"
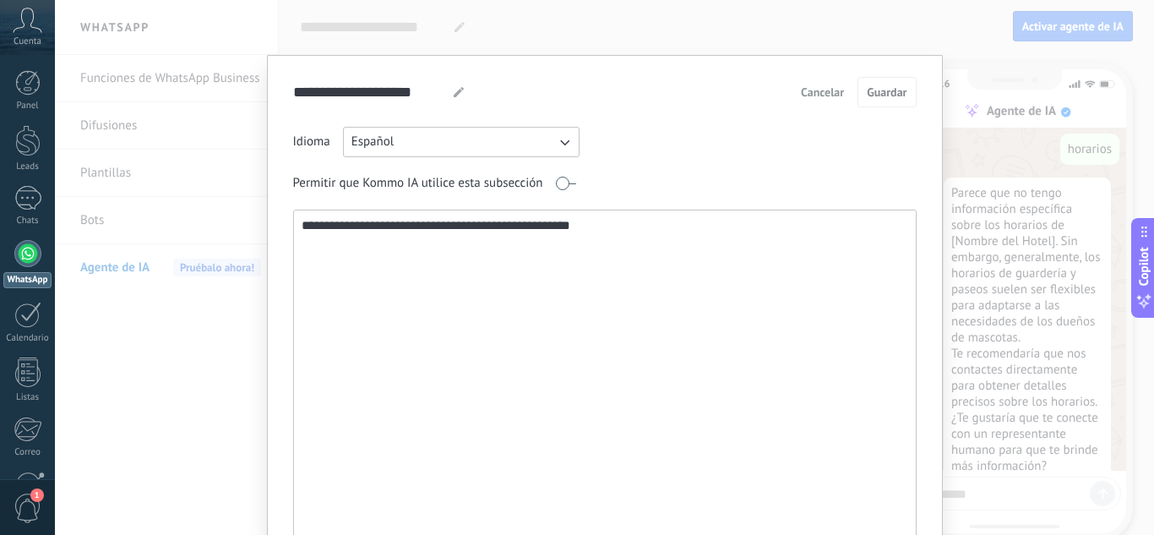
click at [425, 279] on textarea "**********" at bounding box center [603, 391] width 619 height 363
click at [423, 236] on textarea "**********" at bounding box center [603, 391] width 619 height 363
paste textarea "**********"
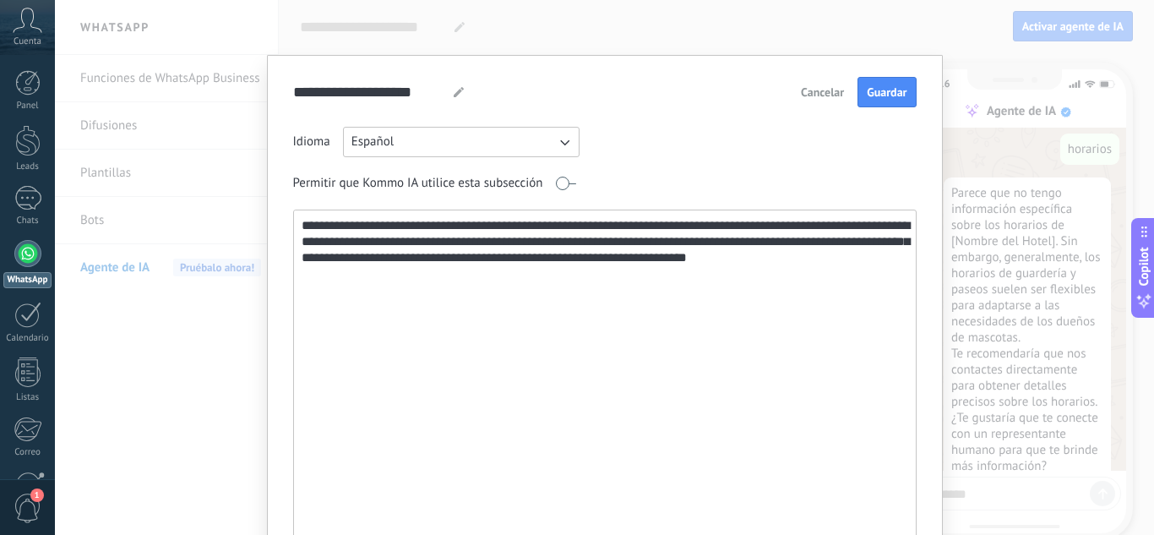
click at [509, 244] on textarea "**********" at bounding box center [603, 391] width 619 height 363
click at [428, 242] on textarea "**********" at bounding box center [603, 391] width 619 height 363
click at [431, 242] on textarea "**********" at bounding box center [603, 391] width 619 height 363
click at [747, 260] on textarea "**********" at bounding box center [603, 391] width 619 height 363
click at [760, 263] on textarea "**********" at bounding box center [603, 391] width 619 height 363
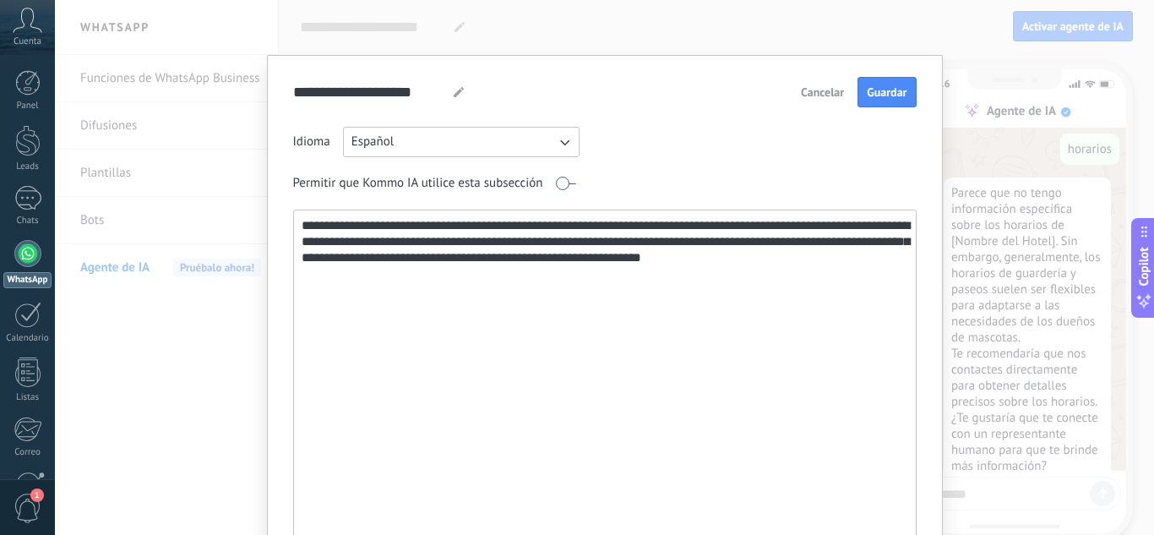
paste textarea "**********"
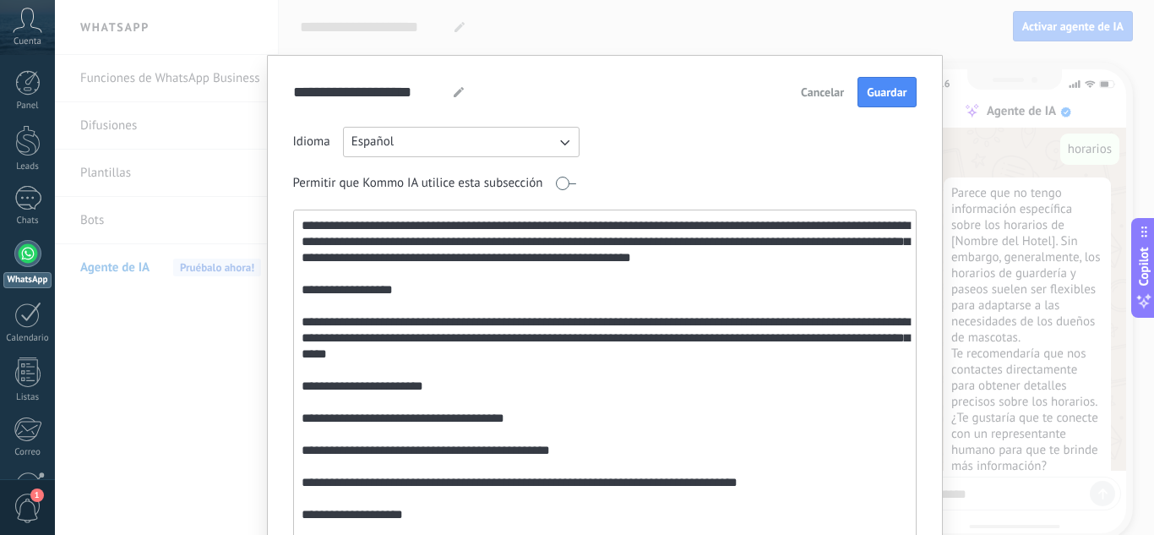
scroll to position [39, 0]
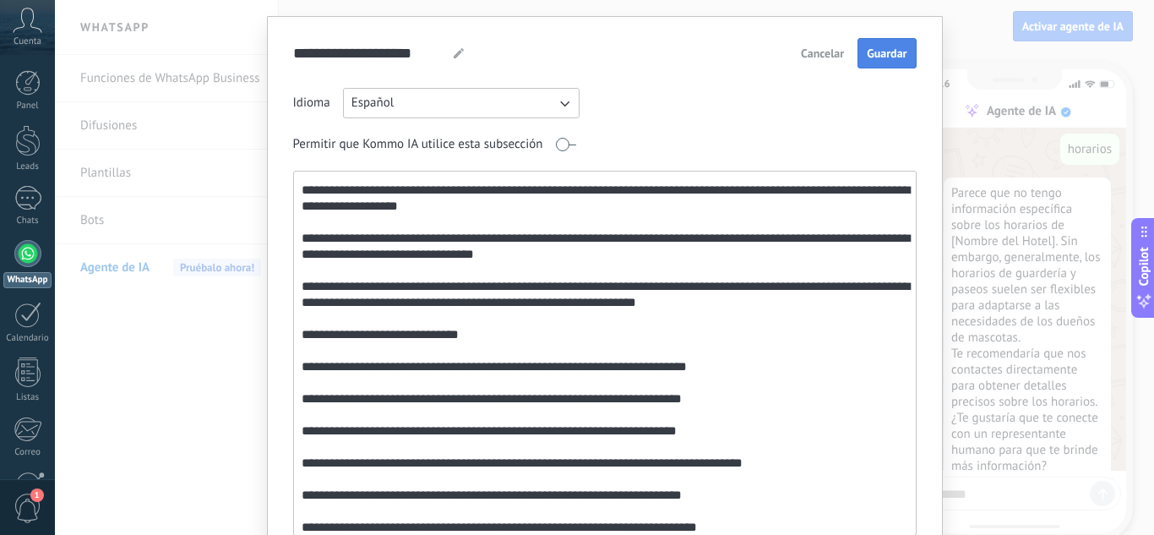
type textarea "**********"
click at [861, 45] on button "Guardar" at bounding box center [887, 53] width 58 height 30
click at [958, 53] on div "**********" at bounding box center [604, 267] width 1099 height 535
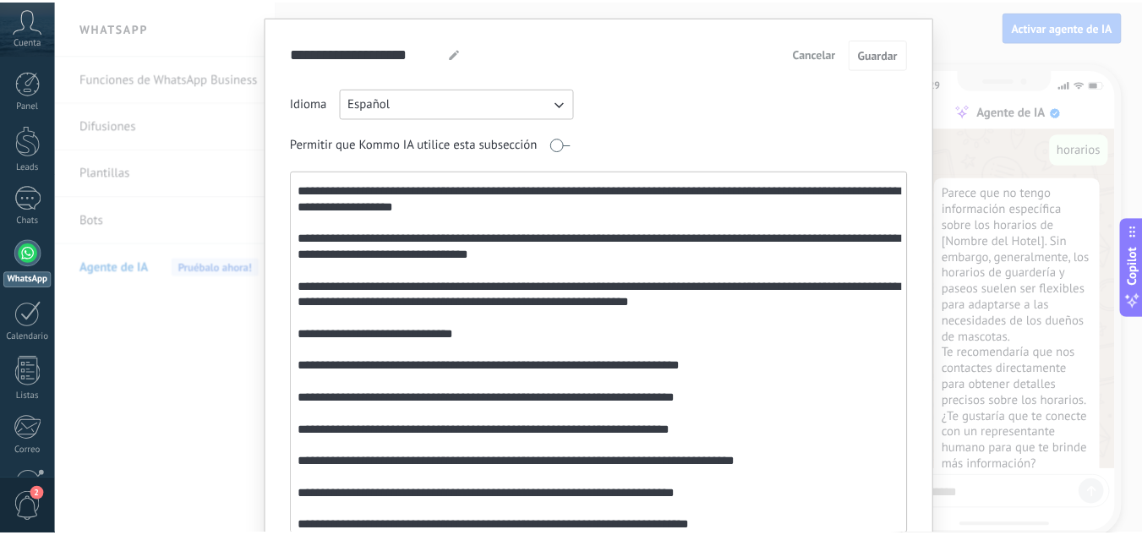
scroll to position [0, 0]
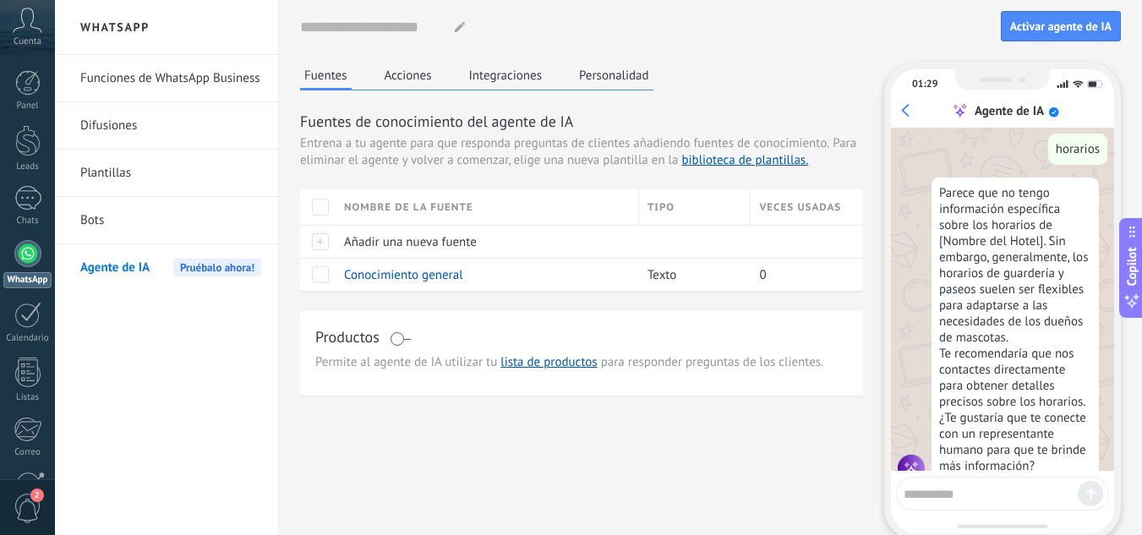
click at [926, 499] on textarea at bounding box center [990, 491] width 174 height 21
type textarea "********"
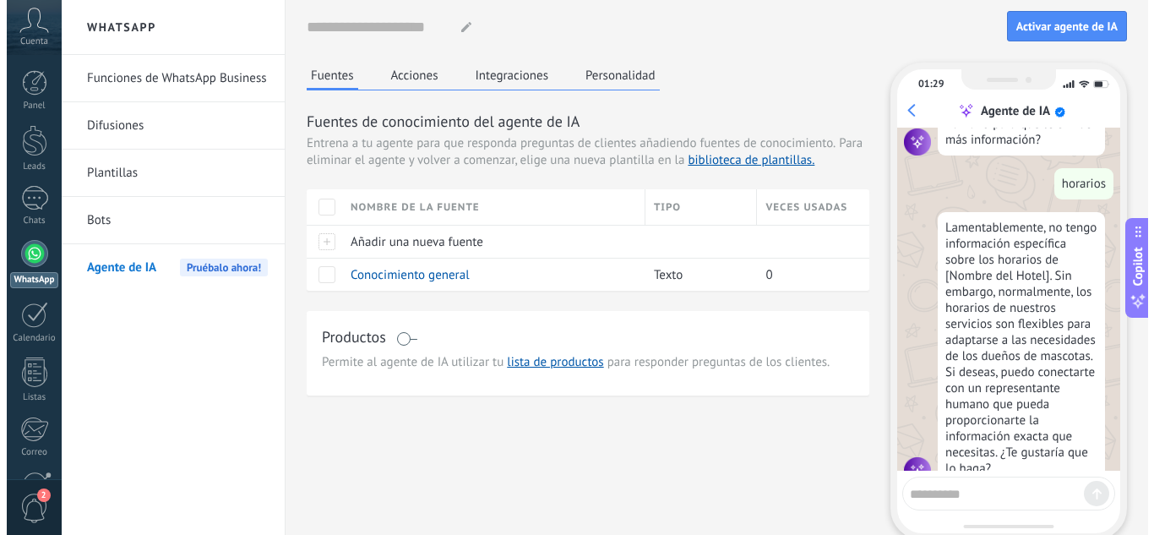
scroll to position [1941, 0]
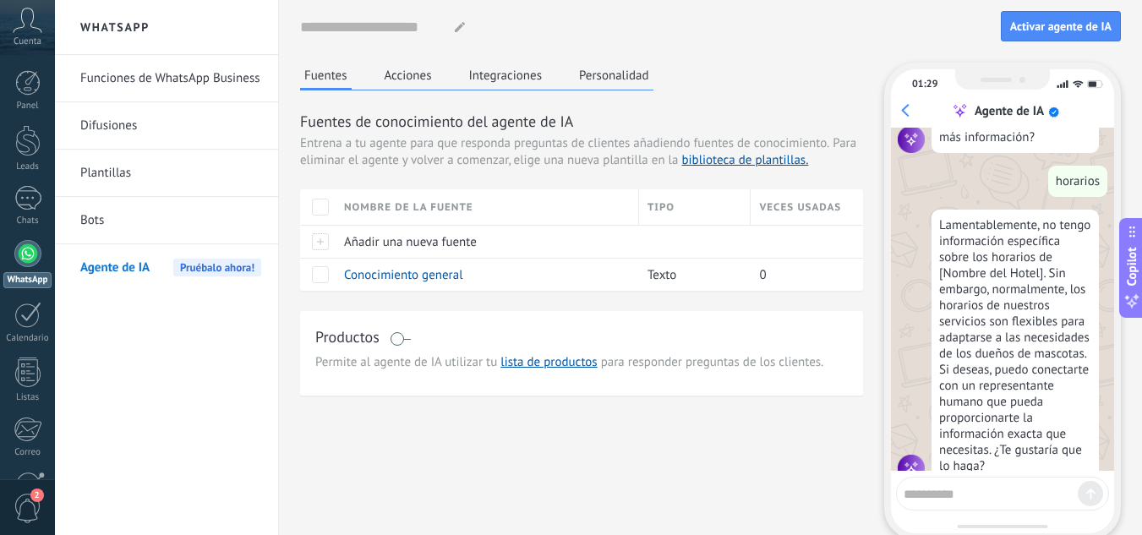
click at [407, 88] on div "Fuentes Acciones Integraciones Personalidad" at bounding box center [476, 77] width 353 height 28
click at [406, 78] on button "Acciones" at bounding box center [408, 75] width 56 height 25
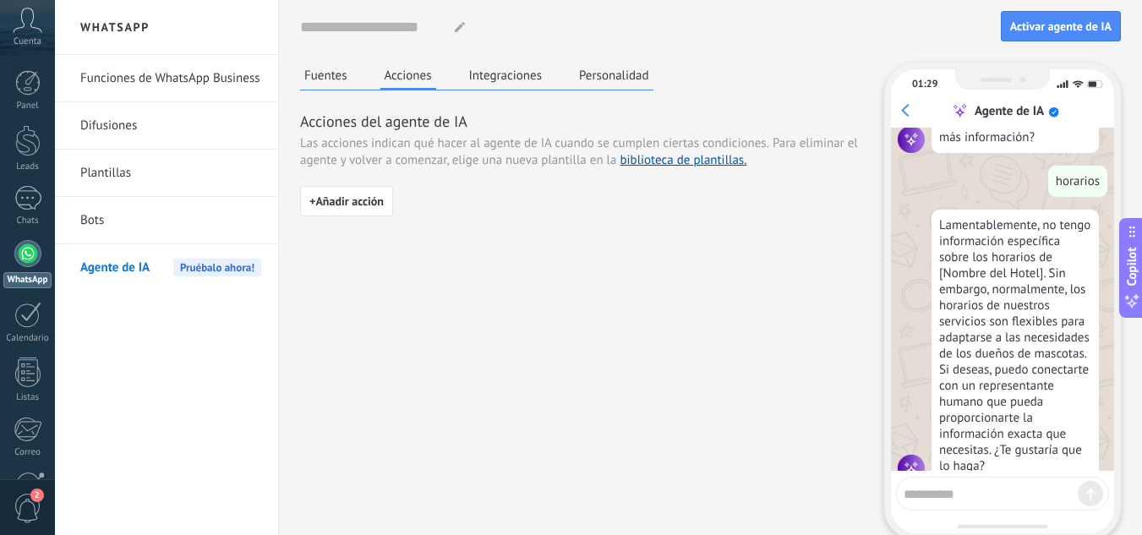
click at [313, 73] on button "Fuentes" at bounding box center [326, 75] width 52 height 25
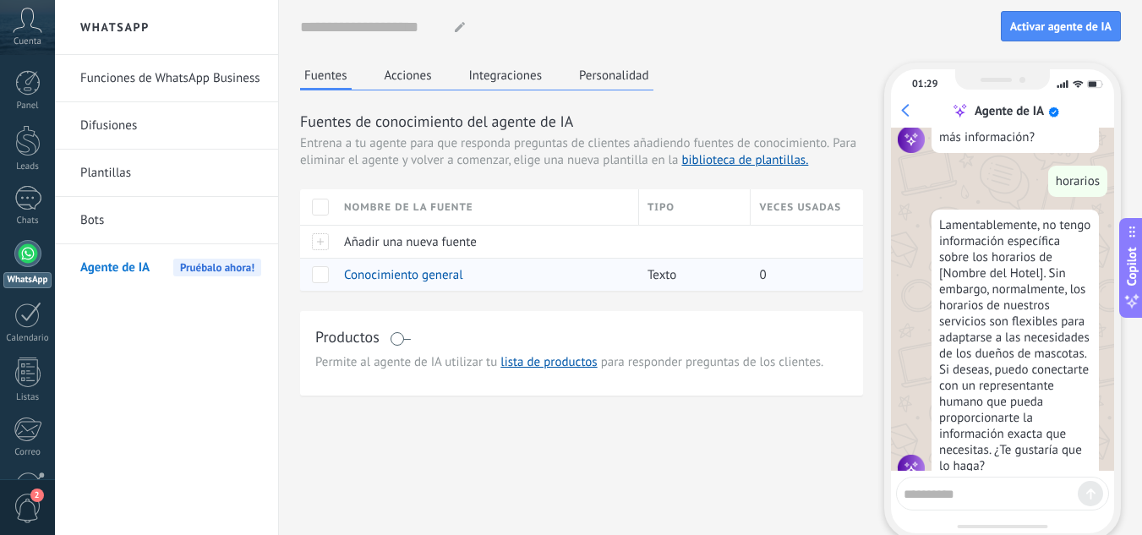
click at [417, 278] on span "Conocimiento general" at bounding box center [403, 275] width 119 height 16
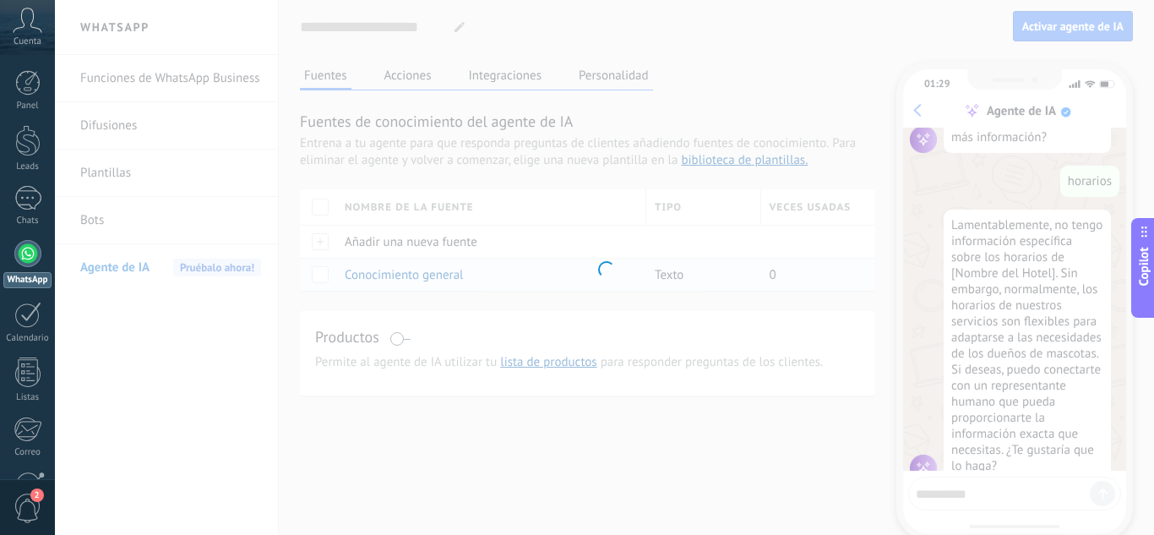
type input "**********"
type textarea "**********"
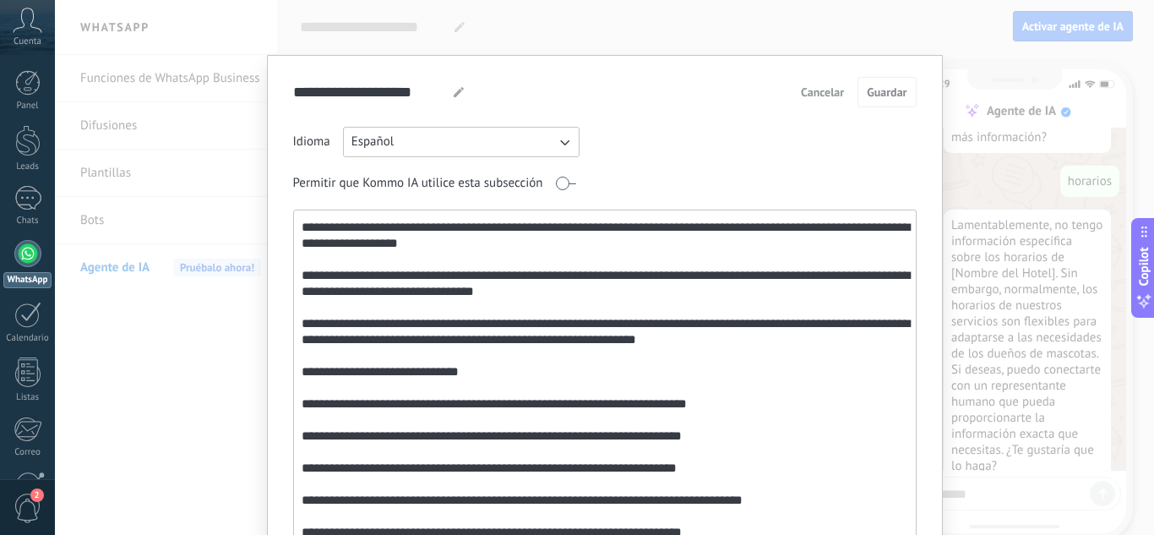
scroll to position [693, 0]
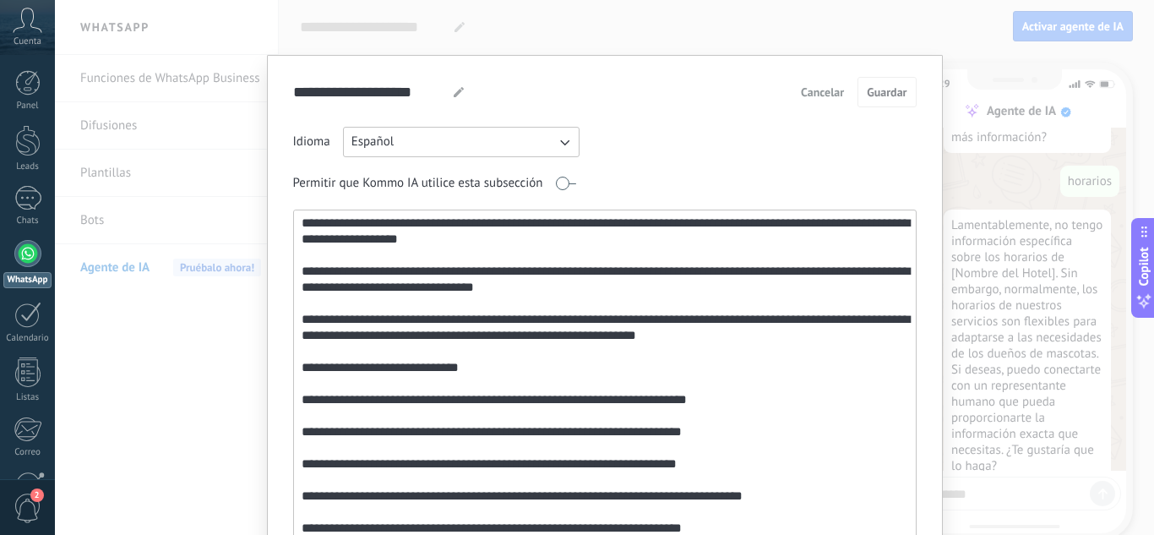
click at [927, 411] on div "**********" at bounding box center [605, 345] width 676 height 580
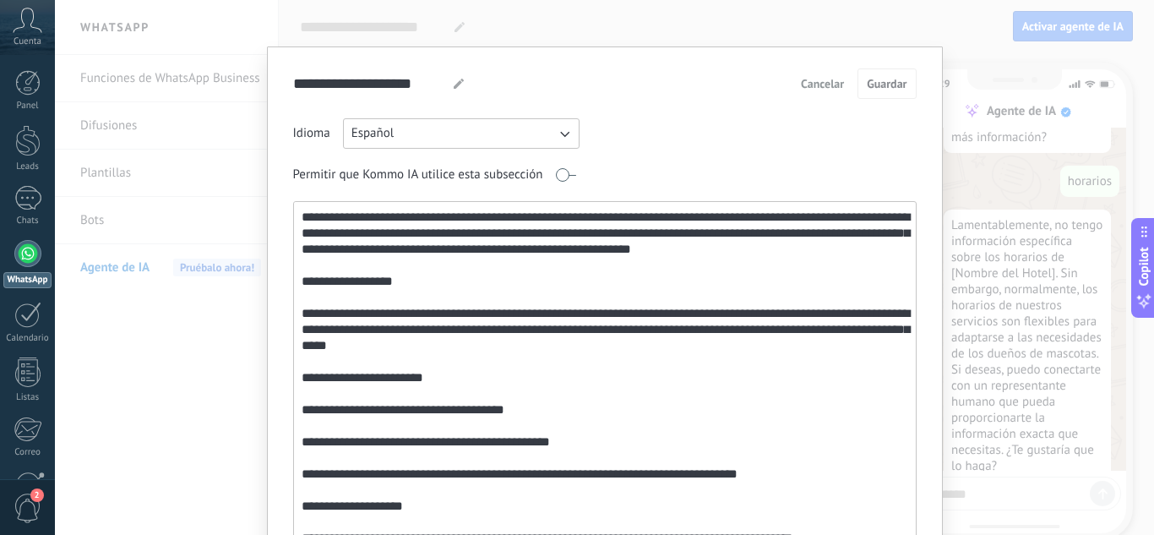
scroll to position [0, 0]
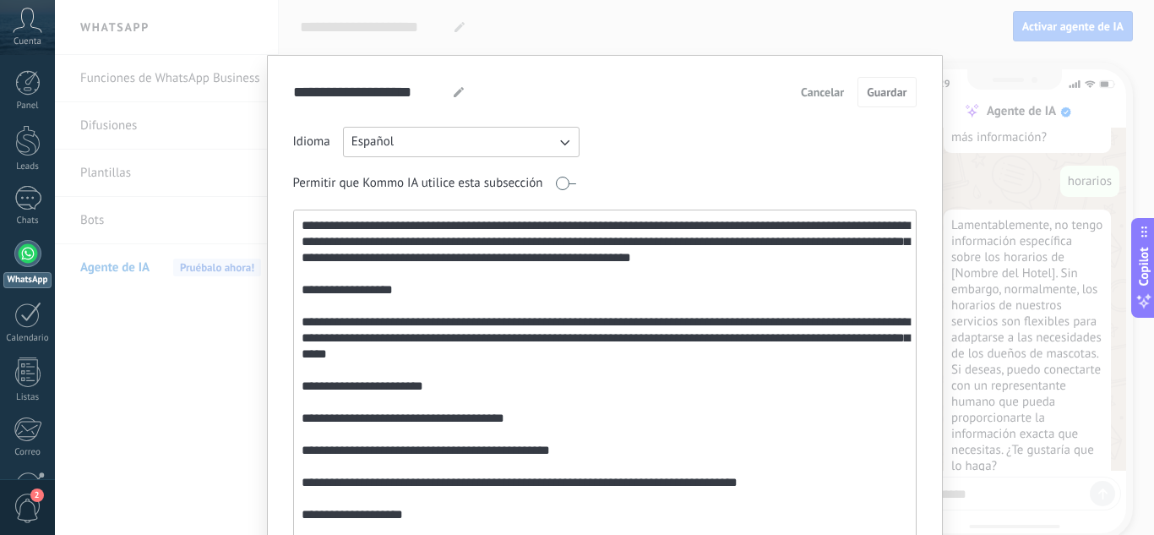
click at [448, 93] on div at bounding box center [459, 92] width 22 height 10
click at [429, 93] on input "**********" at bounding box center [366, 92] width 147 height 30
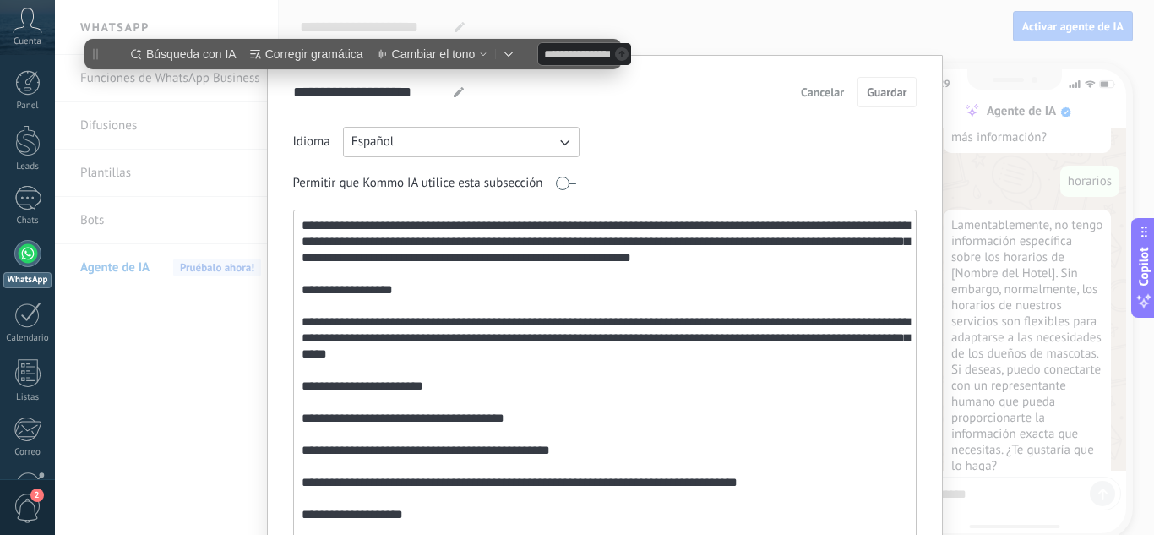
click at [827, 85] on button "Cancelar" at bounding box center [823, 91] width 58 height 25
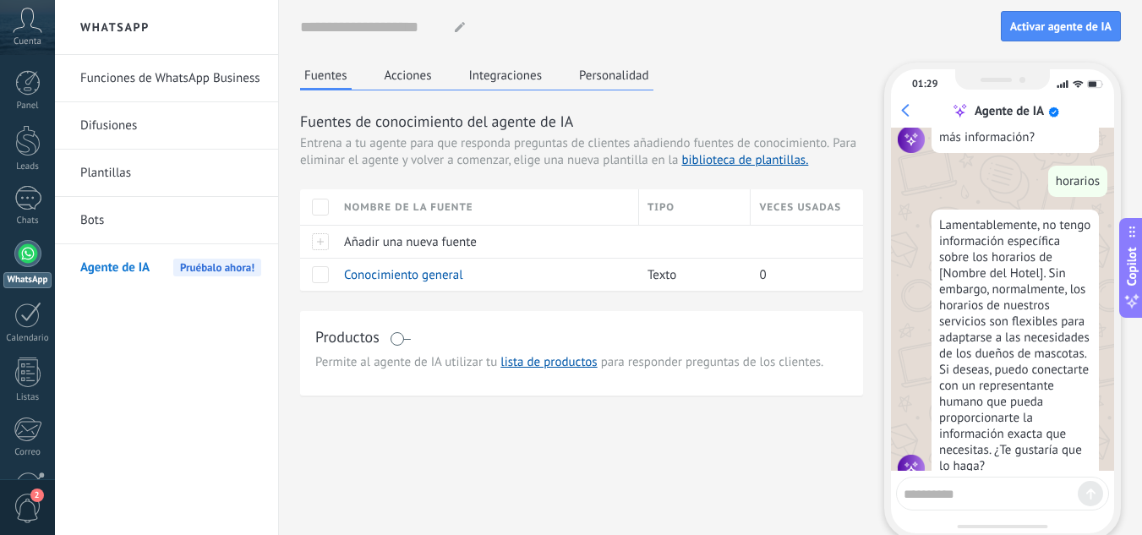
click at [400, 68] on button "Acciones" at bounding box center [408, 75] width 56 height 25
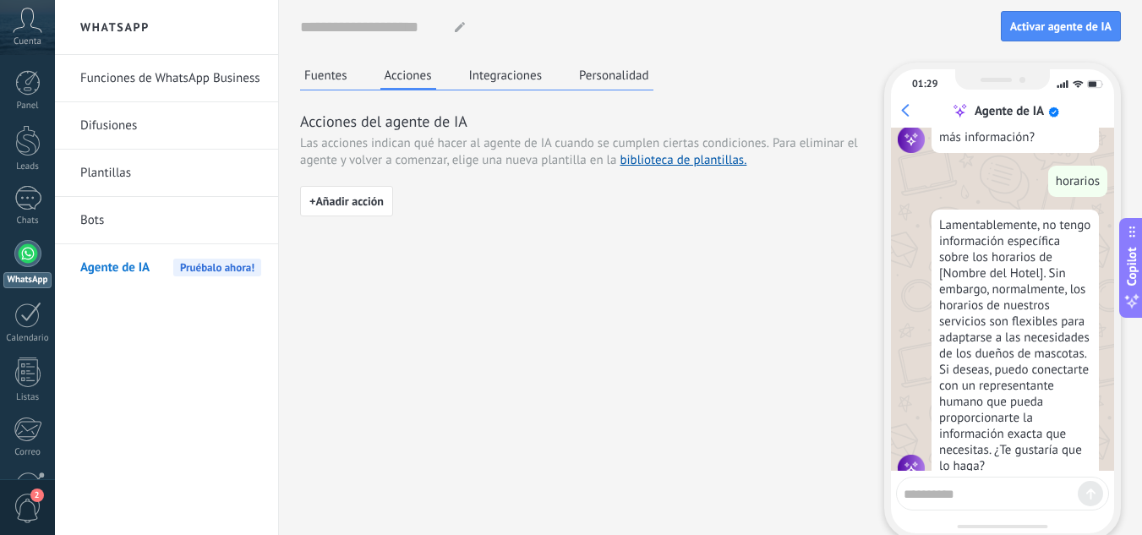
click at [310, 80] on button "Fuentes" at bounding box center [326, 75] width 52 height 25
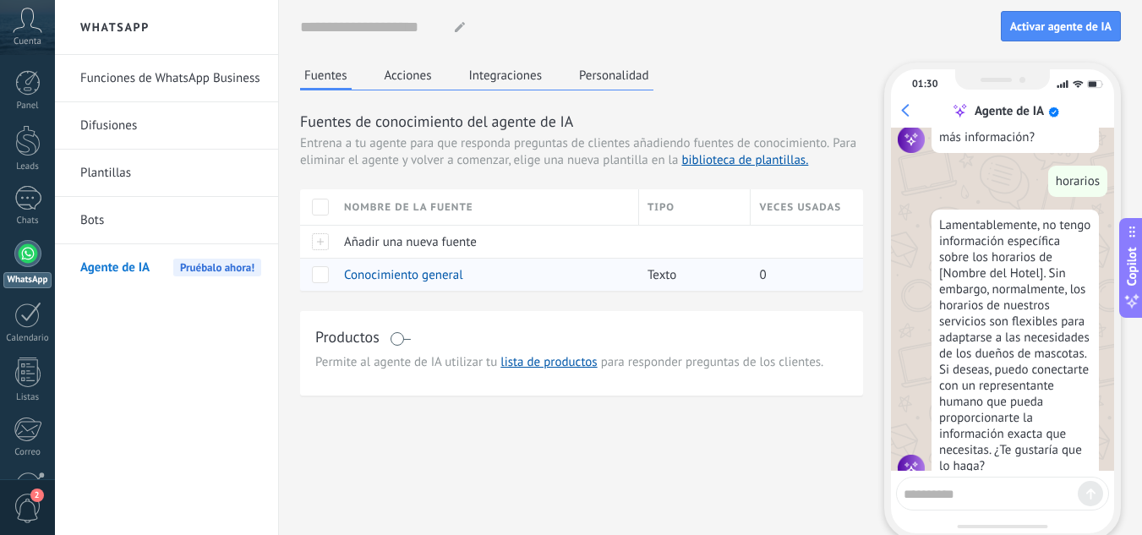
click at [412, 278] on span "Conocimiento general" at bounding box center [403, 275] width 119 height 16
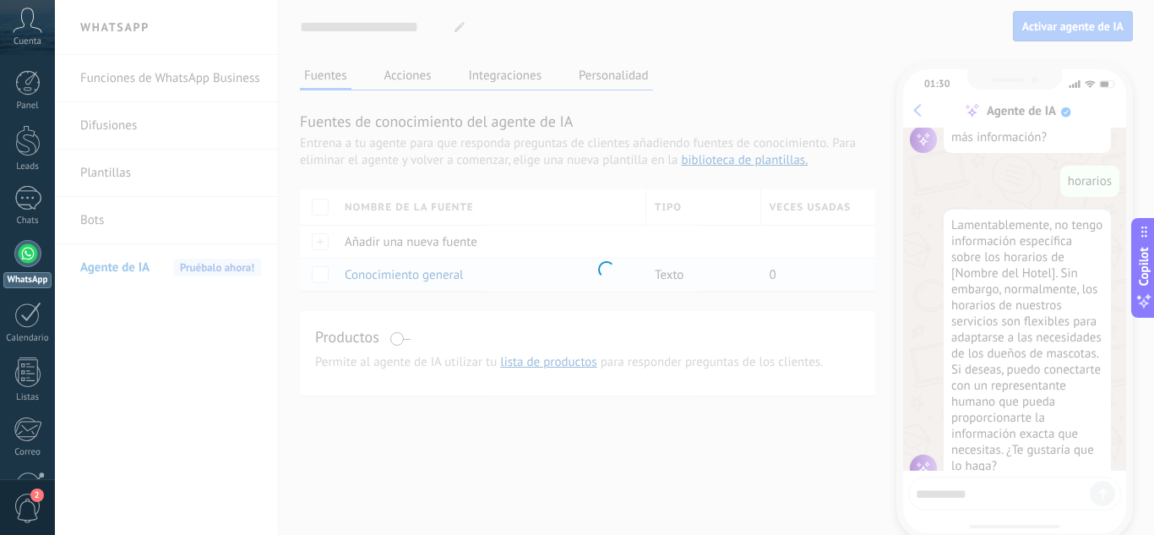
type input "**********"
type textarea "**********"
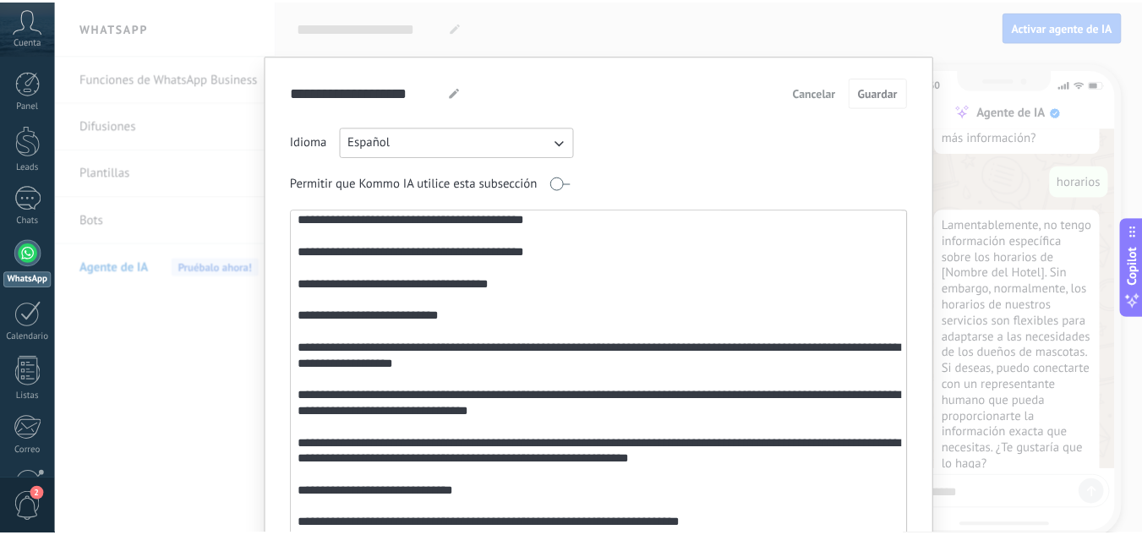
scroll to position [693, 0]
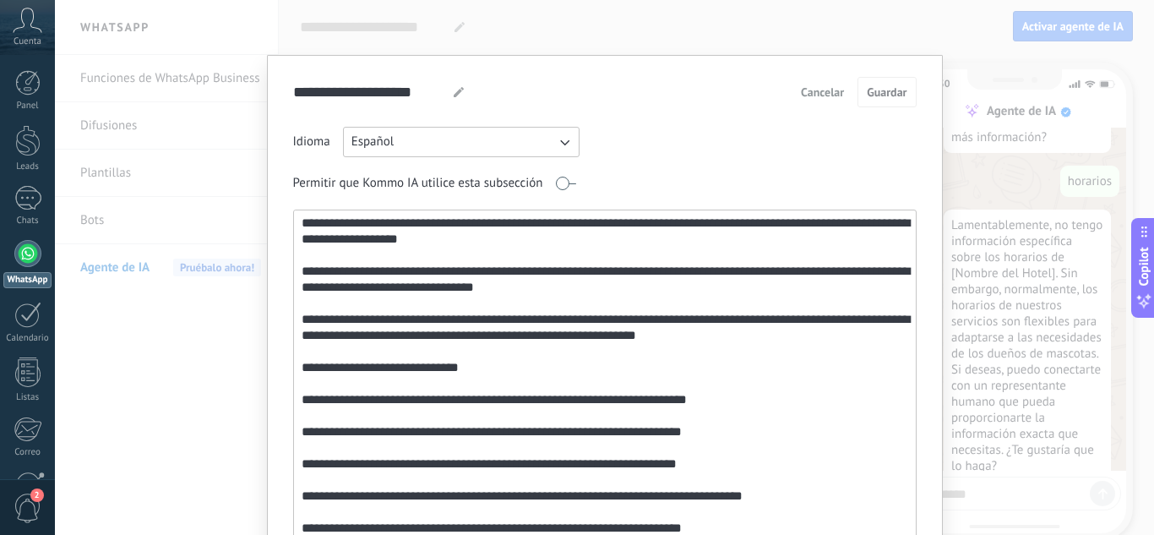
click at [964, 306] on div "**********" at bounding box center [604, 267] width 1099 height 535
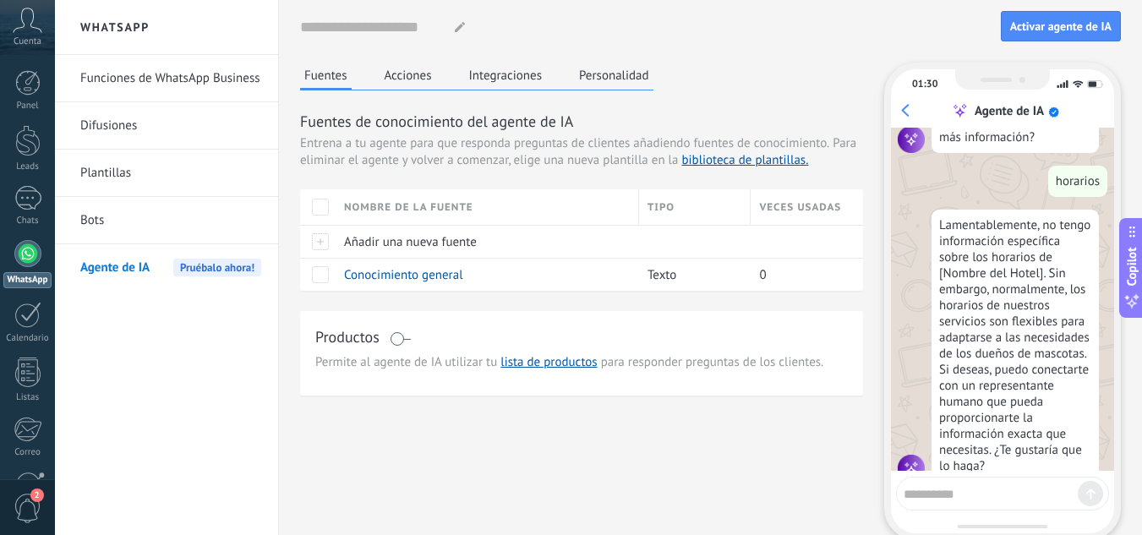
click at [951, 488] on textarea at bounding box center [990, 491] width 174 height 21
type textarea "*******"
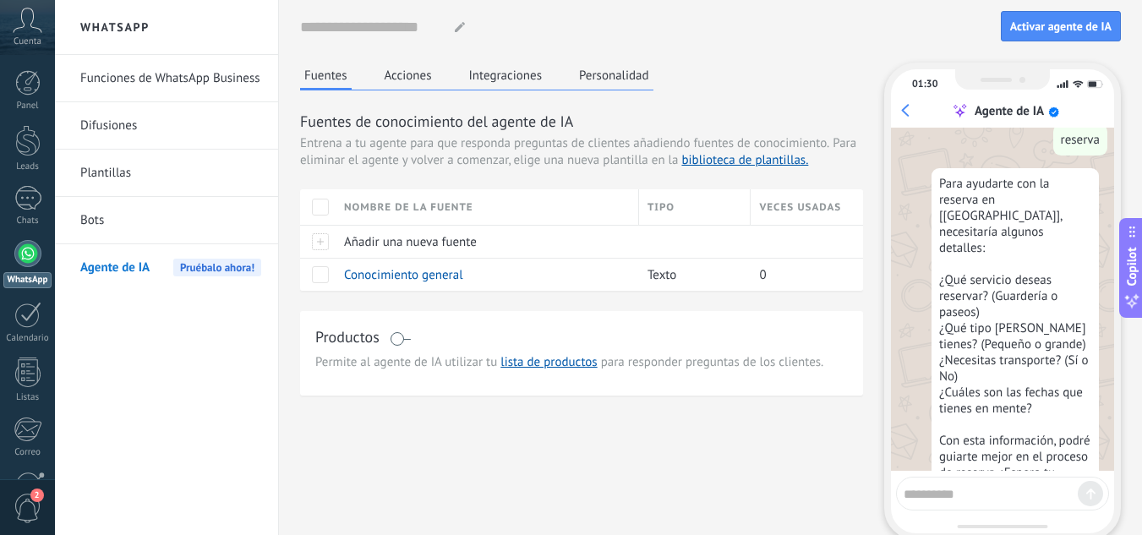
scroll to position [2318, 0]
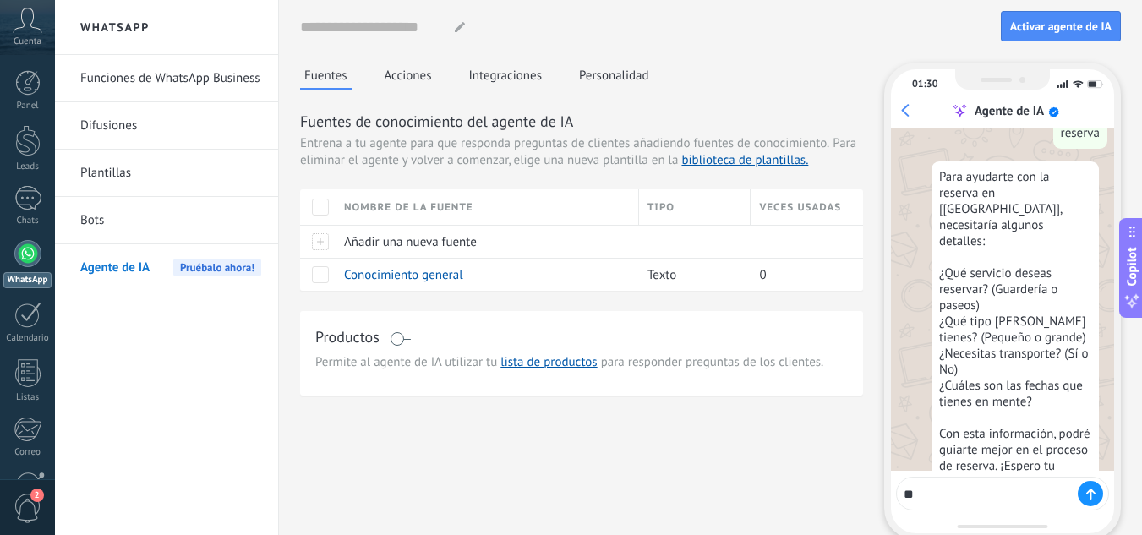
type textarea "*"
type textarea "**********"
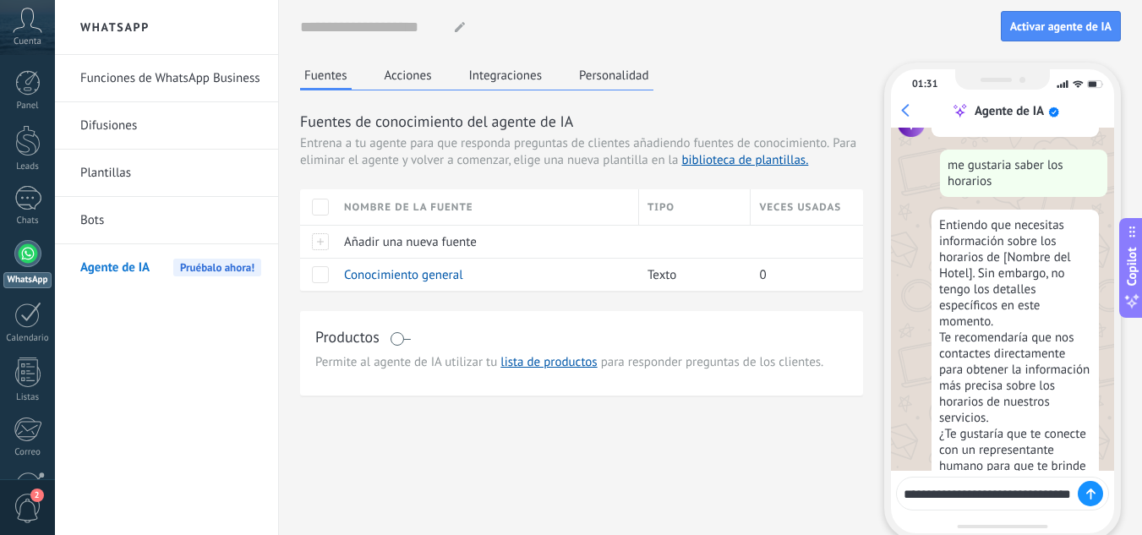
scroll to position [2691, 0]
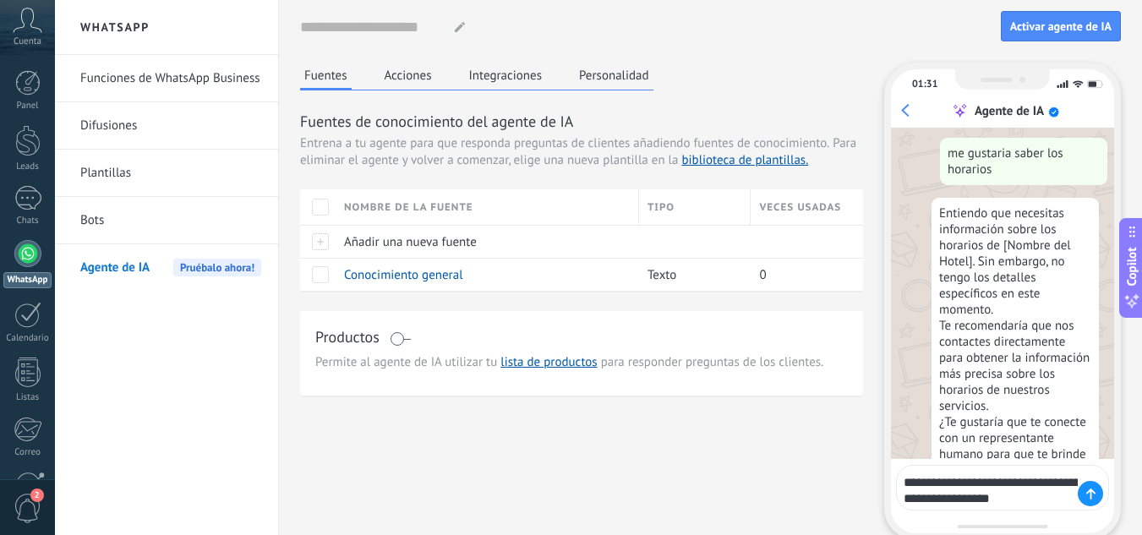
type textarea "**********"
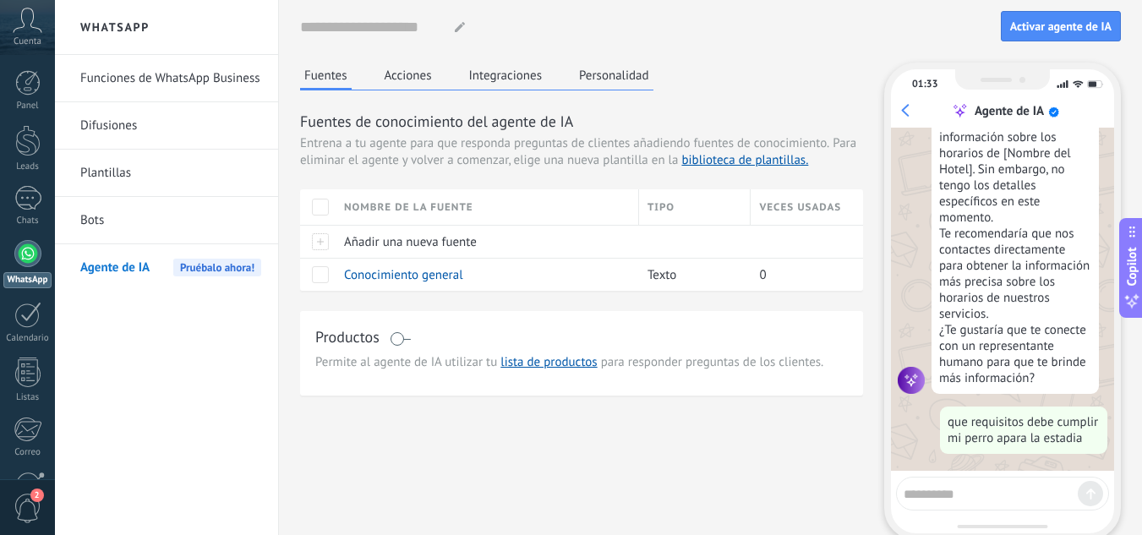
scroll to position [2739, 0]
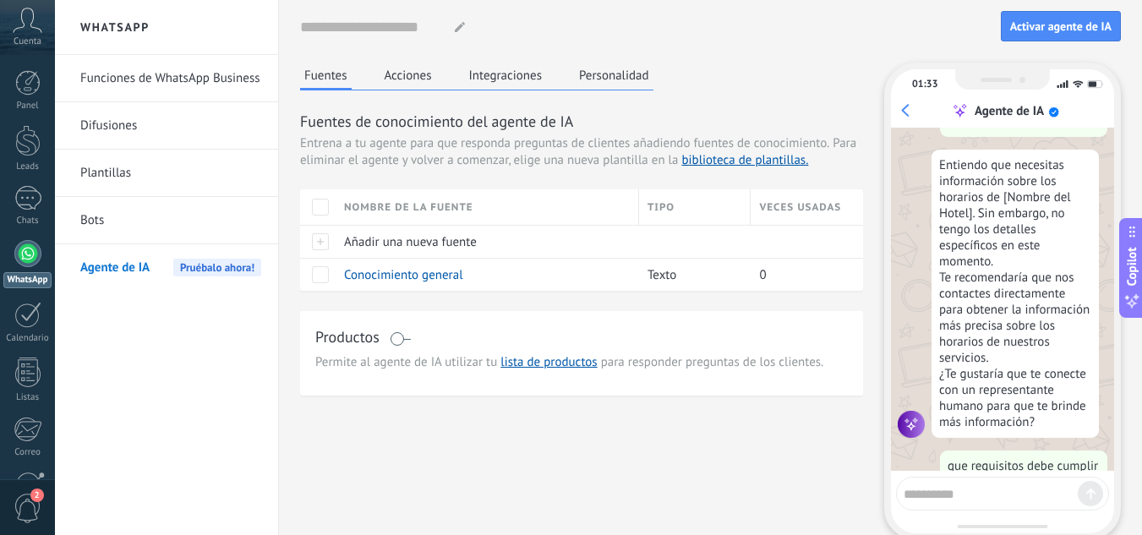
click at [933, 486] on textarea at bounding box center [990, 491] width 174 height 21
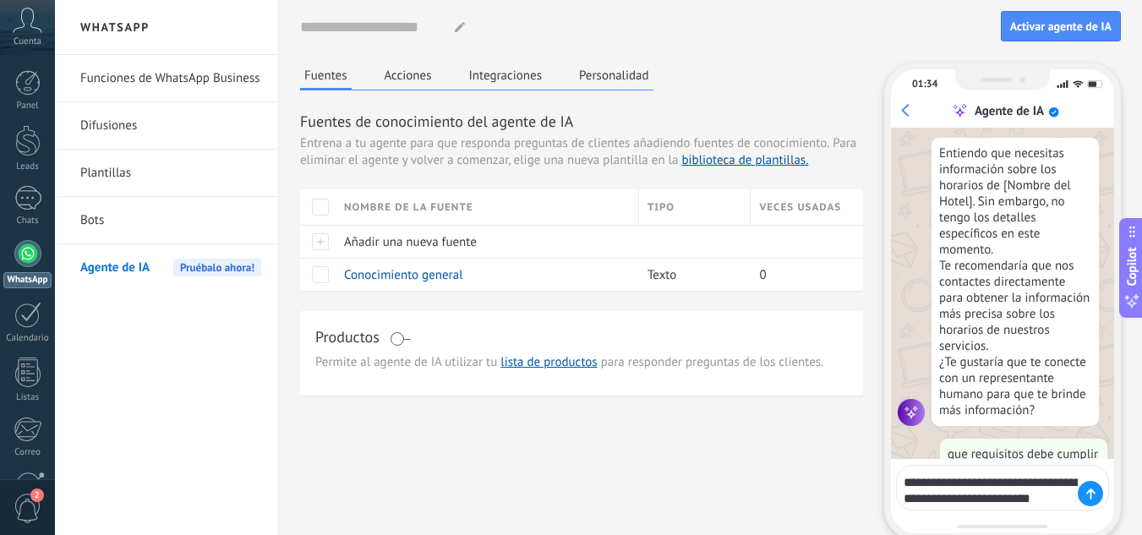
type textarea "**********"
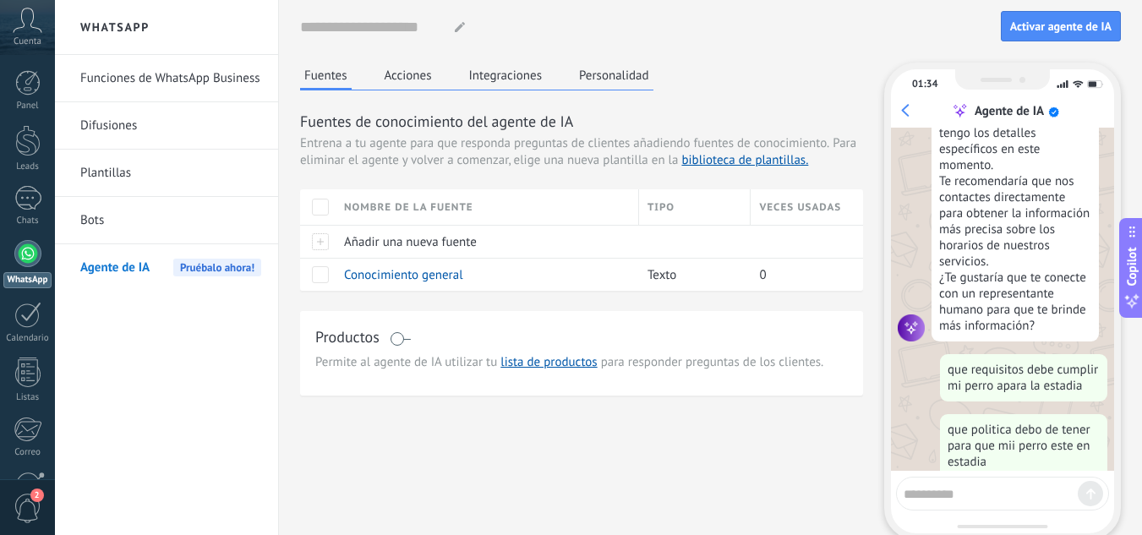
scroll to position [2859, 0]
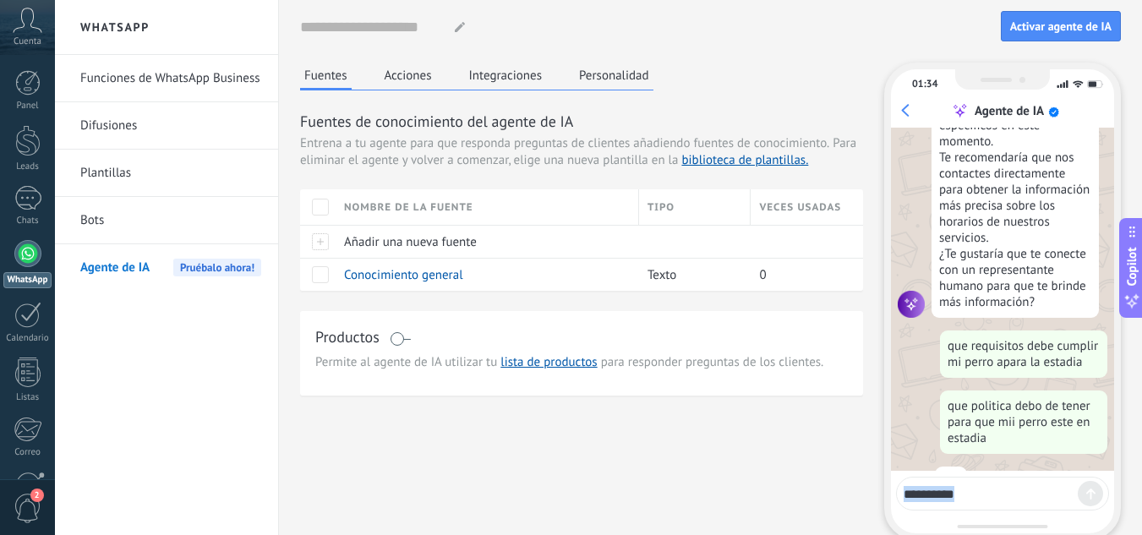
drag, startPoint x: 1098, startPoint y: 486, endPoint x: 1090, endPoint y: 433, distance: 53.8
click at [1090, 433] on div "01:34 Agente de IA ¡Soy tu agente de IA! Puedes probarme haciéndome preguntas p…" at bounding box center [1002, 301] width 237 height 477
click at [608, 76] on button "Personalidad" at bounding box center [614, 75] width 79 height 25
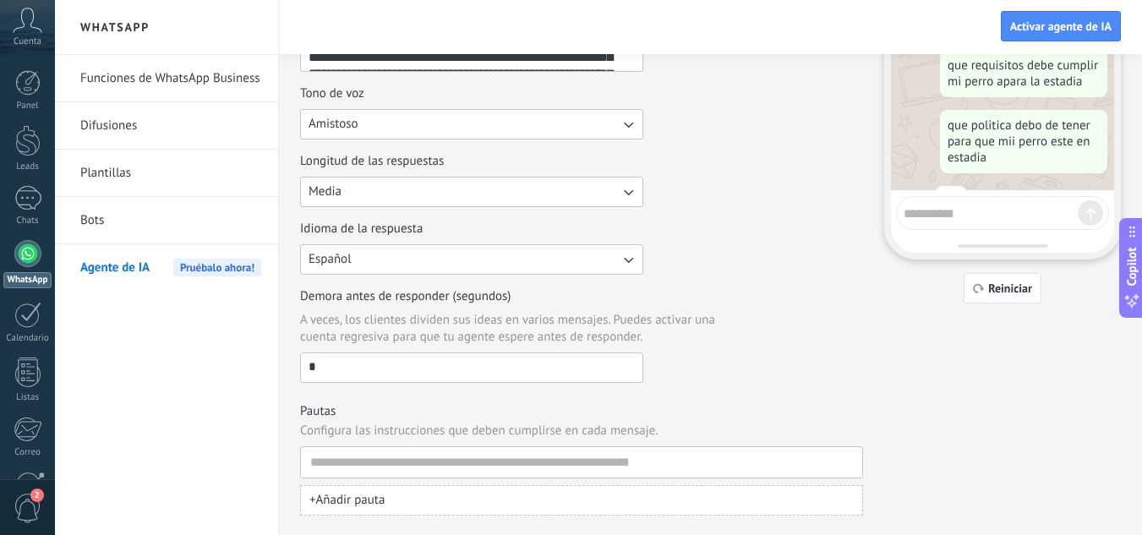
click at [632, 194] on icon "button" at bounding box center [627, 191] width 17 height 17
click at [479, 194] on li "Corta" at bounding box center [466, 191] width 352 height 29
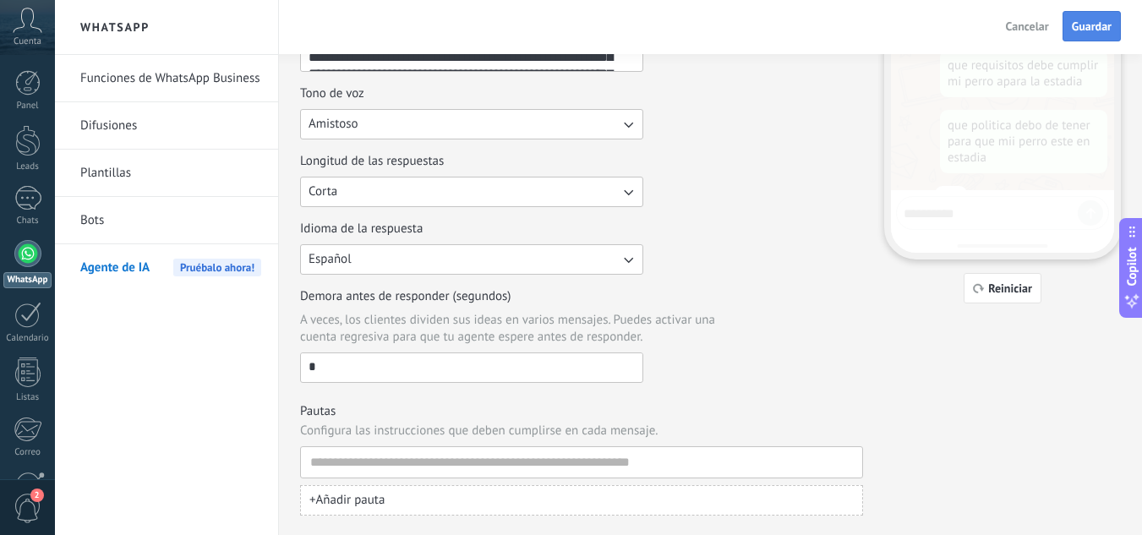
click at [1099, 29] on span "Guardar" at bounding box center [1092, 26] width 40 height 12
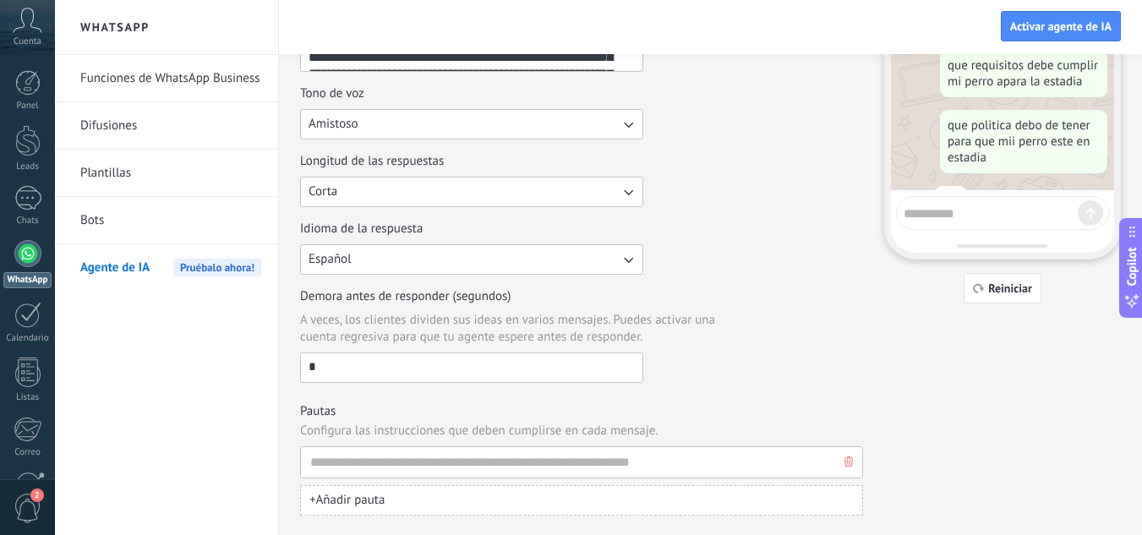
click at [374, 456] on input at bounding box center [574, 462] width 531 height 30
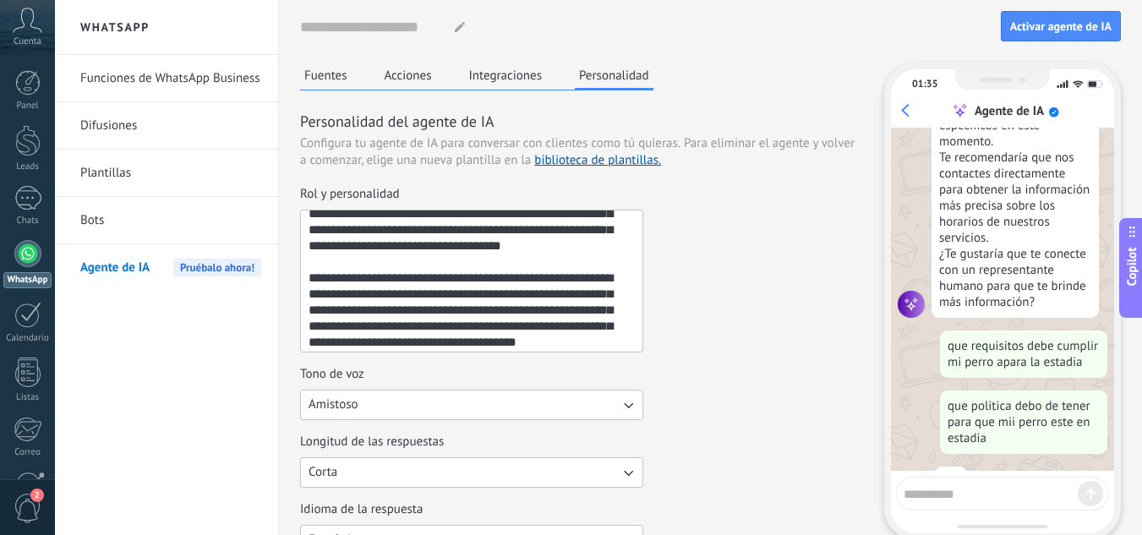
scroll to position [161, 0]
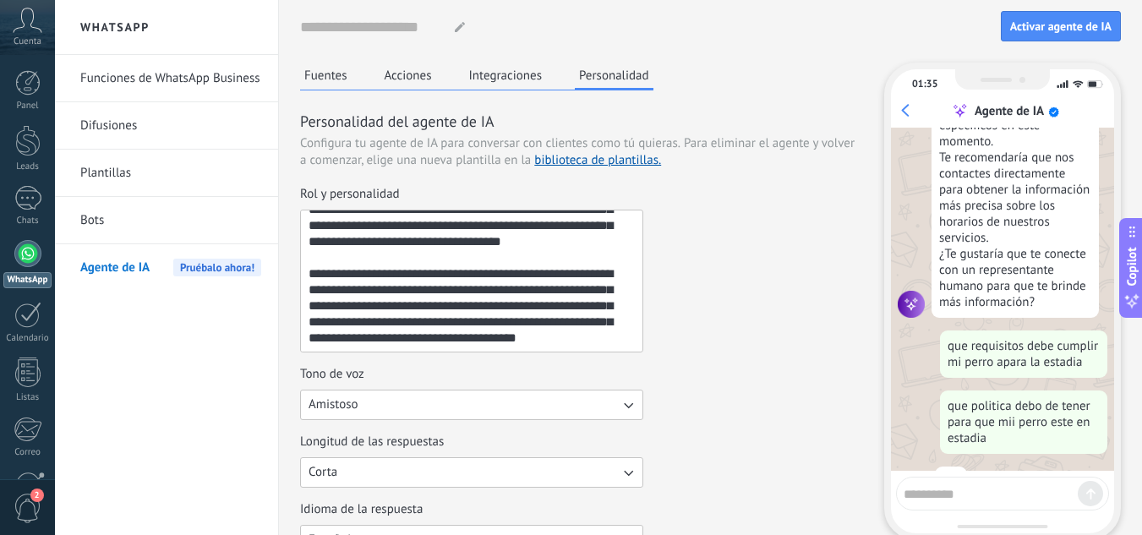
click at [481, 341] on textarea "**********" at bounding box center [470, 280] width 338 height 141
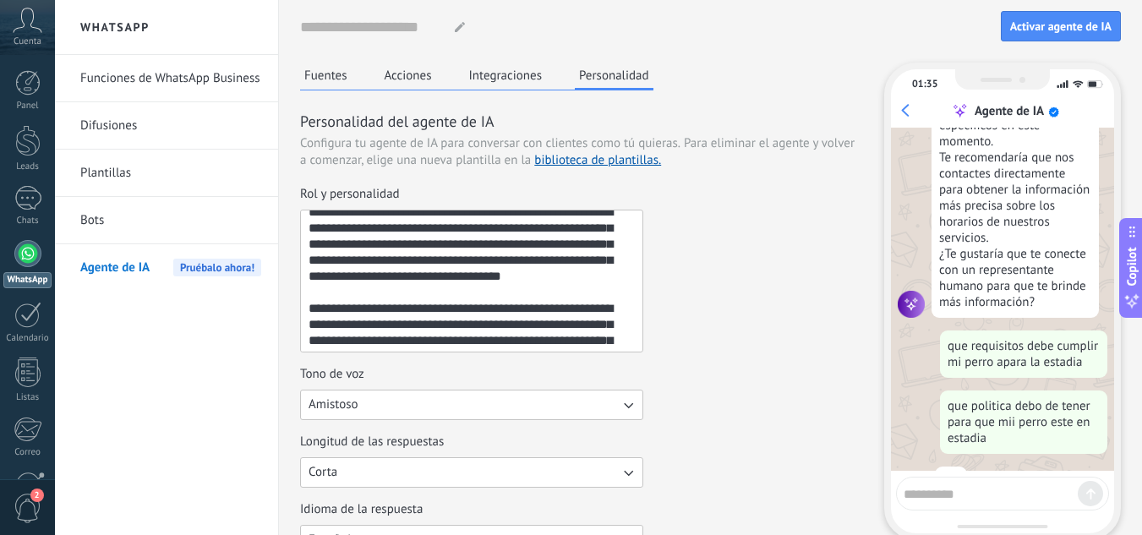
scroll to position [86, 0]
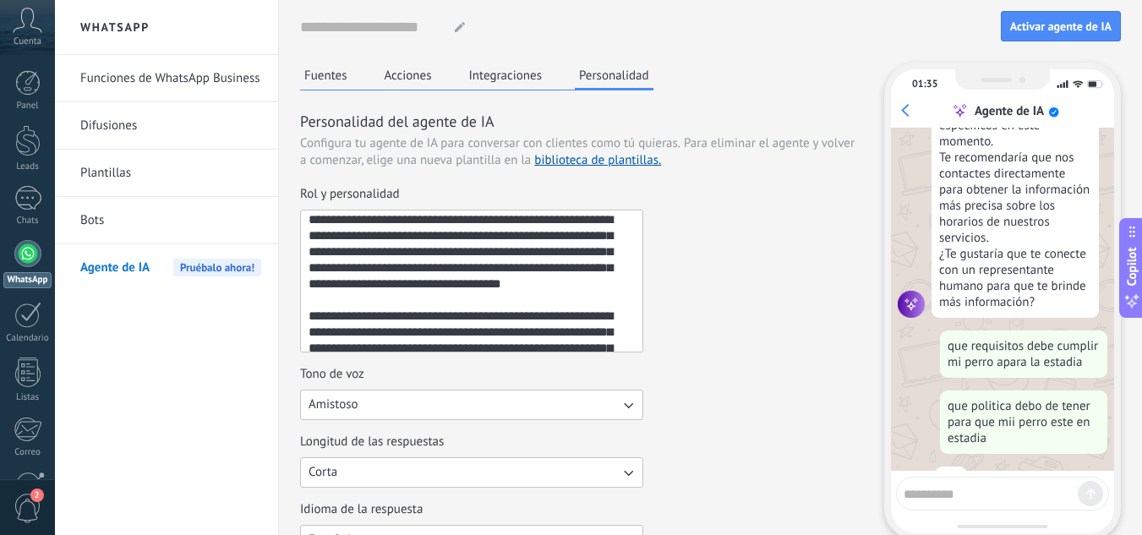
drag, startPoint x: 592, startPoint y: 303, endPoint x: 298, endPoint y: 237, distance: 300.4
click at [298, 237] on div "Nombre del agente... Activar agente de IA Fuentes Acciones Integraciones Person…" at bounding box center [710, 408] width 863 height 816
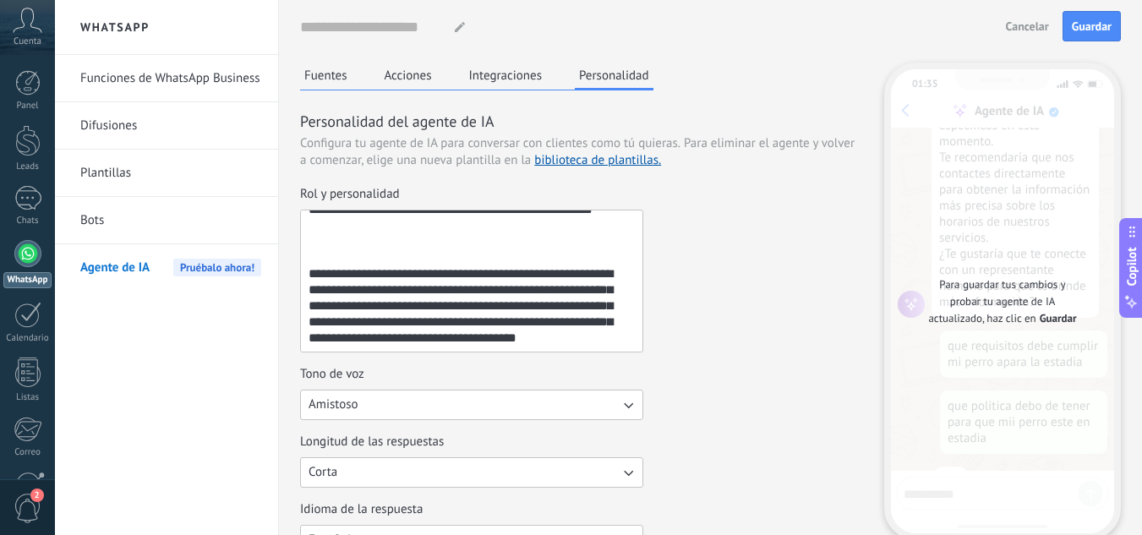
click at [306, 259] on textarea "**********" at bounding box center [470, 280] width 338 height 141
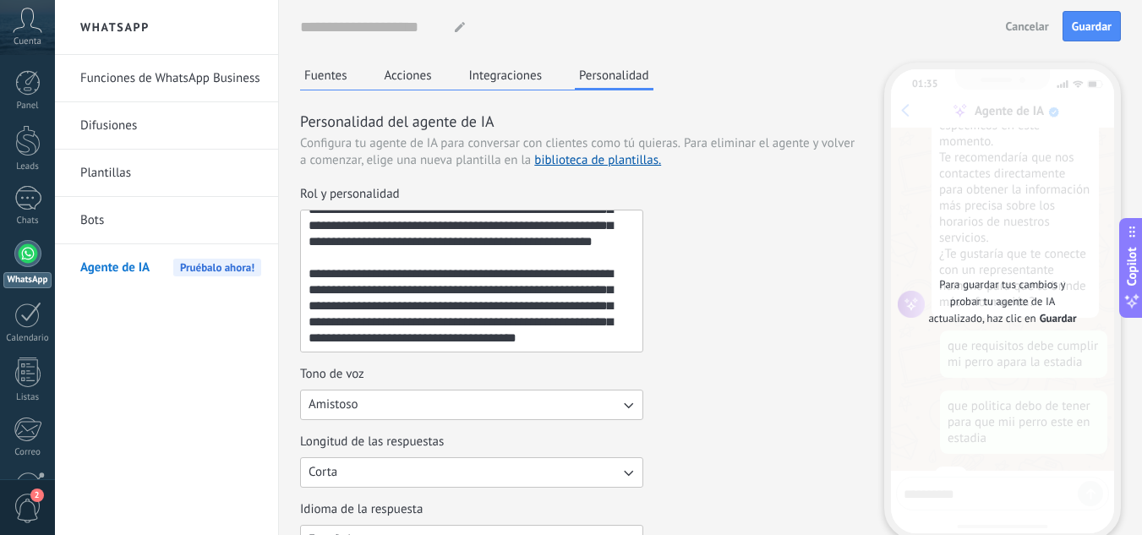
scroll to position [64, 0]
type textarea "**********"
click at [1085, 14] on button "Guardar" at bounding box center [1091, 26] width 58 height 30
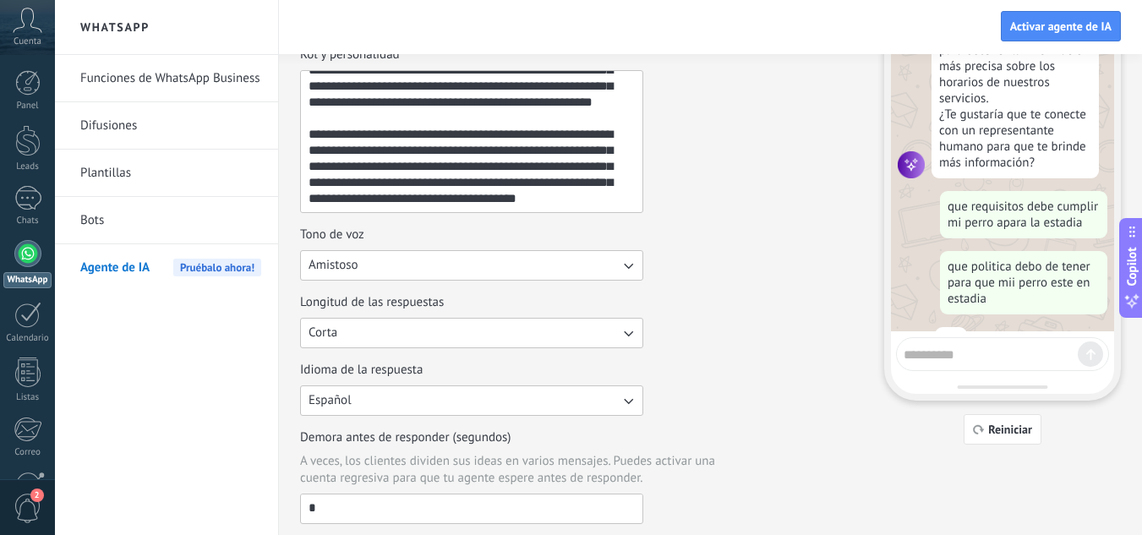
scroll to position [0, 0]
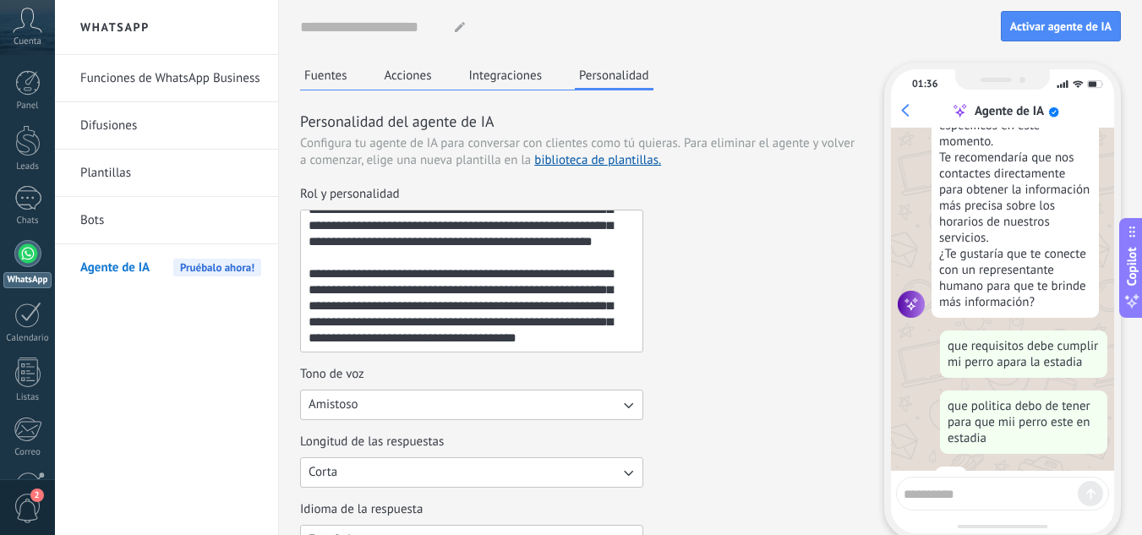
click at [517, 74] on button "Integraciones" at bounding box center [506, 75] width 82 height 25
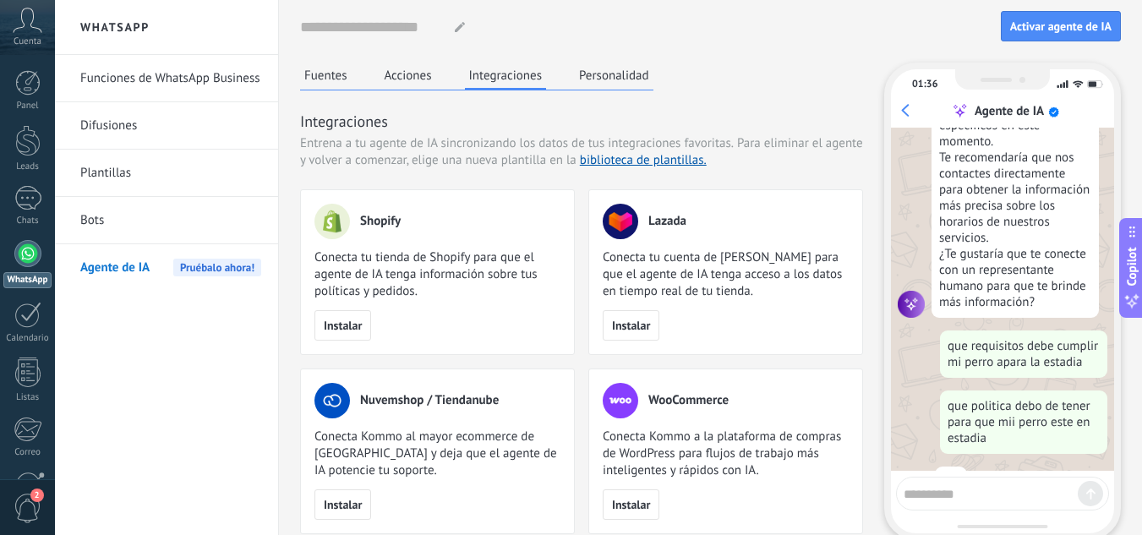
click at [401, 71] on button "Acciones" at bounding box center [408, 75] width 56 height 25
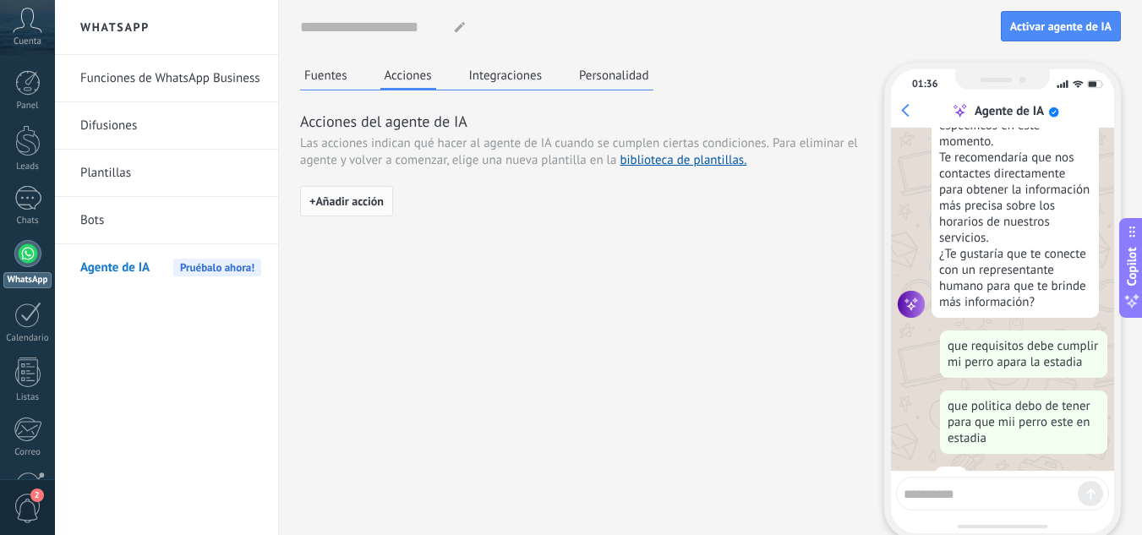
click at [335, 200] on span "+ Añadir acción" at bounding box center [346, 201] width 74 height 12
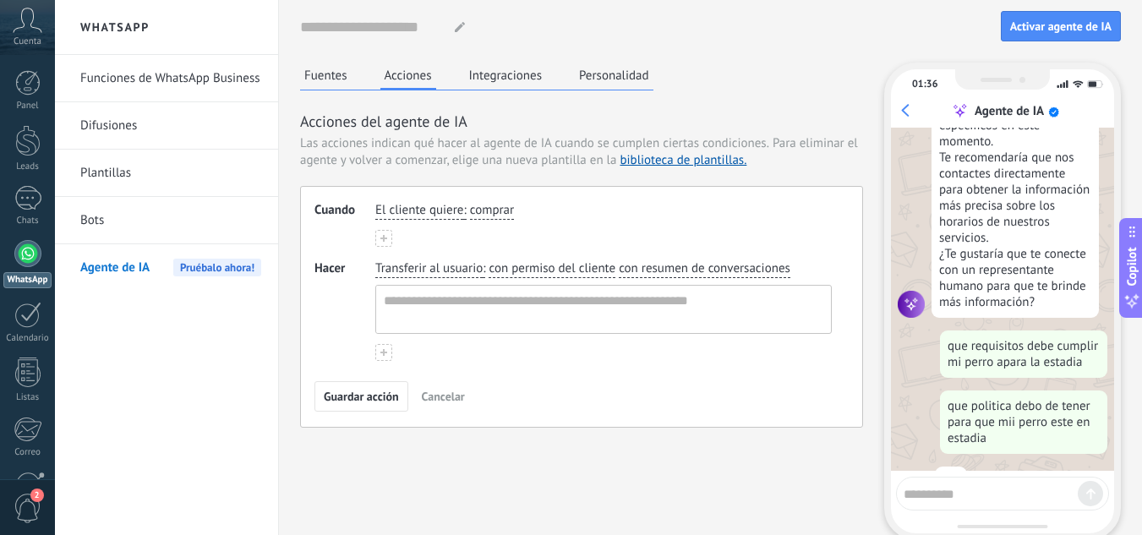
click at [443, 207] on span "El cliente quiere" at bounding box center [419, 210] width 88 height 17
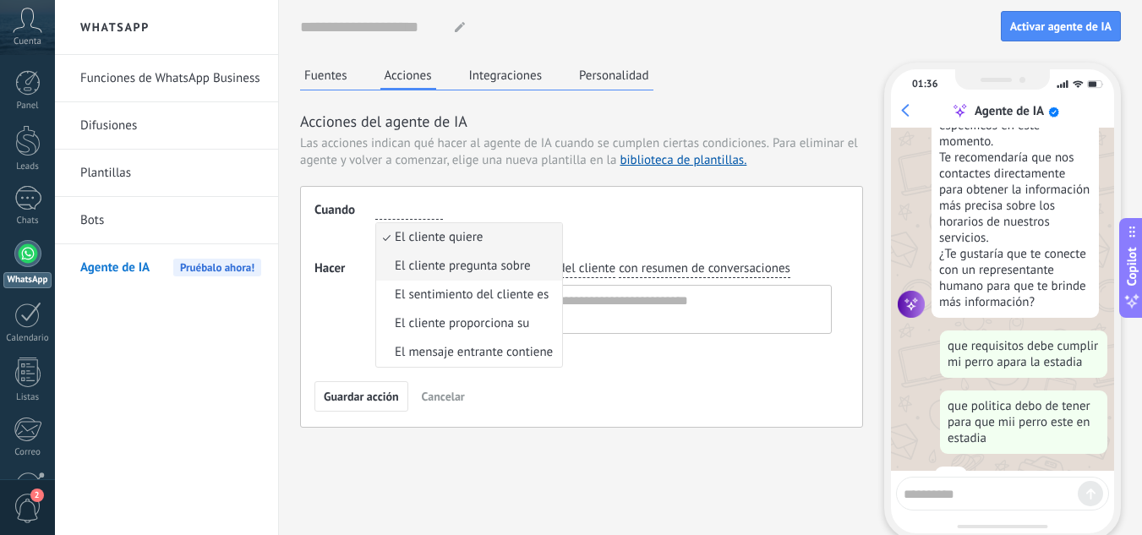
click at [446, 269] on span "El cliente pregunta sobre" at bounding box center [463, 266] width 136 height 17
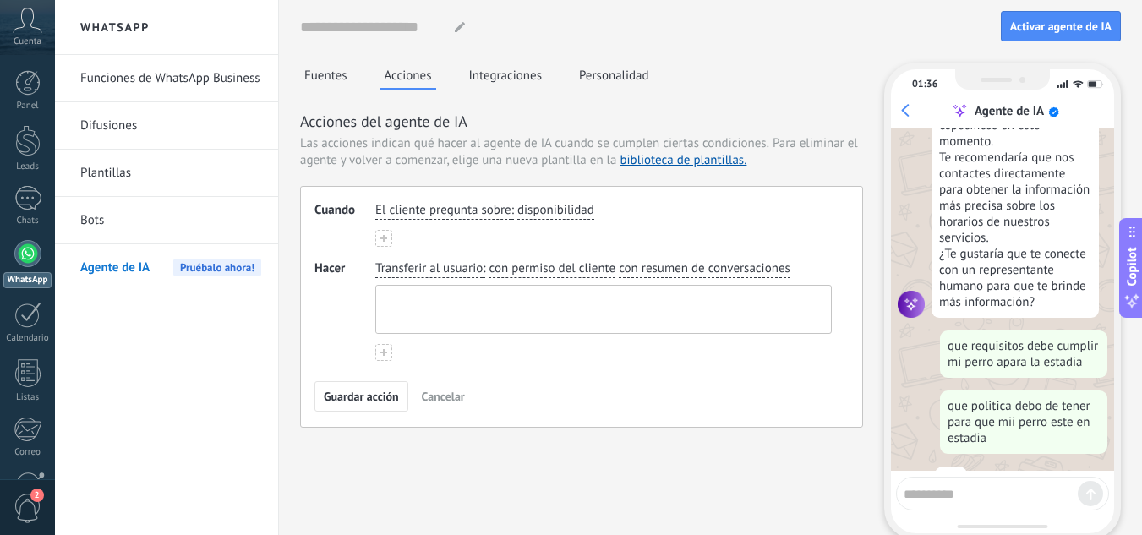
click at [439, 314] on textarea at bounding box center [601, 309] width 451 height 47
click at [492, 390] on div "Guardar acción Cancelar" at bounding box center [581, 396] width 534 height 30
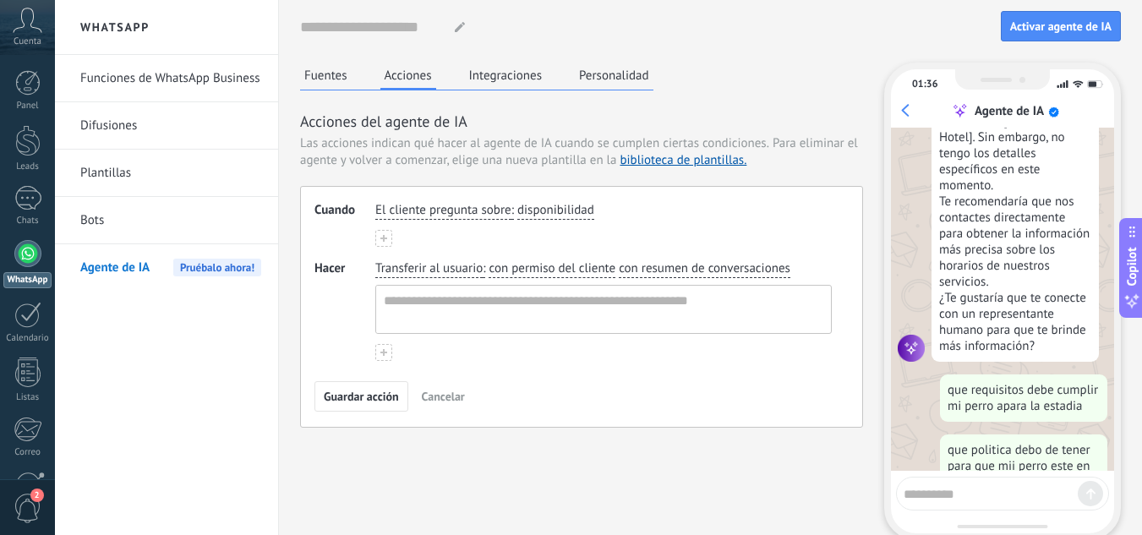
click at [458, 270] on span "Transferir al usuario" at bounding box center [428, 268] width 107 height 17
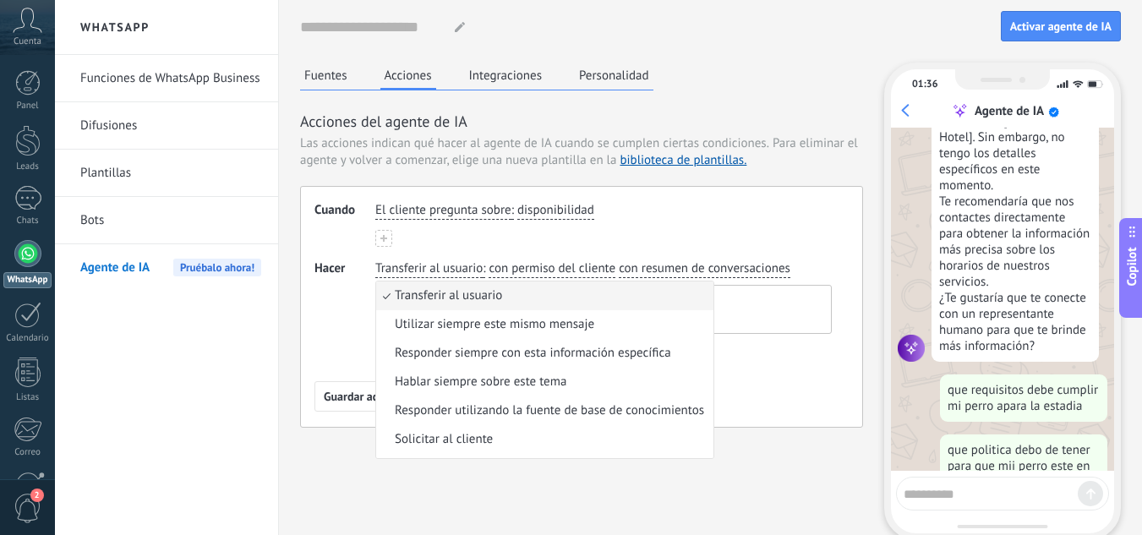
click at [301, 325] on div "Cuando El cliente pregunta sobre : disponibilidad Hacer Transferir al usuario T…" at bounding box center [581, 307] width 563 height 242
